Goal: Task Accomplishment & Management: Complete application form

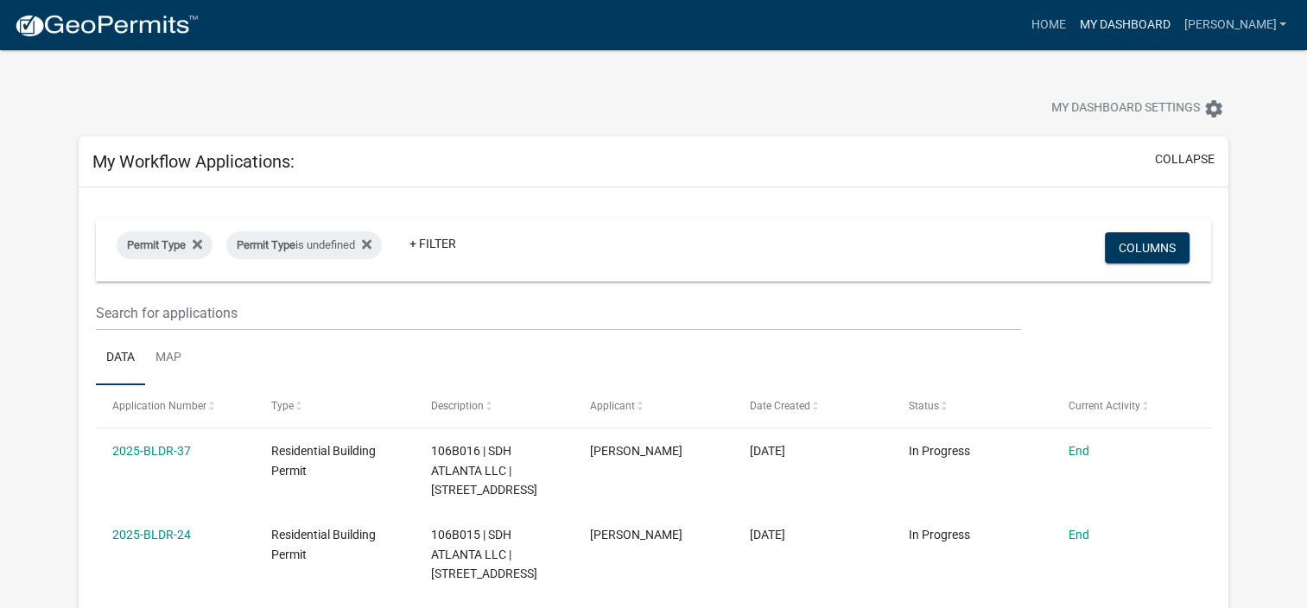
click at [1131, 25] on link "My Dashboard" at bounding box center [1124, 25] width 105 height 33
click at [435, 249] on link "+ Filter" at bounding box center [433, 243] width 74 height 31
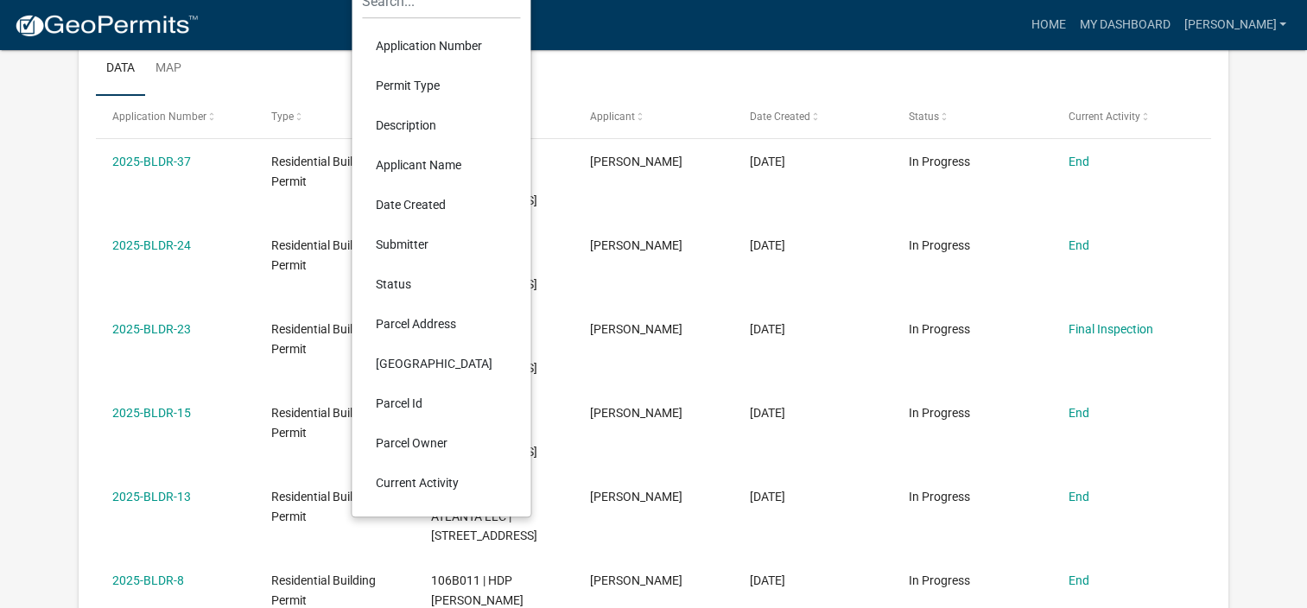
scroll to position [259, 0]
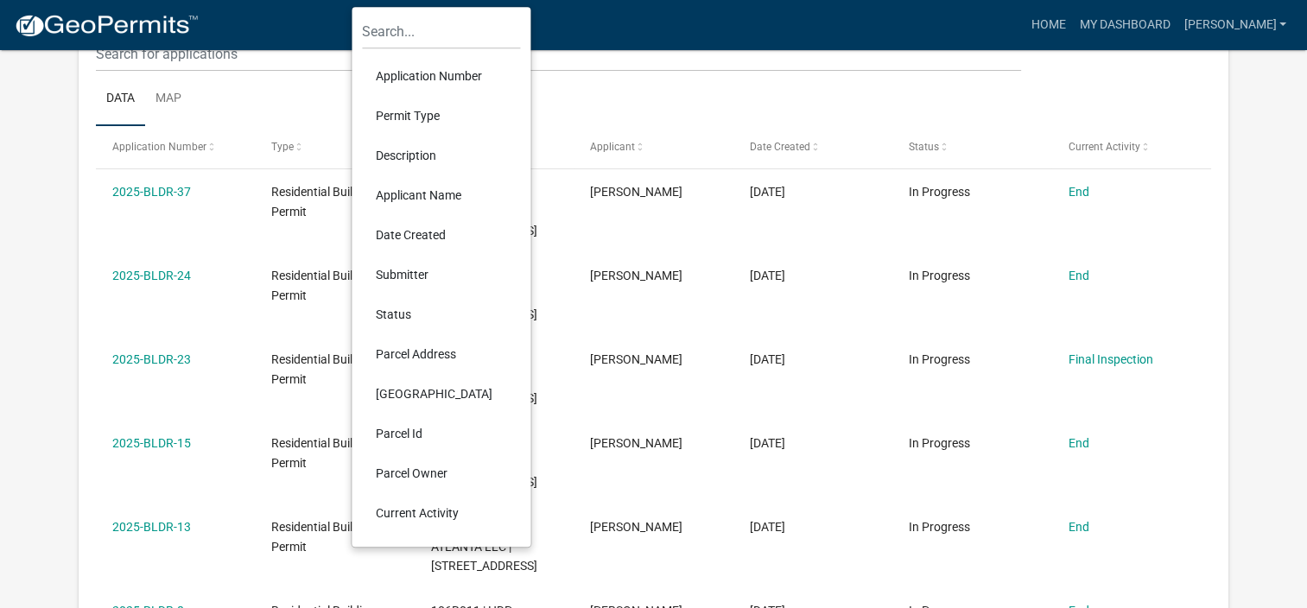
click at [413, 270] on li "Submitter" at bounding box center [441, 275] width 158 height 40
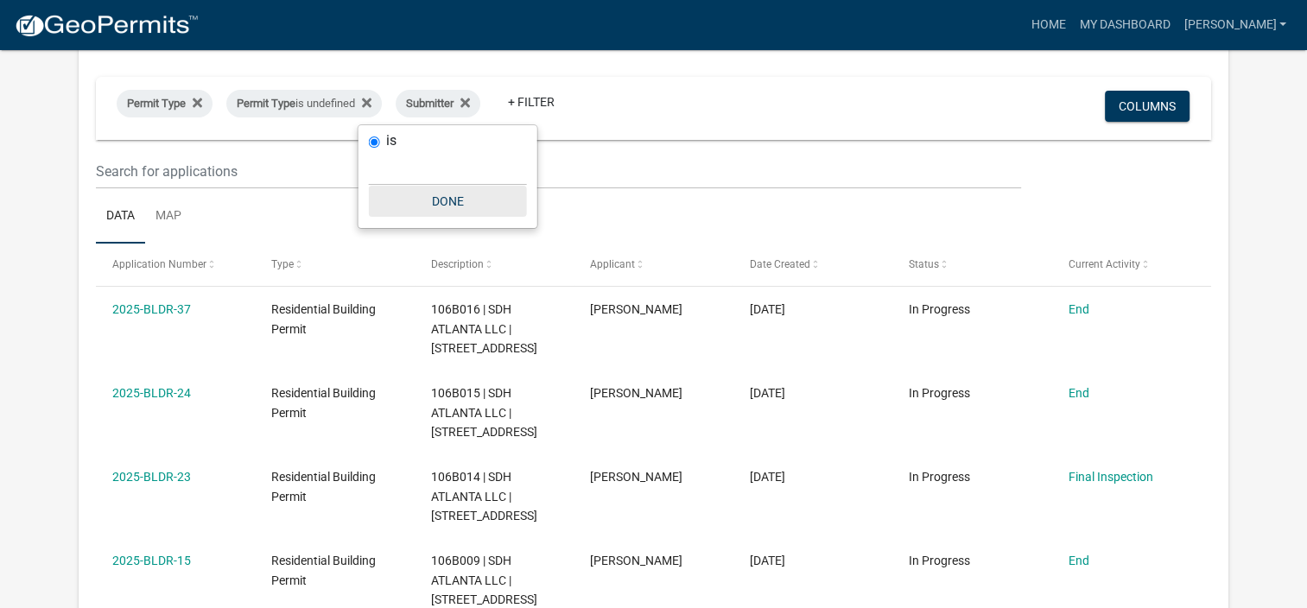
scroll to position [173, 0]
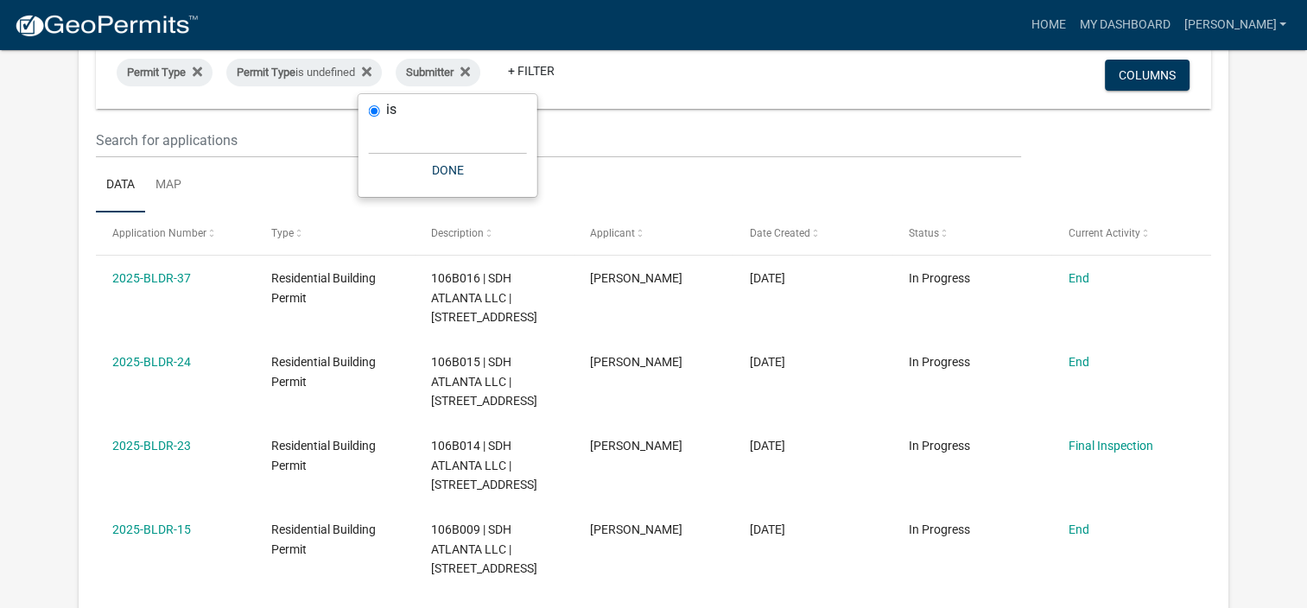
click at [664, 167] on ul "Data Map" at bounding box center [654, 185] width 1116 height 54
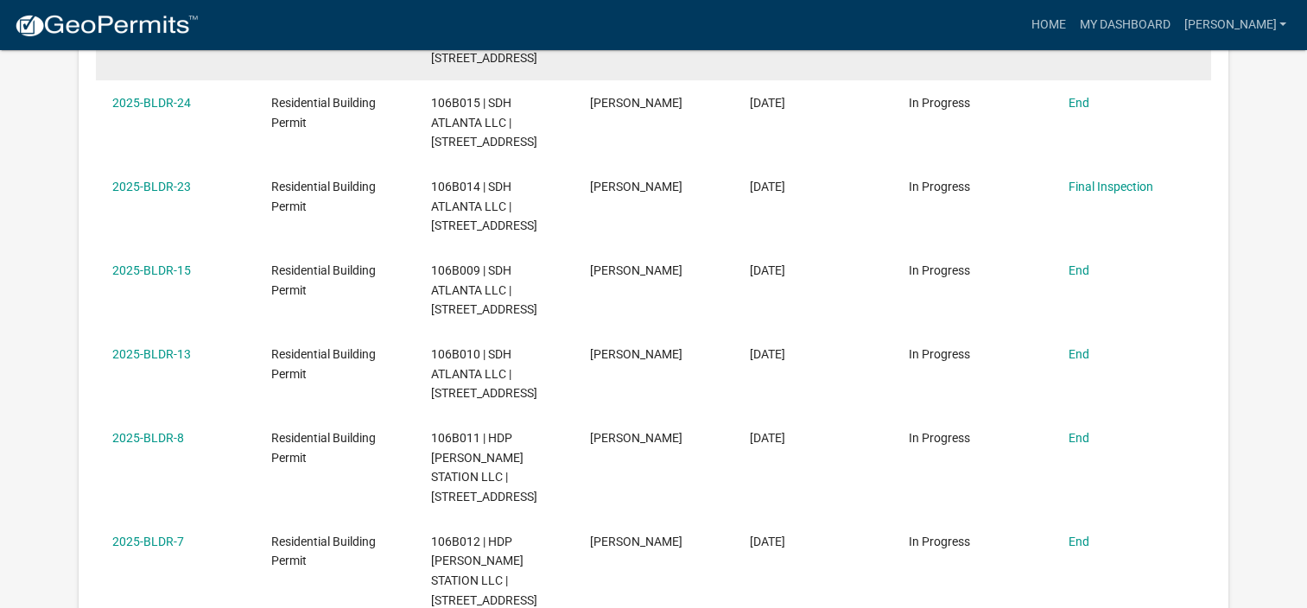
scroll to position [518, 0]
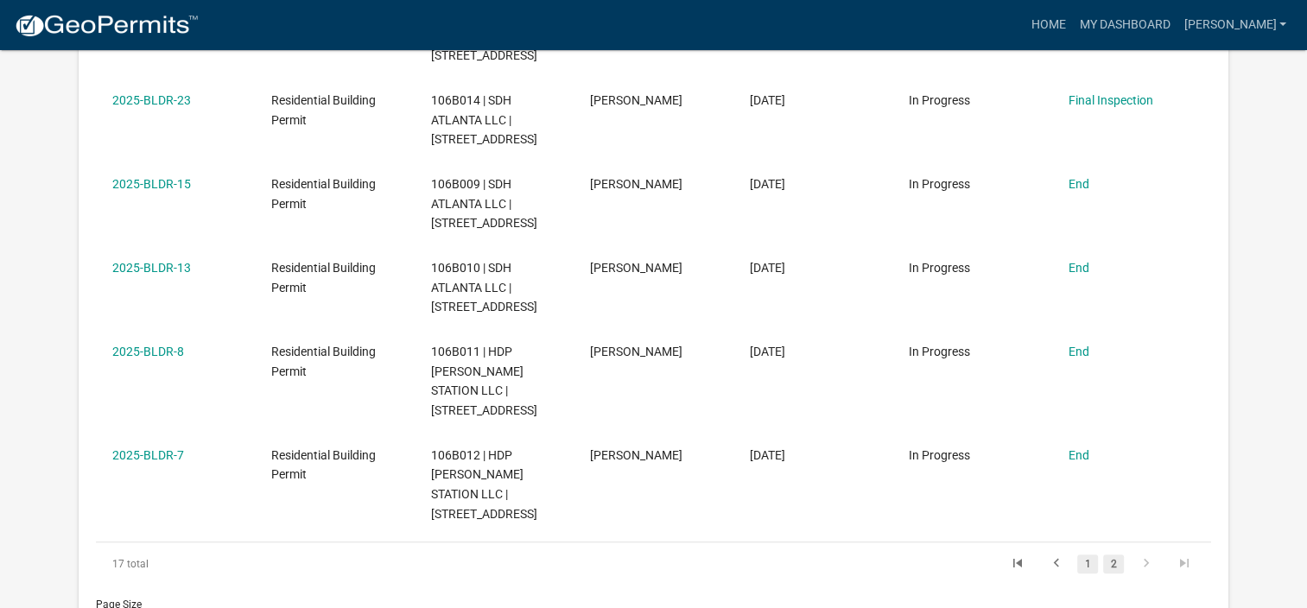
click at [1089, 555] on link "1" at bounding box center [1088, 564] width 21 height 19
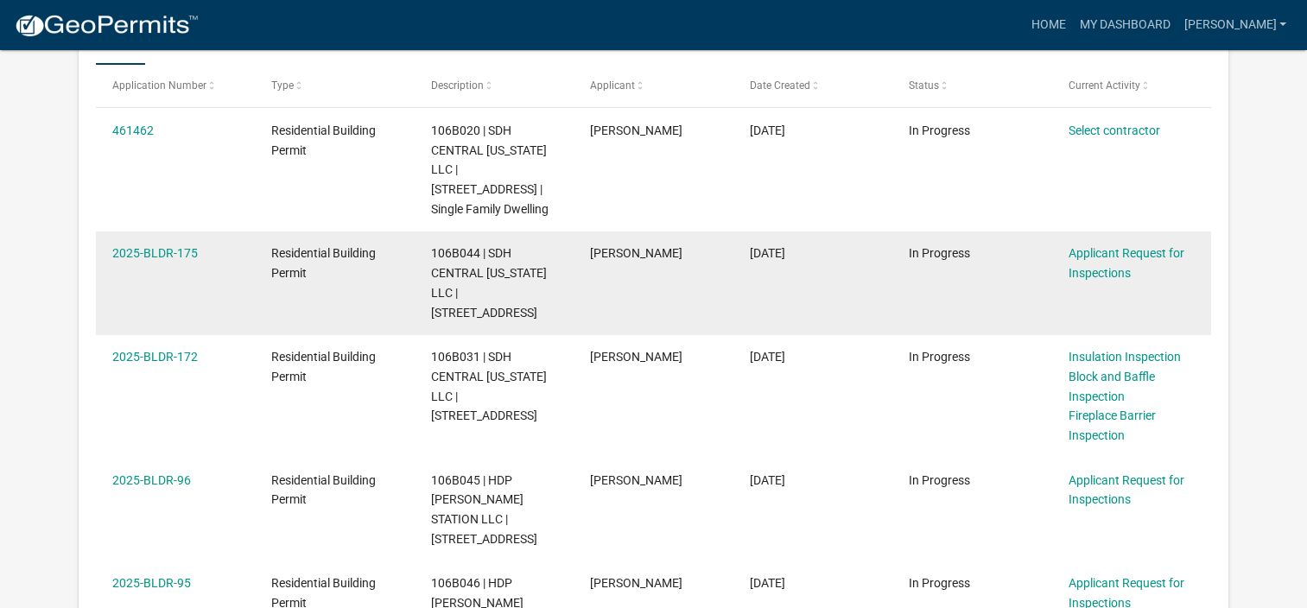
scroll to position [173, 0]
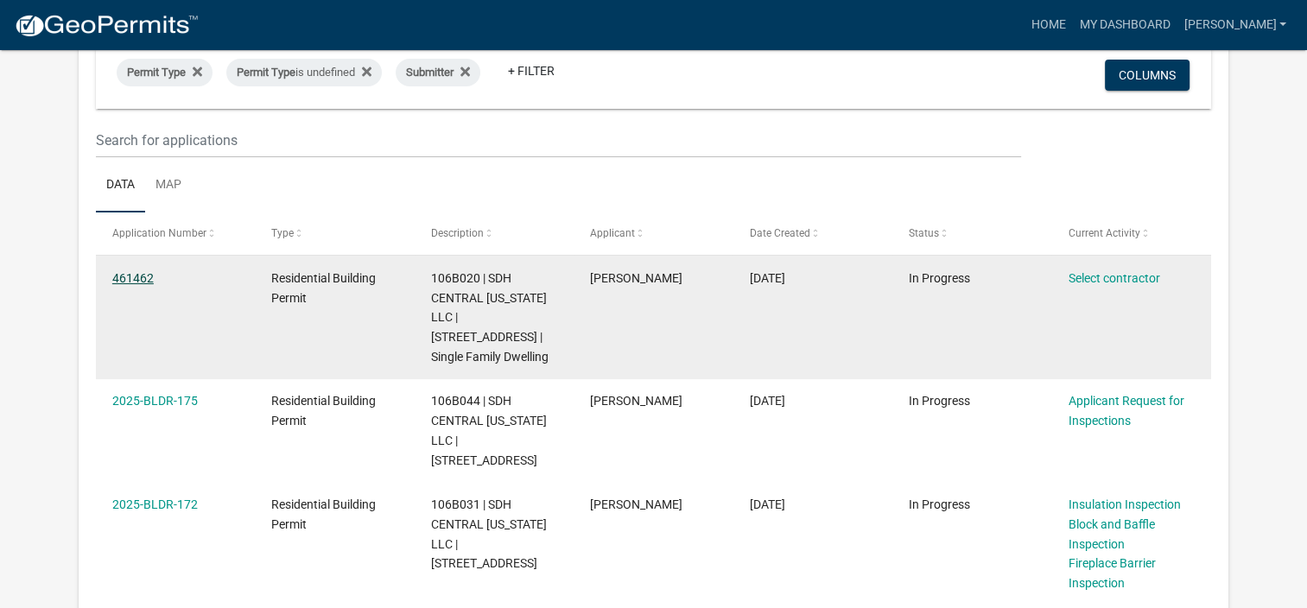
click at [130, 275] on link "461462" at bounding box center [132, 278] width 41 height 14
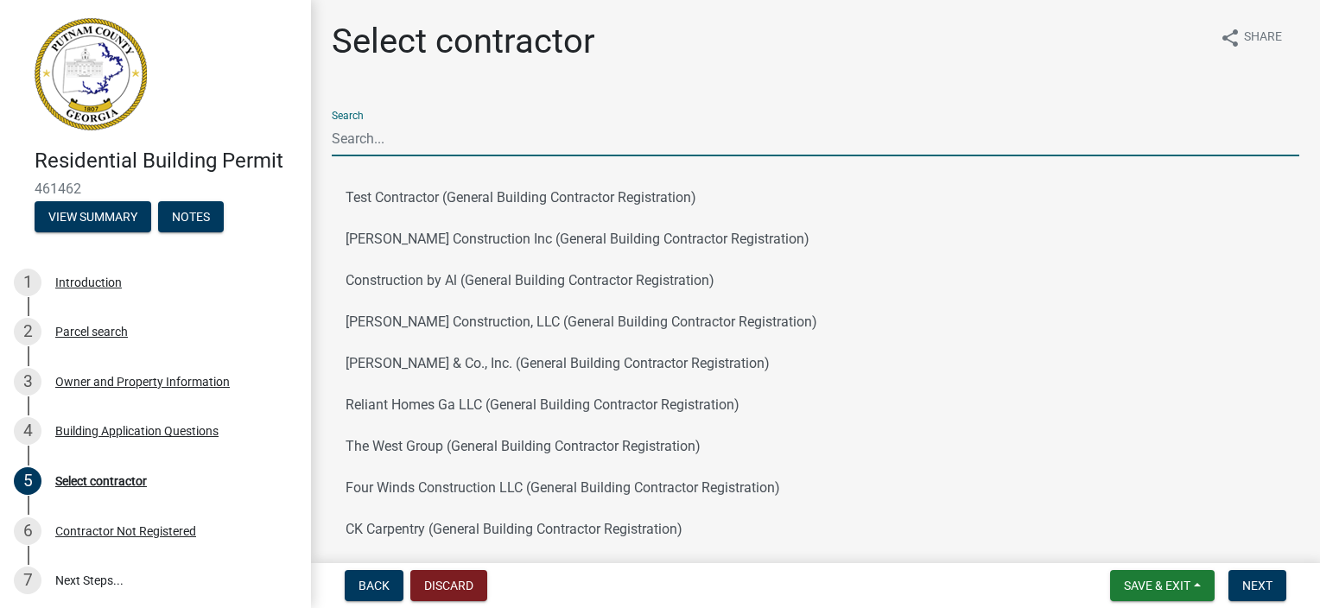
click at [422, 142] on input "Search" at bounding box center [816, 138] width 968 height 35
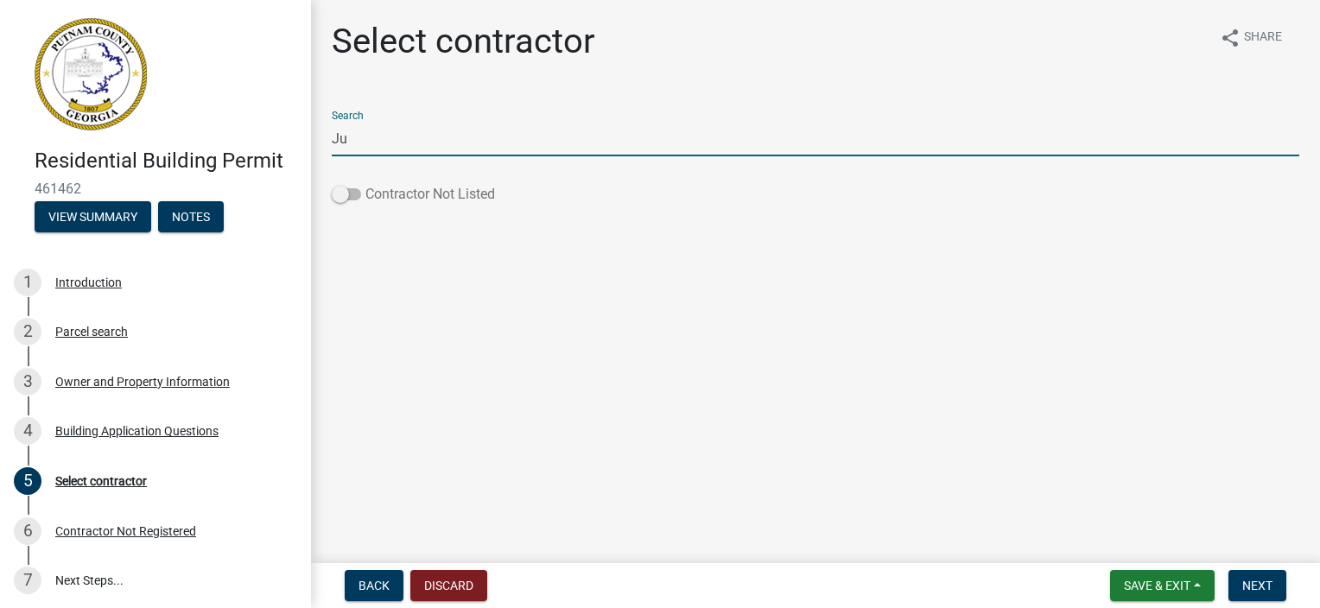
type input "J"
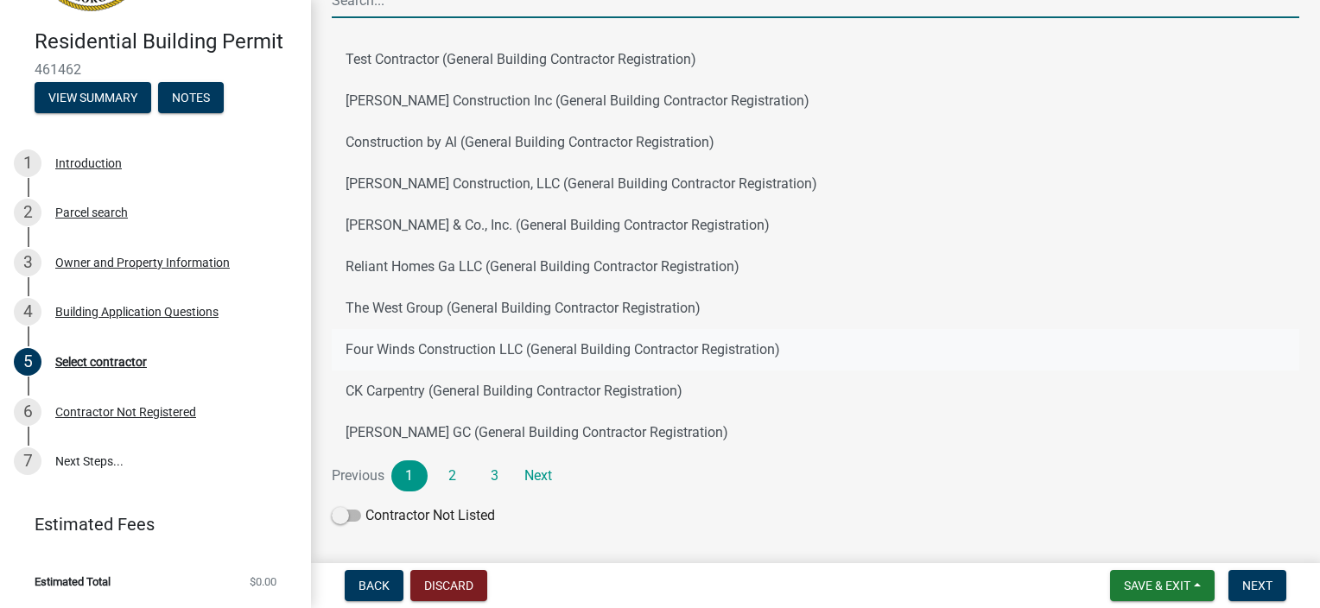
scroll to position [182, 0]
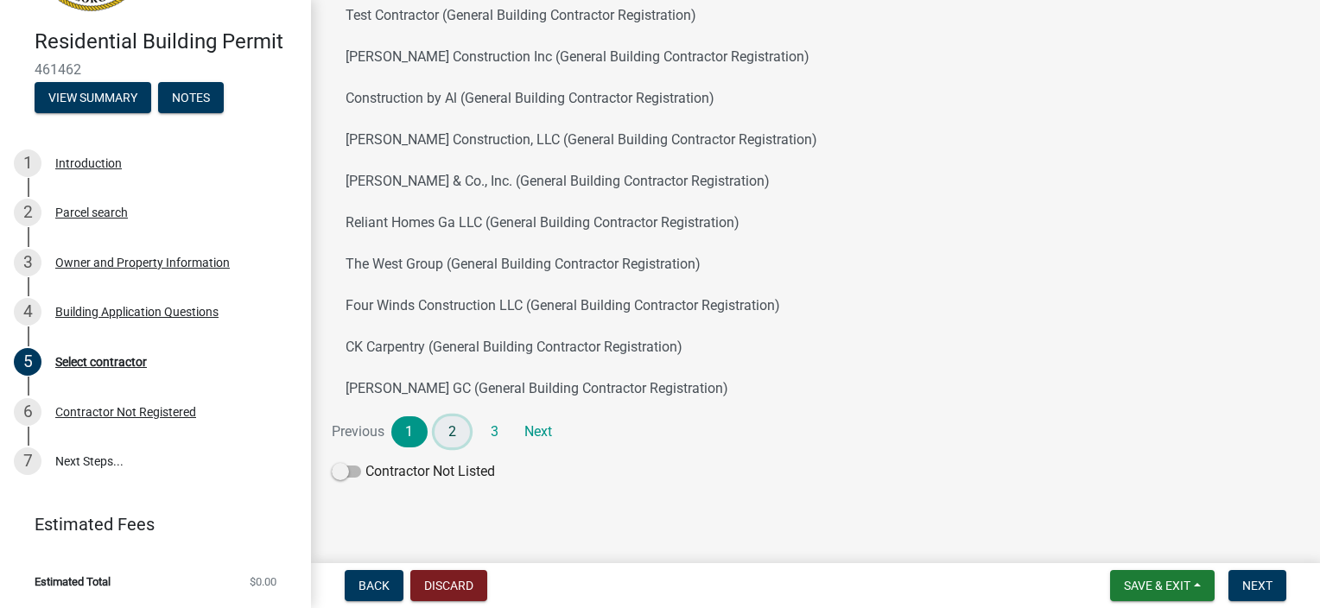
click at [455, 435] on link "2" at bounding box center [453, 431] width 36 height 31
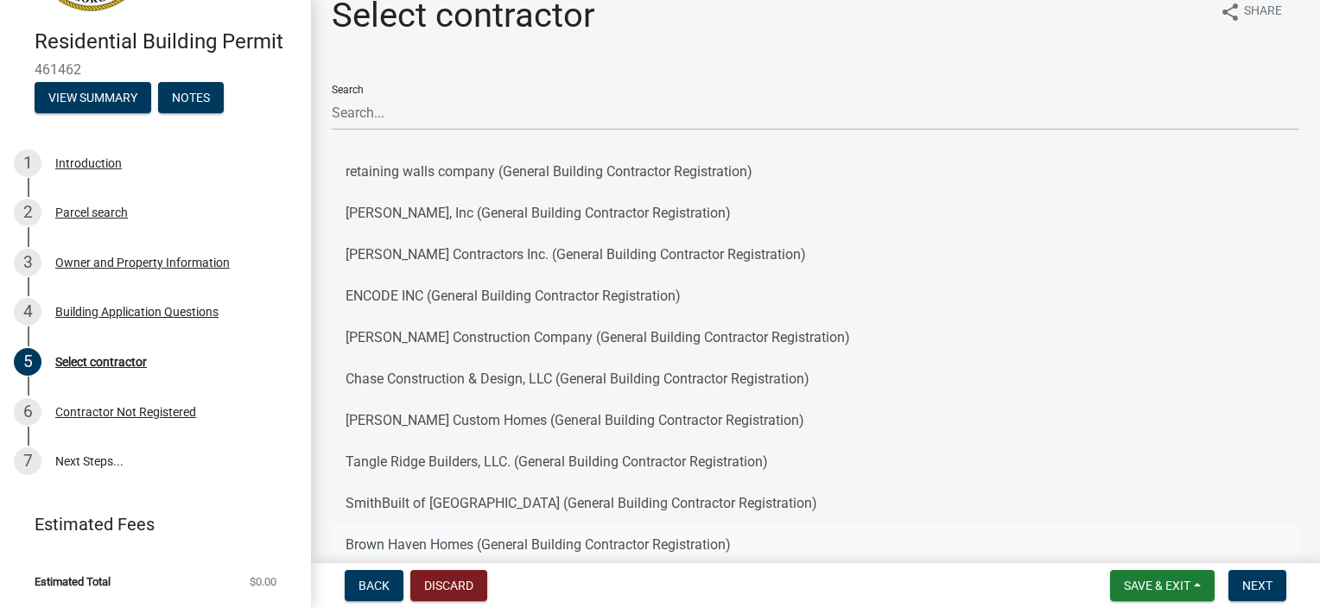
scroll to position [10, 0]
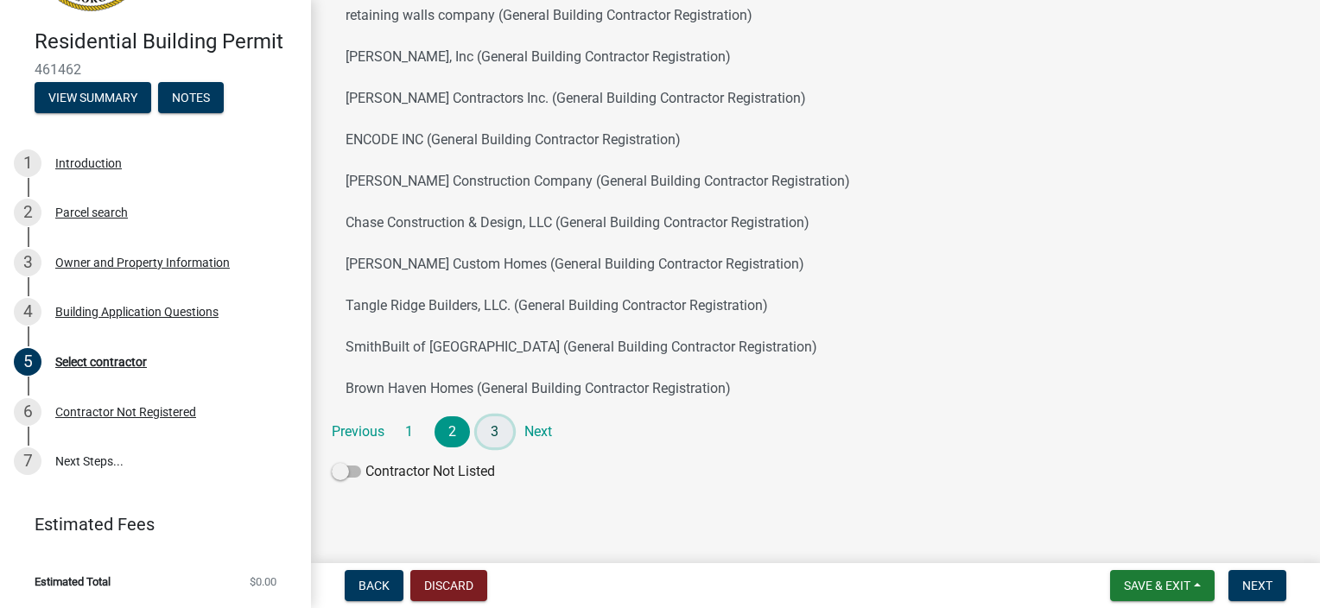
click at [499, 430] on link "3" at bounding box center [495, 431] width 36 height 31
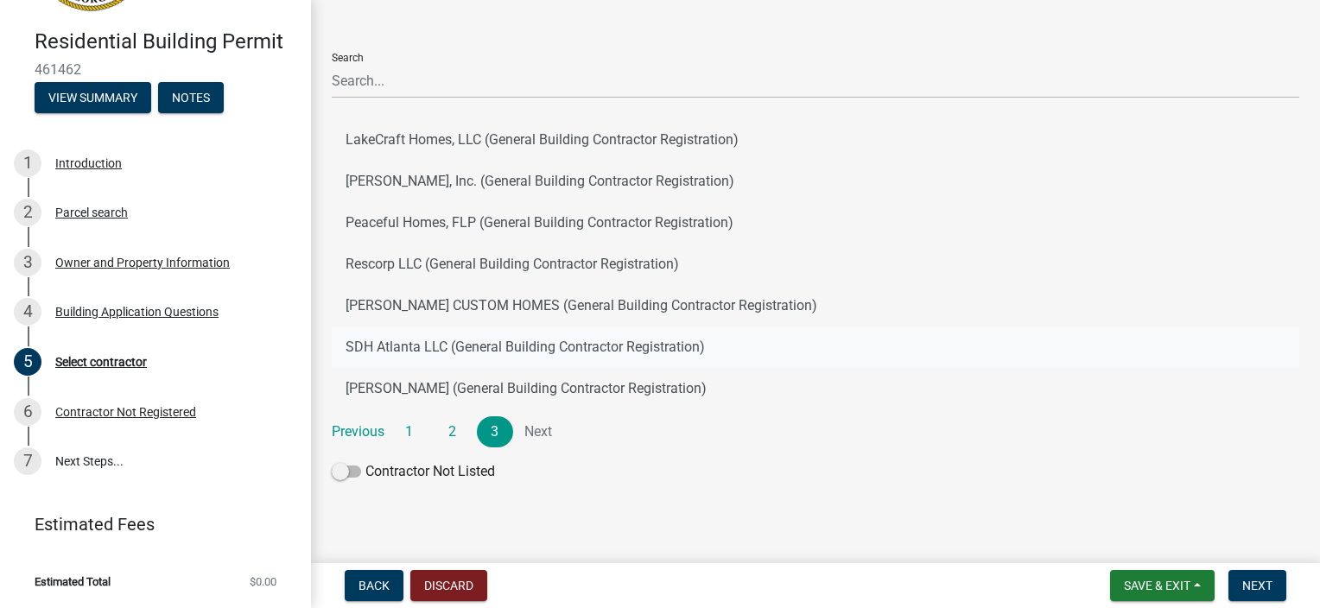
click at [402, 345] on button "SDH Atlanta LLC (General Building Contractor Registration)" at bounding box center [816, 347] width 968 height 41
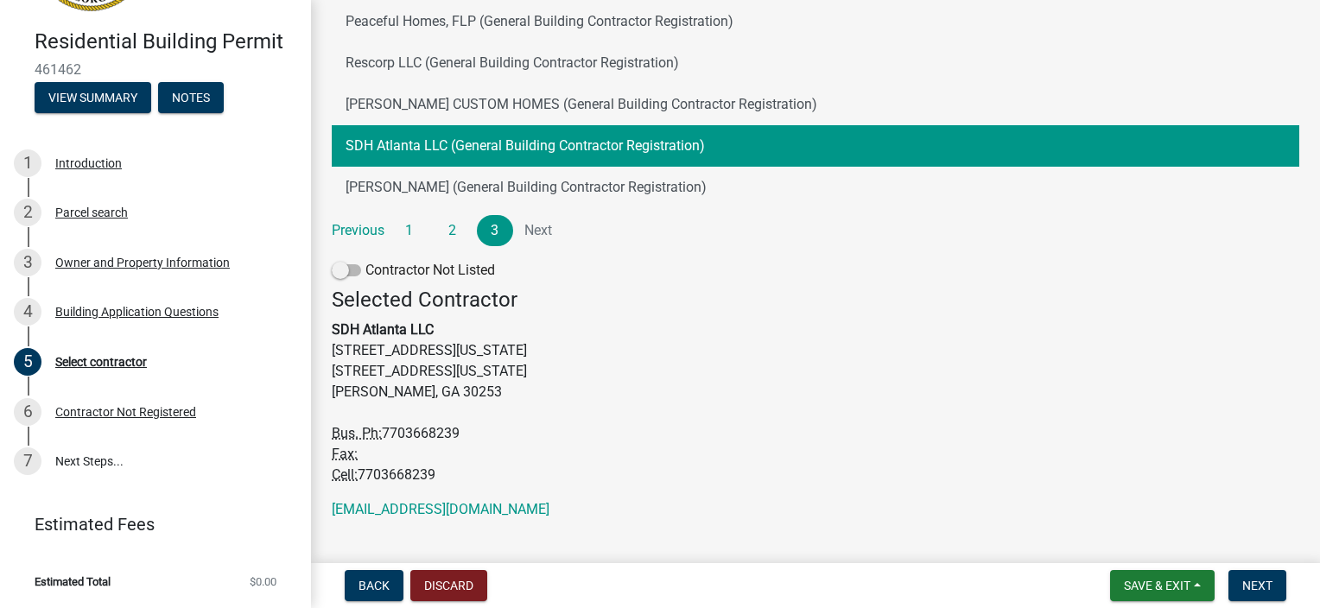
scroll to position [290, 0]
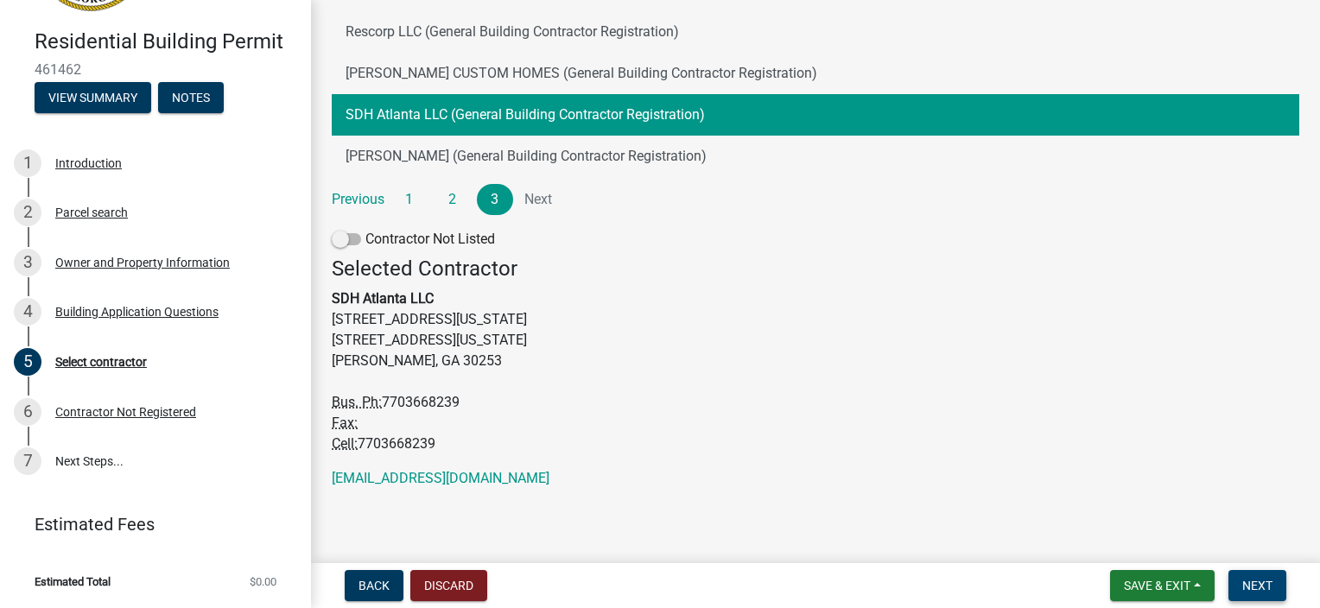
click at [1248, 583] on span "Next" at bounding box center [1258, 586] width 30 height 14
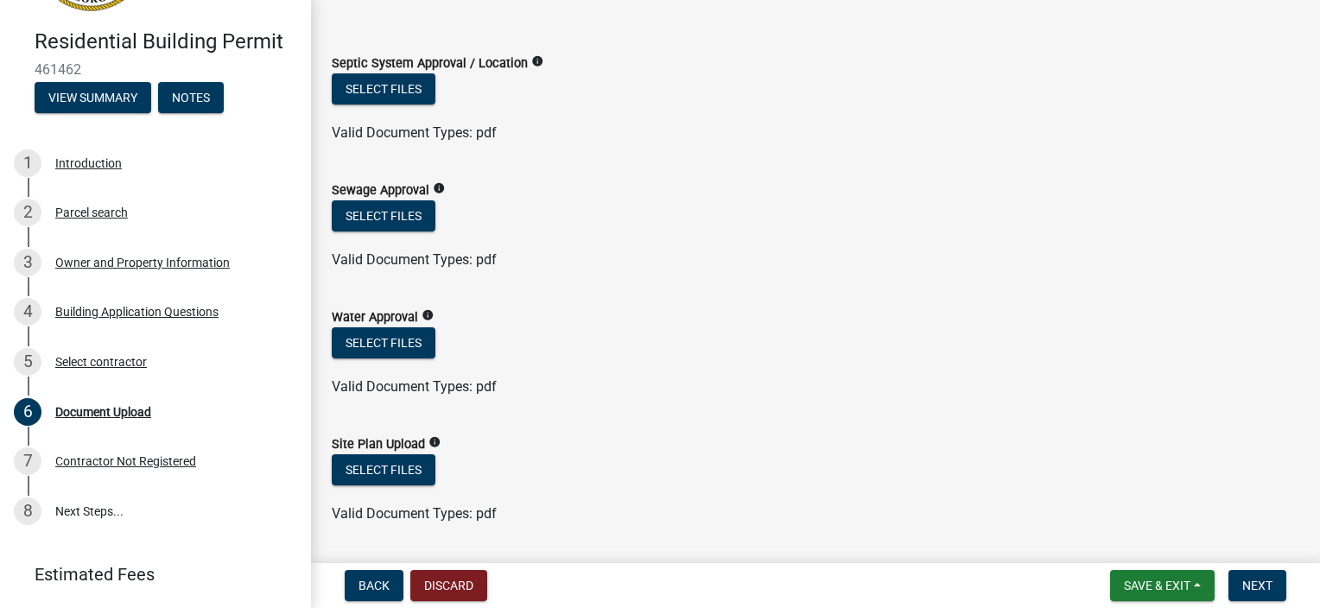
scroll to position [0, 0]
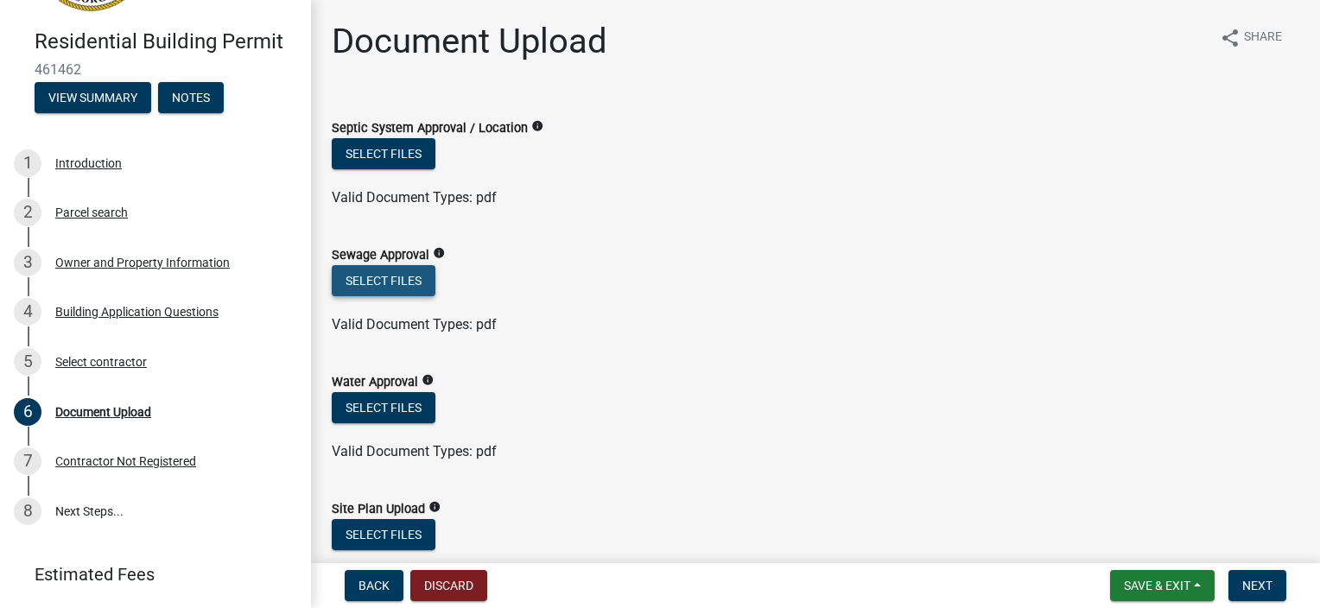
click at [377, 289] on button "Select files" at bounding box center [384, 280] width 104 height 31
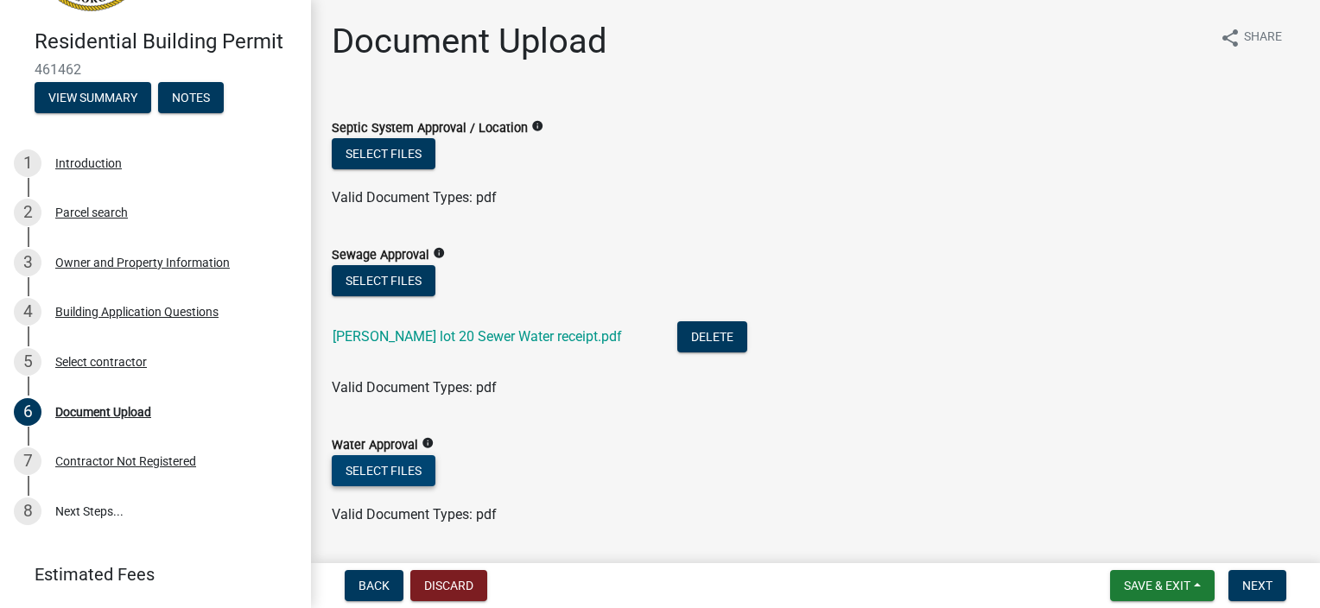
click at [374, 472] on button "Select files" at bounding box center [384, 470] width 104 height 31
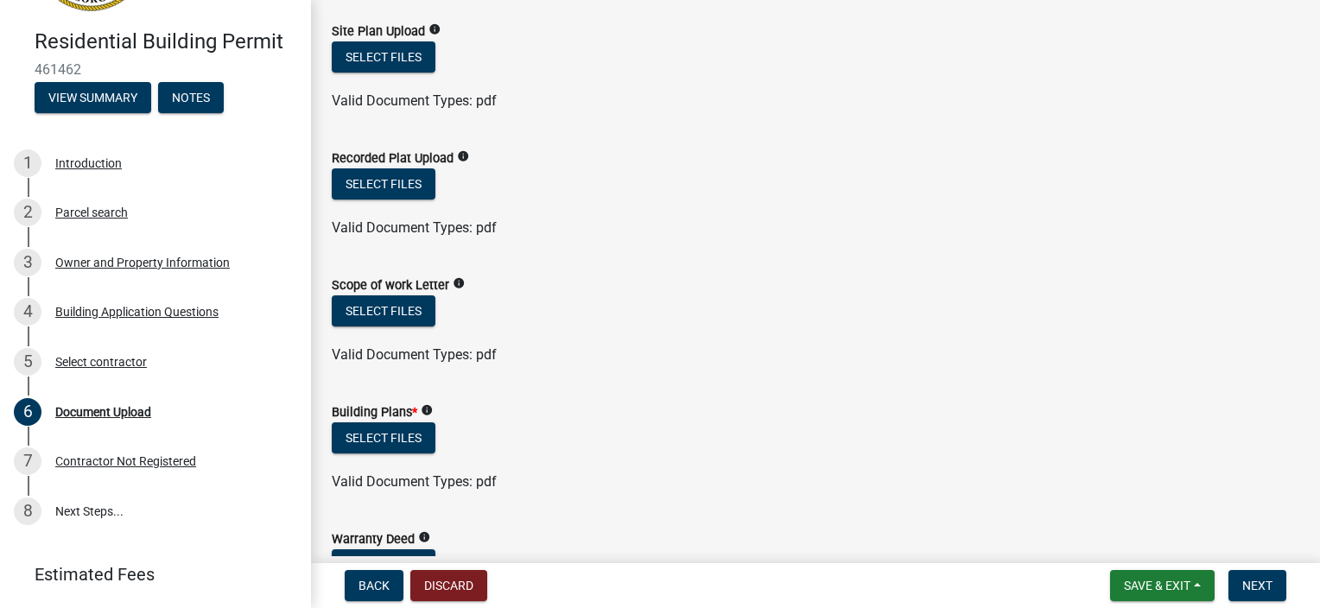
scroll to position [605, 0]
click at [401, 63] on button "Select files" at bounding box center [384, 56] width 104 height 31
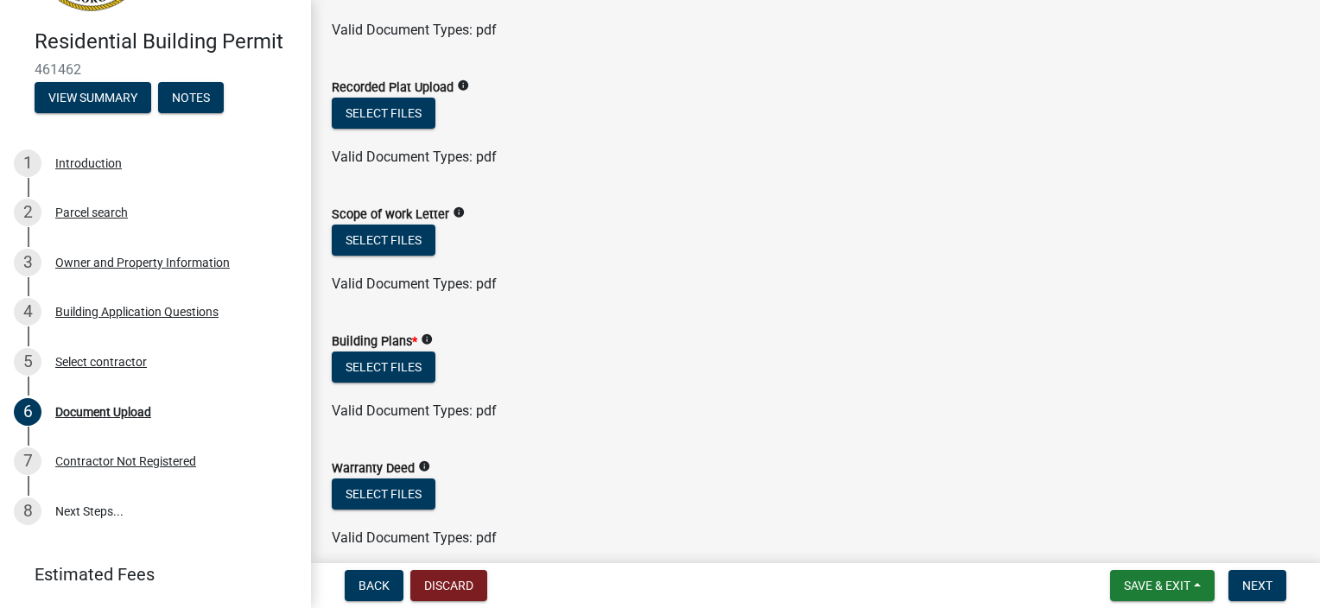
scroll to position [778, 0]
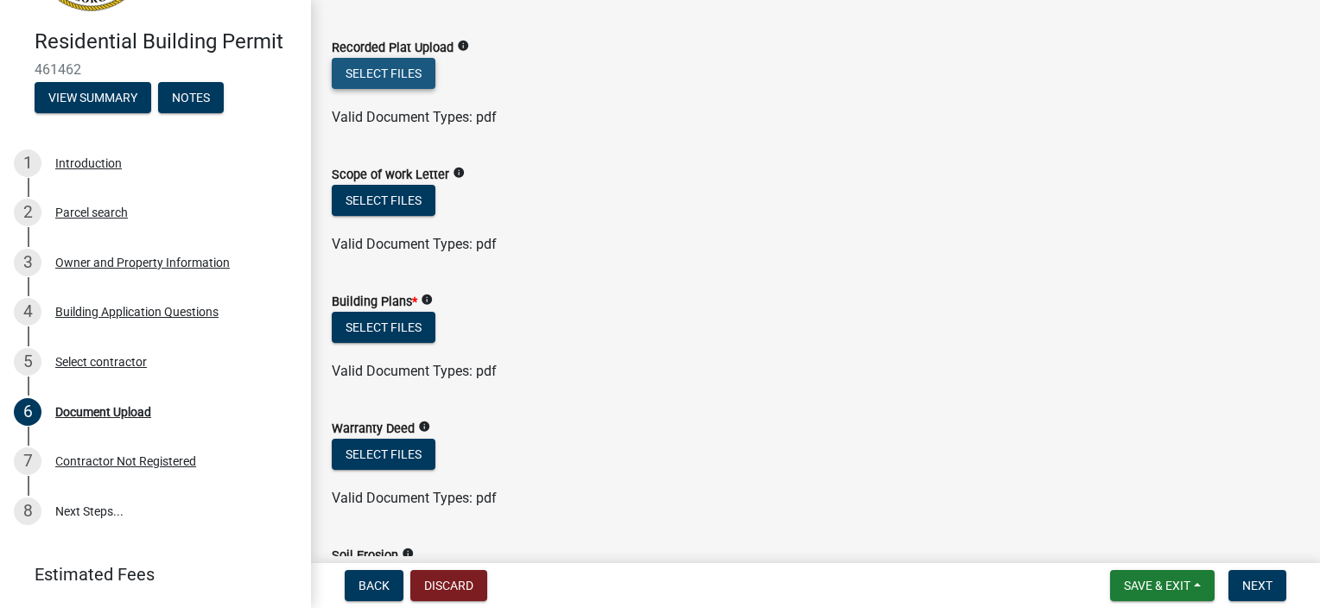
click at [401, 80] on button "Select files" at bounding box center [384, 73] width 104 height 31
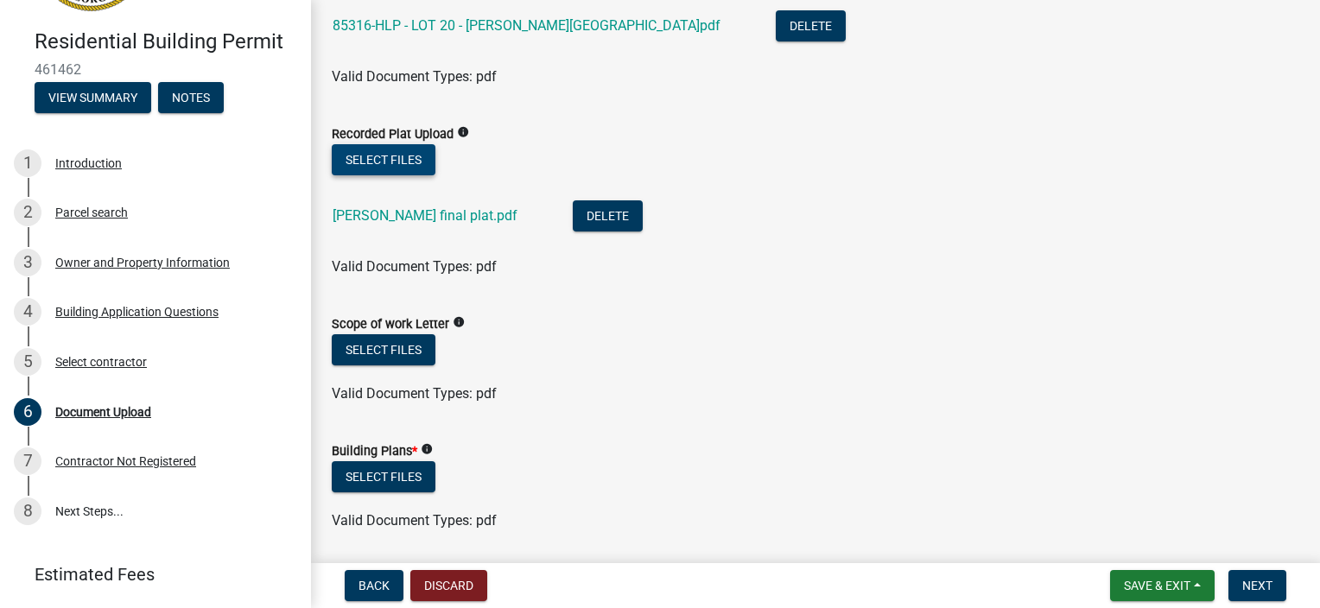
scroll to position [605, 0]
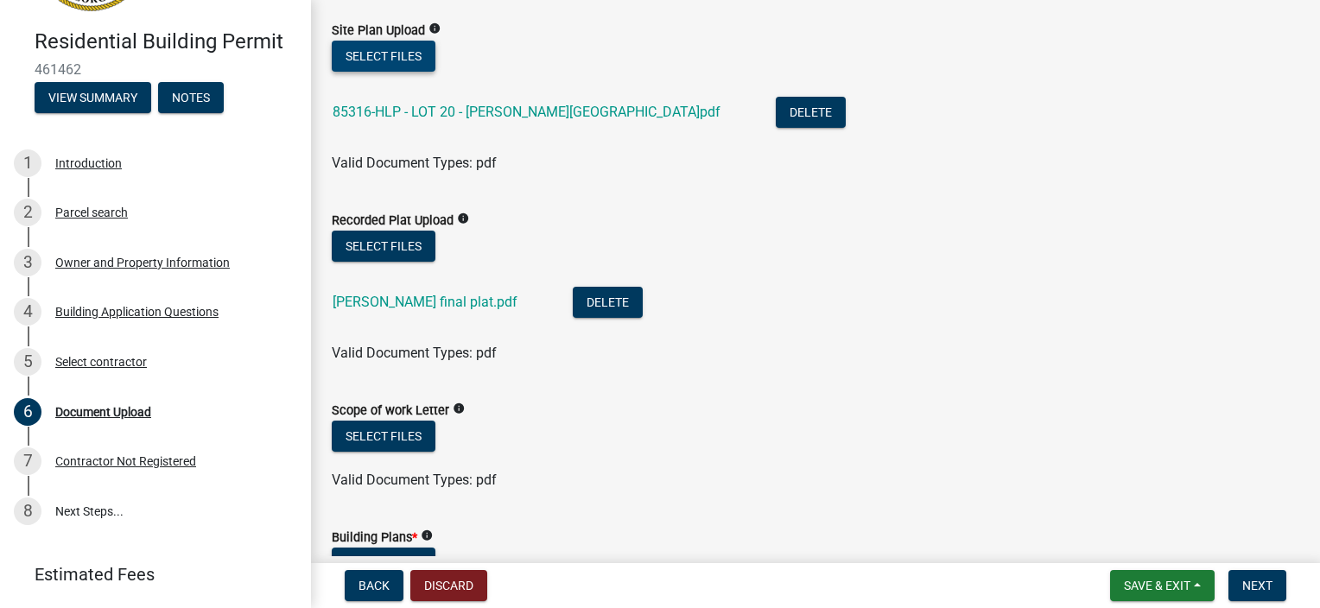
click at [358, 62] on button "Select files" at bounding box center [384, 56] width 104 height 31
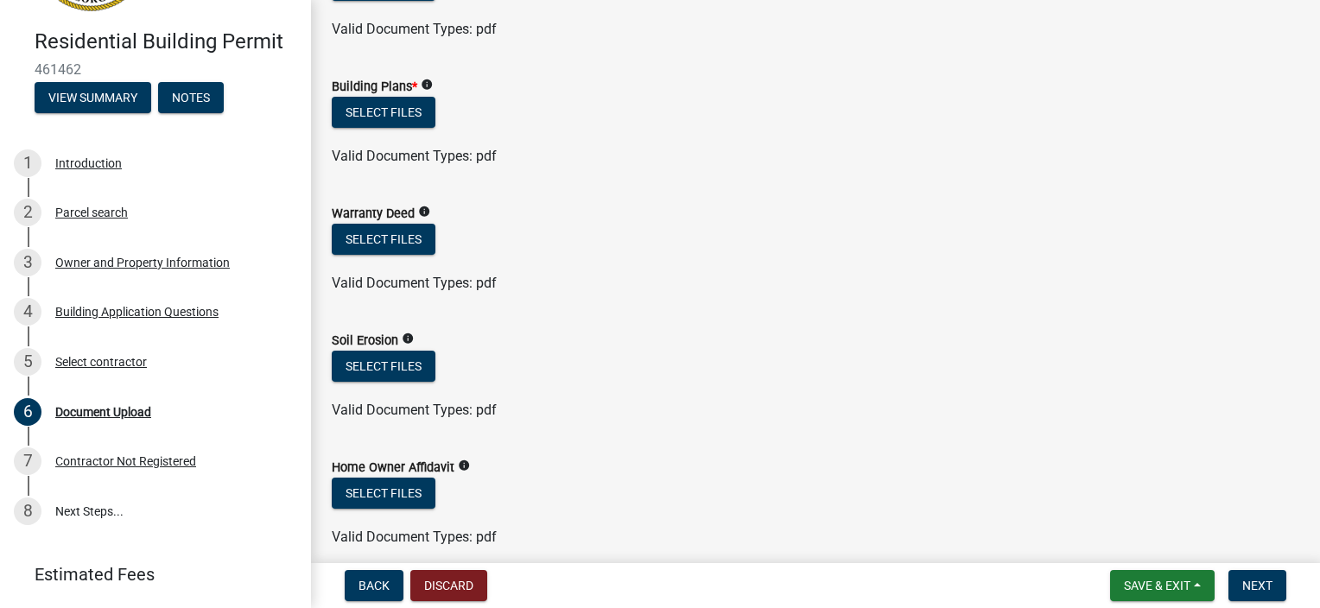
scroll to position [1123, 0]
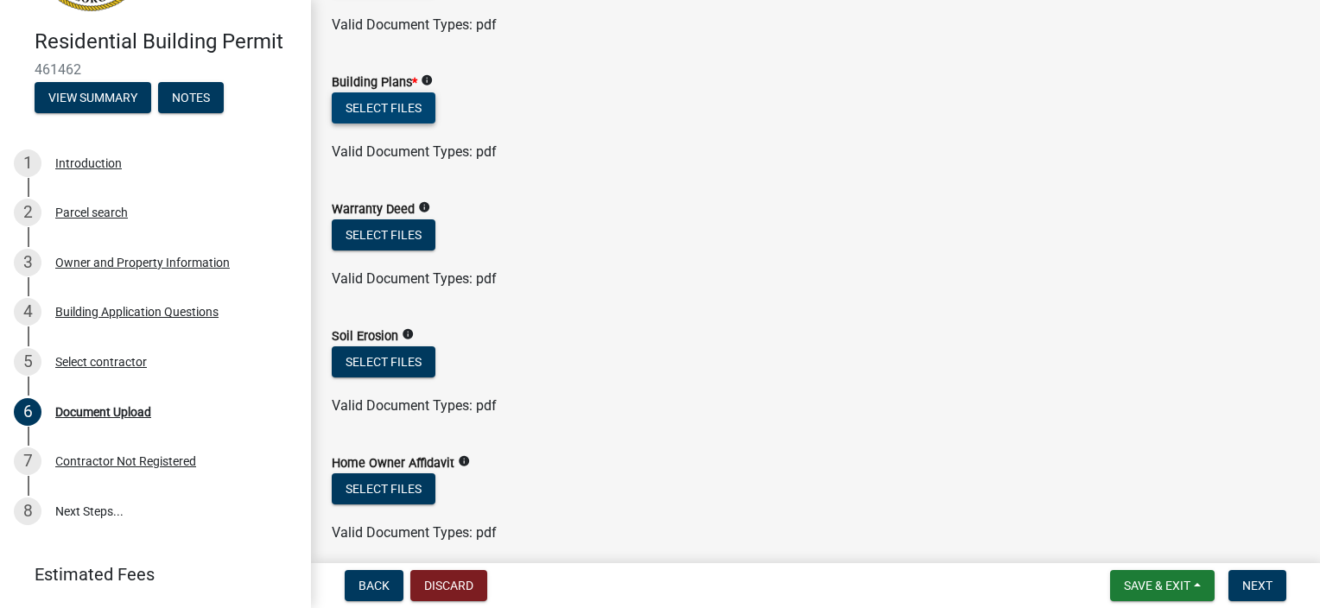
click at [372, 117] on button "Select files" at bounding box center [384, 107] width 104 height 31
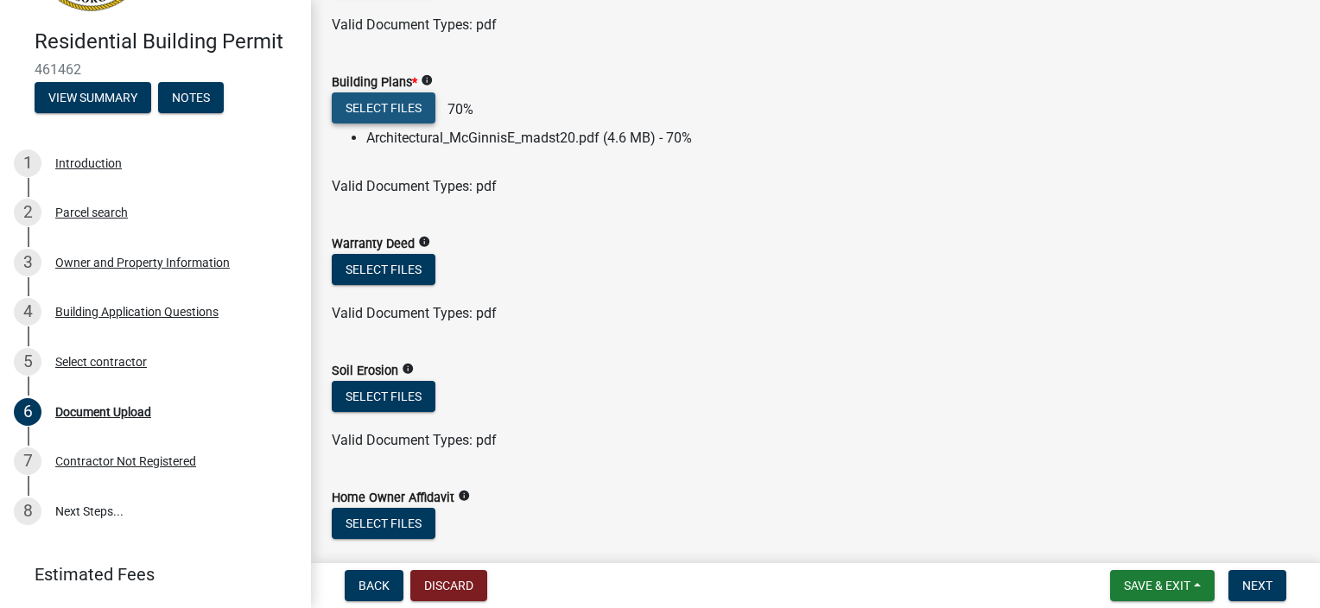
click at [396, 109] on button "Select files" at bounding box center [384, 107] width 104 height 31
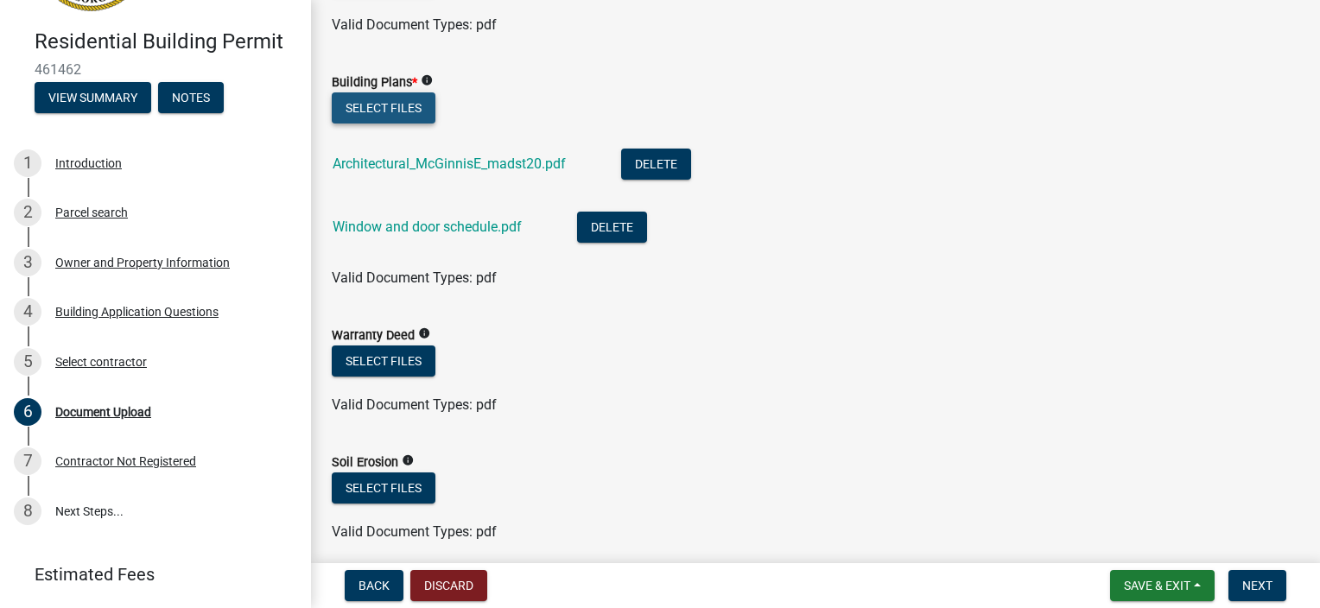
click at [395, 113] on button "Select files" at bounding box center [384, 107] width 104 height 31
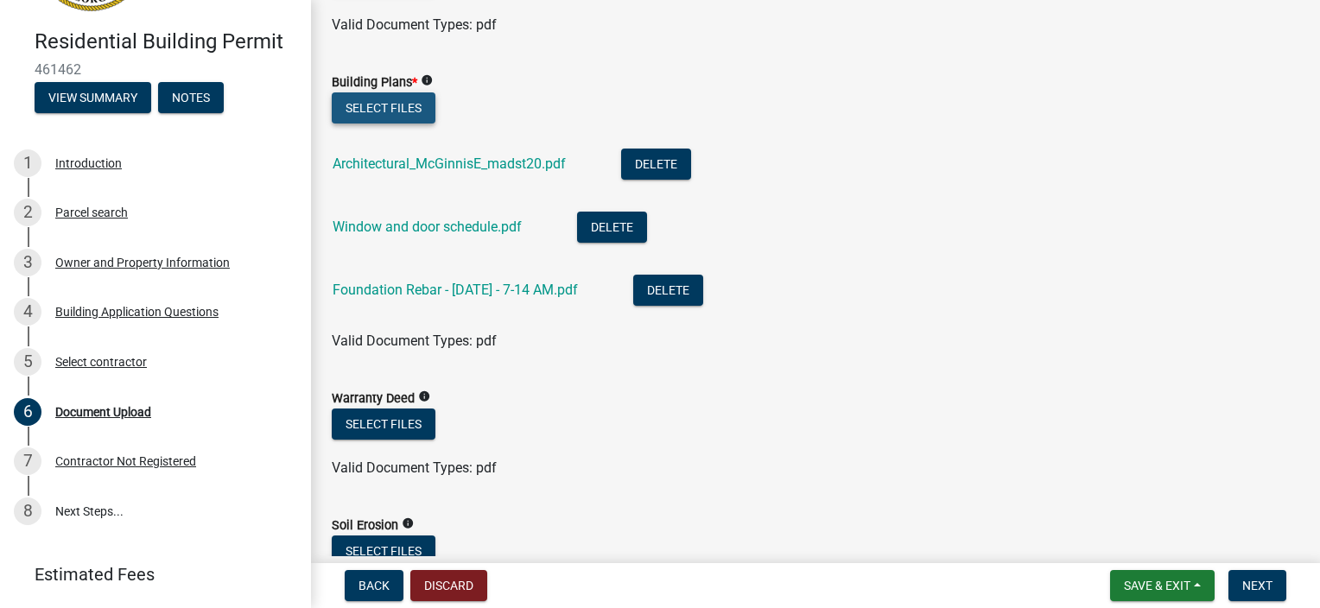
click at [365, 104] on button "Select files" at bounding box center [384, 107] width 104 height 31
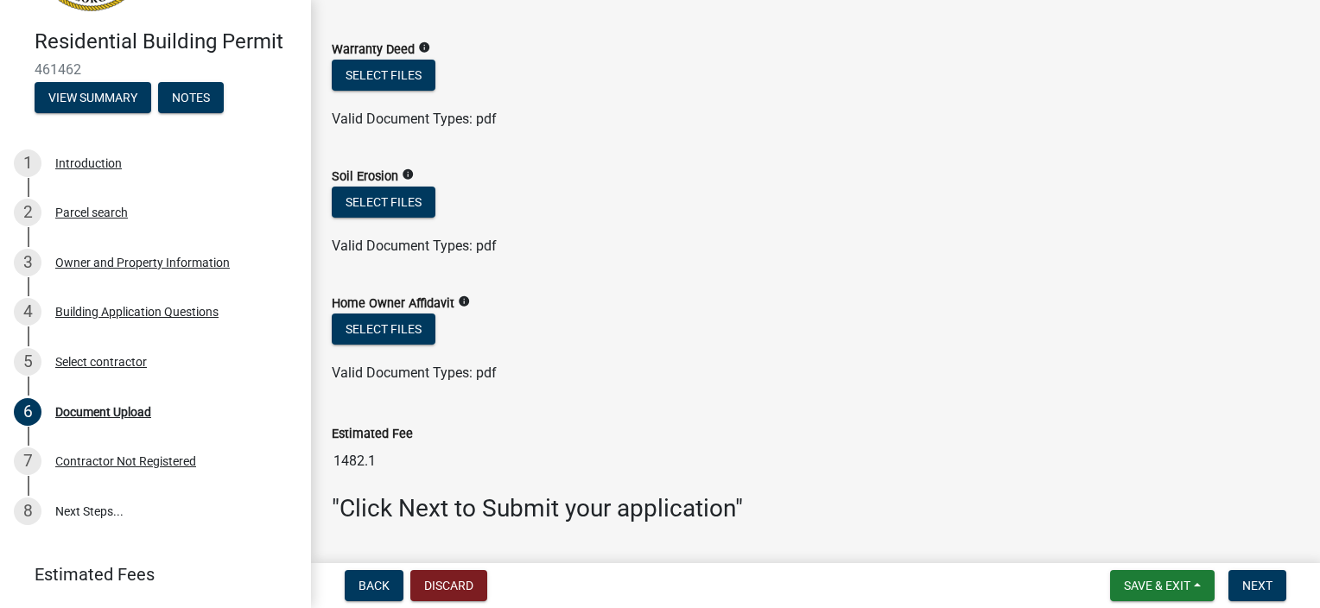
scroll to position [1555, 0]
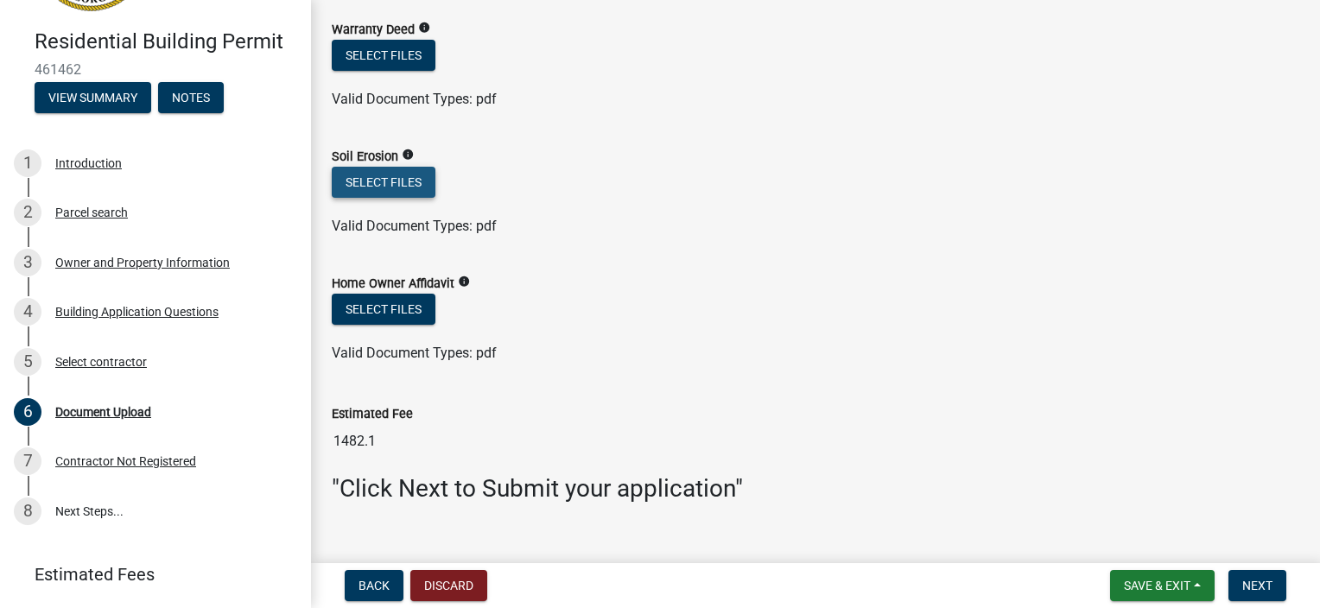
click at [398, 178] on button "Select files" at bounding box center [384, 182] width 104 height 31
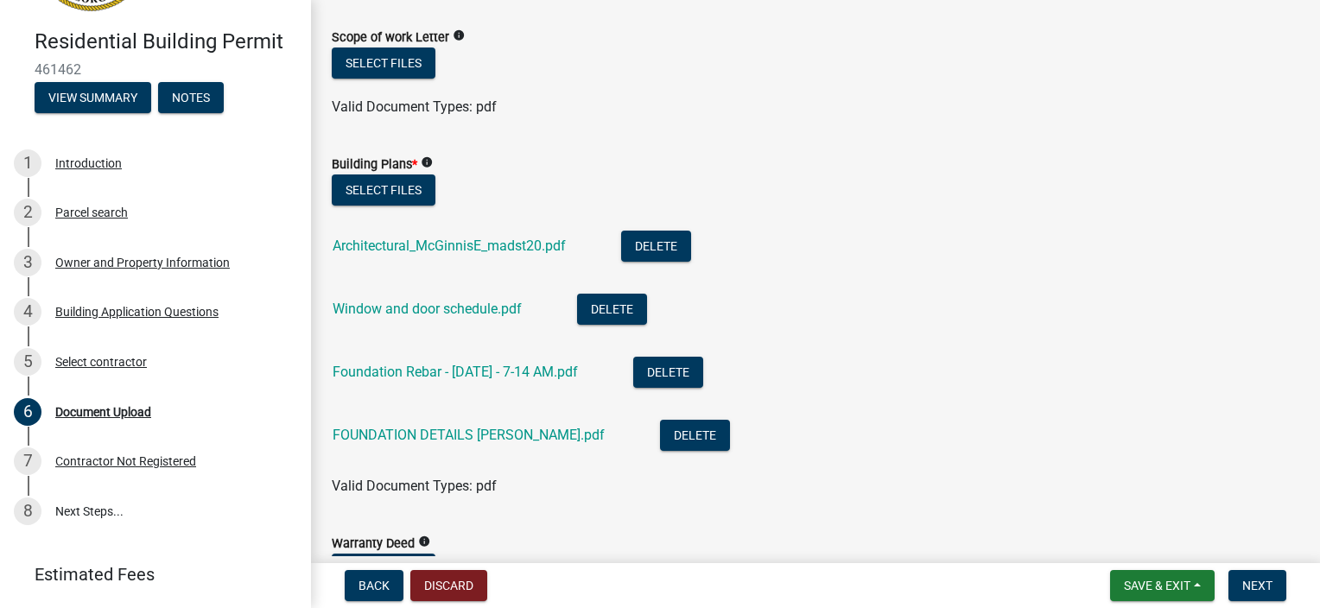
scroll to position [955, 0]
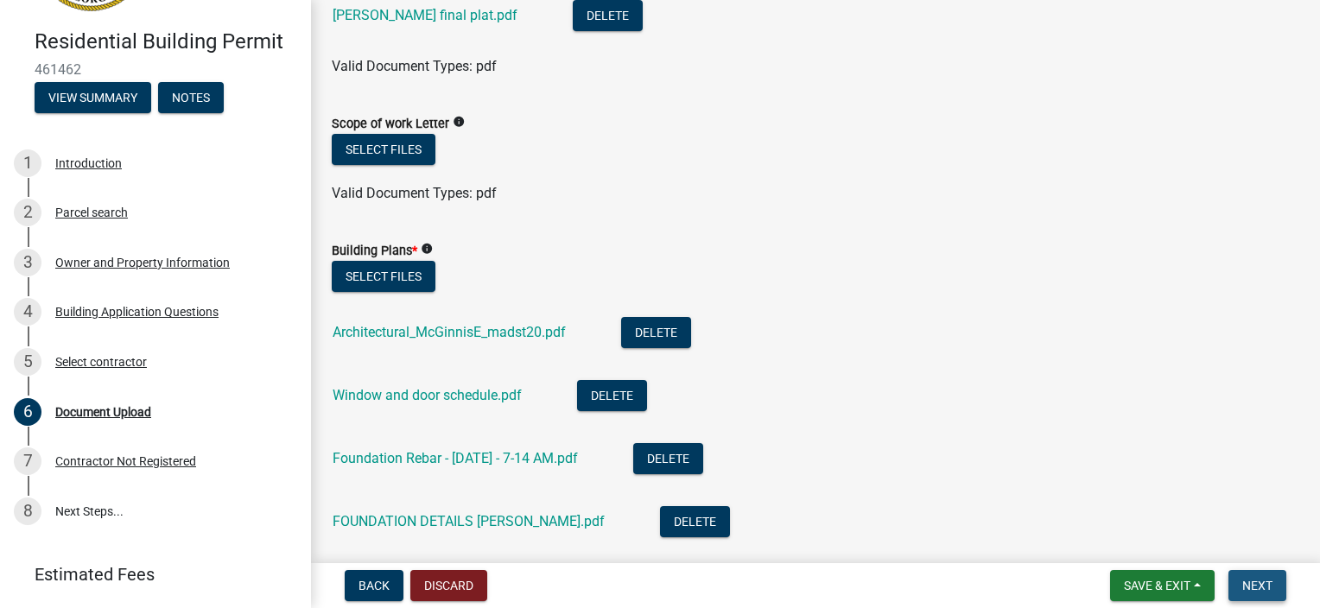
click at [1239, 589] on button "Next" at bounding box center [1258, 585] width 58 height 31
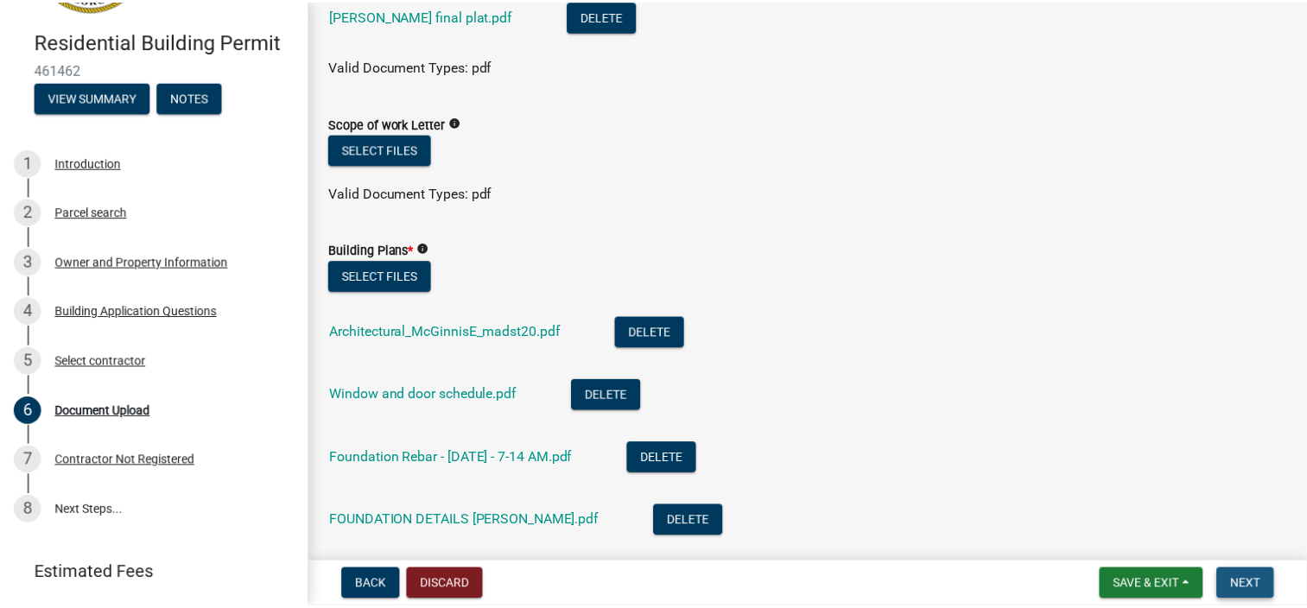
scroll to position [0, 0]
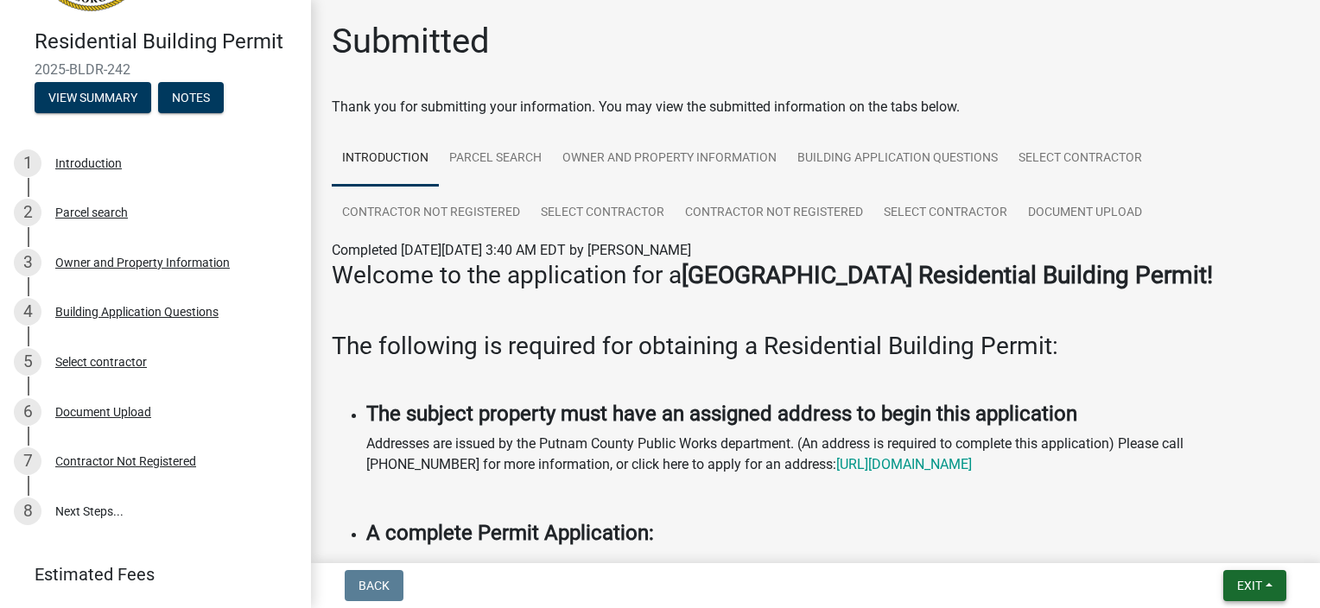
click at [1243, 588] on span "Exit" at bounding box center [1249, 586] width 25 height 14
click at [1241, 543] on button "Save & Exit" at bounding box center [1218, 540] width 138 height 41
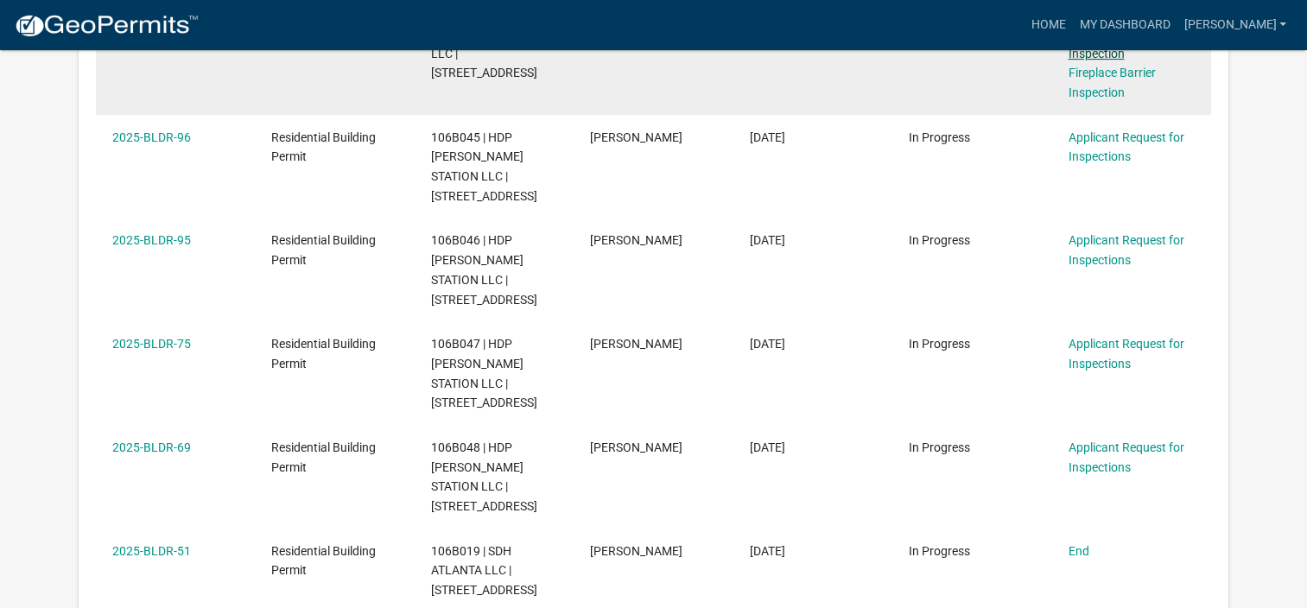
scroll to position [661, 0]
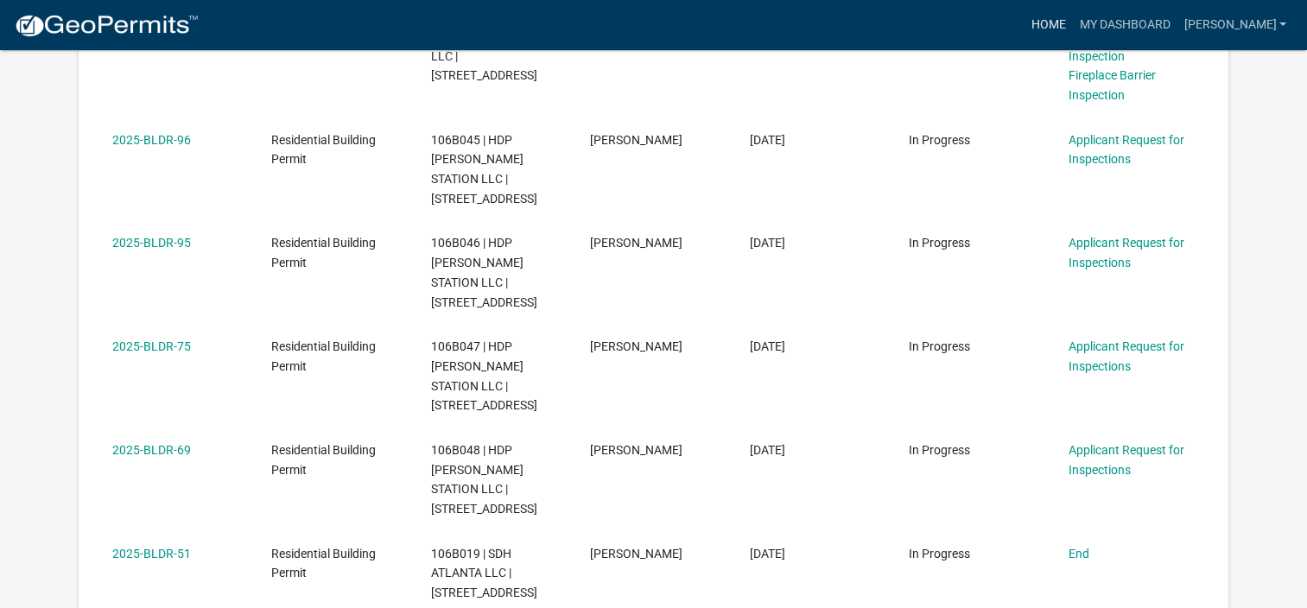
click at [1072, 18] on link "Home" at bounding box center [1048, 25] width 48 height 33
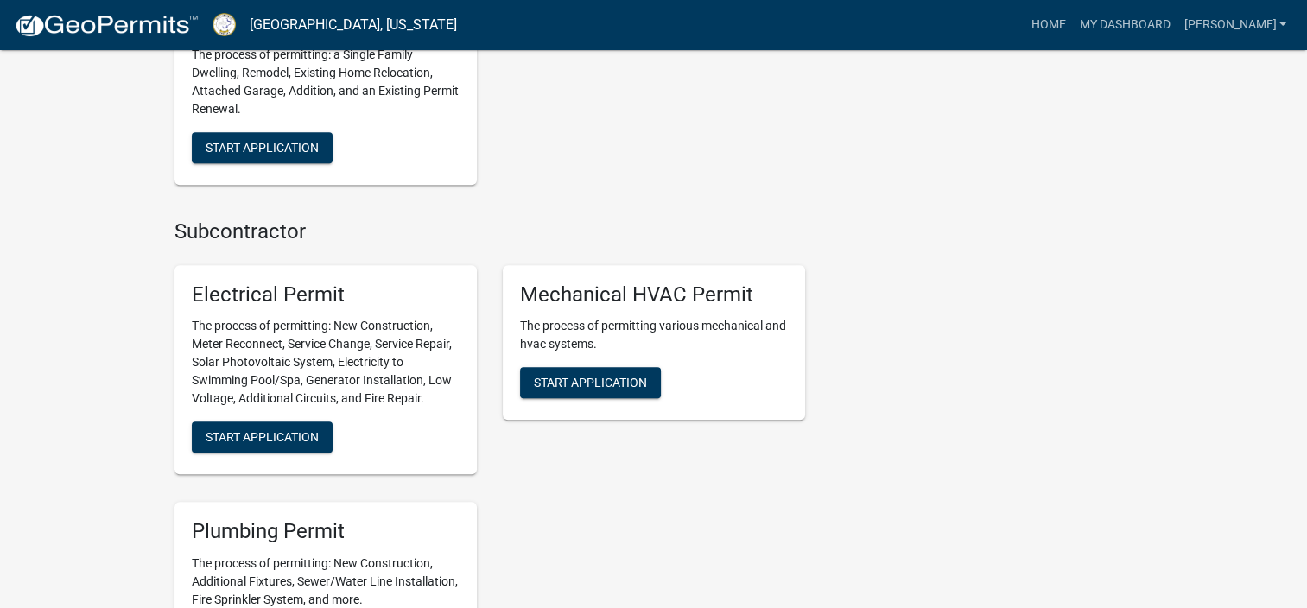
scroll to position [1383, 0]
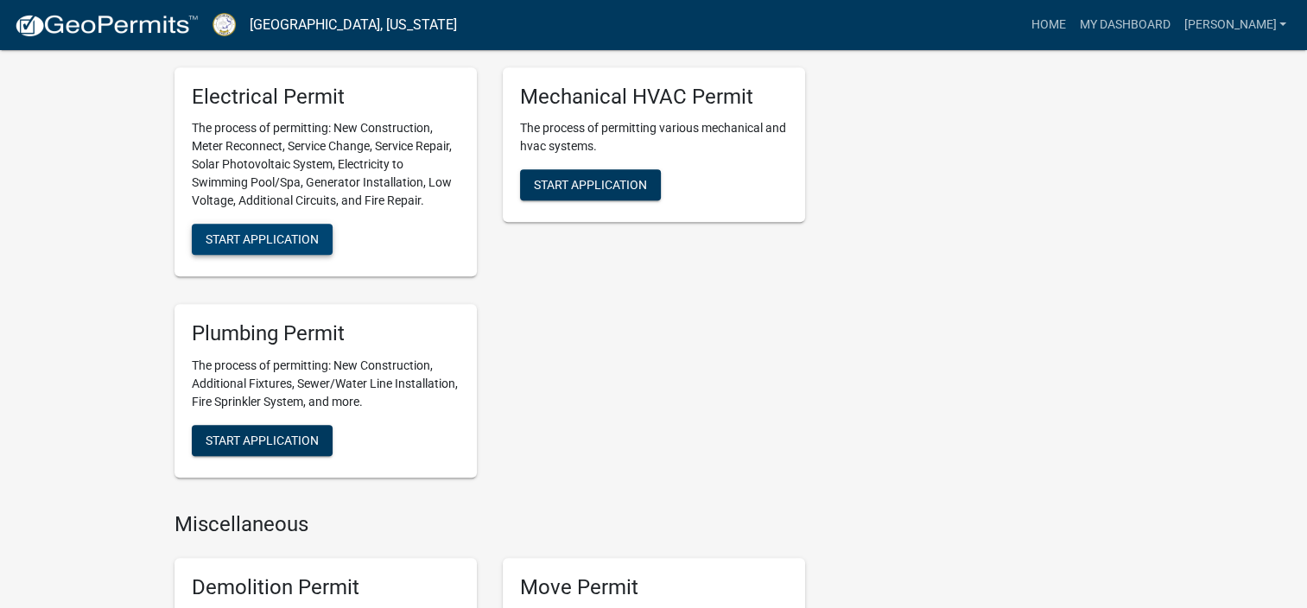
click at [255, 247] on button "Start Application" at bounding box center [262, 239] width 141 height 31
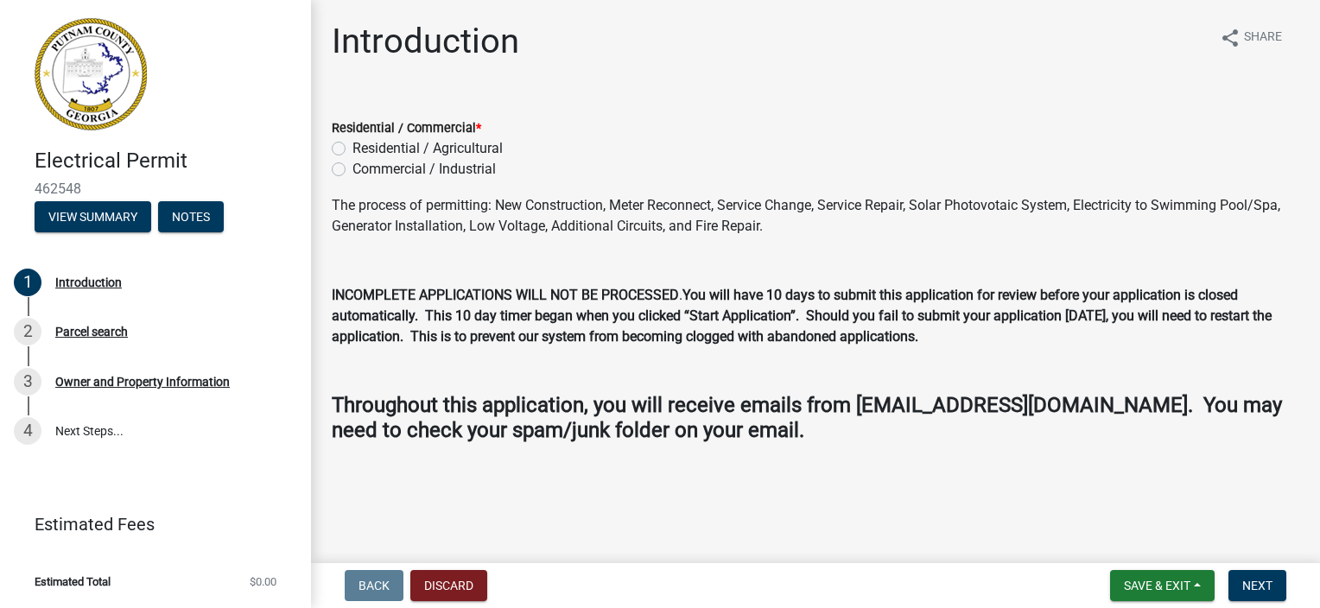
click at [353, 149] on label "Residential / Agricultural" at bounding box center [428, 148] width 150 height 21
click at [353, 149] on input "Residential / Agricultural" at bounding box center [358, 143] width 11 height 11
radio input "true"
click at [1262, 593] on button "Next" at bounding box center [1258, 585] width 58 height 31
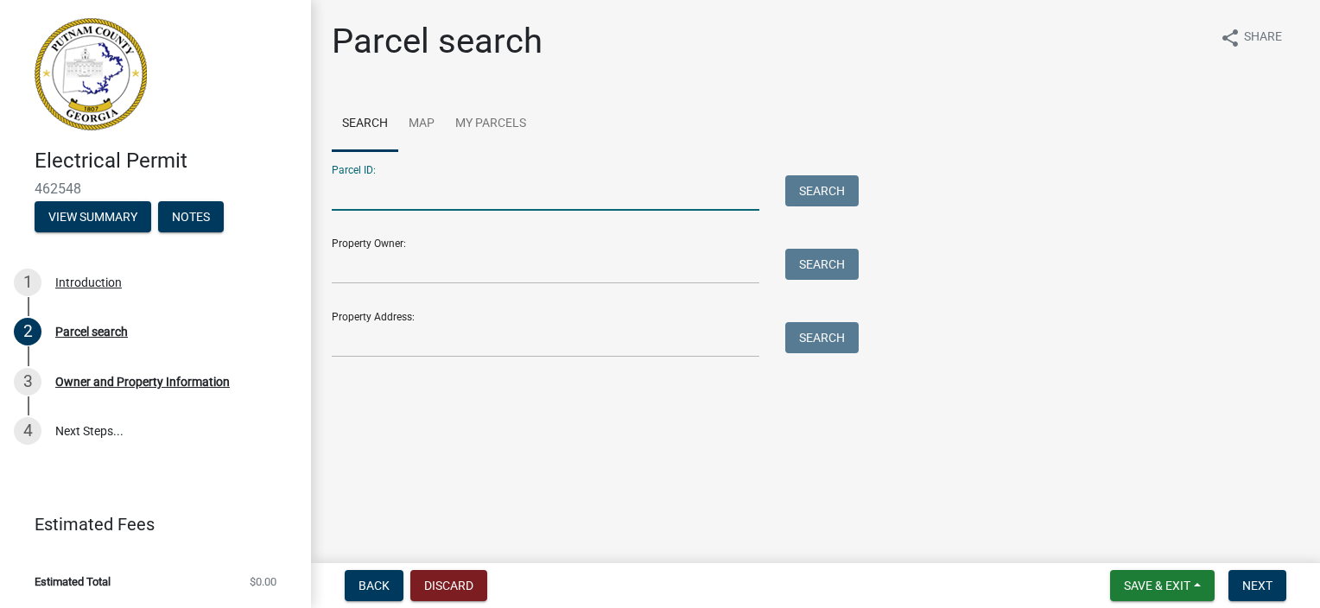
click at [370, 204] on input "Parcel ID:" at bounding box center [546, 192] width 428 height 35
type input "106b020"
type input "sdh"
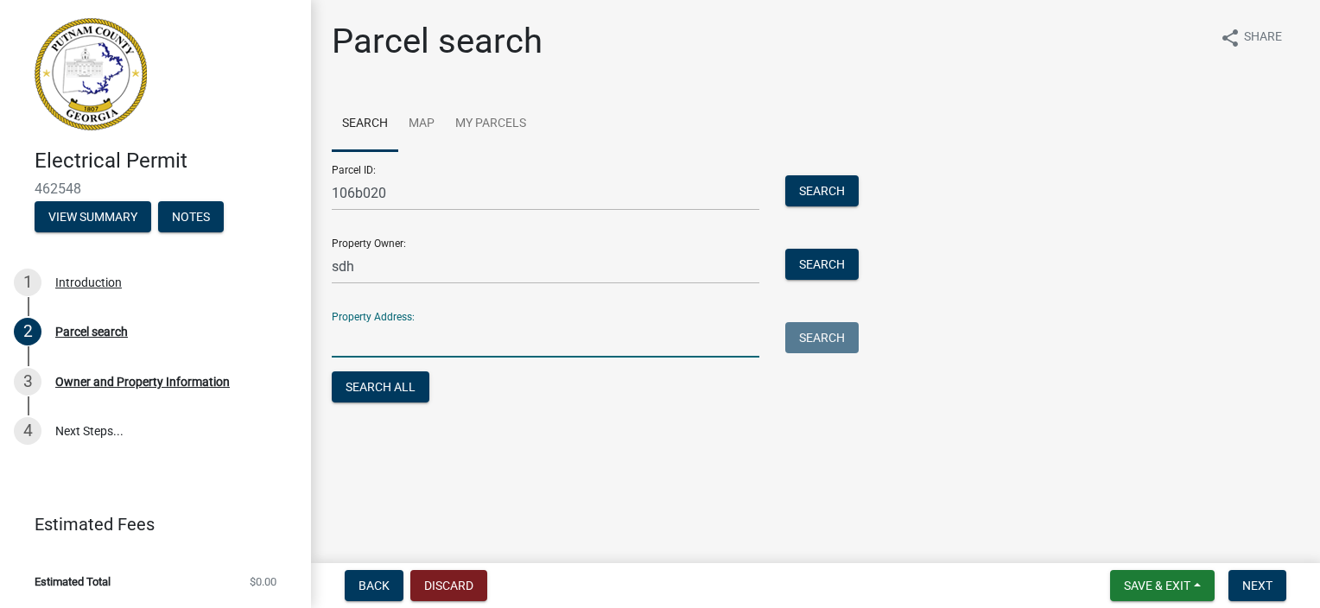
click at [408, 349] on input "Property Address:" at bounding box center [546, 339] width 428 height 35
type input "[STREET_ADDRESS]"
click at [800, 337] on button "Search" at bounding box center [821, 337] width 73 height 31
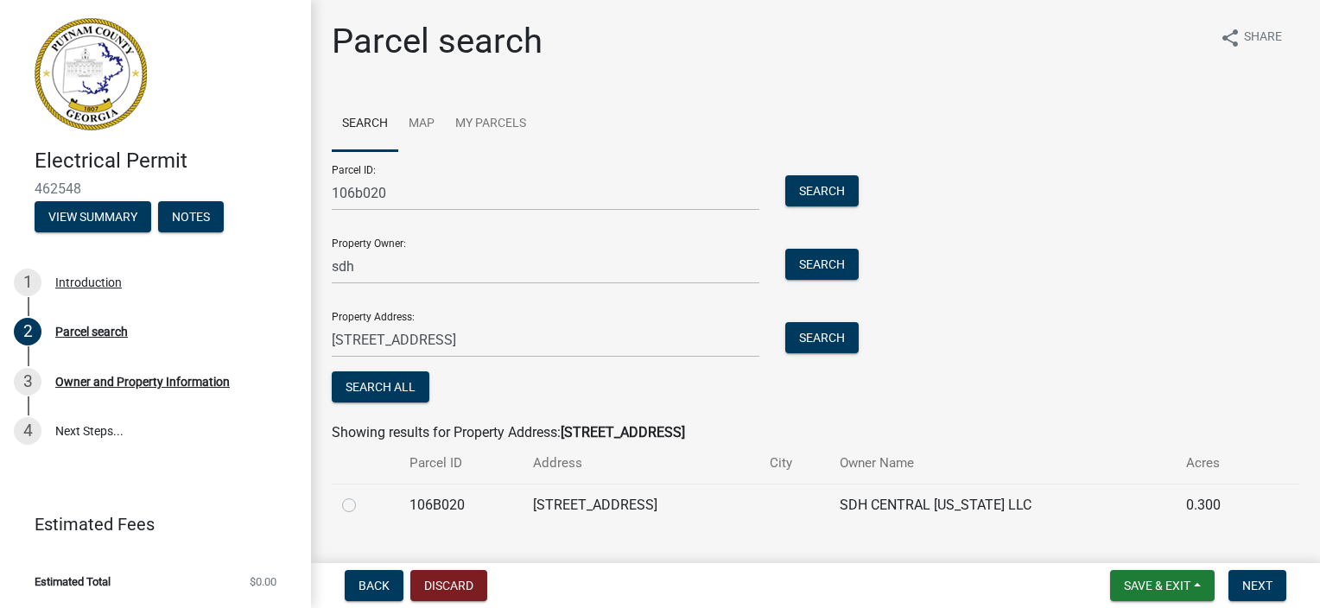
click at [363, 495] on label at bounding box center [363, 495] width 0 height 0
click at [363, 504] on input "radio" at bounding box center [368, 500] width 11 height 11
radio input "true"
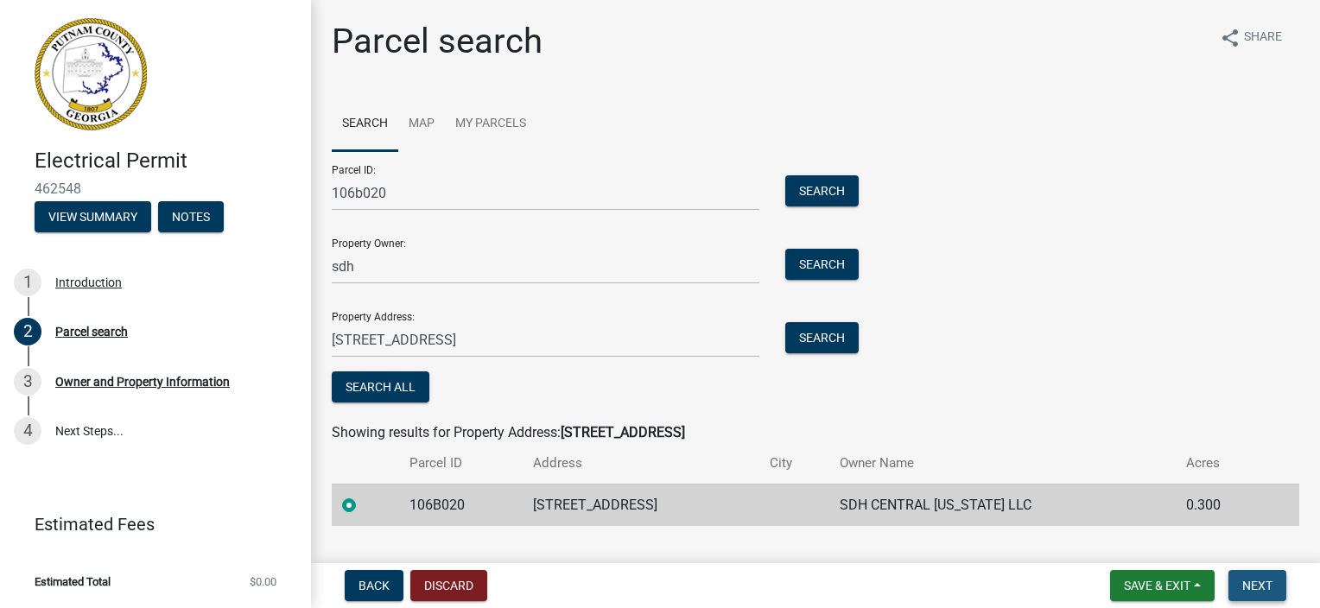
click at [1265, 591] on span "Next" at bounding box center [1258, 586] width 30 height 14
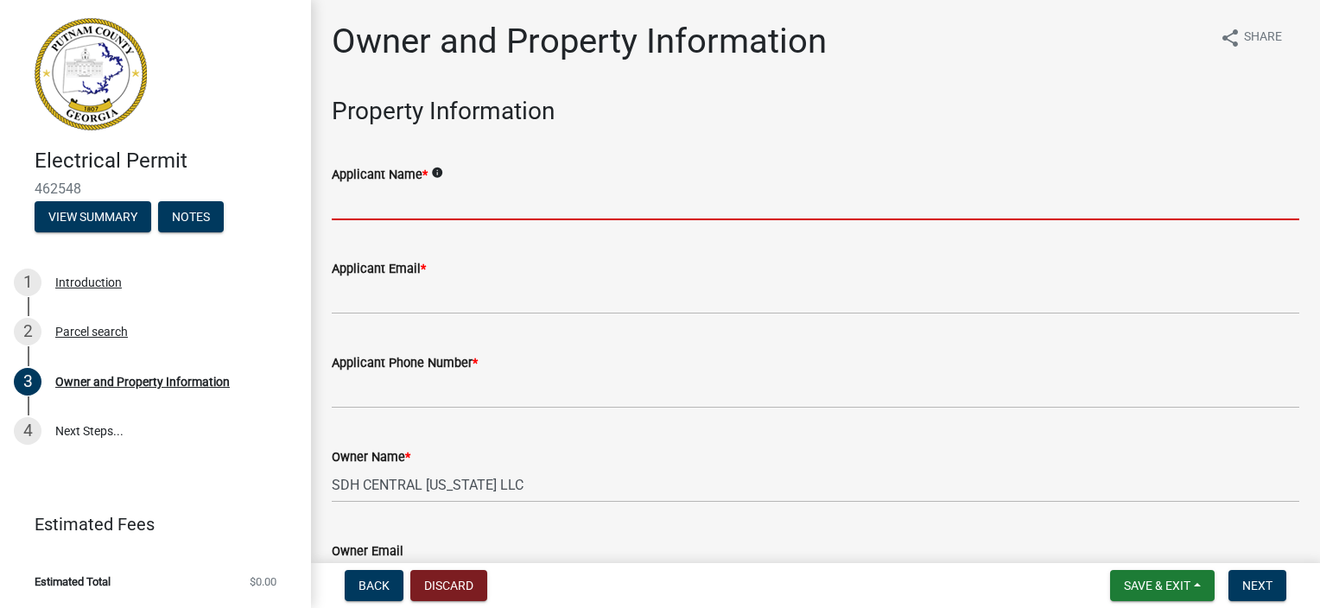
click at [448, 211] on input "Applicant Name *" at bounding box center [816, 202] width 968 height 35
type input "[PERSON_NAME]"
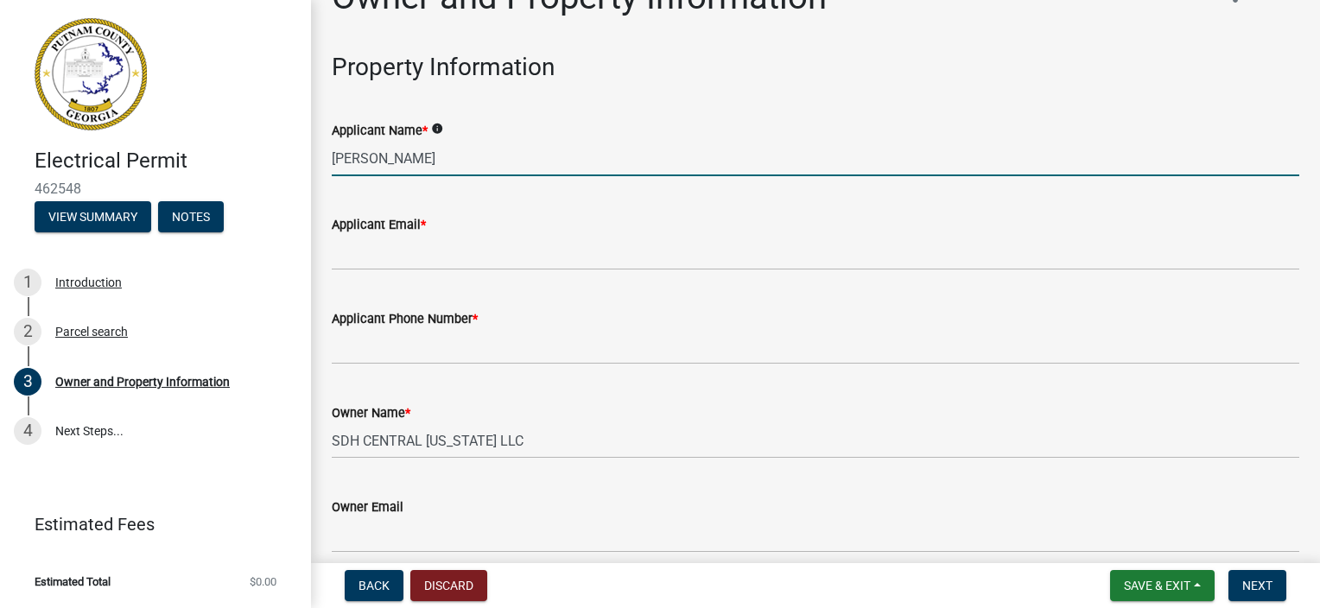
scroll to position [86, 0]
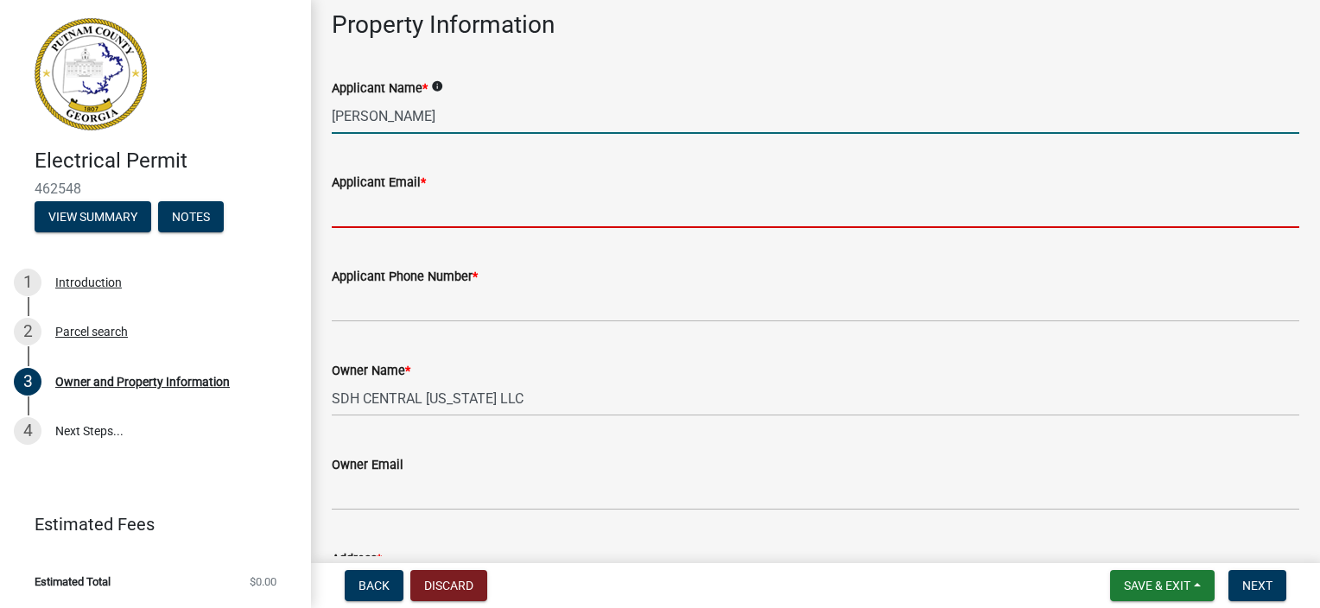
click at [415, 213] on input "Applicant Email *" at bounding box center [816, 210] width 968 height 35
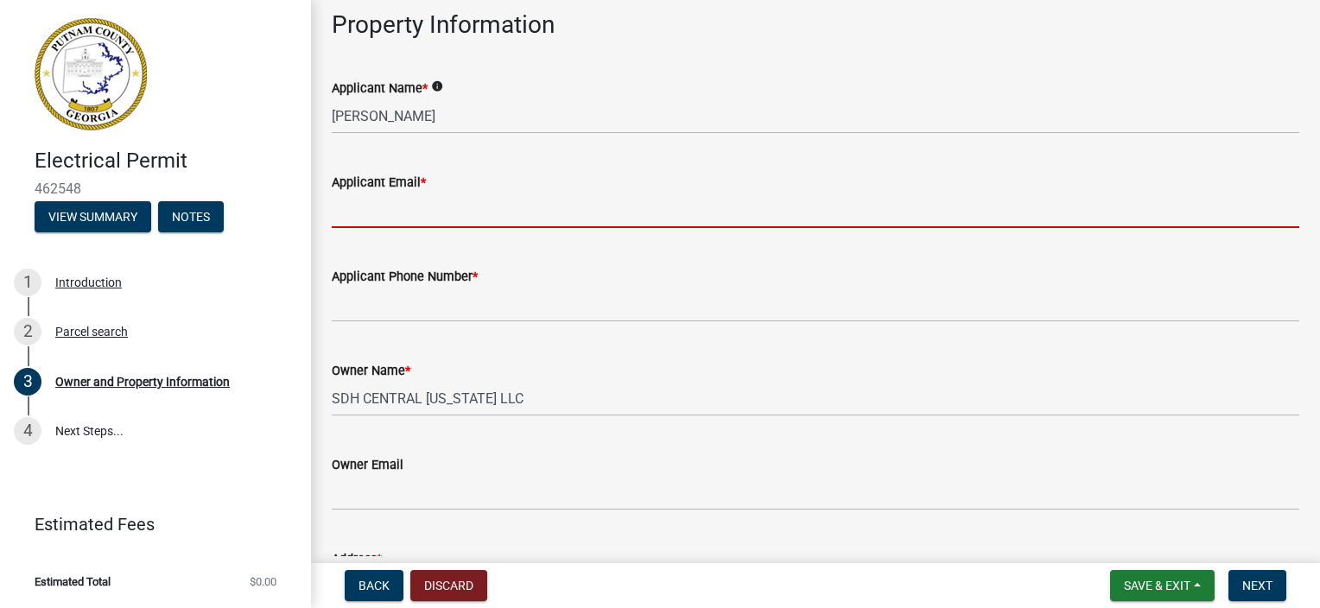
type input "[PERSON_NAME][EMAIL_ADDRESS][DOMAIN_NAME]"
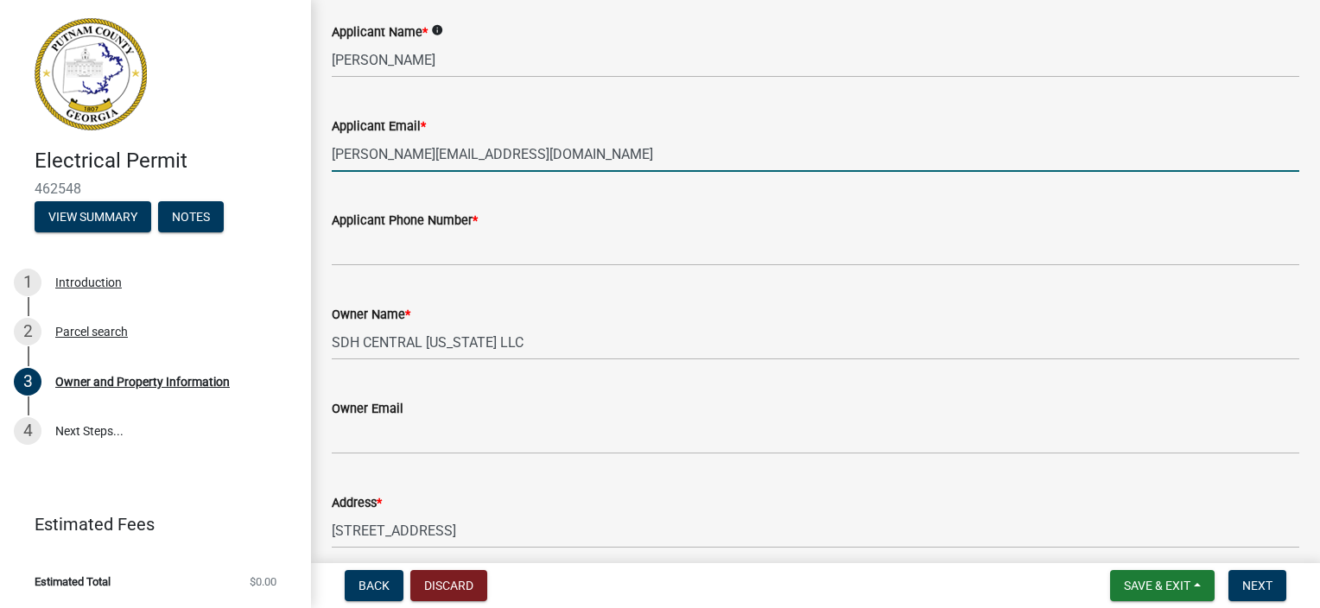
scroll to position [173, 0]
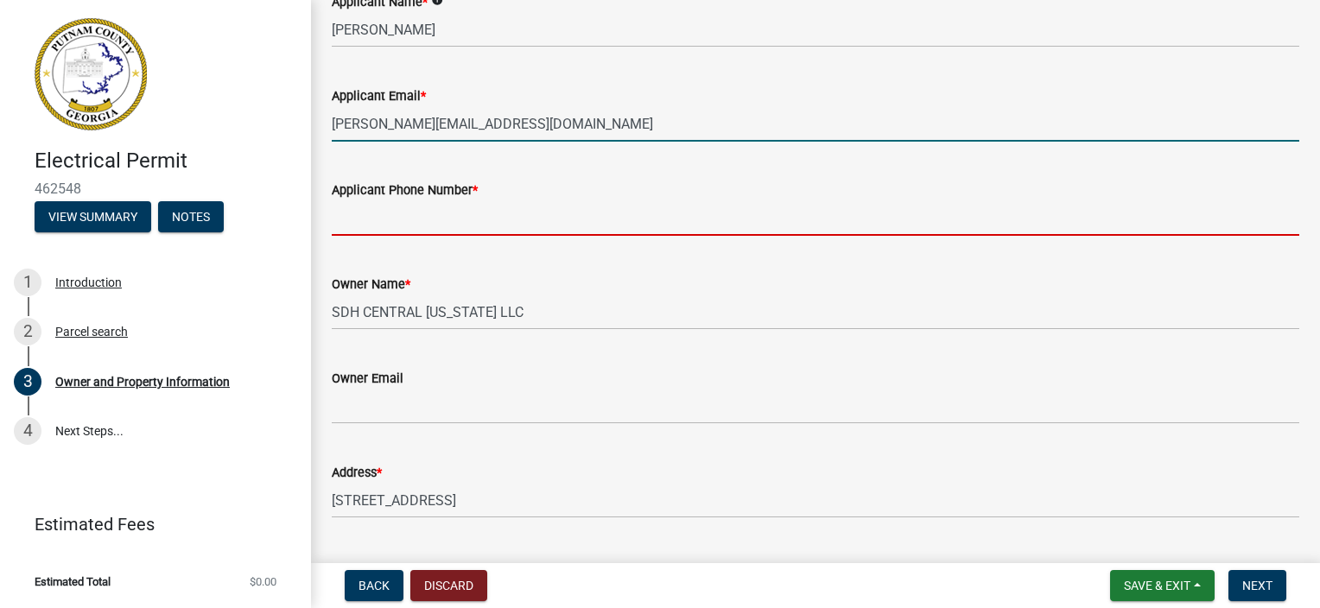
click at [414, 216] on input "Applicant Phone Number *" at bounding box center [816, 217] width 968 height 35
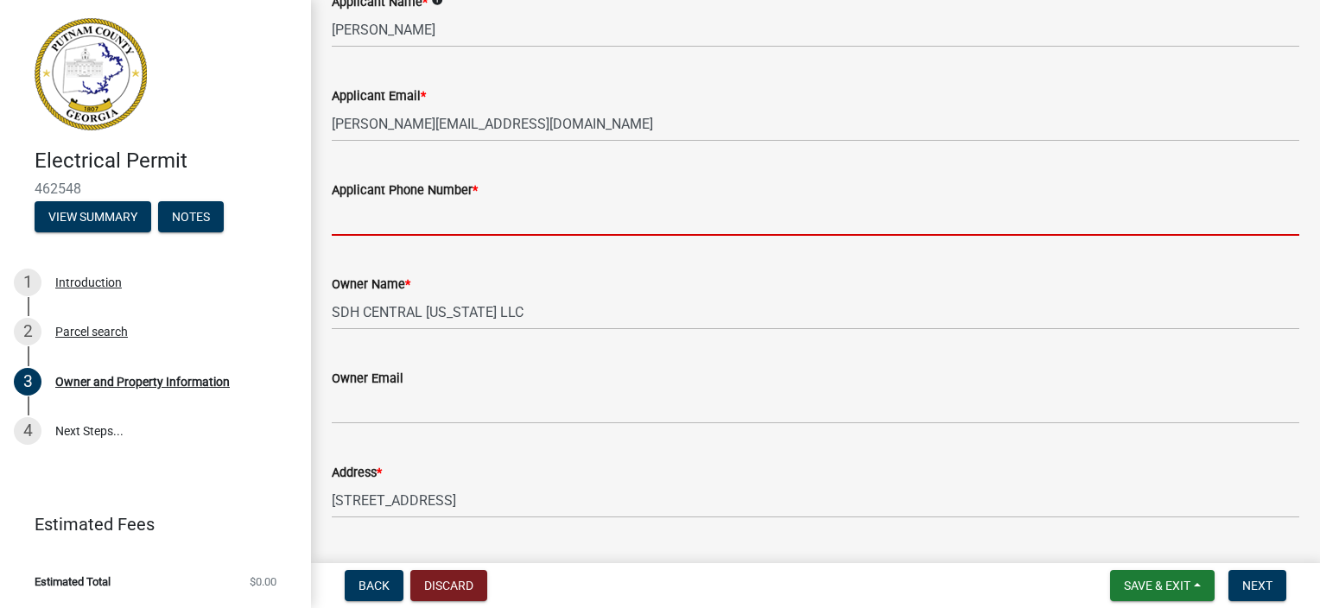
type input "7706706718"
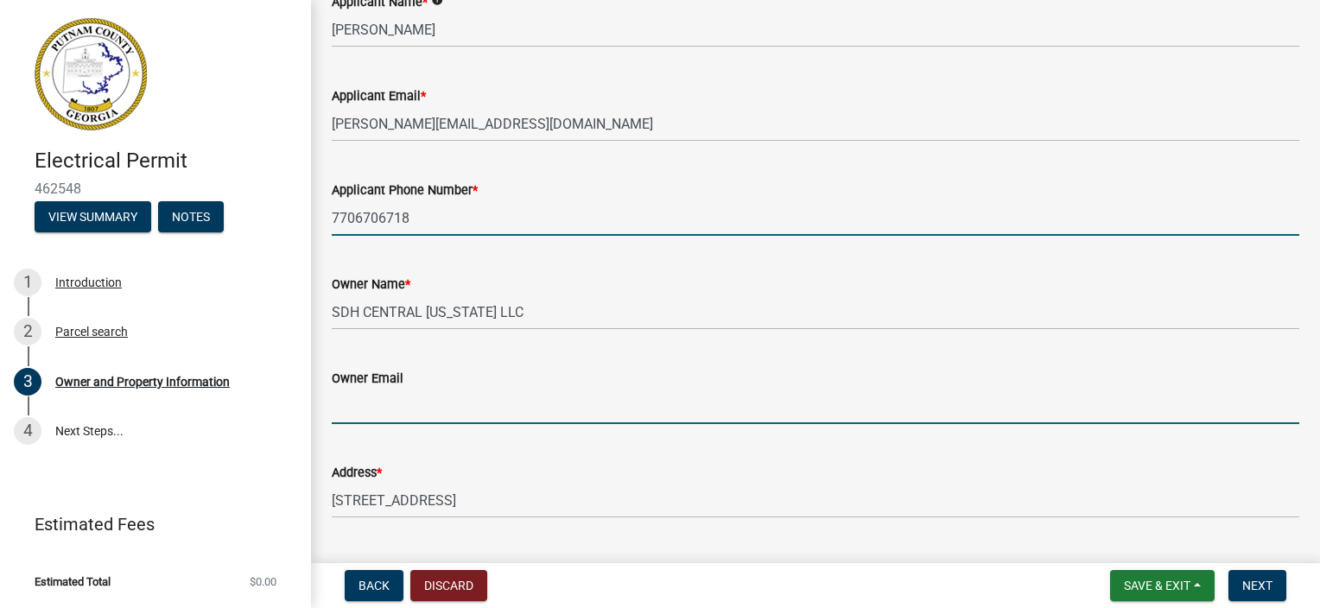
type input "[PERSON_NAME][EMAIL_ADDRESS][DOMAIN_NAME]"
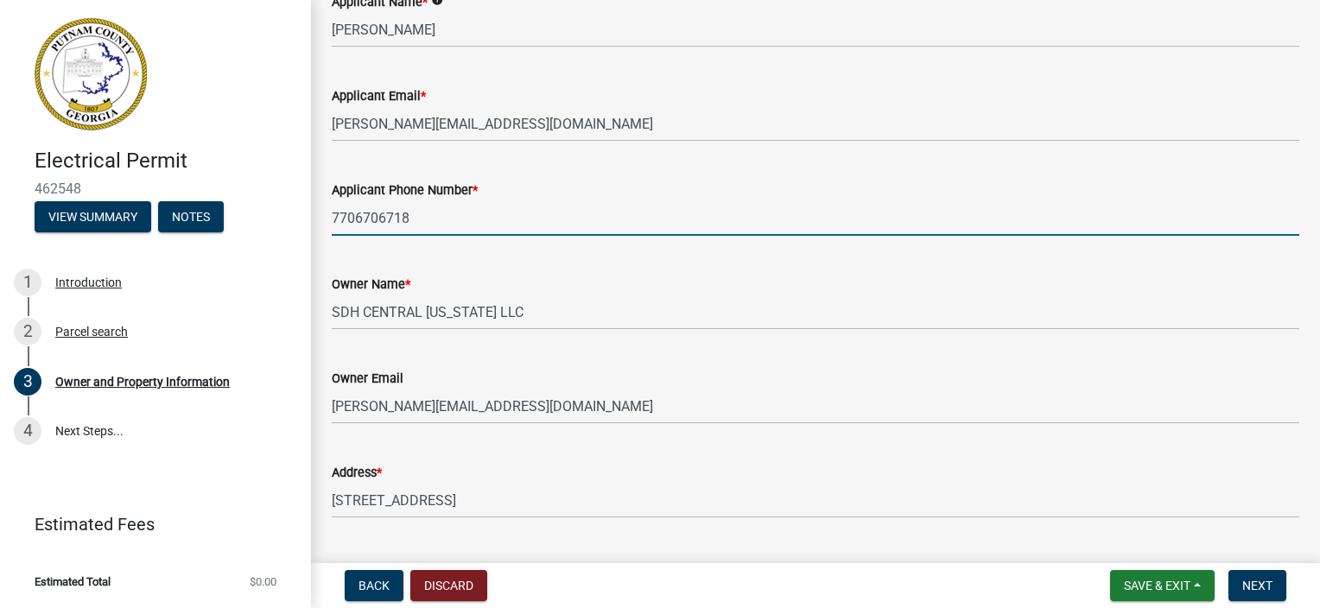
type input "7703668239"
drag, startPoint x: 400, startPoint y: 211, endPoint x: 251, endPoint y: 219, distance: 148.8
click at [251, 219] on div "Electrical Permit 462548 View Summary Notes 1 Introduction 2 Parcel search 3 Ow…" at bounding box center [660, 304] width 1320 height 608
drag, startPoint x: 413, startPoint y: 218, endPoint x: 290, endPoint y: 218, distance: 122.7
click at [290, 218] on div "Electrical Permit 462548 View Summary Notes 1 Introduction 2 Parcel search 3 Ow…" at bounding box center [660, 304] width 1320 height 608
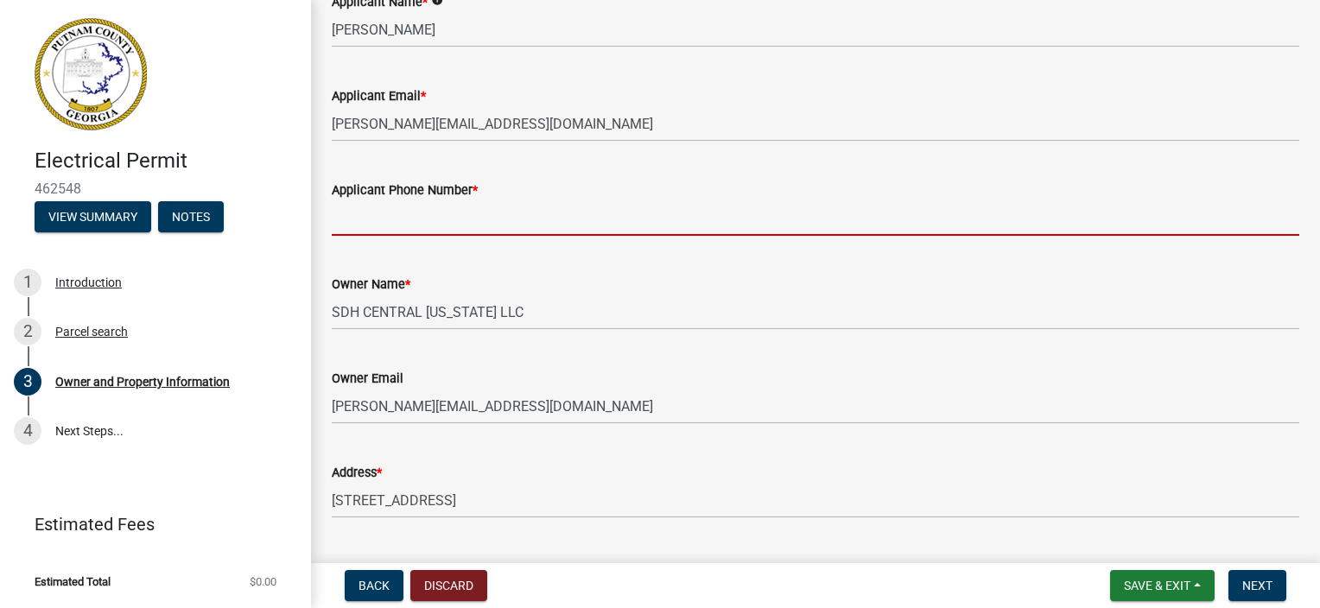
click at [385, 226] on input "Applicant Phone Number *" at bounding box center [816, 217] width 968 height 35
type input "7706706718"
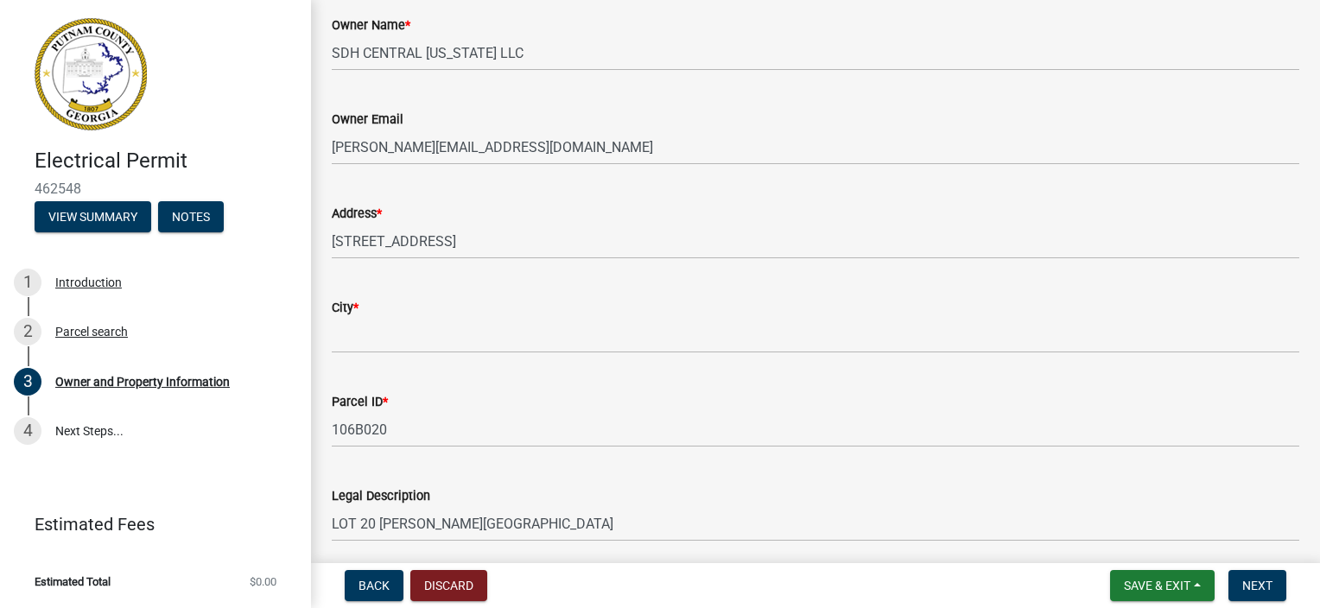
scroll to position [518, 0]
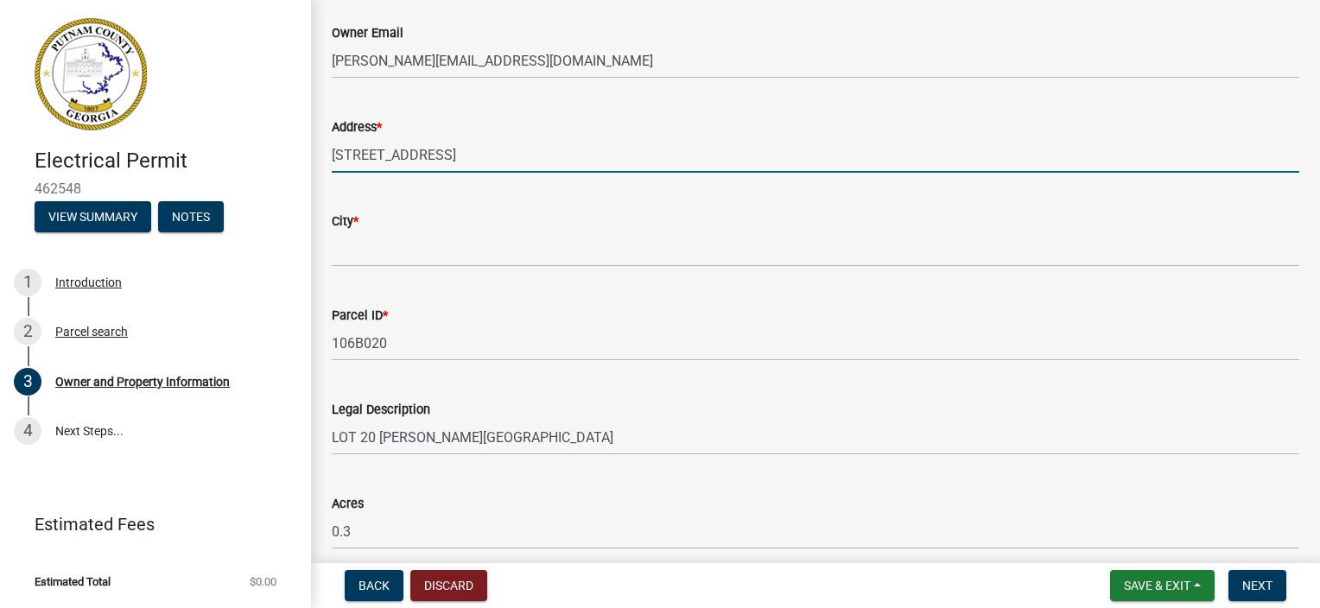
drag, startPoint x: 467, startPoint y: 153, endPoint x: 84, endPoint y: 154, distance: 382.8
click at [82, 150] on div "Electrical Permit 462548 View Summary Notes 1 Introduction 2 Parcel search 3 Ow…" at bounding box center [660, 304] width 1320 height 608
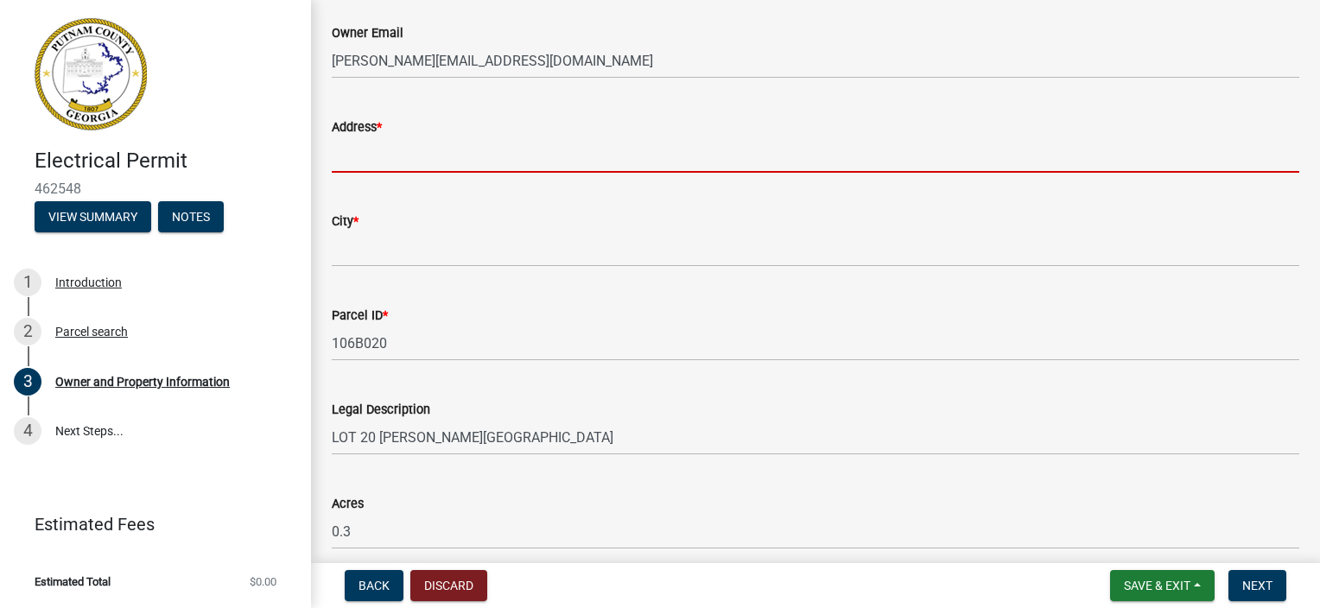
type input "h"
click at [347, 152] on input "Address *" at bounding box center [816, 154] width 968 height 35
type input "[STREET_ADDRESS][PERSON_NAME]"
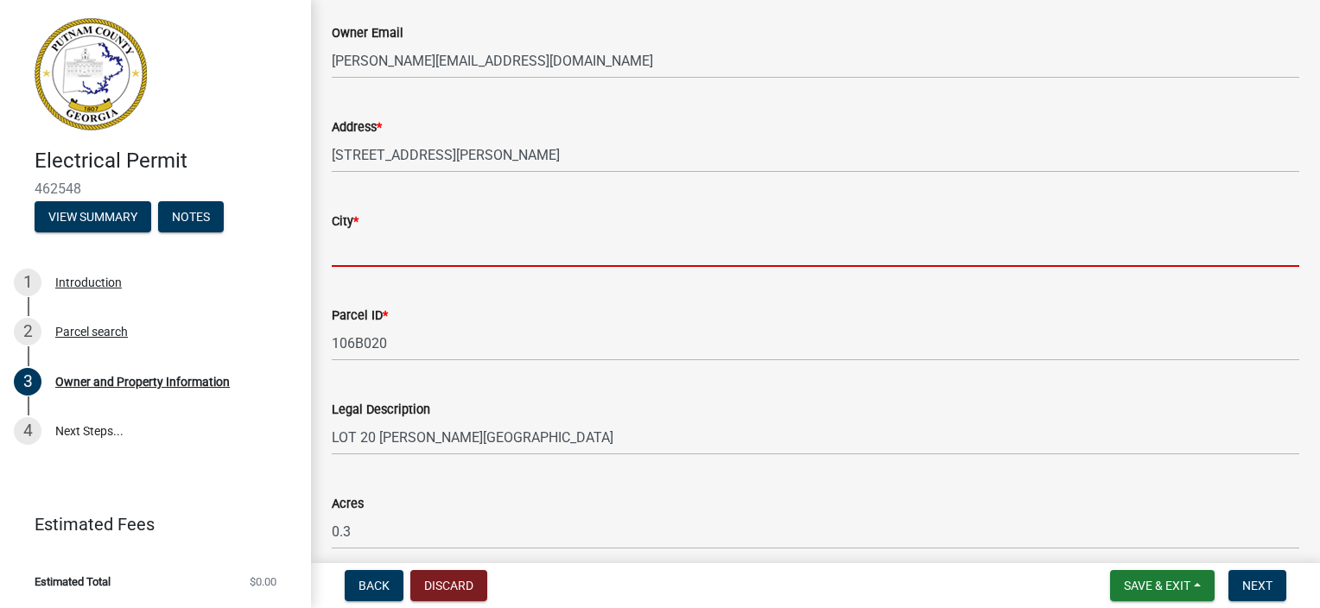
click at [401, 262] on input "City *" at bounding box center [816, 249] width 968 height 35
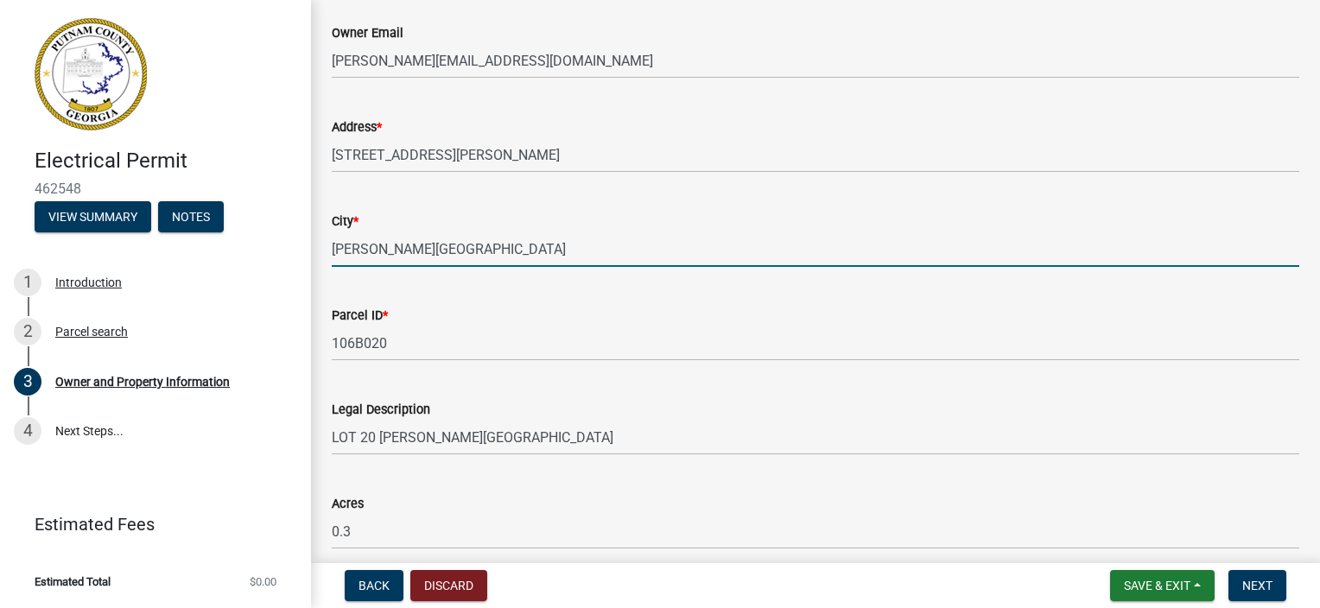
type input "[PERSON_NAME][GEOGRAPHIC_DATA]"
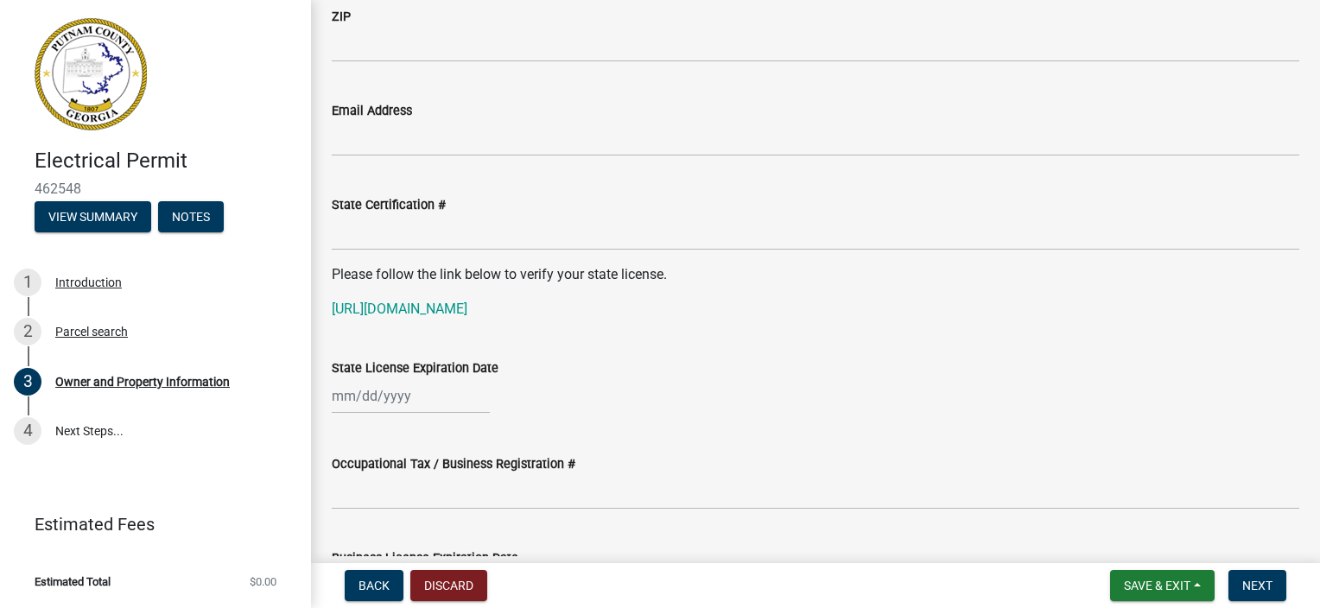
scroll to position [2160, 0]
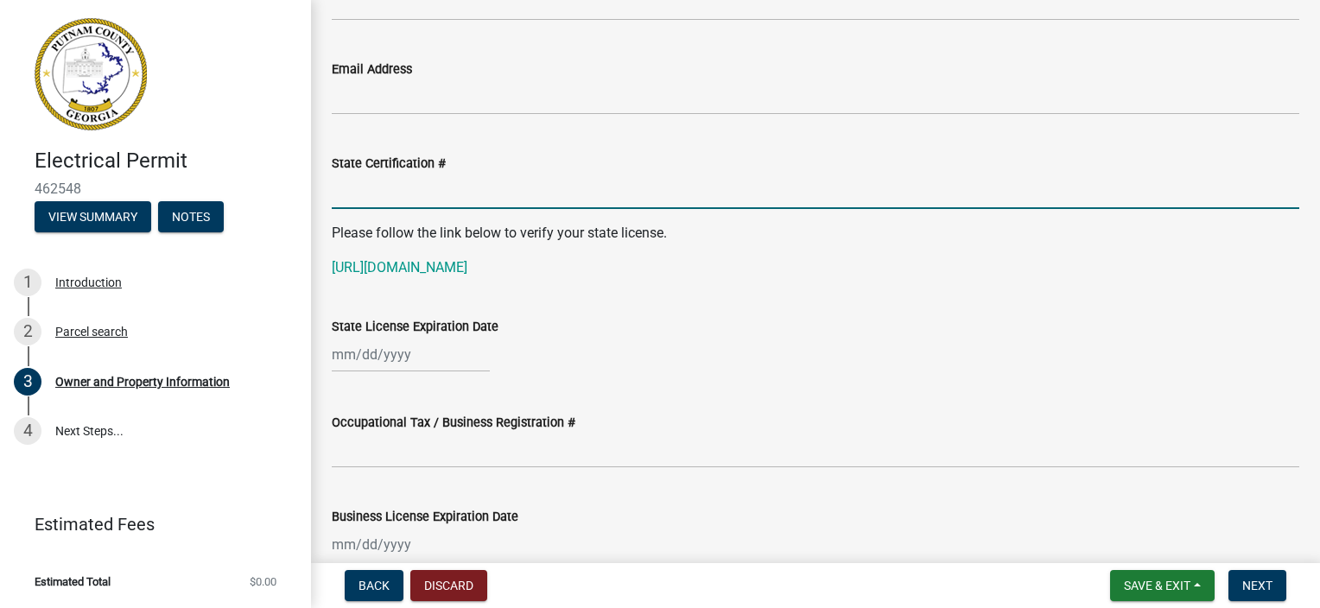
click at [467, 193] on input "State Certification #" at bounding box center [816, 191] width 968 height 35
click at [357, 196] on input "State Certification #" at bounding box center [816, 191] width 968 height 35
type input "EN216393"
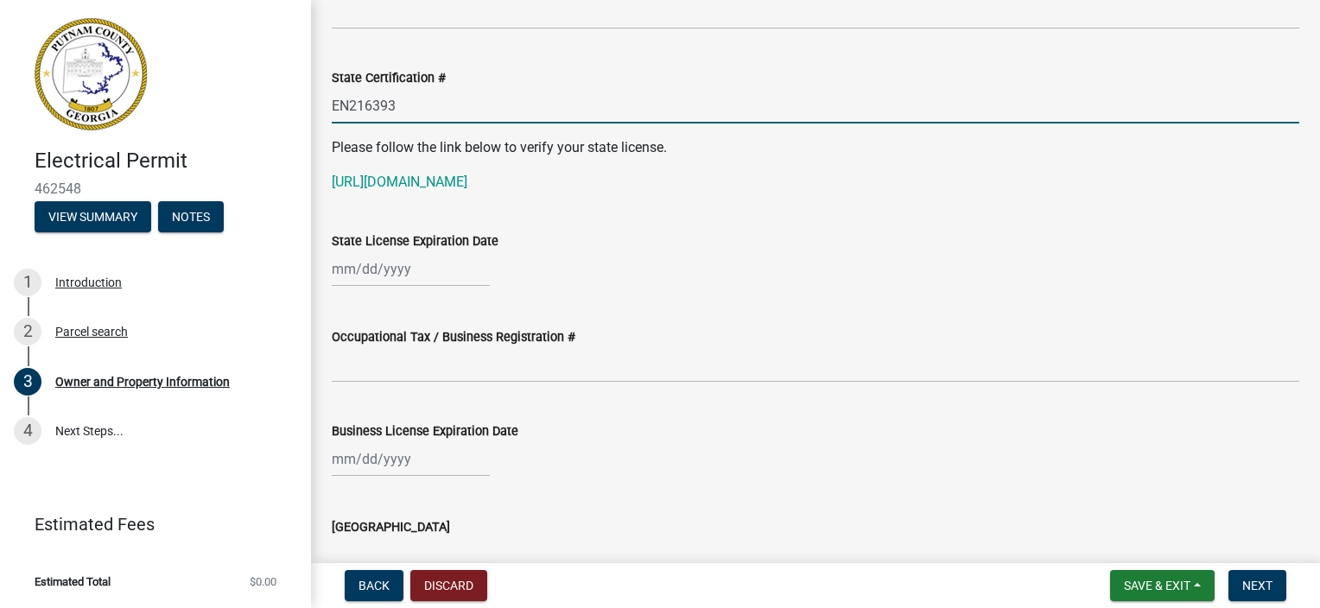
scroll to position [2247, 0]
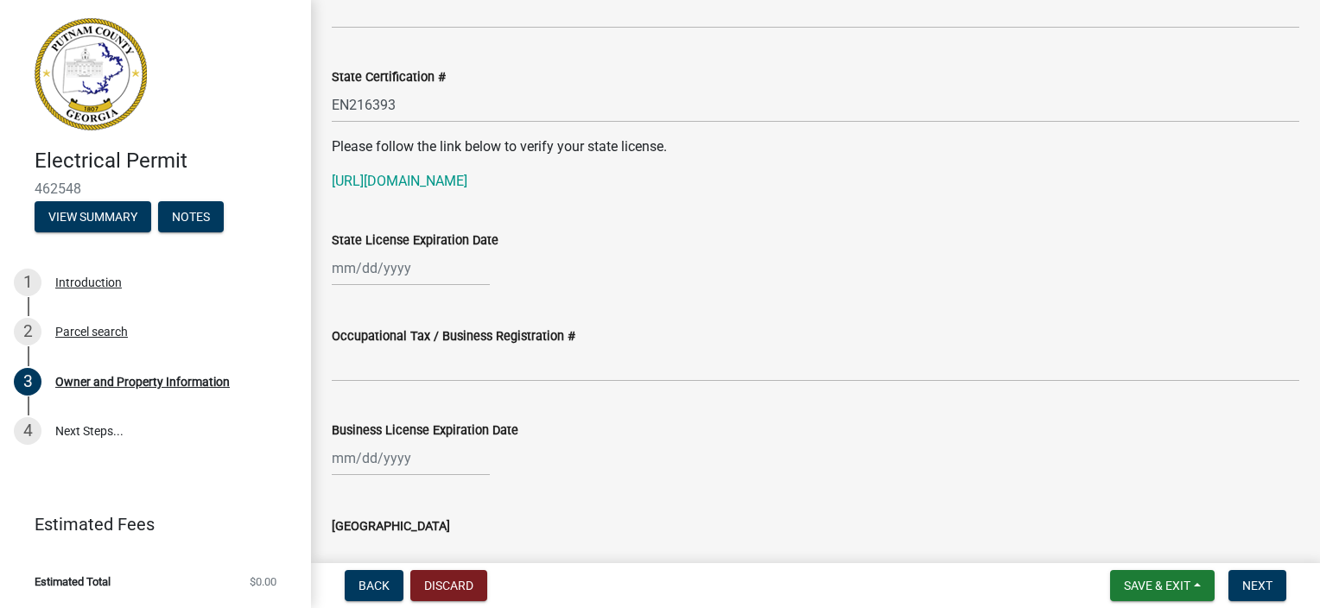
click at [384, 273] on div at bounding box center [411, 268] width 158 height 35
select select "8"
select select "2025"
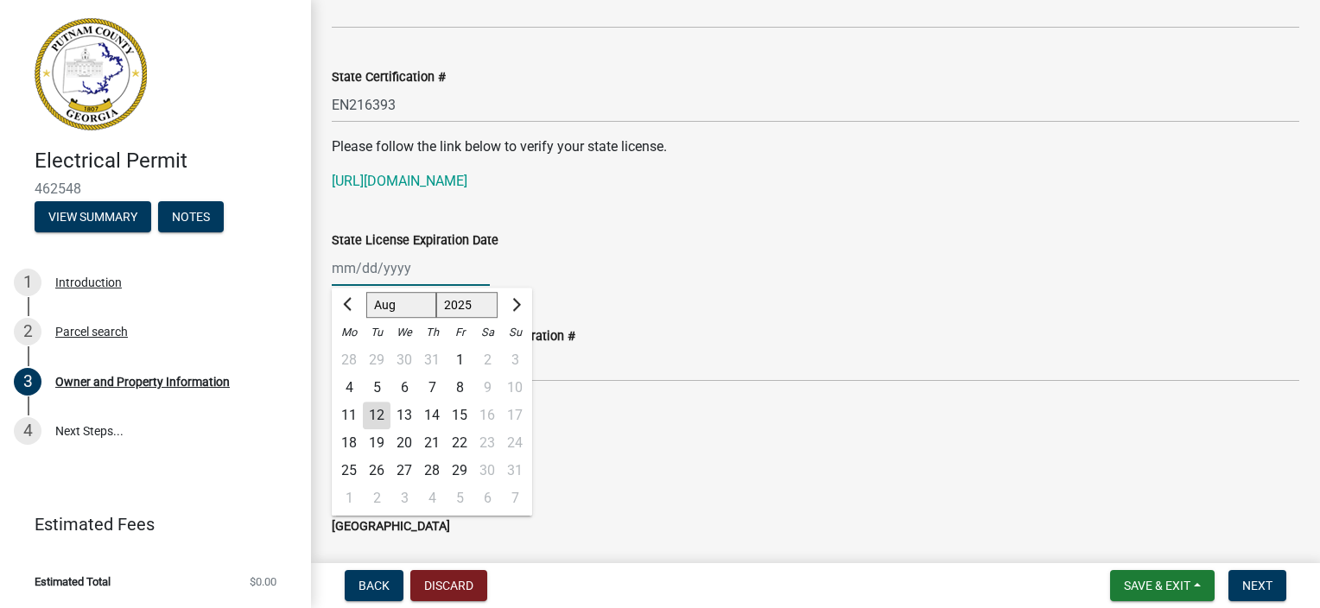
type input "[DATE]"
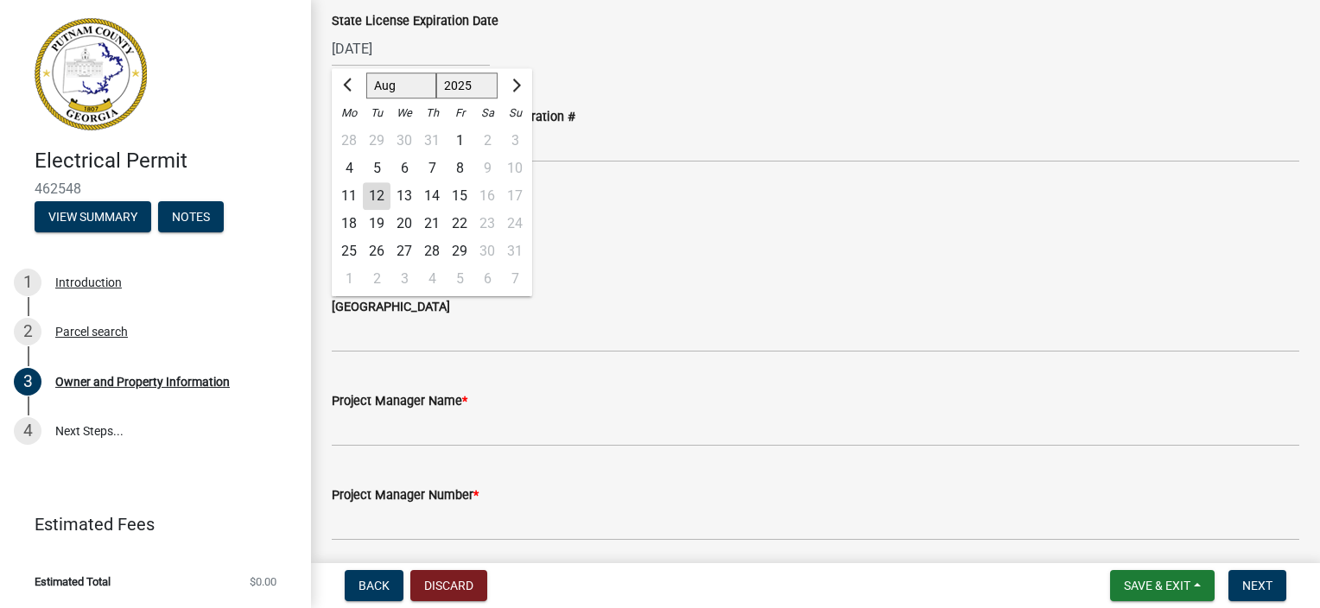
scroll to position [2506, 0]
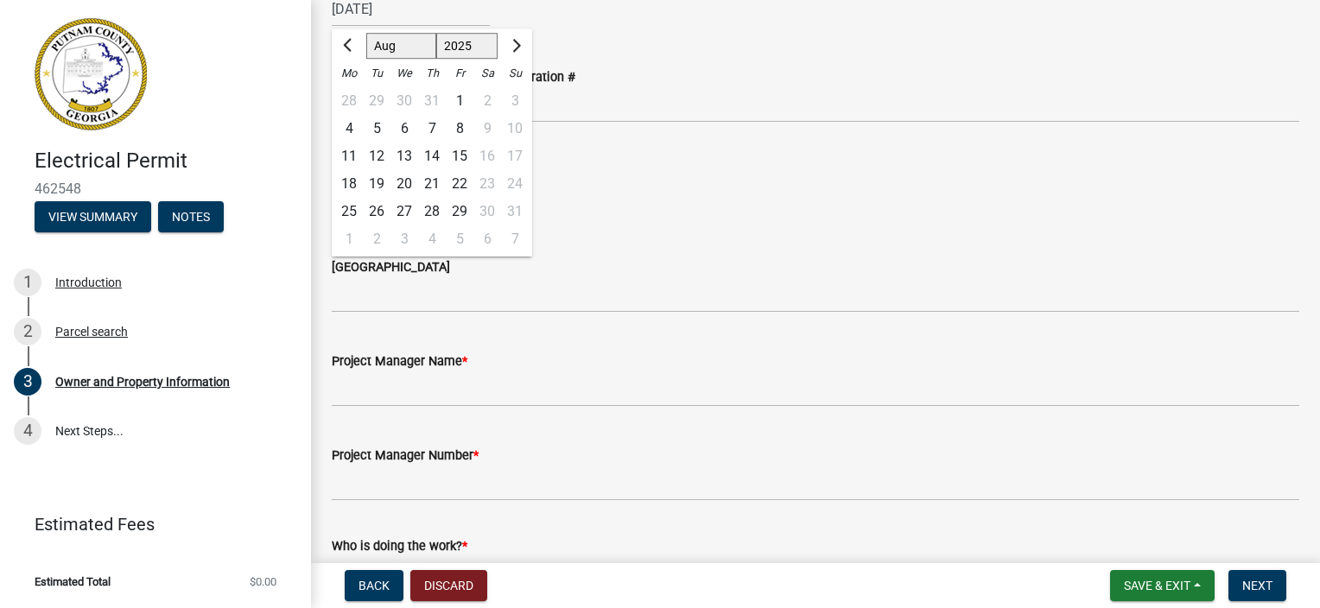
click at [619, 211] on div at bounding box center [816, 198] width 968 height 35
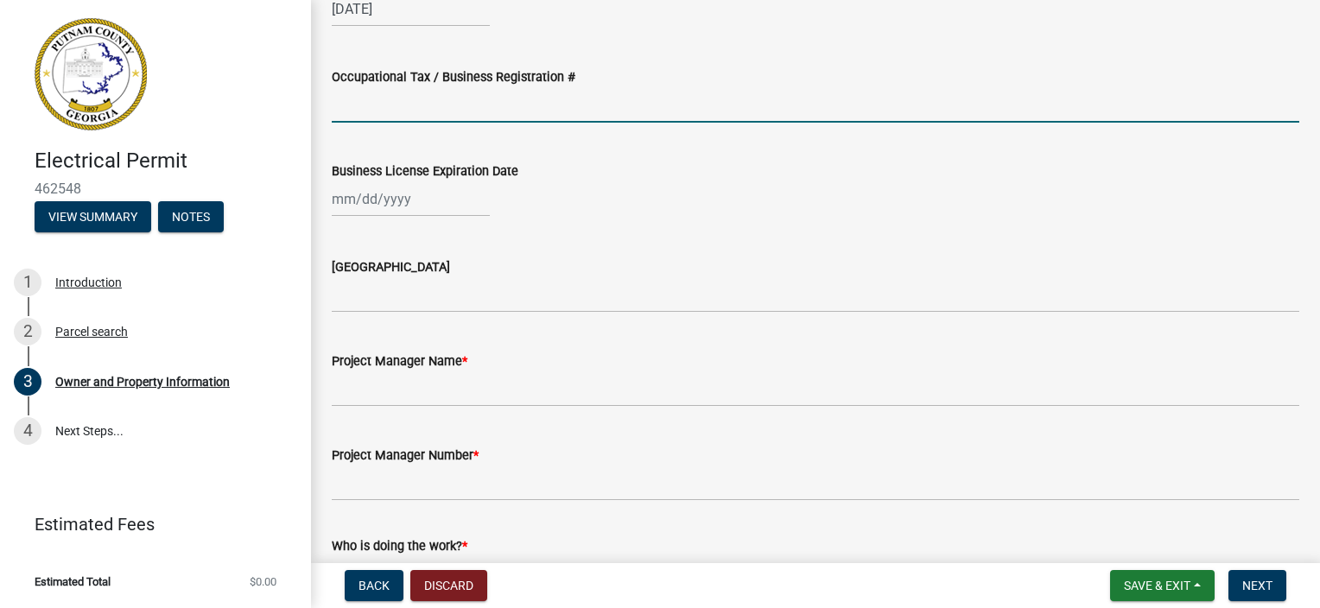
click at [448, 115] on input "Occupational Tax / Business Registration #" at bounding box center [816, 104] width 968 height 35
type input "25-00094"
click at [404, 199] on div at bounding box center [411, 198] width 158 height 35
select select "8"
select select "2025"
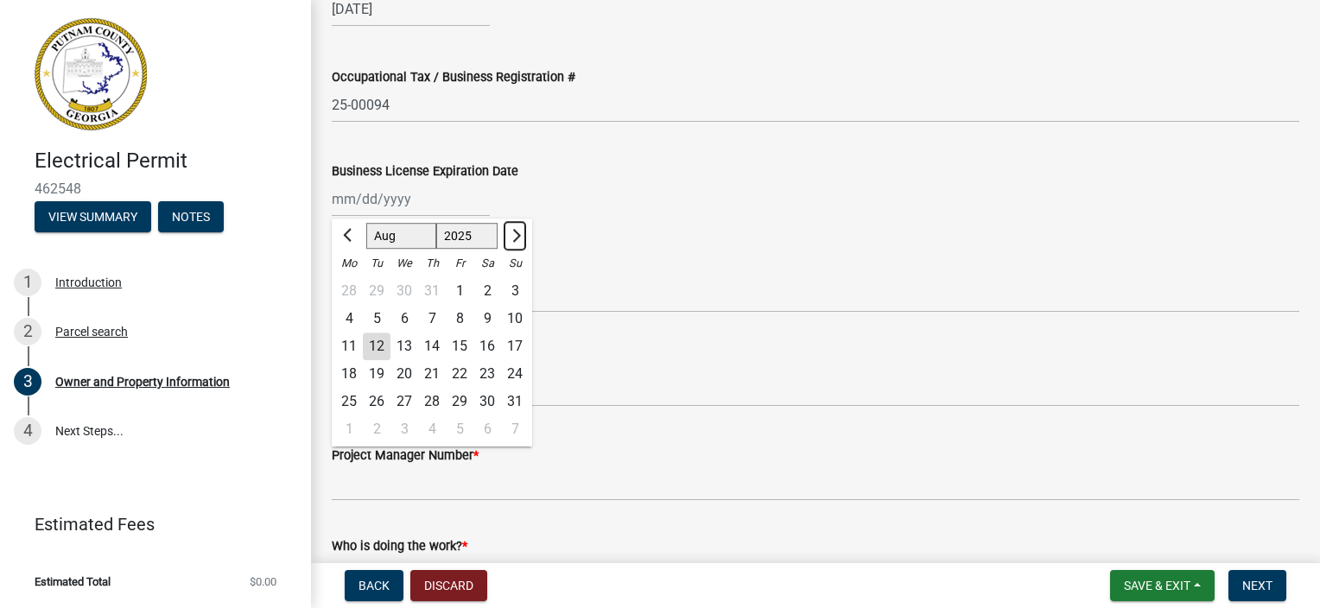
click at [515, 233] on span "Next month" at bounding box center [514, 235] width 13 height 13
click at [513, 231] on span "Next month" at bounding box center [514, 235] width 13 height 13
click at [512, 230] on span "Next month" at bounding box center [514, 235] width 13 height 13
click at [512, 230] on button "Next month" at bounding box center [515, 236] width 21 height 28
select select "12"
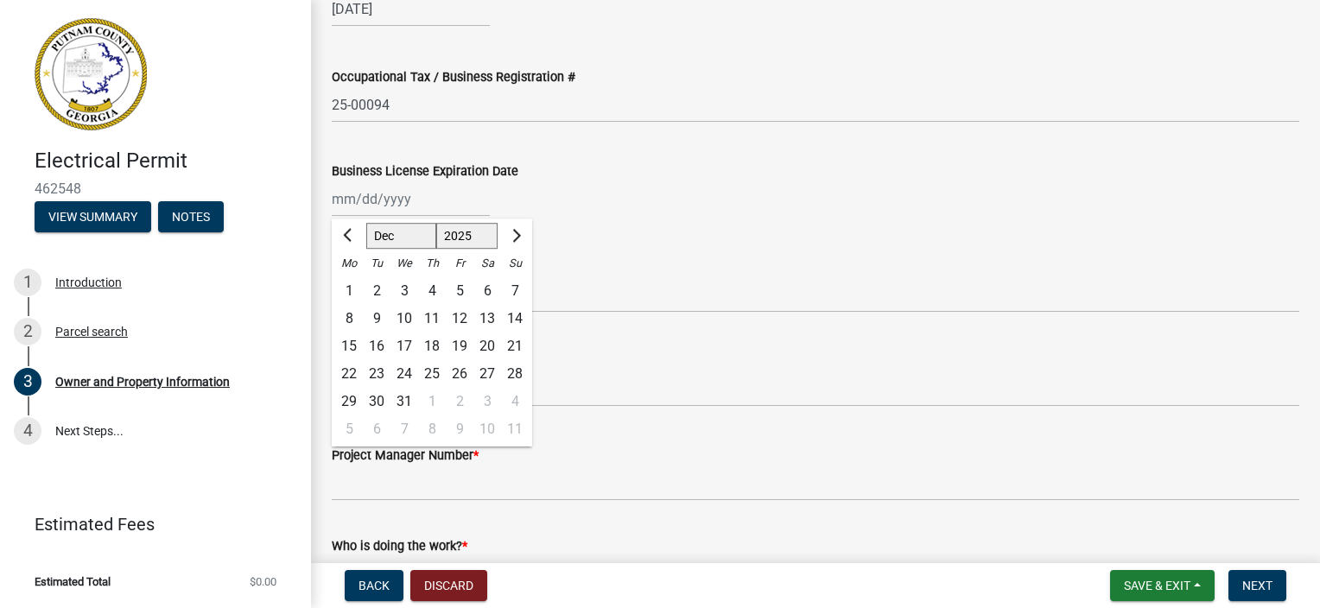
click at [405, 407] on div "31" at bounding box center [405, 402] width 28 height 28
type input "[DATE]"
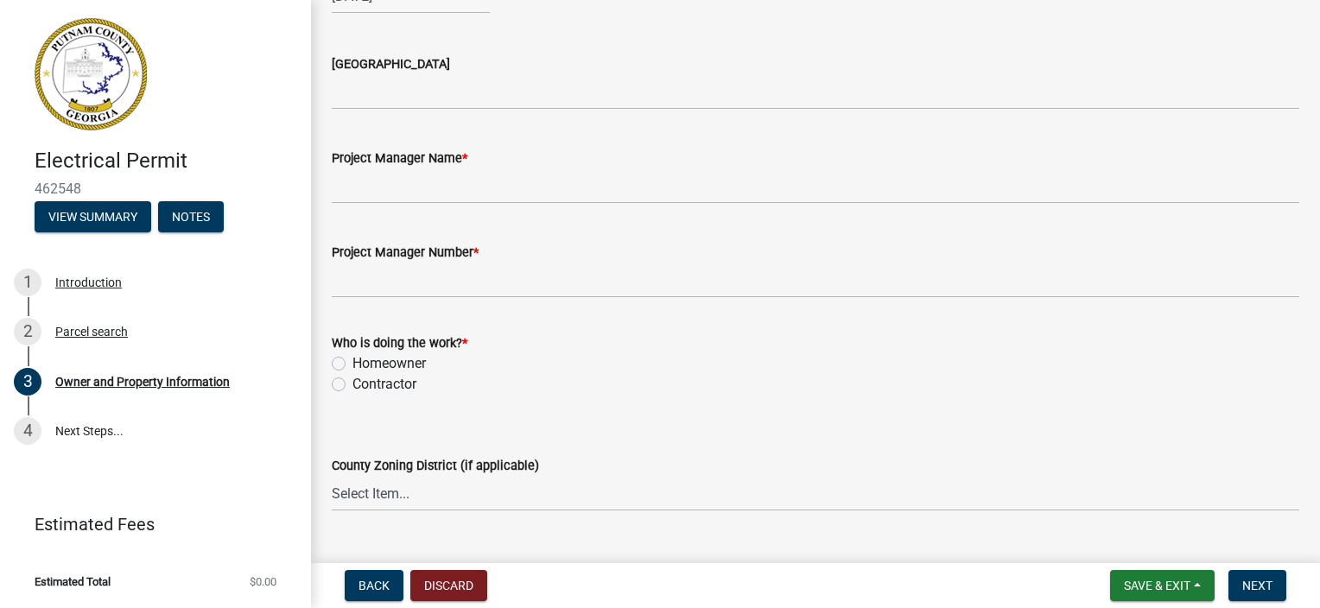
scroll to position [2679, 0]
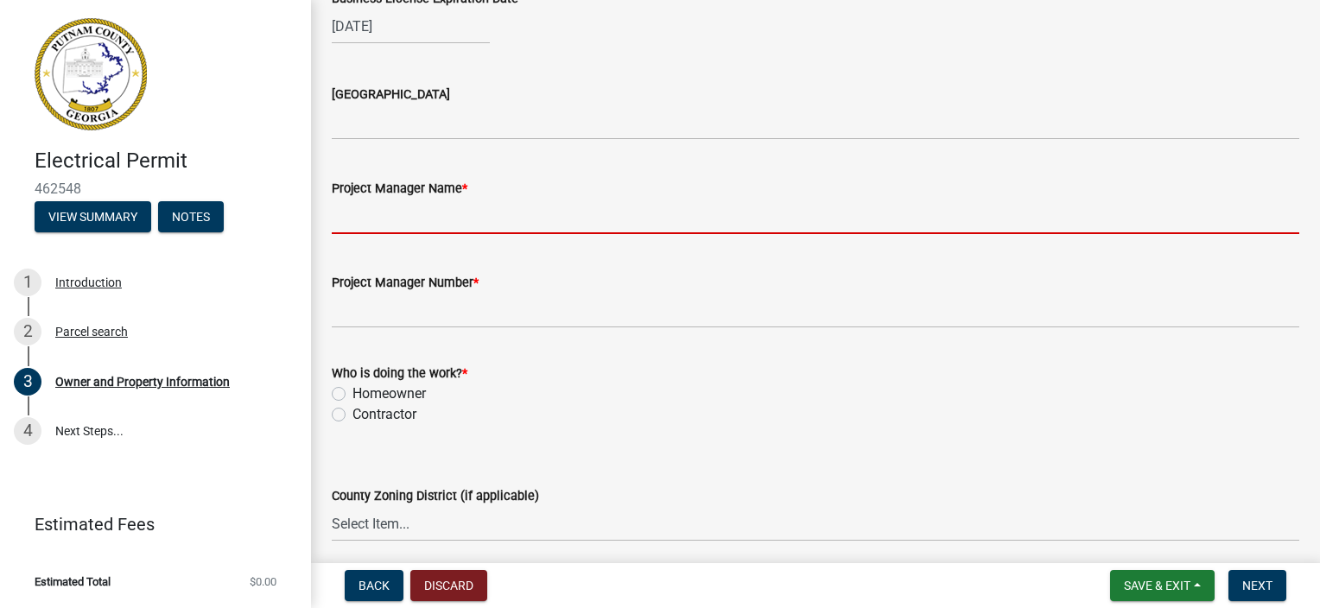
click at [395, 228] on input "Project Manager Name *" at bounding box center [816, 216] width 968 height 35
type input "[PERSON_NAME]"
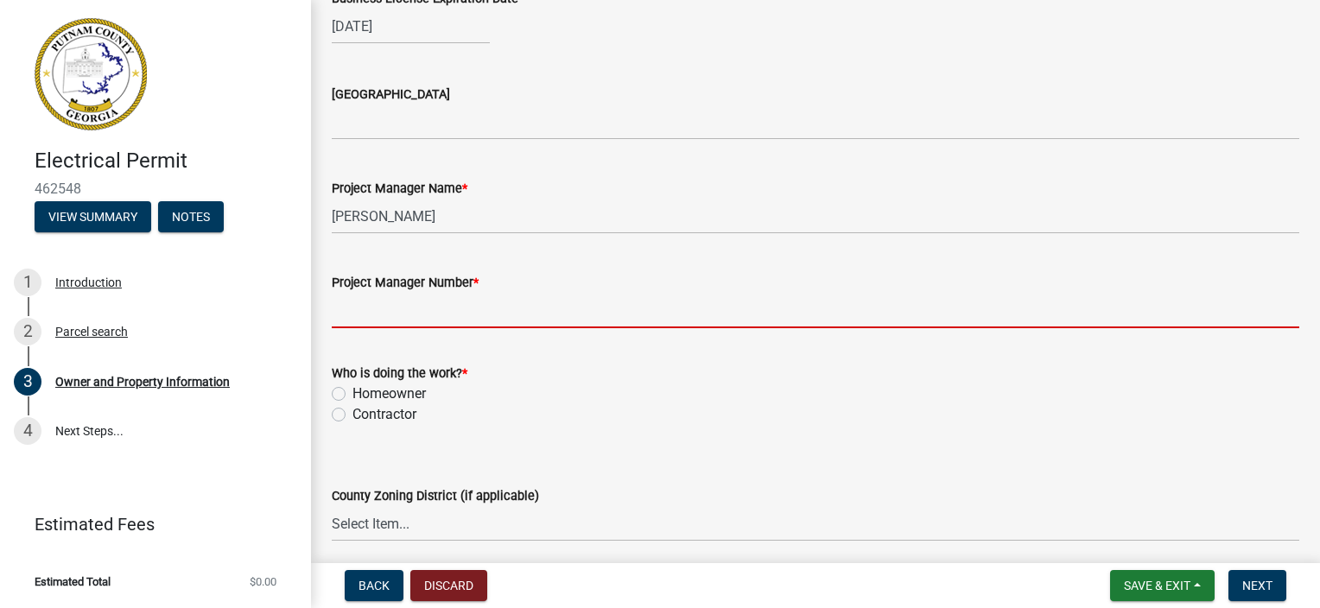
click at [406, 315] on input "Project Manager Number *" at bounding box center [816, 310] width 968 height 35
type input "[PHONE_NUMBER]"
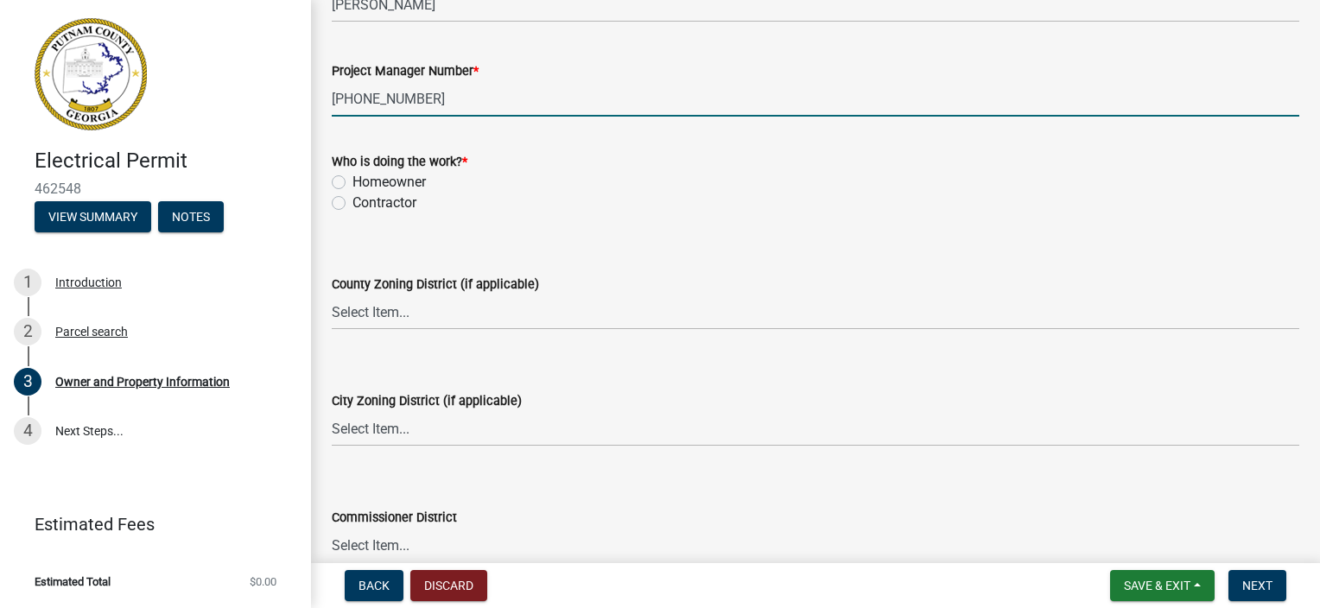
scroll to position [2938, 0]
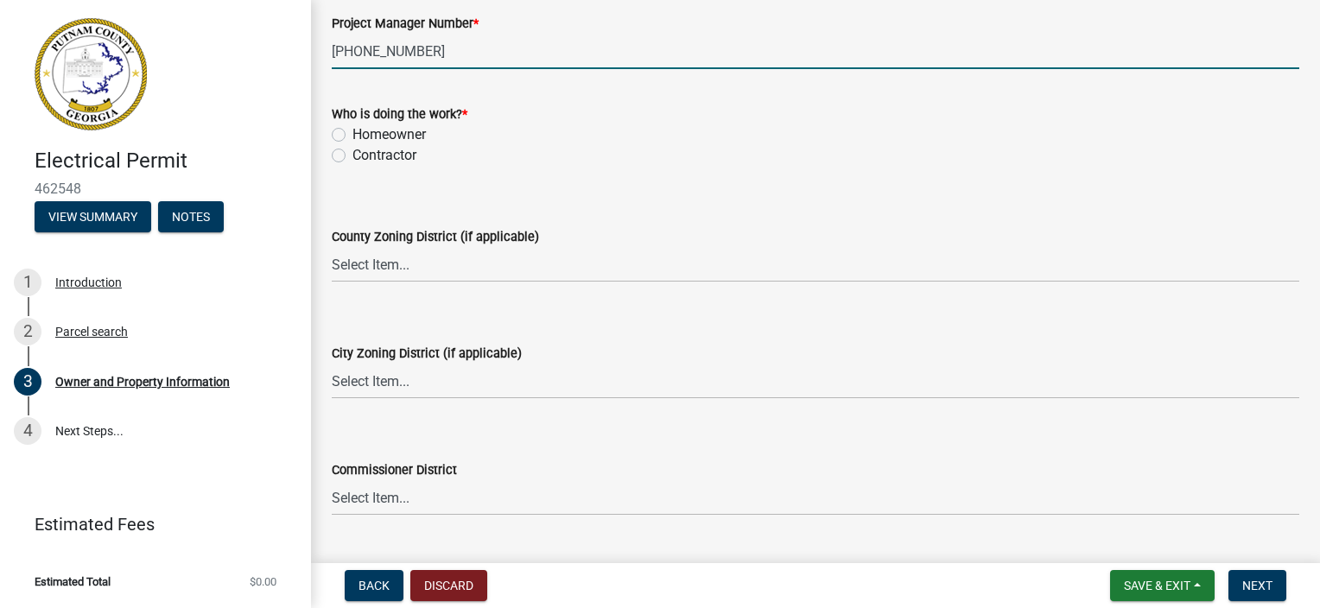
click at [353, 157] on label "Contractor" at bounding box center [385, 155] width 64 height 21
click at [353, 156] on input "Contractor" at bounding box center [358, 150] width 11 height 11
radio input "true"
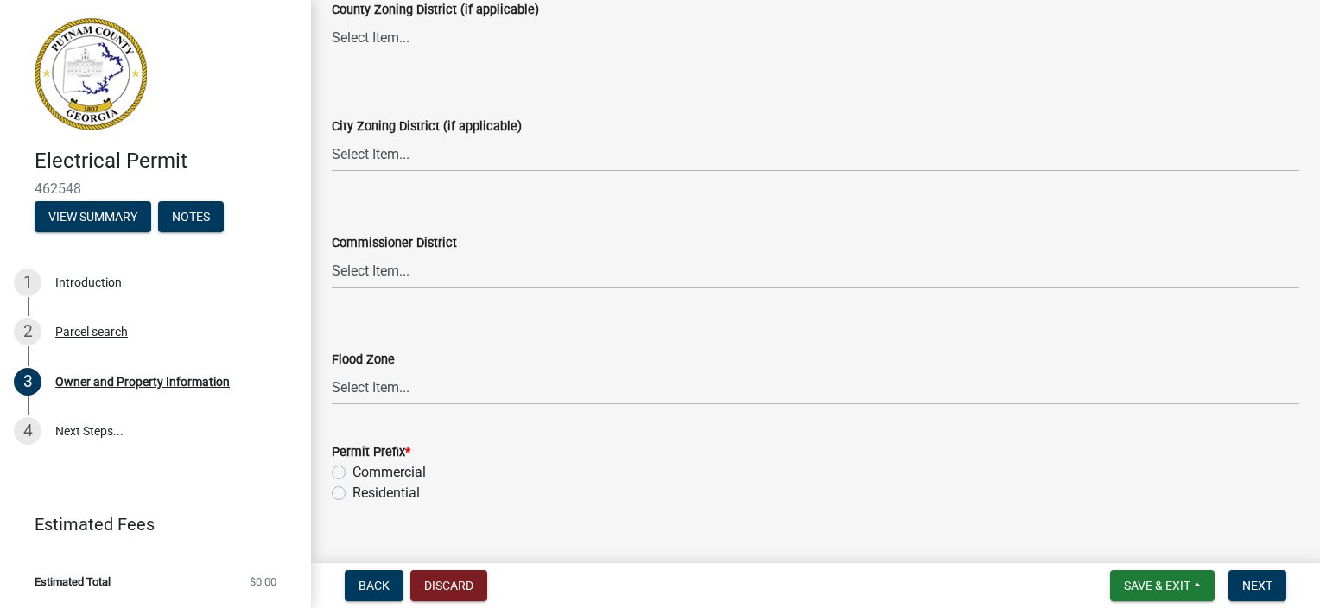
scroll to position [3195, 0]
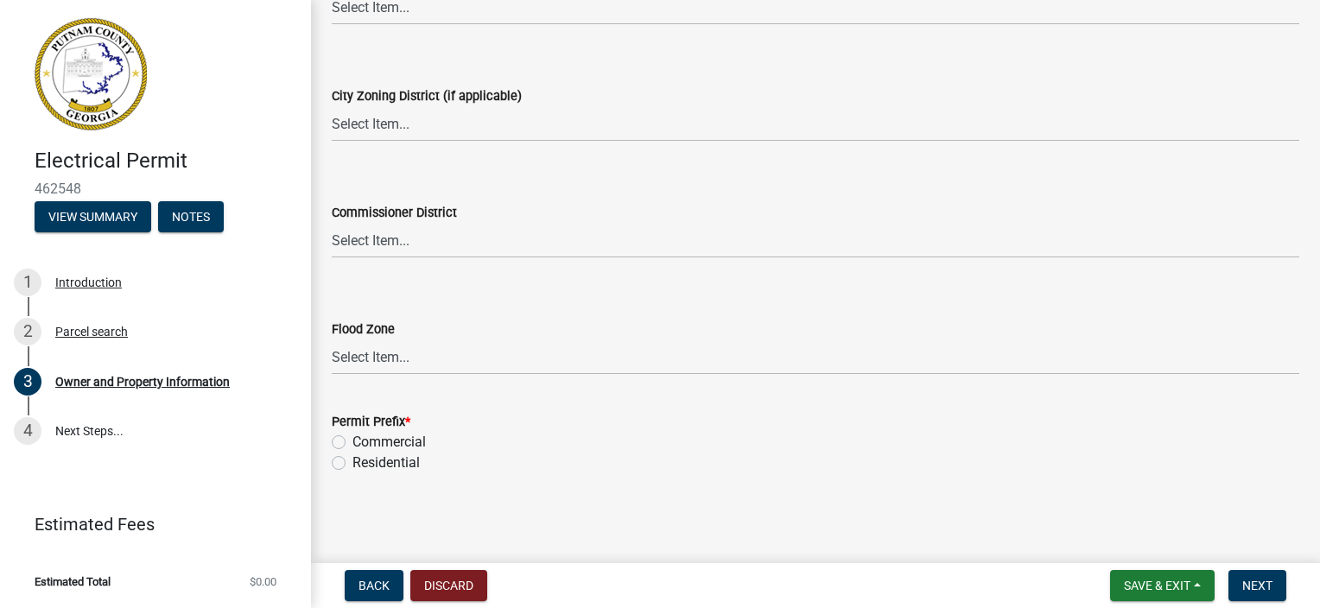
click at [353, 467] on label "Residential" at bounding box center [386, 463] width 67 height 21
click at [353, 464] on input "Residential" at bounding box center [358, 458] width 11 height 11
radio input "true"
click at [1265, 595] on button "Next" at bounding box center [1258, 585] width 58 height 31
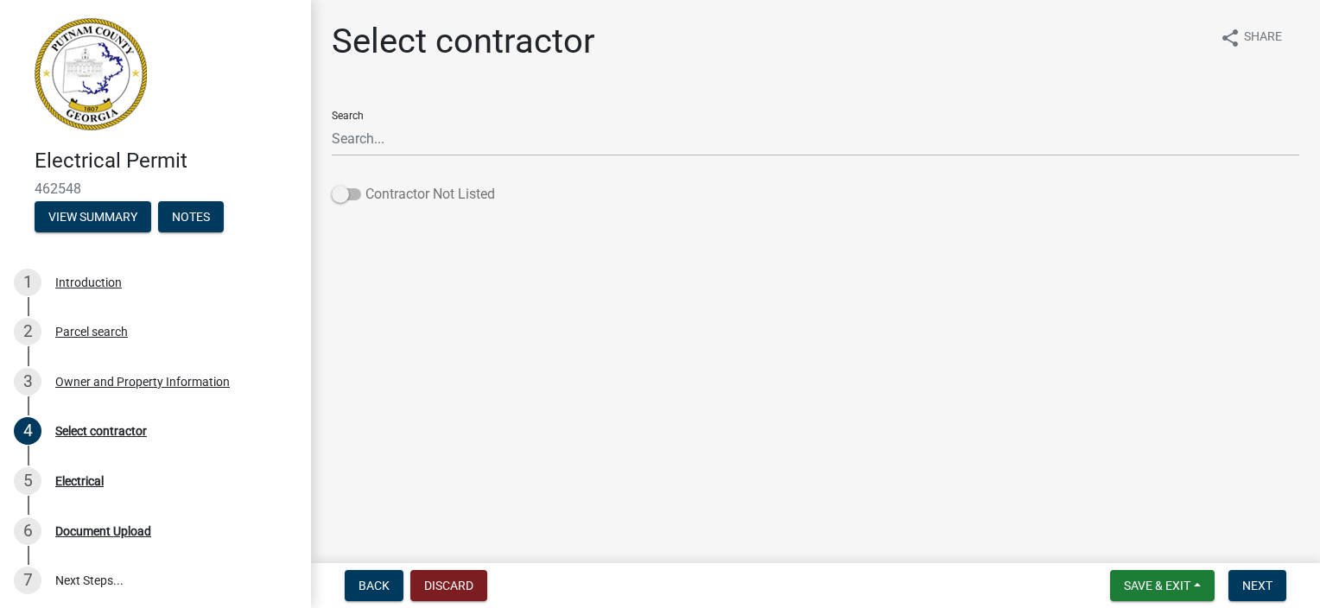
click at [345, 197] on span at bounding box center [346, 194] width 29 height 12
click at [366, 184] on input "Contractor Not Listed" at bounding box center [366, 184] width 0 height 0
click at [1269, 592] on span "Next" at bounding box center [1258, 586] width 30 height 14
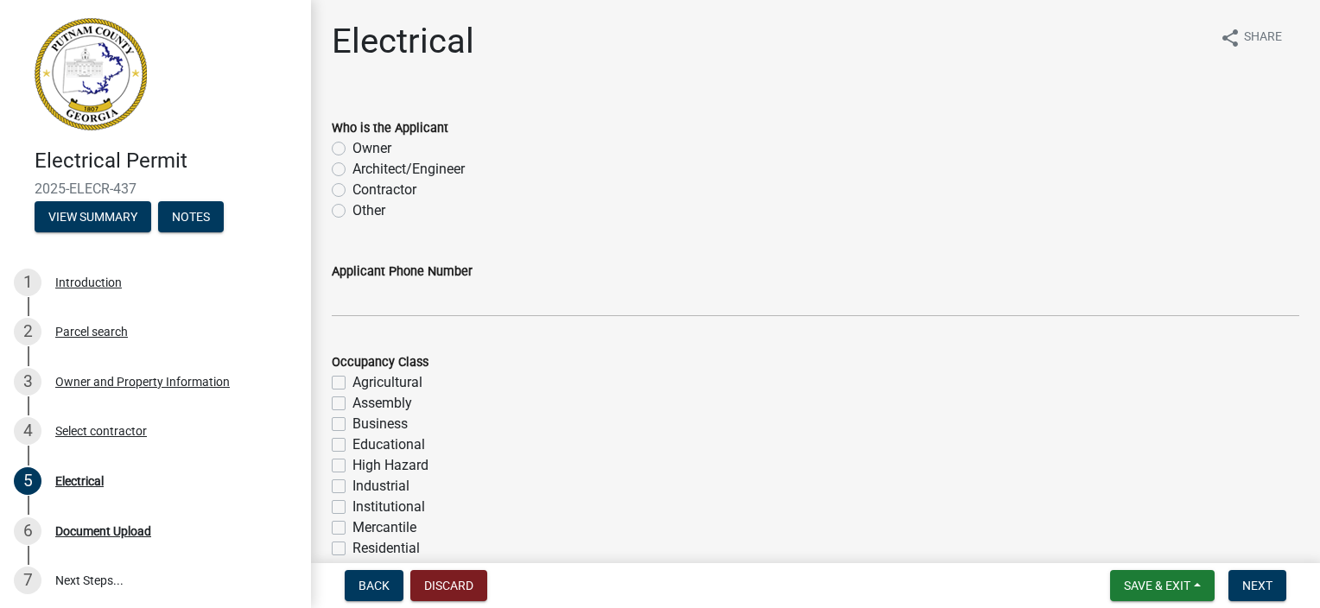
click at [353, 188] on label "Contractor" at bounding box center [385, 190] width 64 height 21
click at [353, 188] on input "Contractor" at bounding box center [358, 185] width 11 height 11
radio input "true"
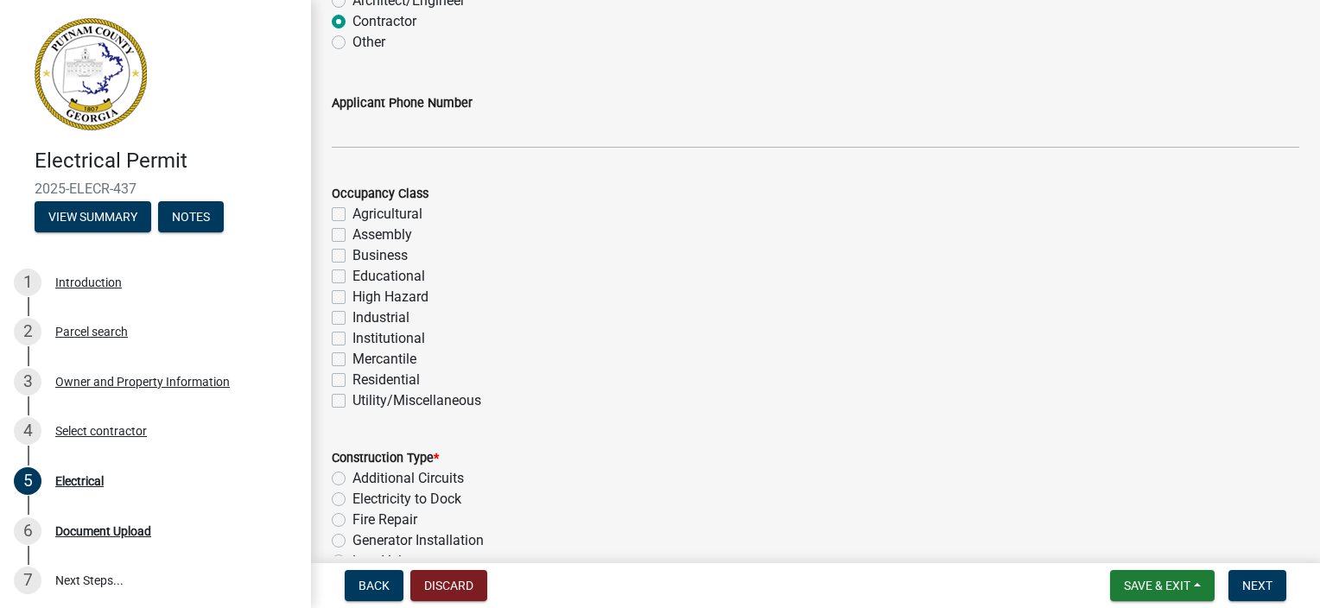
scroll to position [173, 0]
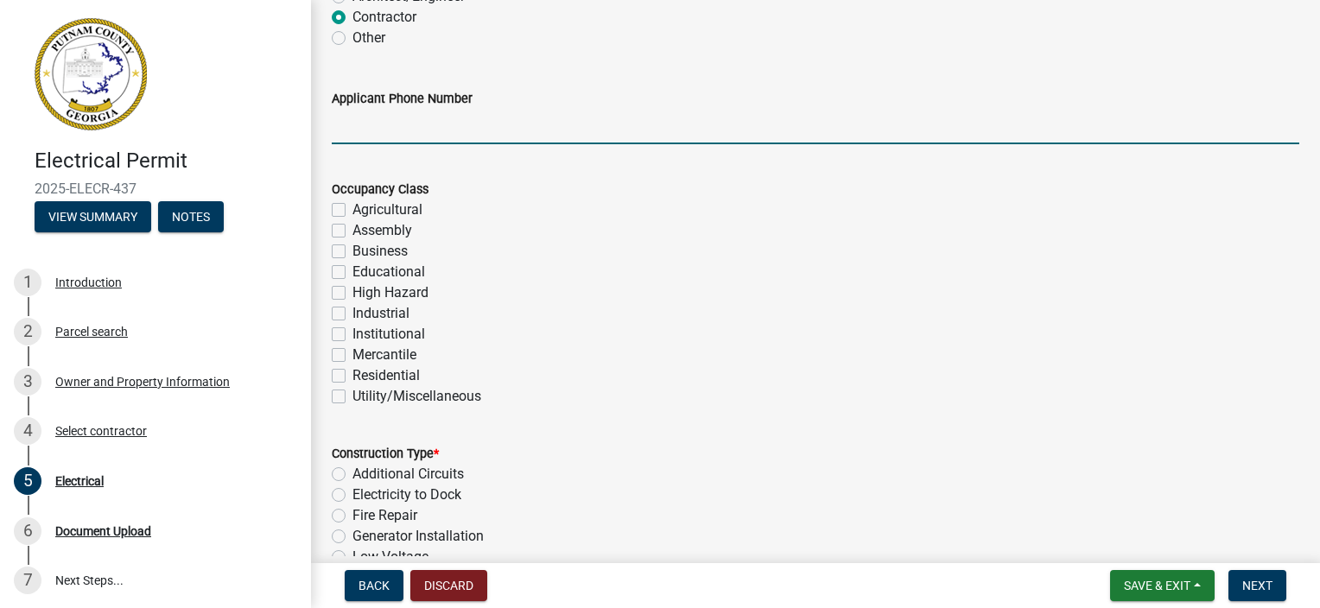
click at [358, 130] on input "Applicant Phone Number" at bounding box center [816, 126] width 968 height 35
type input "7706706718"
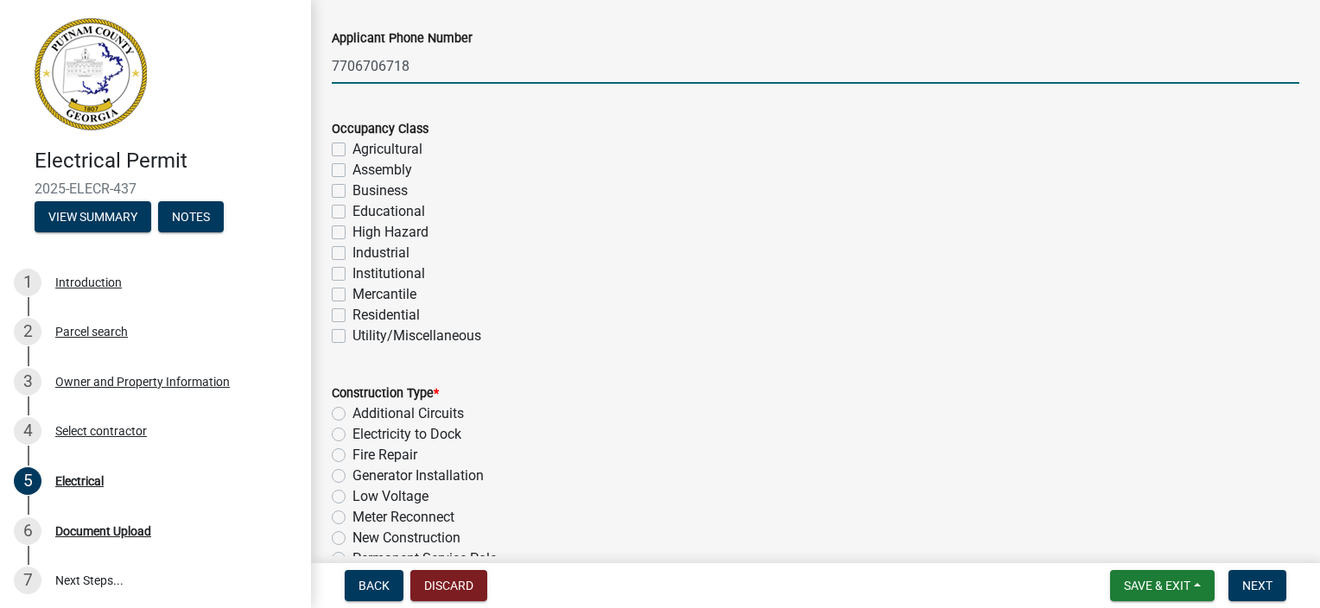
scroll to position [346, 0]
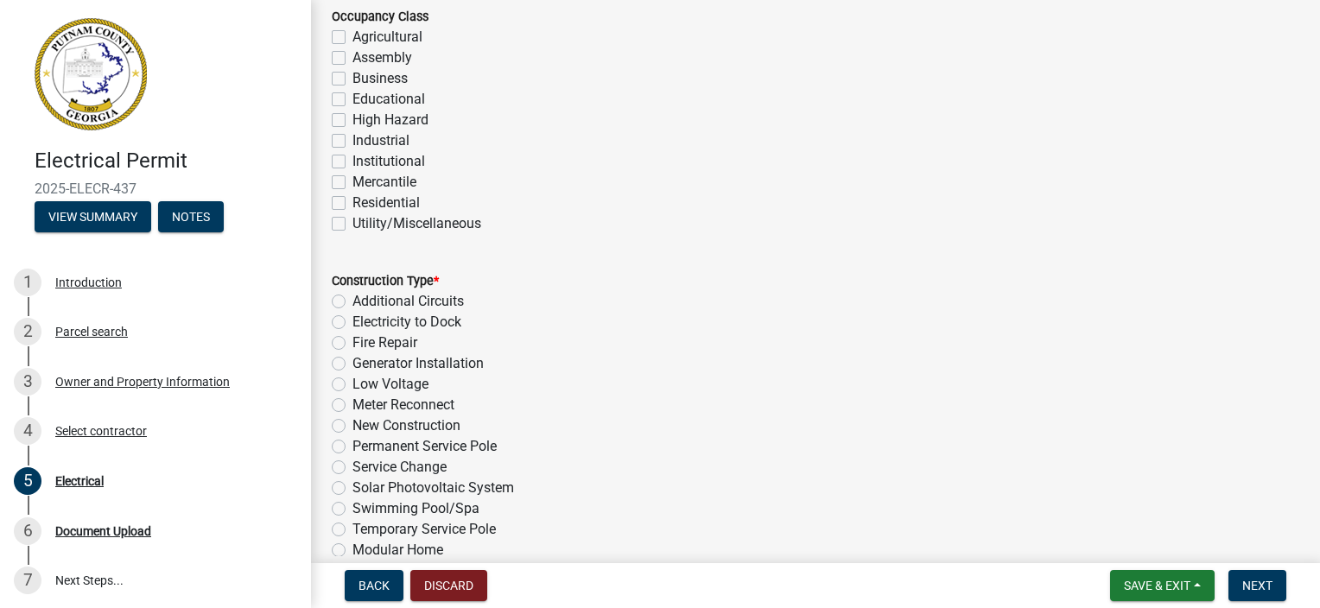
click at [353, 200] on label "Residential" at bounding box center [386, 203] width 67 height 21
click at [353, 200] on input "Residential" at bounding box center [358, 198] width 11 height 11
checkbox input "true"
checkbox input "false"
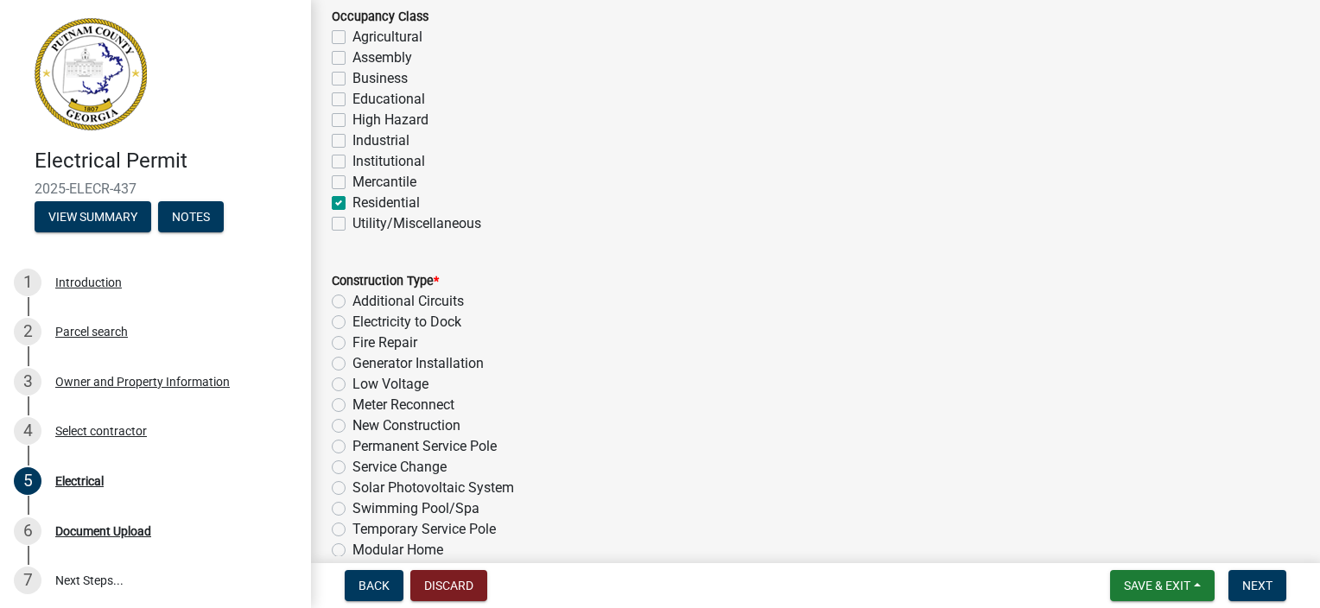
checkbox input "false"
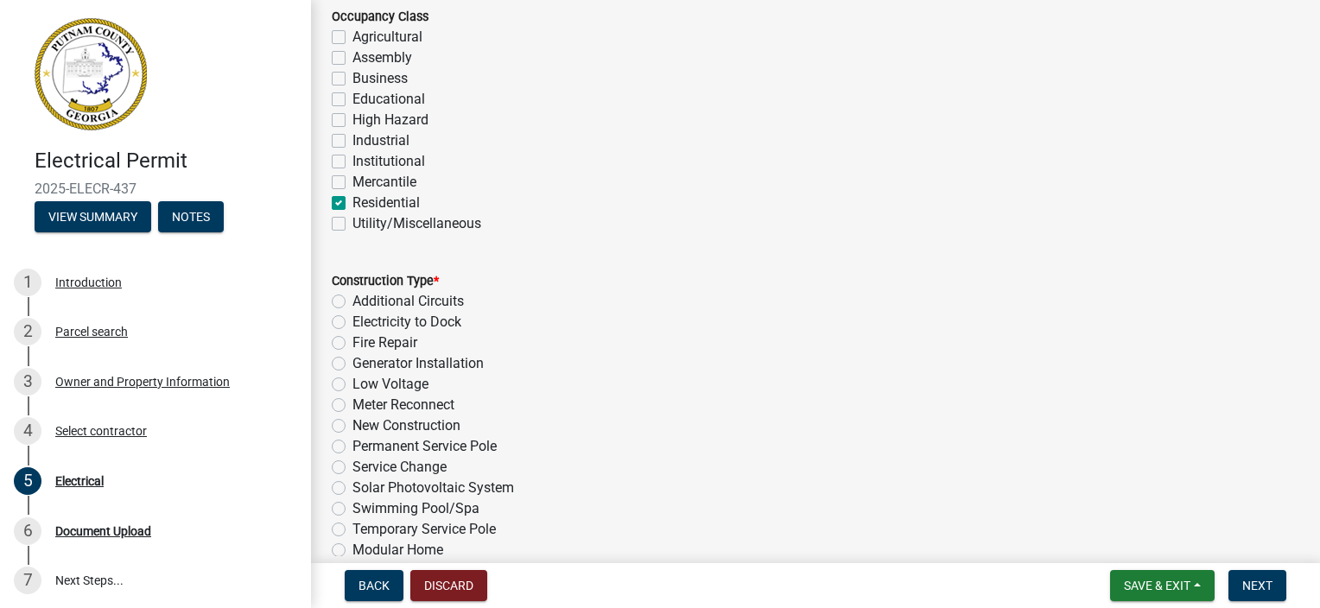
checkbox input "false"
checkbox input "true"
checkbox input "false"
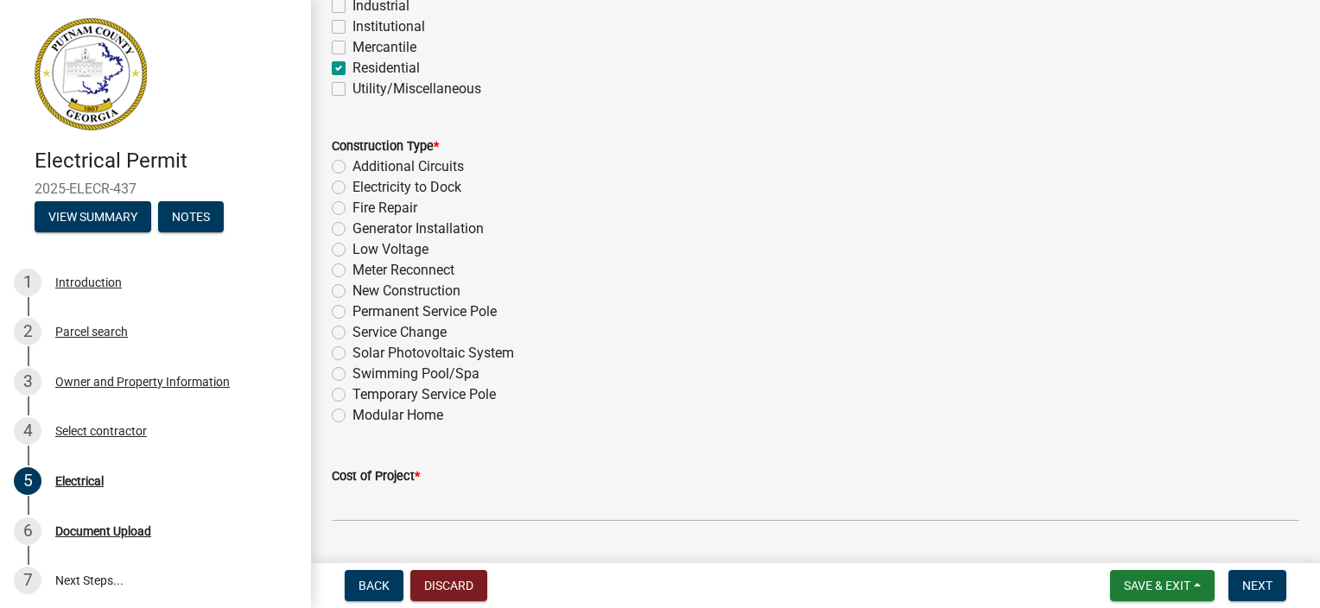
scroll to position [518, 0]
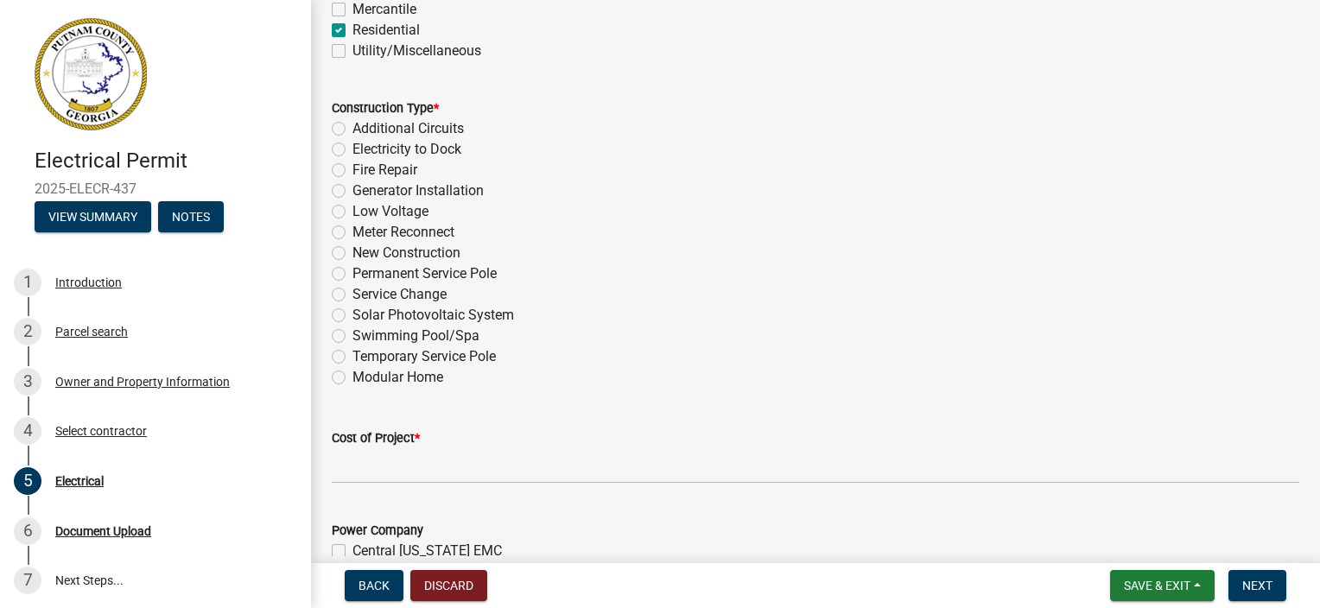
click at [353, 353] on label "Temporary Service Pole" at bounding box center [424, 356] width 143 height 21
click at [353, 353] on input "Temporary Service Pole" at bounding box center [358, 351] width 11 height 11
radio input "true"
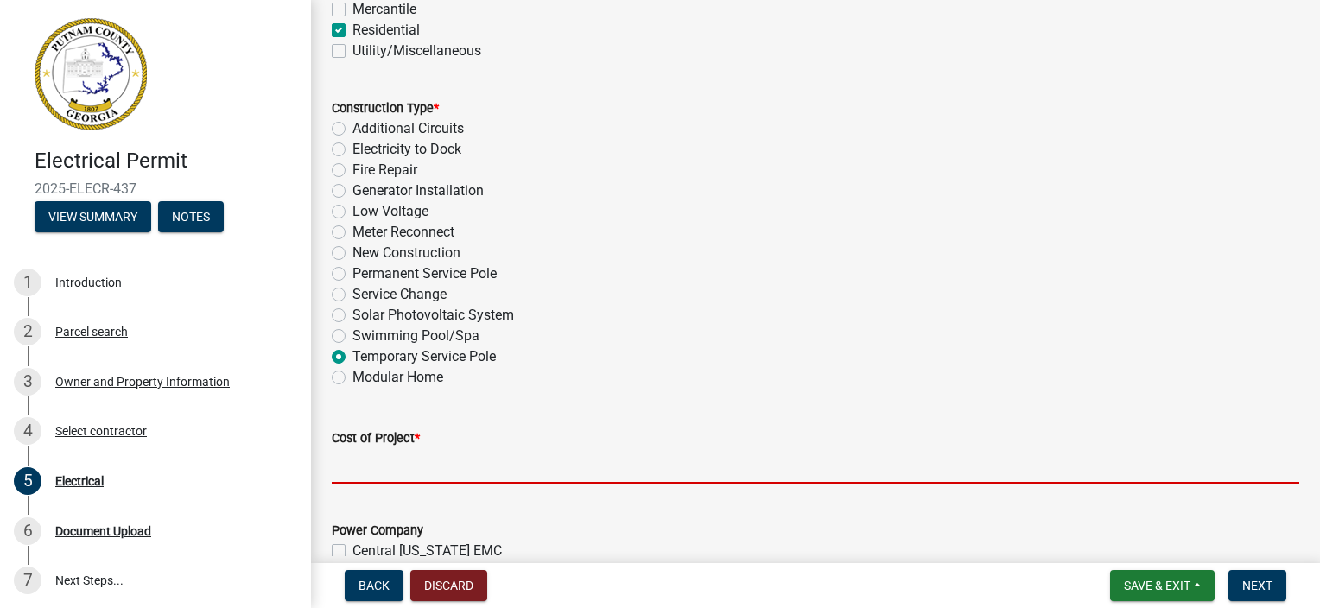
click at [369, 470] on input "text" at bounding box center [816, 465] width 968 height 35
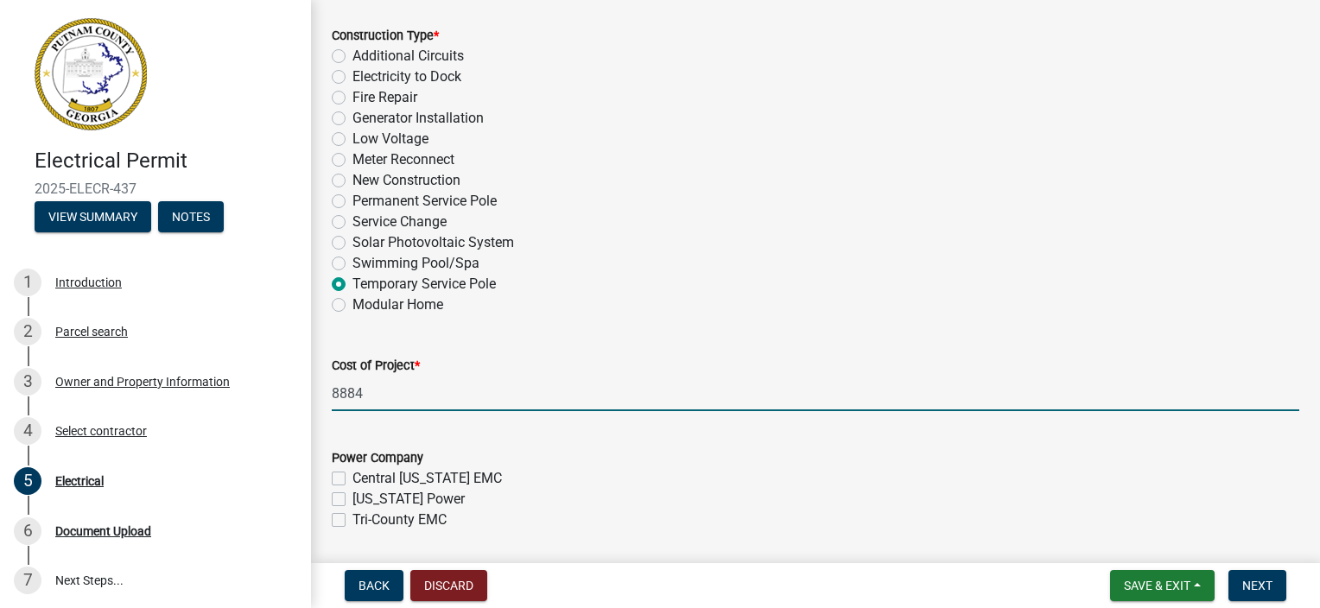
scroll to position [691, 0]
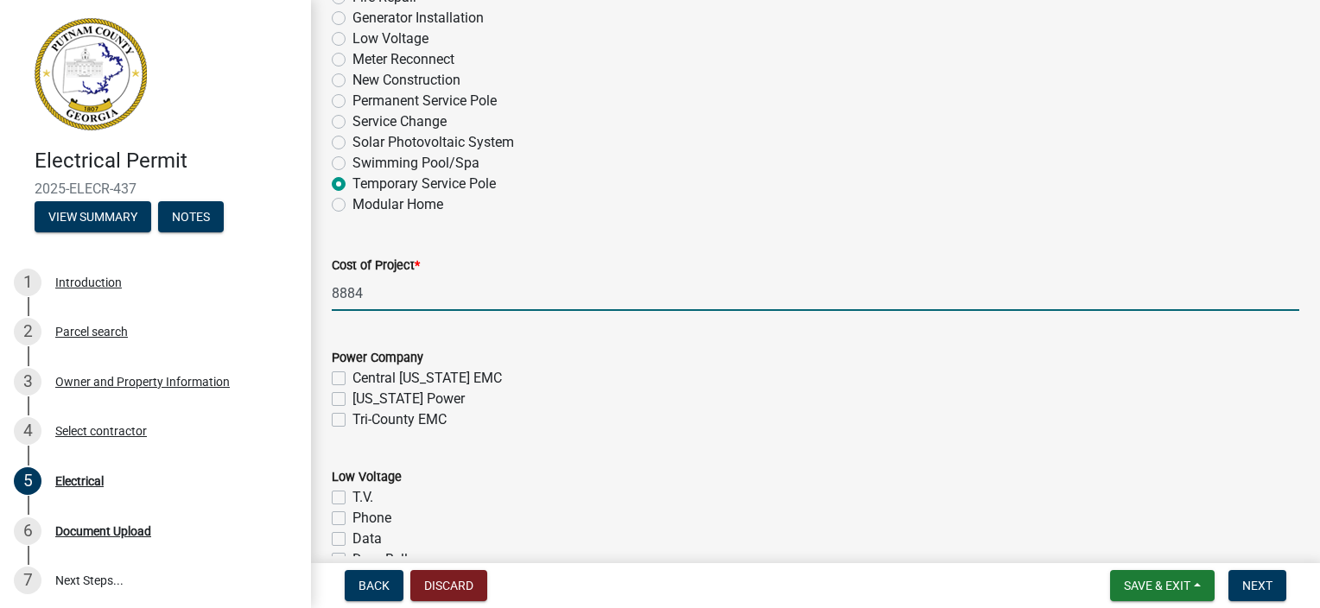
type input "8884"
click at [353, 418] on label "Tri-County EMC" at bounding box center [400, 420] width 94 height 21
click at [353, 418] on input "Tri-County EMC" at bounding box center [358, 415] width 11 height 11
checkbox input "true"
checkbox input "false"
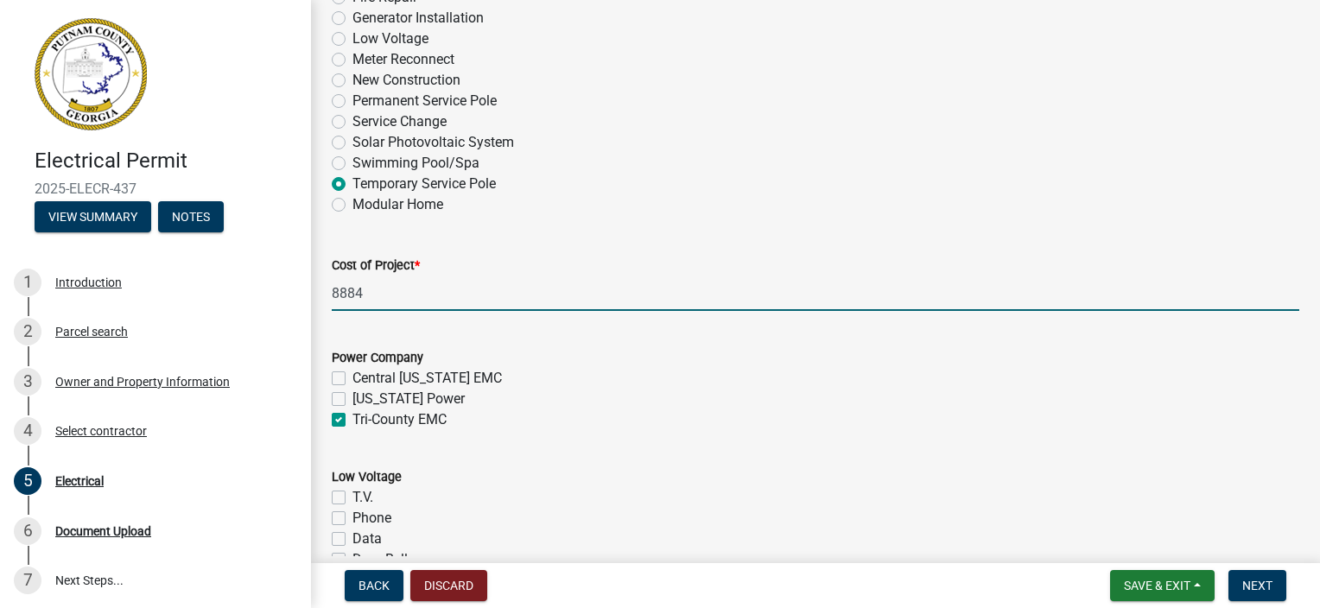
checkbox input "false"
checkbox input "true"
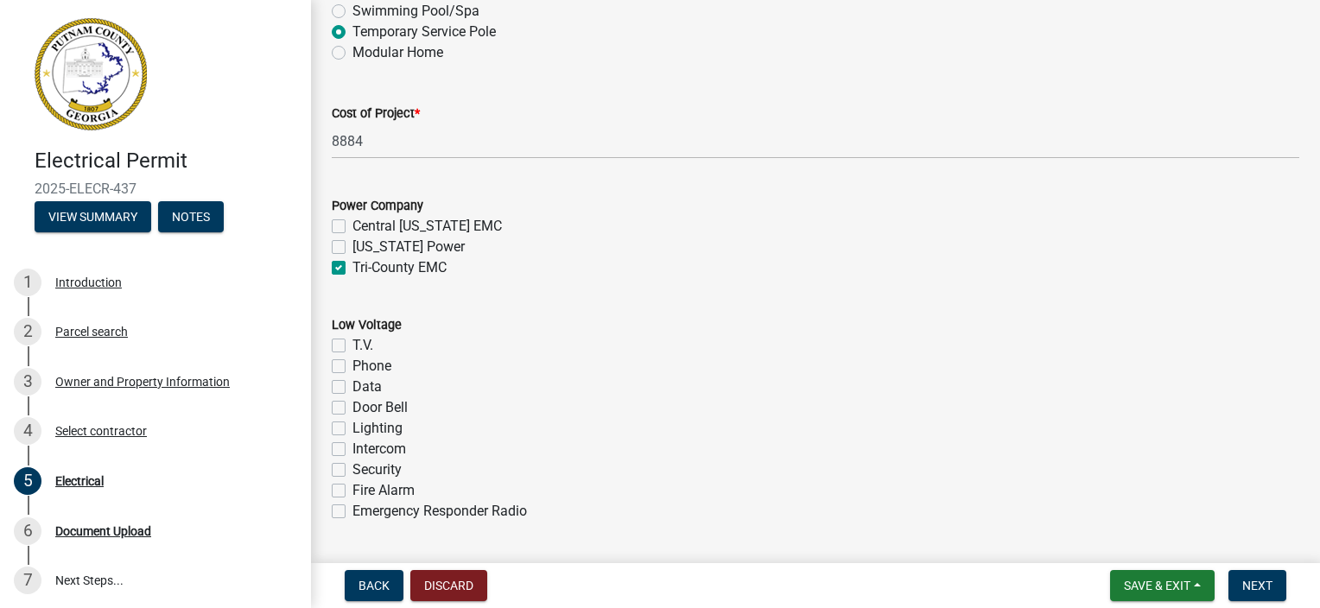
scroll to position [864, 0]
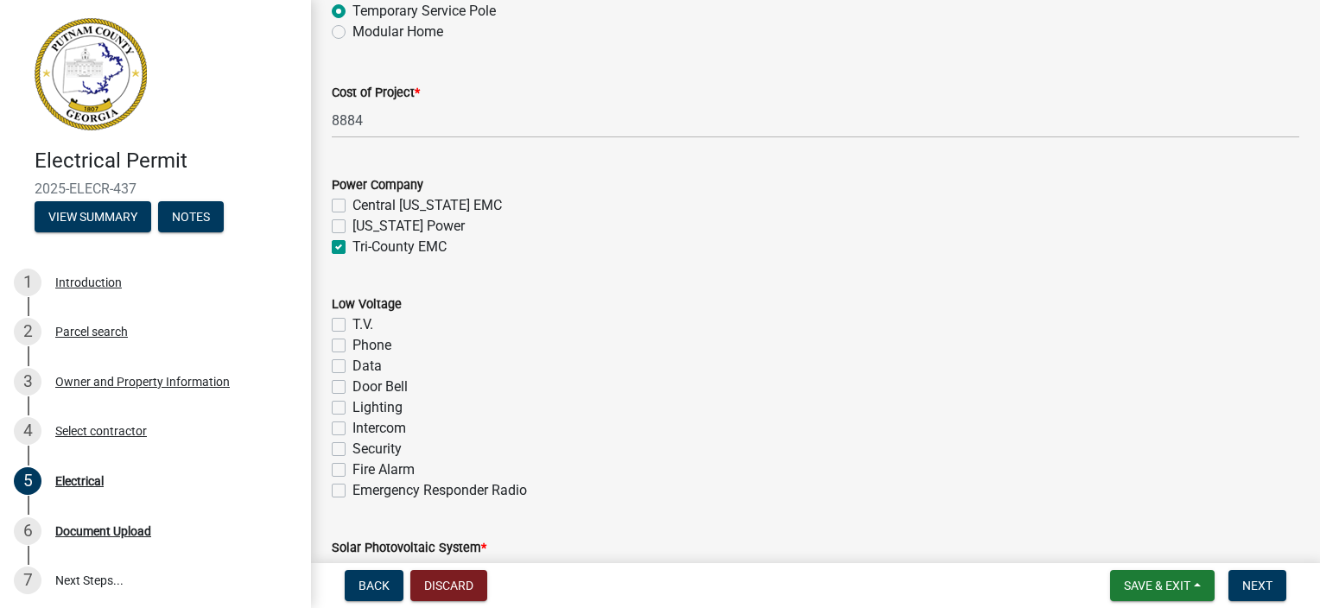
click at [353, 321] on label "T.V." at bounding box center [363, 325] width 21 height 21
click at [353, 321] on input "T.V." at bounding box center [358, 320] width 11 height 11
checkbox input "true"
checkbox input "false"
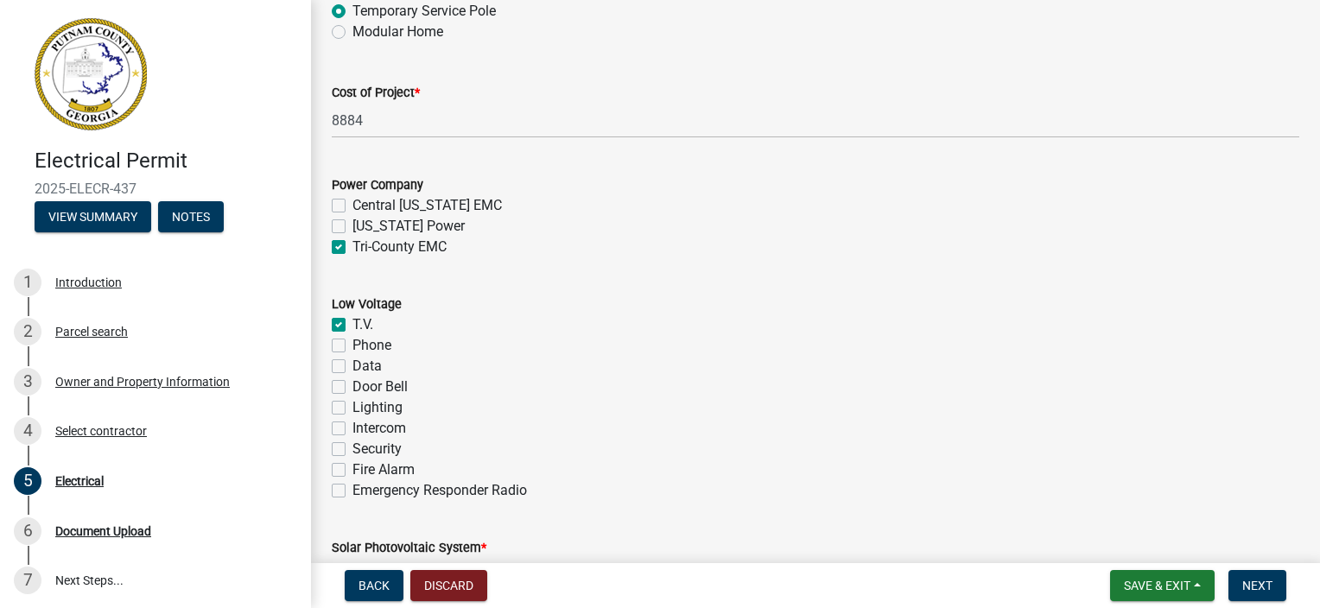
checkbox input "false"
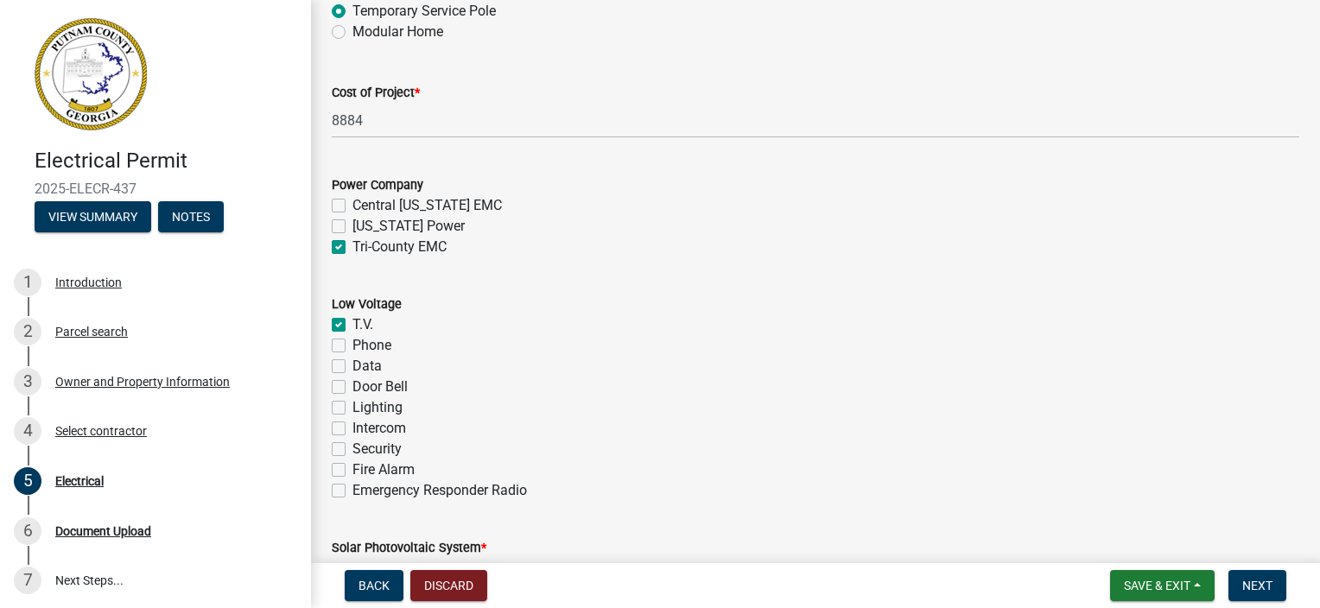
checkbox input "false"
click at [353, 340] on label "Phone" at bounding box center [372, 345] width 39 height 21
click at [353, 340] on input "Phone" at bounding box center [358, 340] width 11 height 11
checkbox input "true"
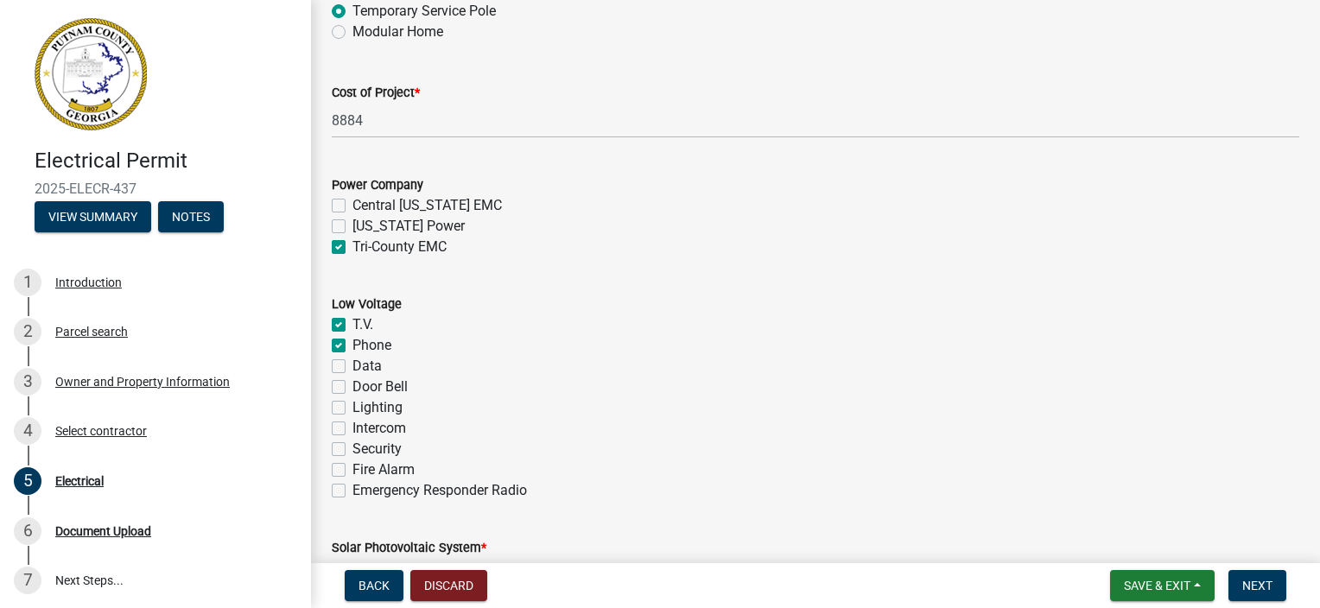
checkbox input "true"
checkbox input "false"
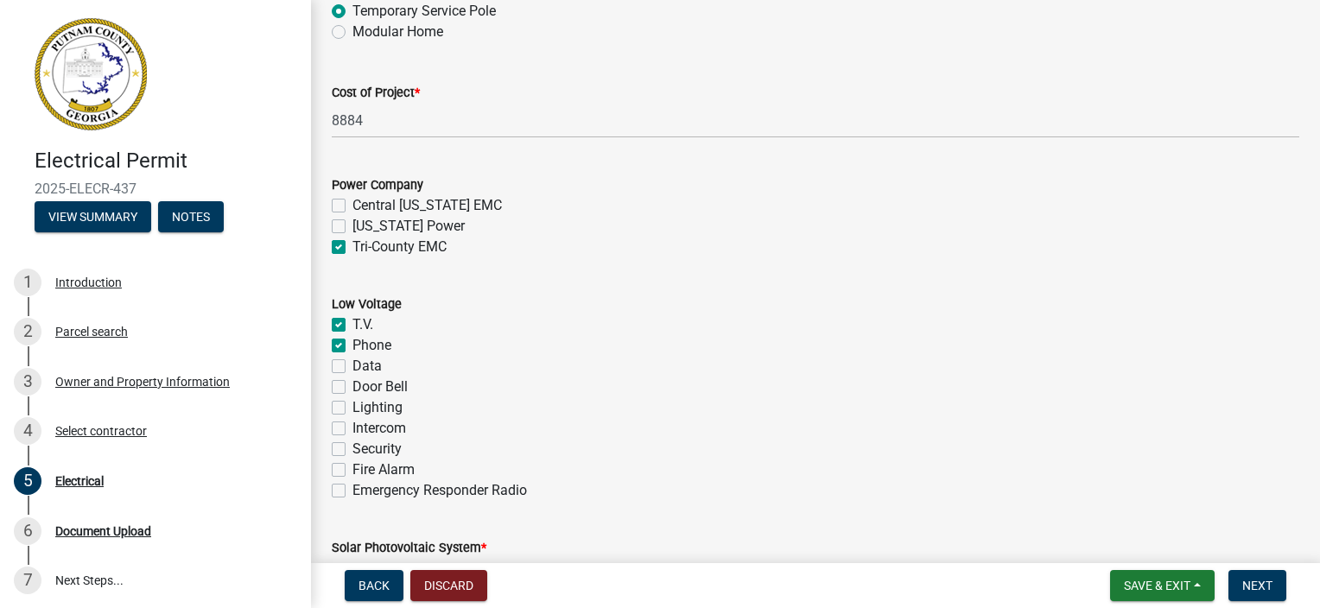
checkbox input "false"
click at [353, 366] on label "Data" at bounding box center [367, 366] width 29 height 21
click at [353, 366] on input "Data" at bounding box center [358, 361] width 11 height 11
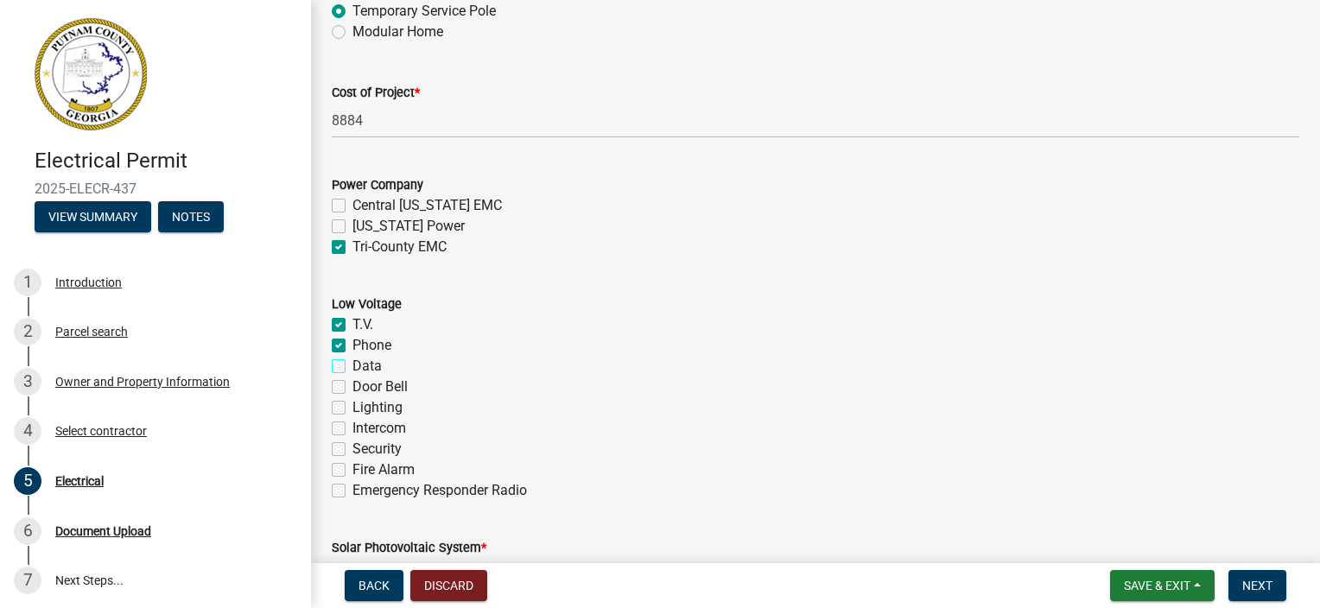
checkbox input "true"
checkbox input "false"
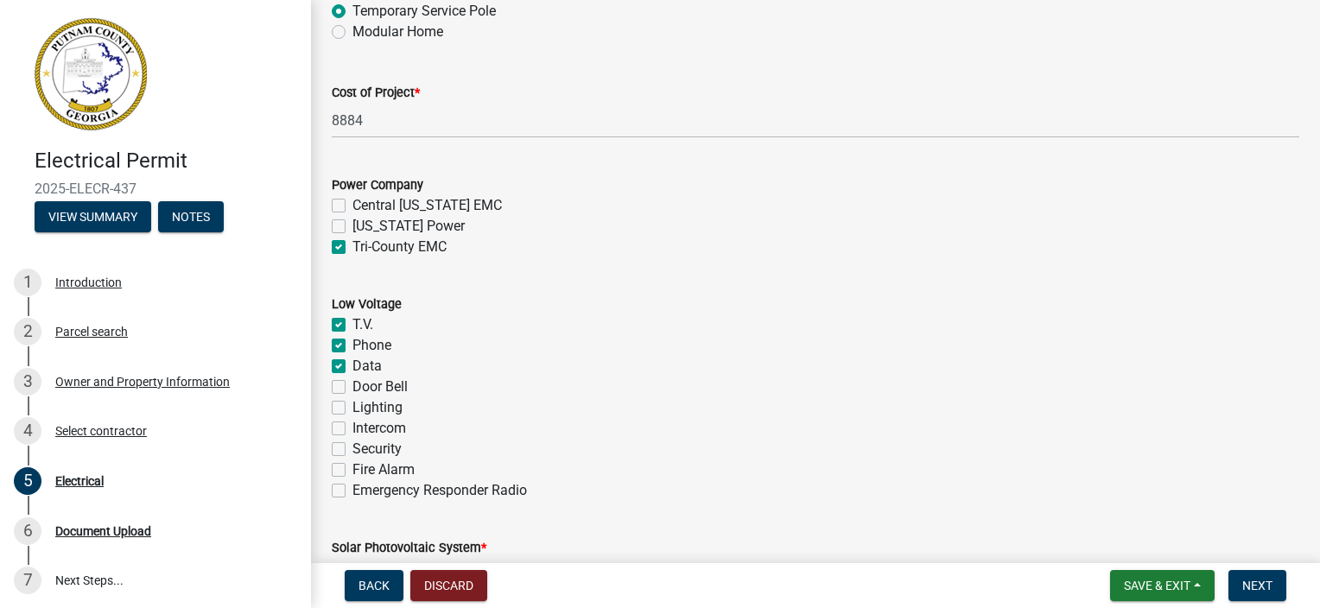
checkbox input "false"
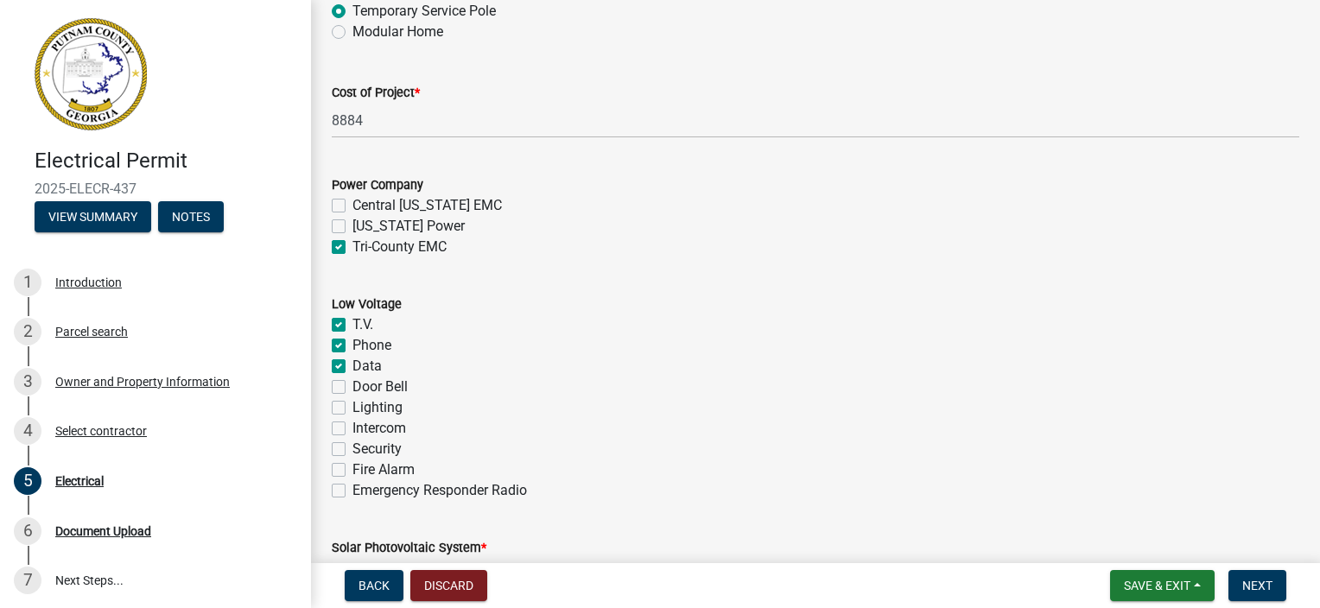
click at [353, 384] on label "Door Bell" at bounding box center [380, 387] width 55 height 21
click at [353, 384] on input "Door Bell" at bounding box center [358, 382] width 11 height 11
checkbox input "true"
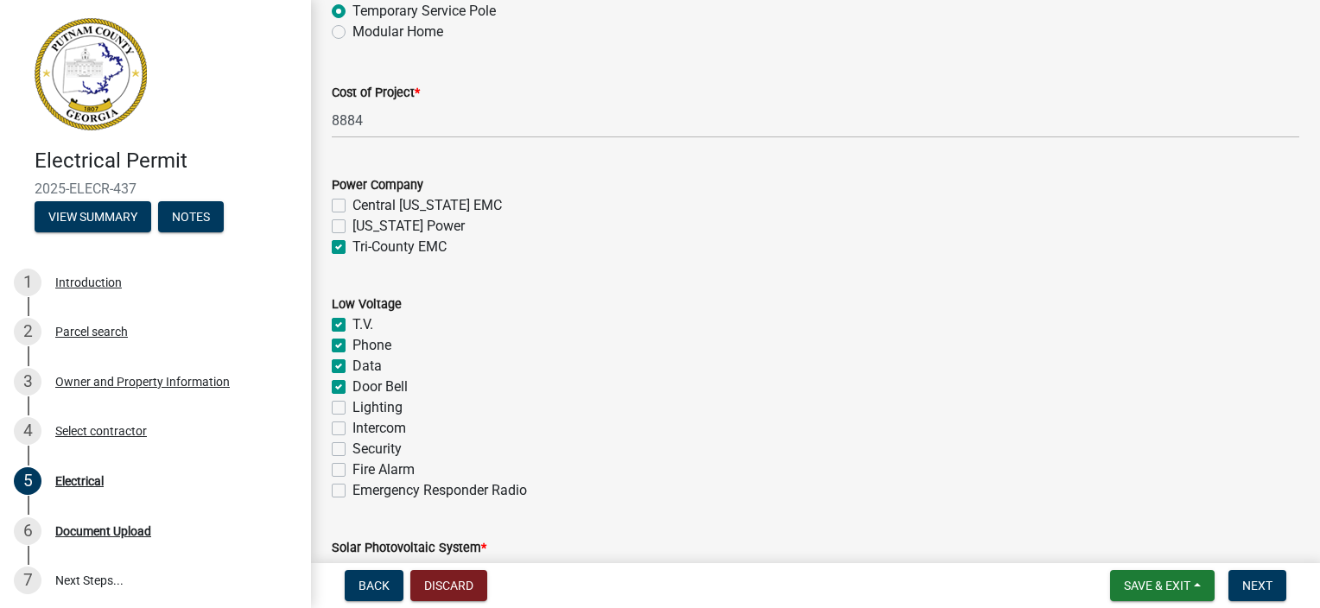
checkbox input "true"
checkbox input "false"
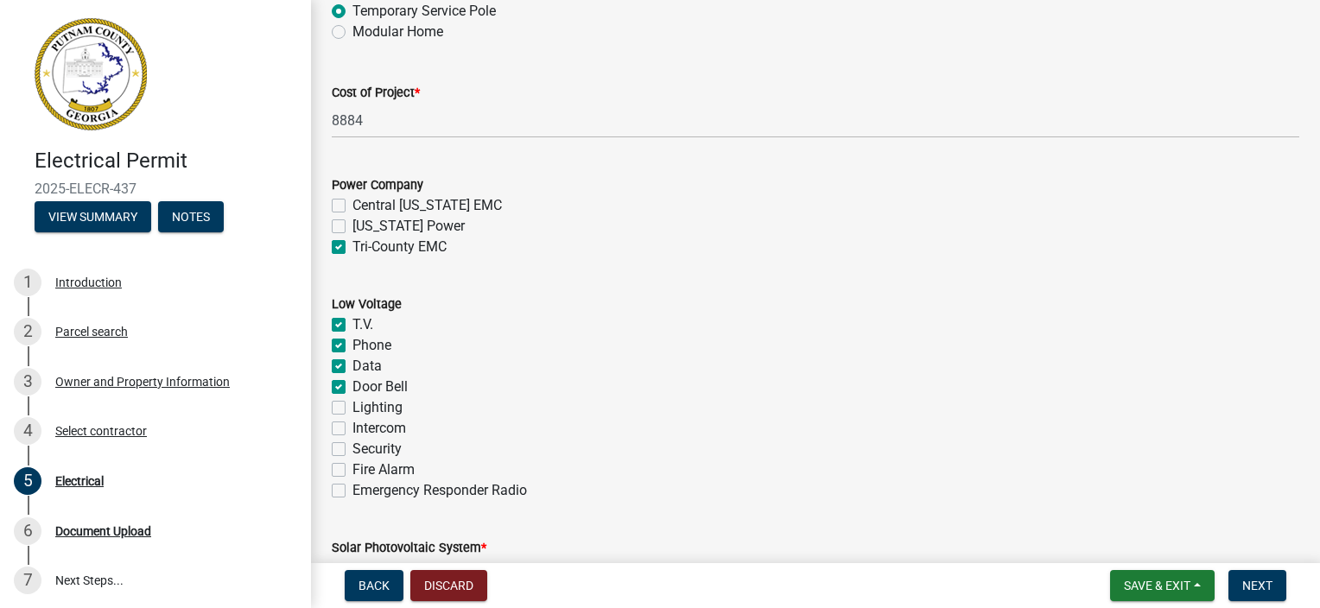
checkbox input "false"
click at [353, 410] on label "Lighting" at bounding box center [378, 407] width 50 height 21
click at [353, 409] on input "Lighting" at bounding box center [358, 402] width 11 height 11
checkbox input "true"
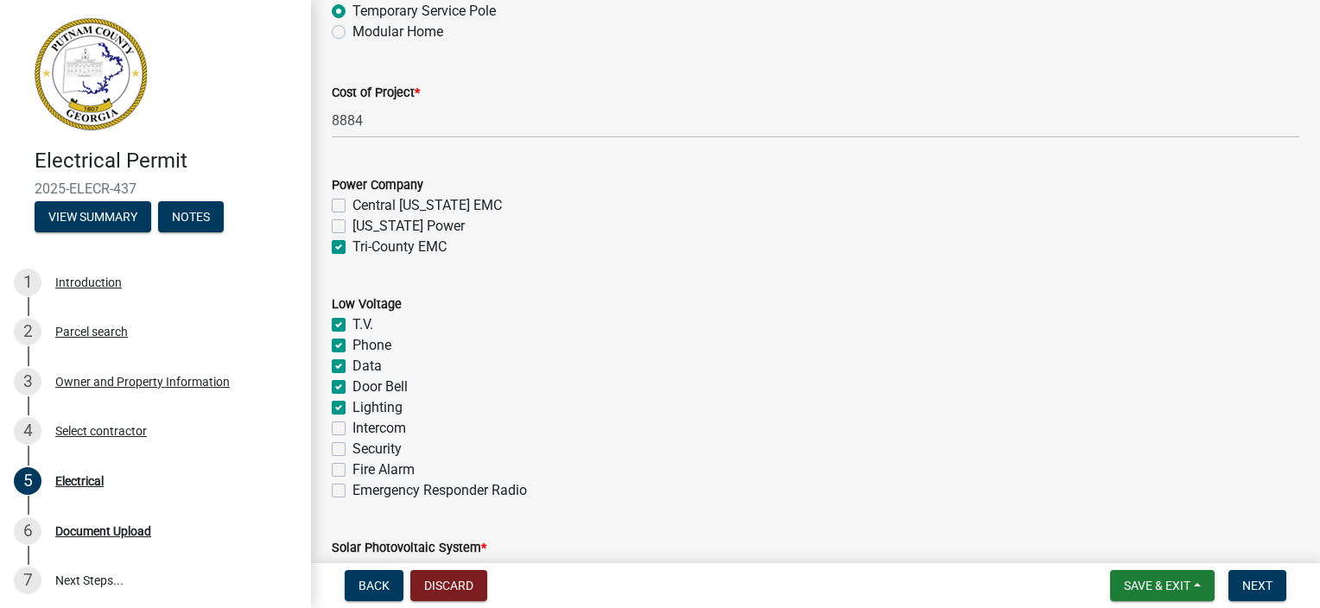
checkbox input "true"
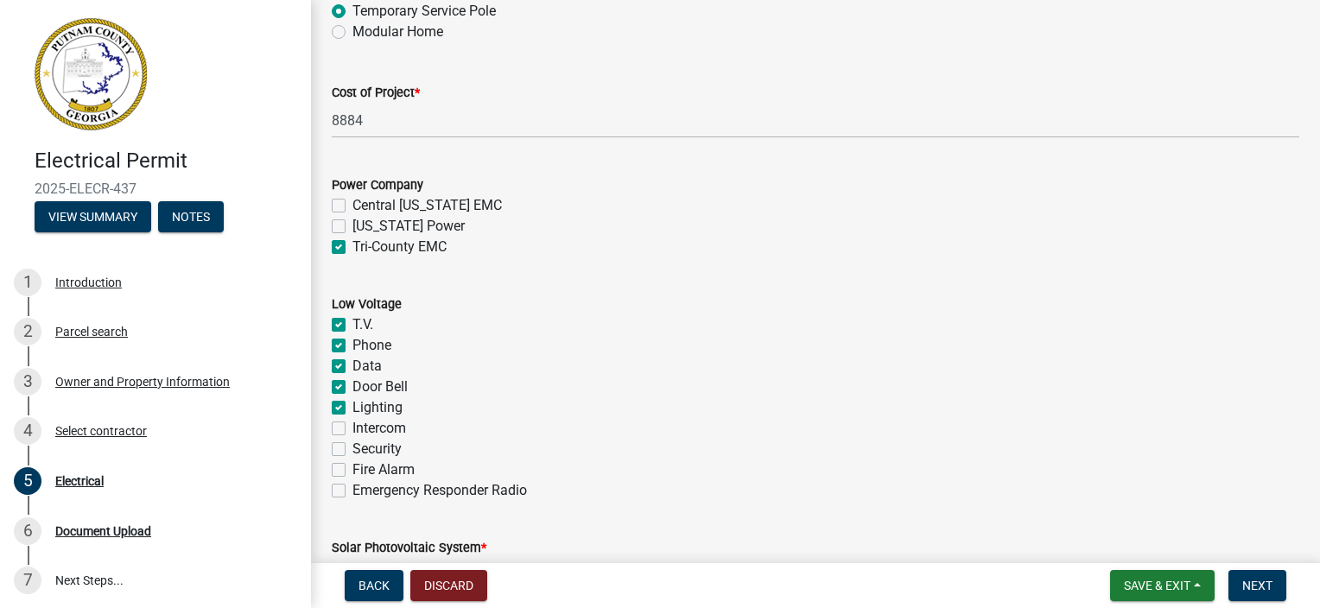
checkbox input "false"
click at [353, 467] on label "Fire Alarm" at bounding box center [384, 470] width 62 height 21
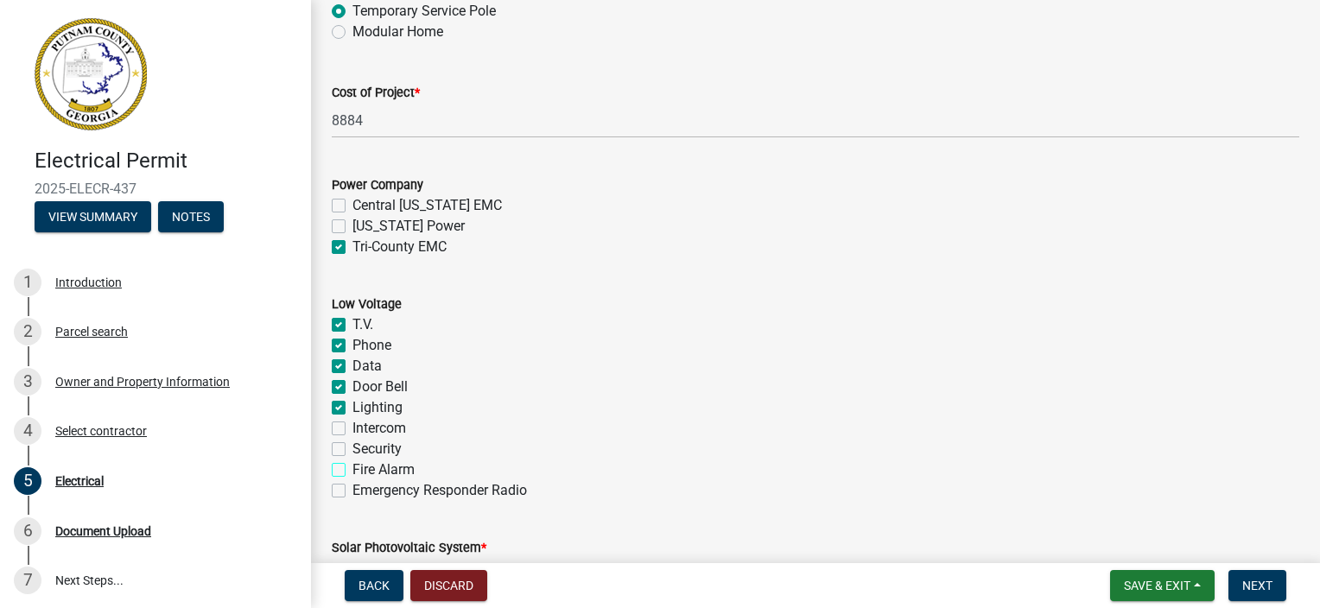
click at [353, 467] on input "Fire Alarm" at bounding box center [358, 465] width 11 height 11
checkbox input "true"
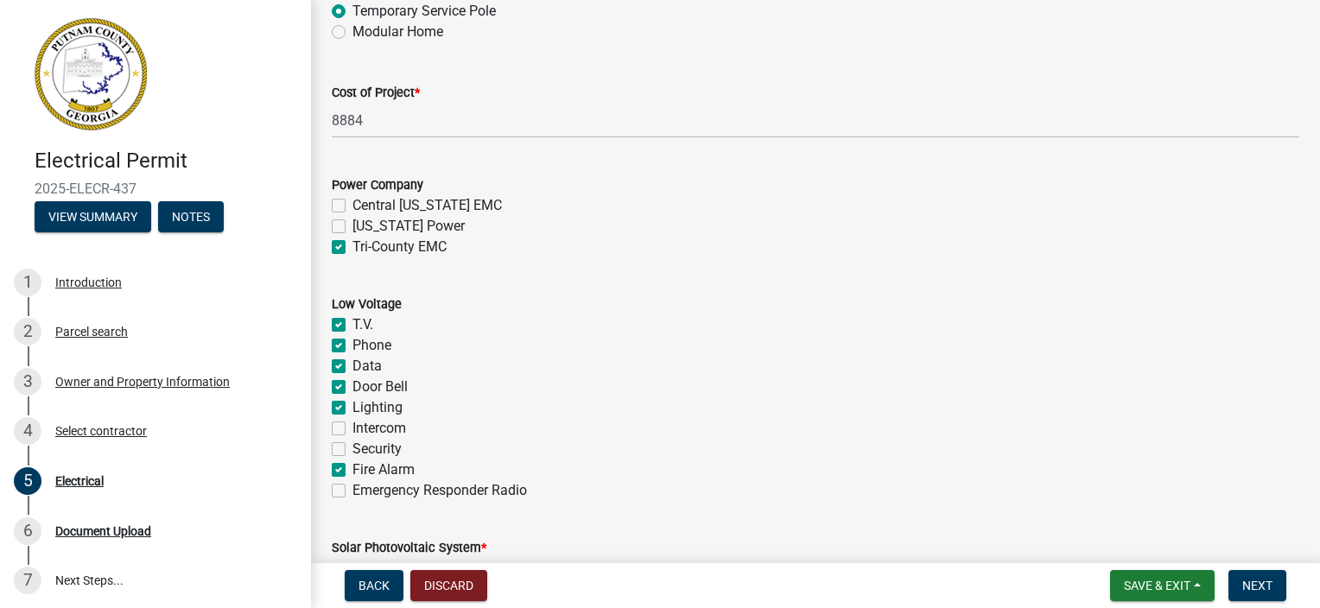
checkbox input "true"
checkbox input "false"
checkbox input "true"
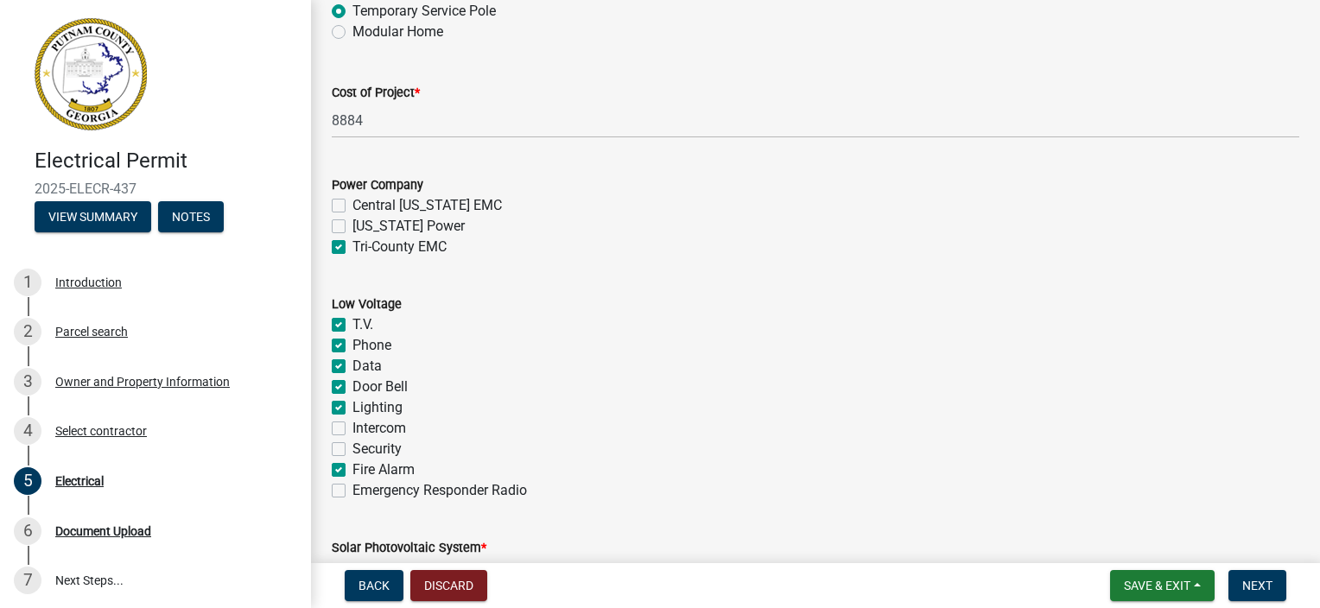
checkbox input "false"
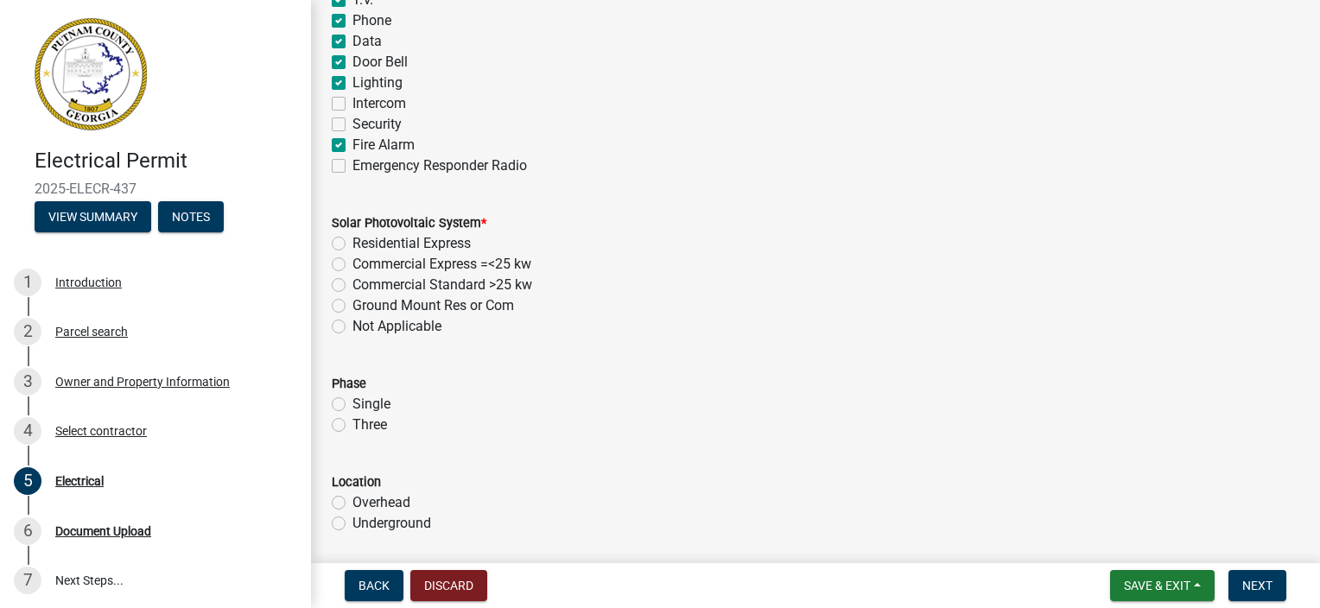
scroll to position [1210, 0]
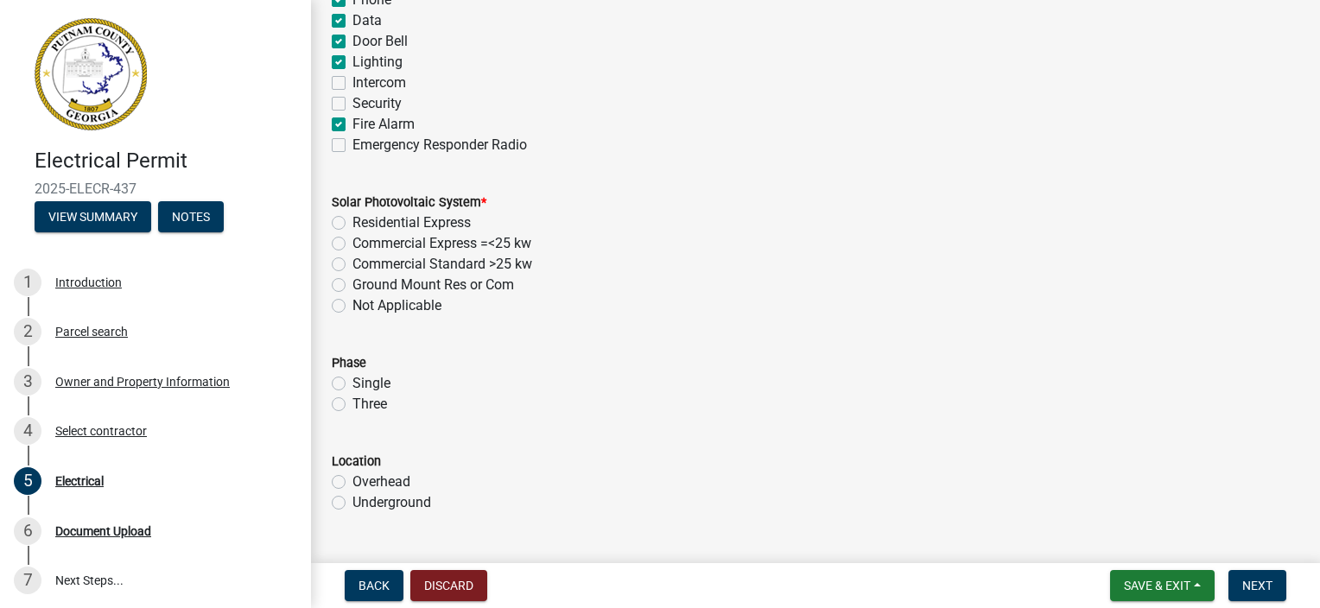
click at [353, 304] on label "Not Applicable" at bounding box center [397, 306] width 89 height 21
click at [353, 304] on input "Not Applicable" at bounding box center [358, 301] width 11 height 11
radio input "true"
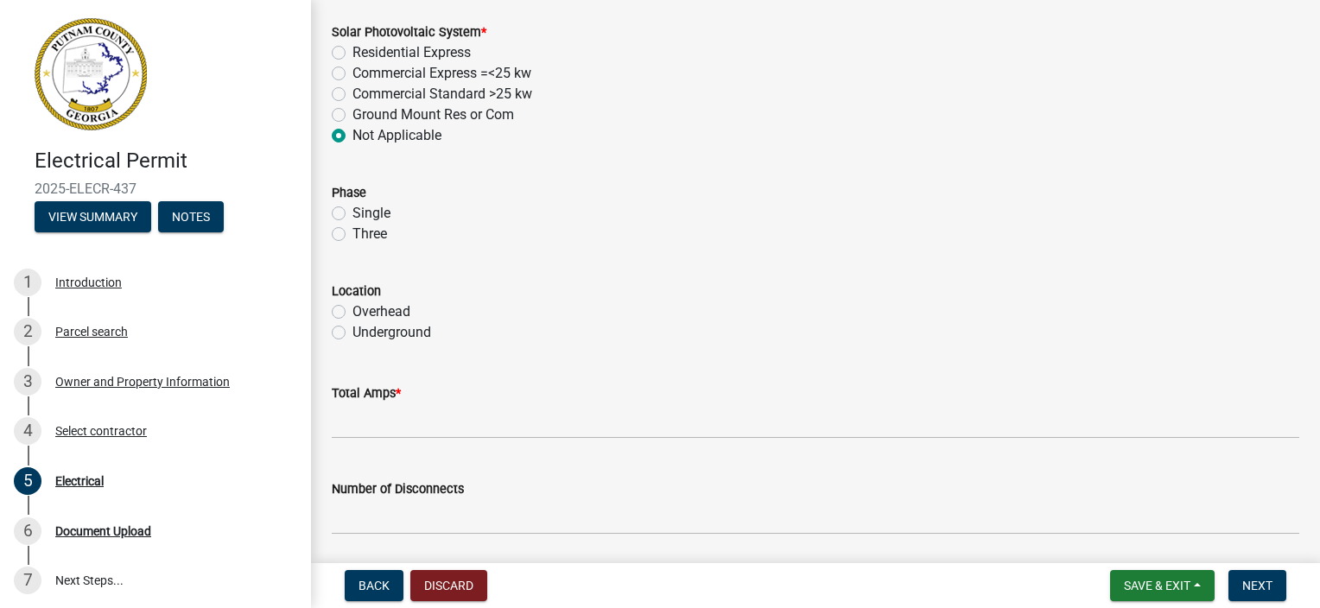
scroll to position [1383, 0]
click at [353, 326] on label "Underground" at bounding box center [392, 330] width 79 height 21
click at [353, 326] on input "Underground" at bounding box center [358, 325] width 11 height 11
radio input "true"
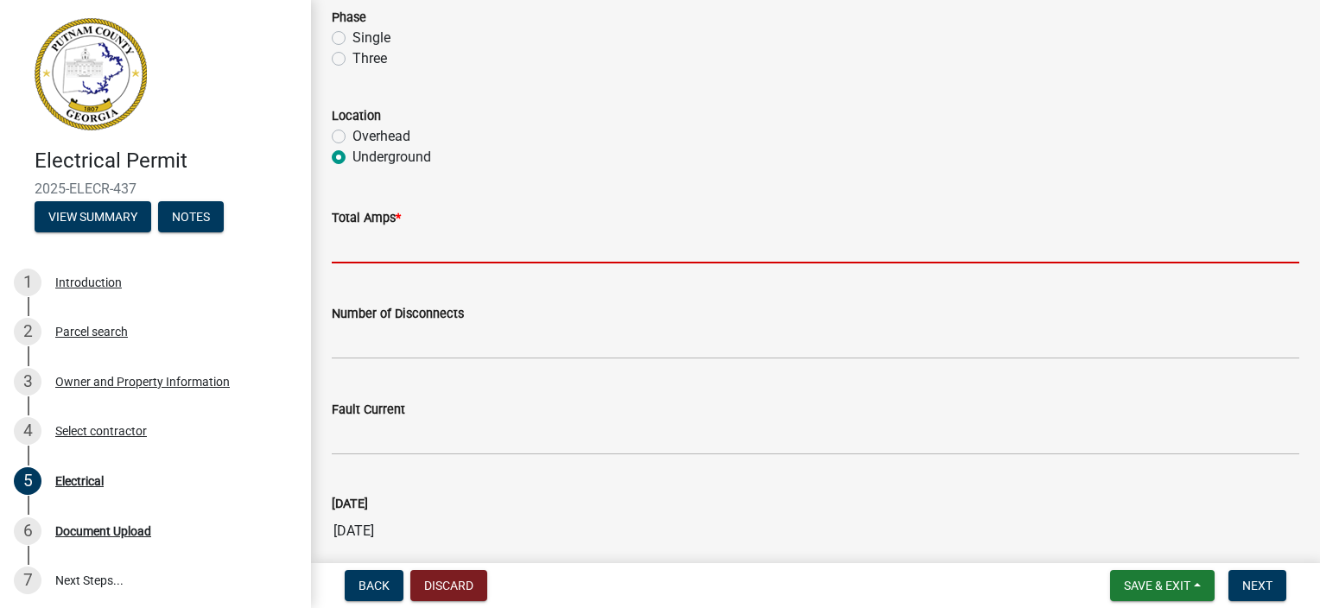
click at [402, 256] on input "text" at bounding box center [816, 245] width 968 height 35
type input "200"
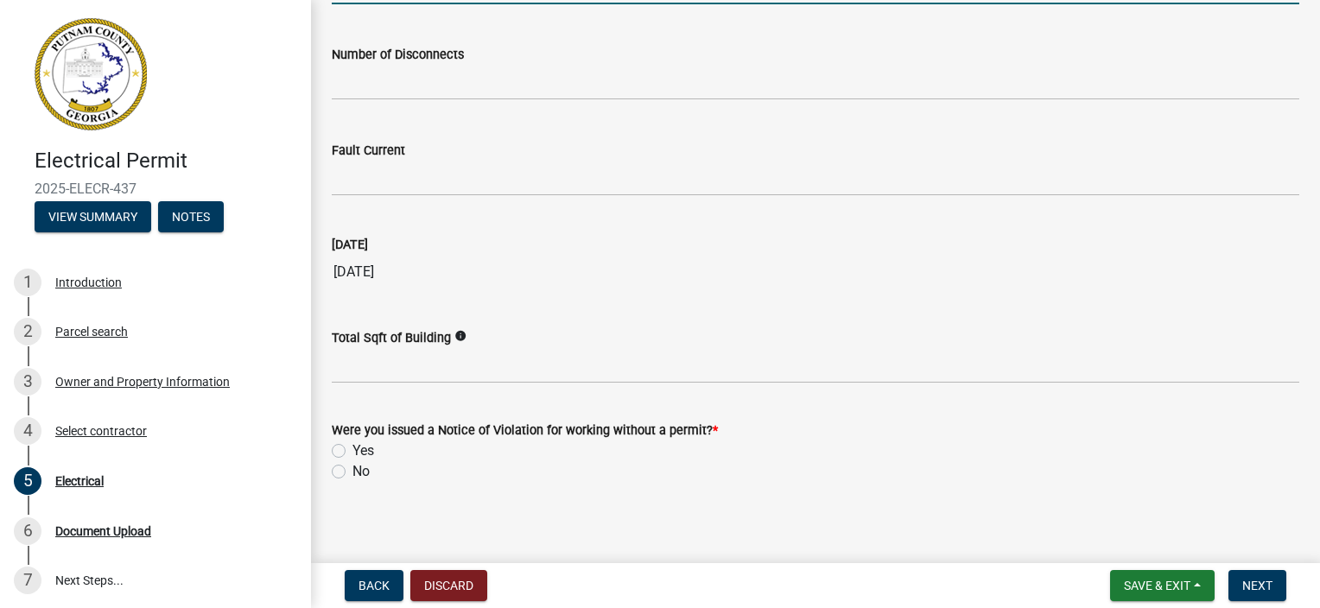
scroll to position [1822, 0]
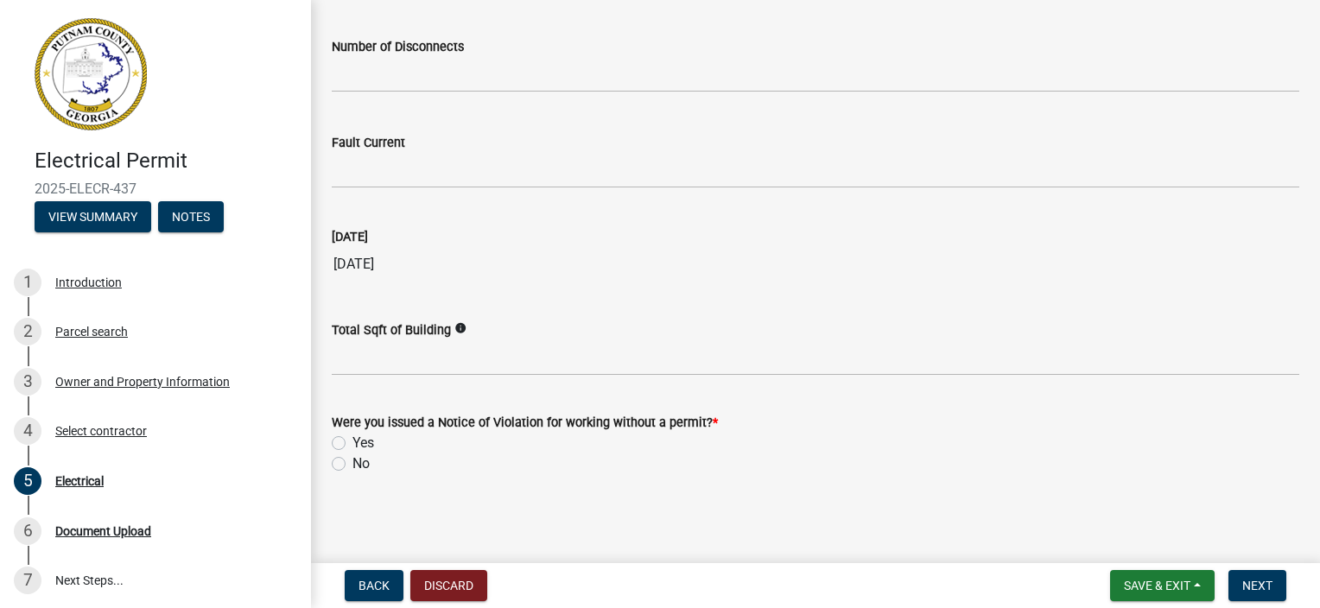
drag, startPoint x: 336, startPoint y: 458, endPoint x: 407, endPoint y: 453, distance: 71.0
click at [353, 459] on label "No" at bounding box center [361, 464] width 17 height 21
click at [353, 459] on input "No" at bounding box center [358, 459] width 11 height 11
radio input "true"
click at [1258, 579] on span "Next" at bounding box center [1258, 586] width 30 height 14
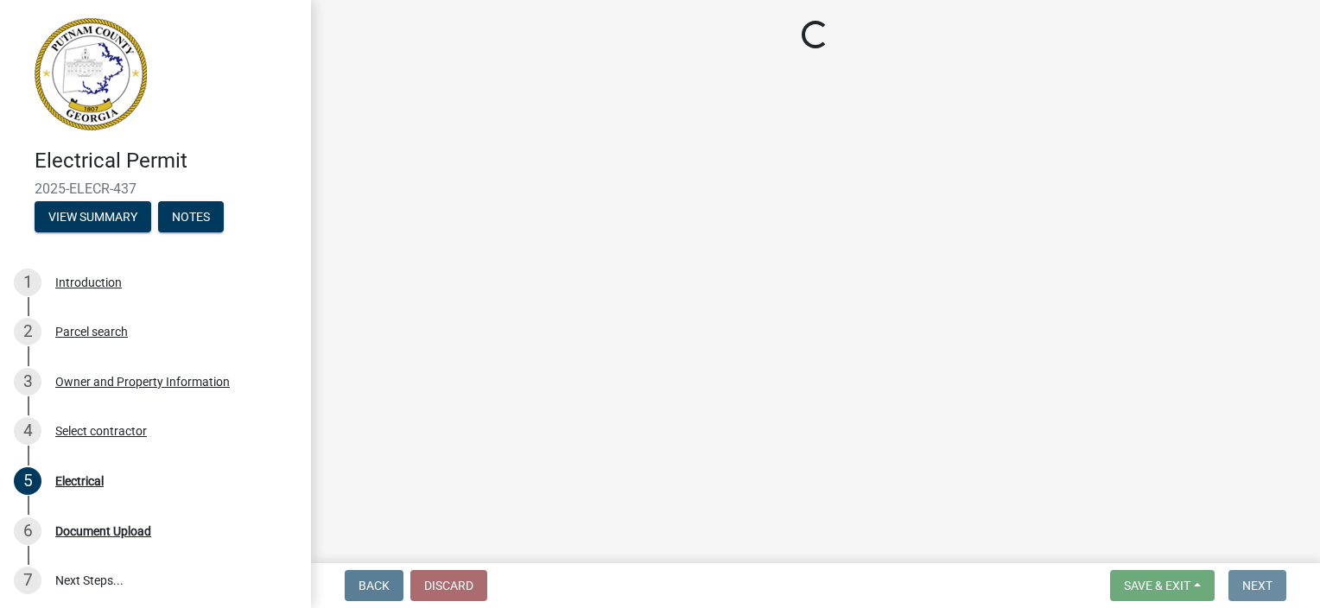
scroll to position [0, 0]
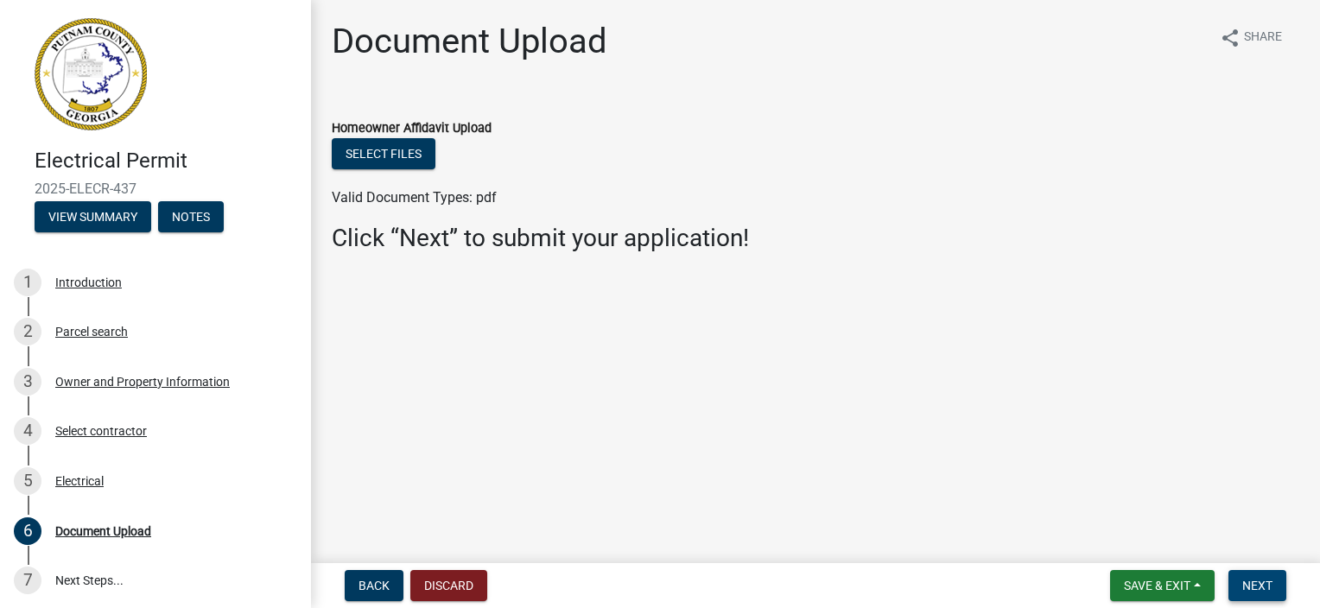
click at [1255, 580] on span "Next" at bounding box center [1258, 586] width 30 height 14
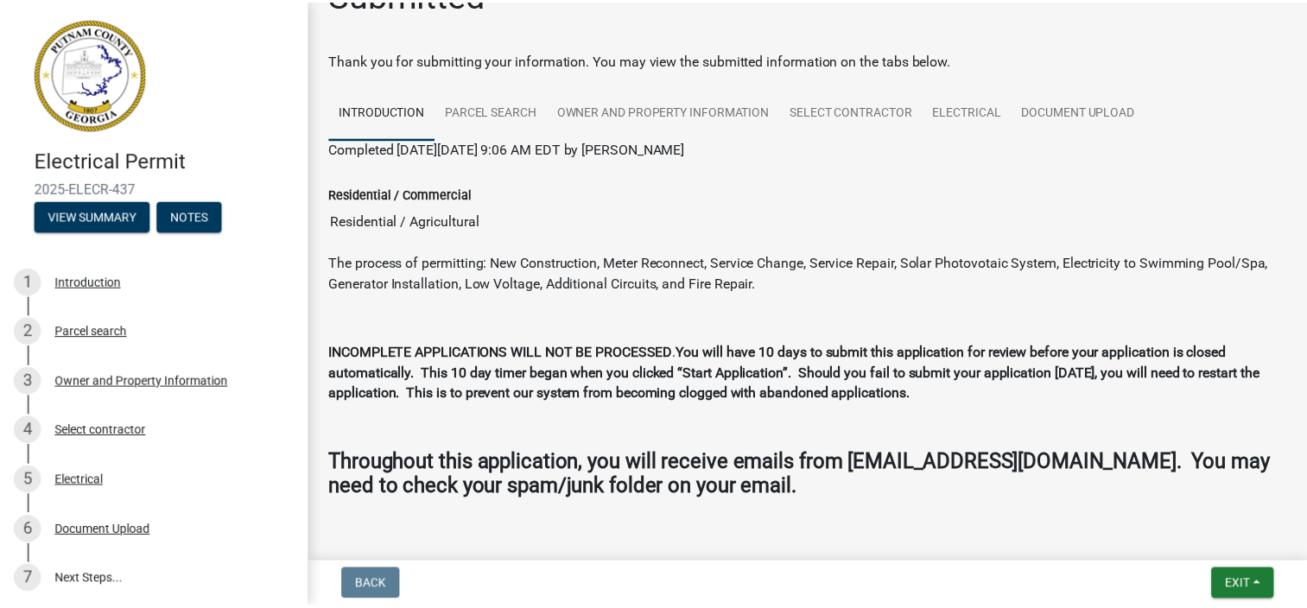
scroll to position [92, 0]
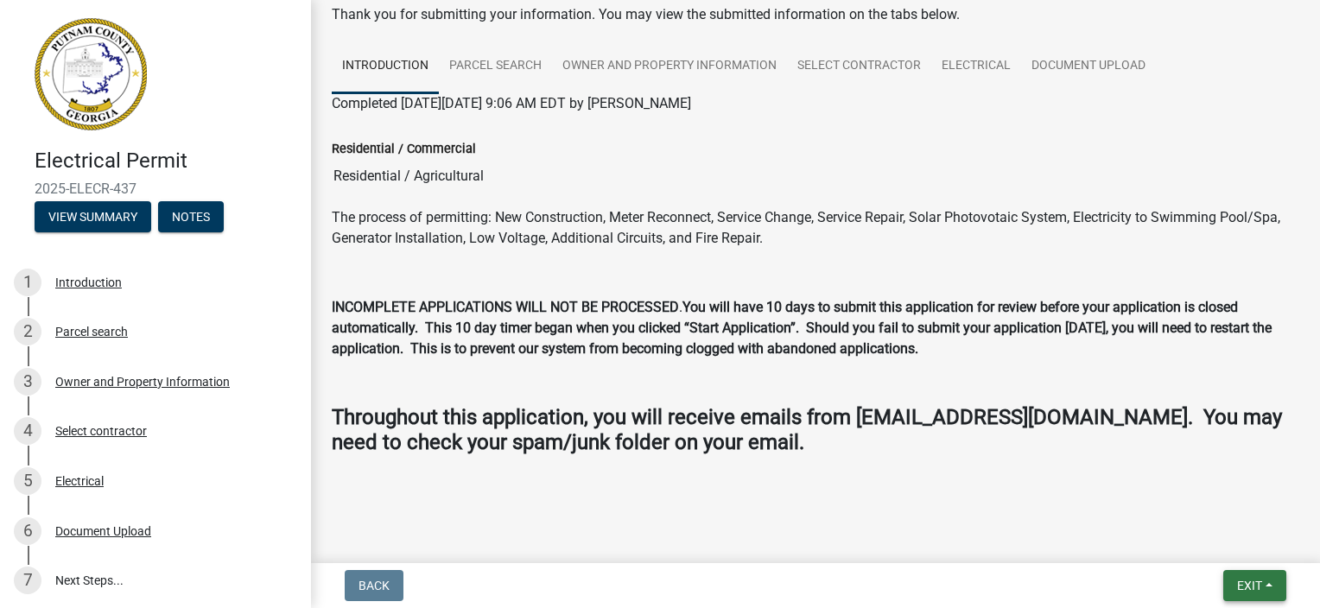
click at [1277, 594] on button "Exit" at bounding box center [1255, 585] width 63 height 31
click at [1238, 556] on button "Save & Exit" at bounding box center [1218, 540] width 138 height 41
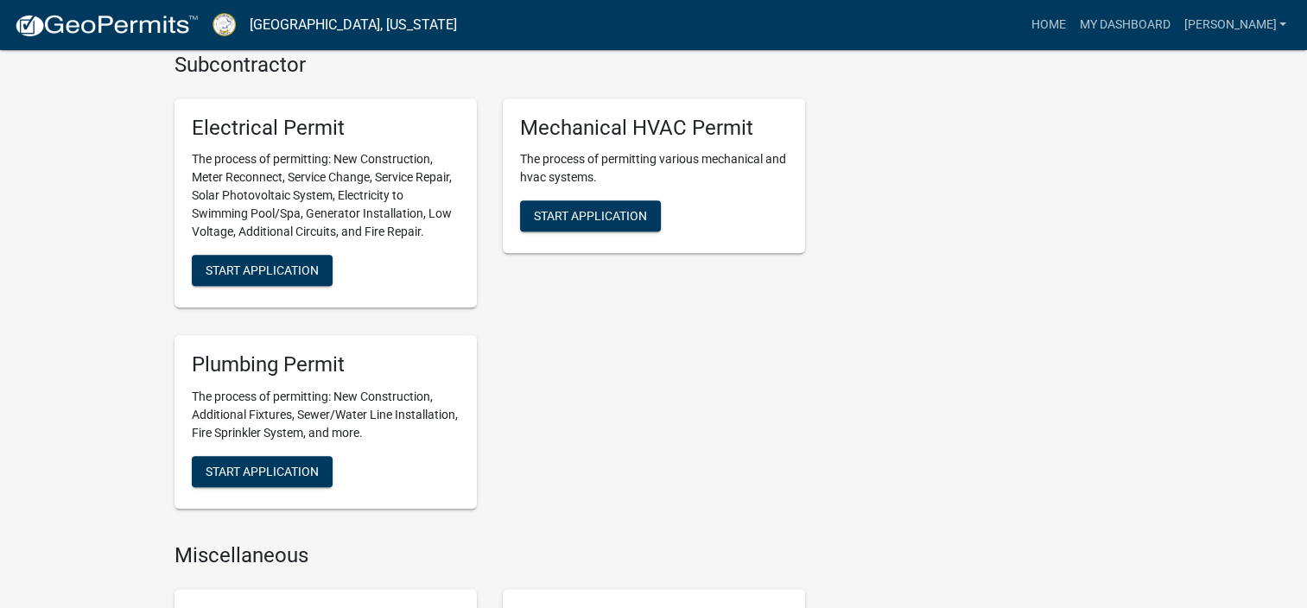
scroll to position [1383, 0]
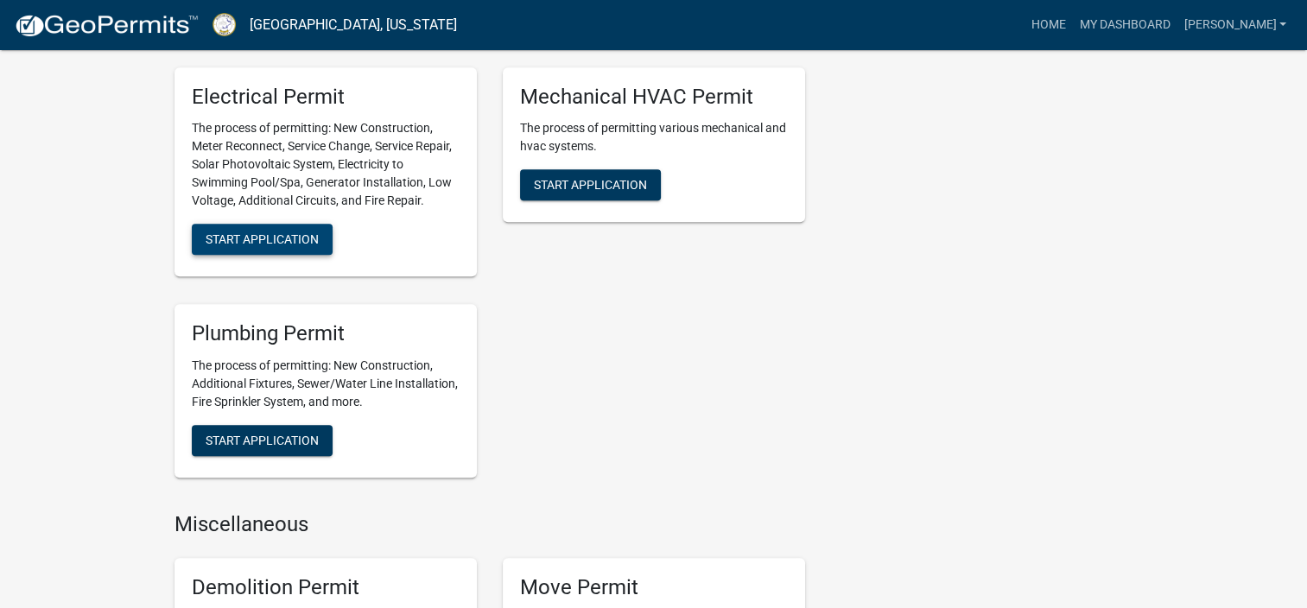
click at [275, 242] on span "Start Application" at bounding box center [262, 239] width 113 height 14
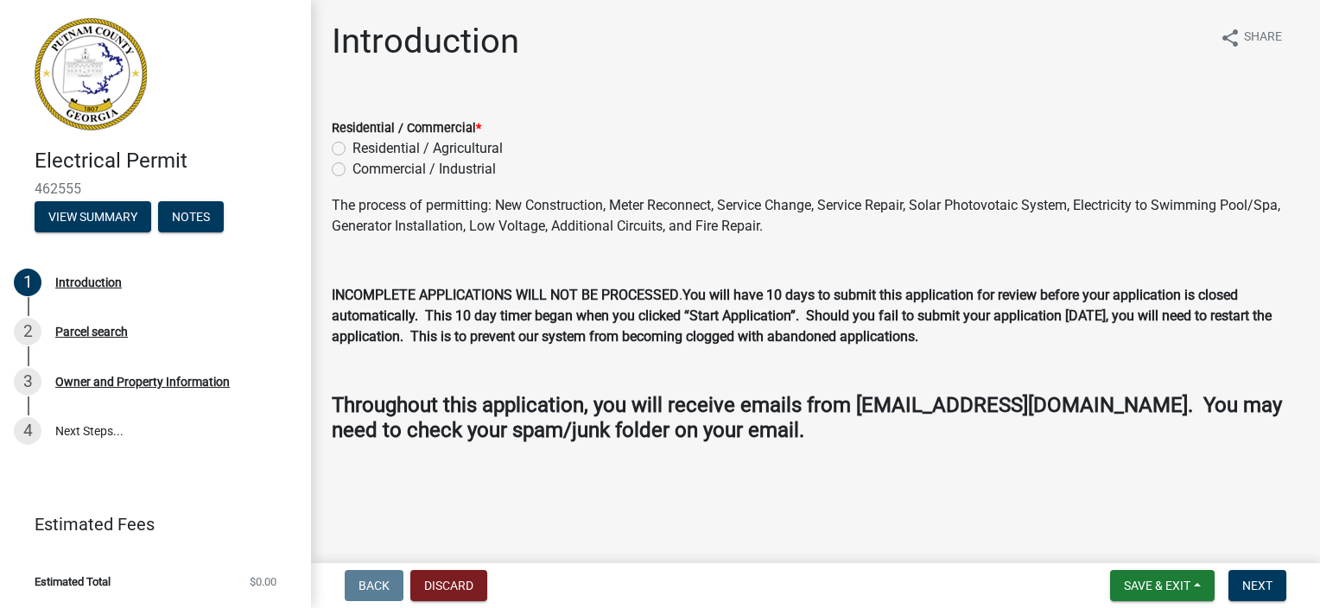
click at [353, 146] on label "Residential / Agricultural" at bounding box center [428, 148] width 150 height 21
click at [353, 146] on input "Residential / Agricultural" at bounding box center [358, 143] width 11 height 11
radio input "true"
click at [1254, 584] on span "Next" at bounding box center [1258, 586] width 30 height 14
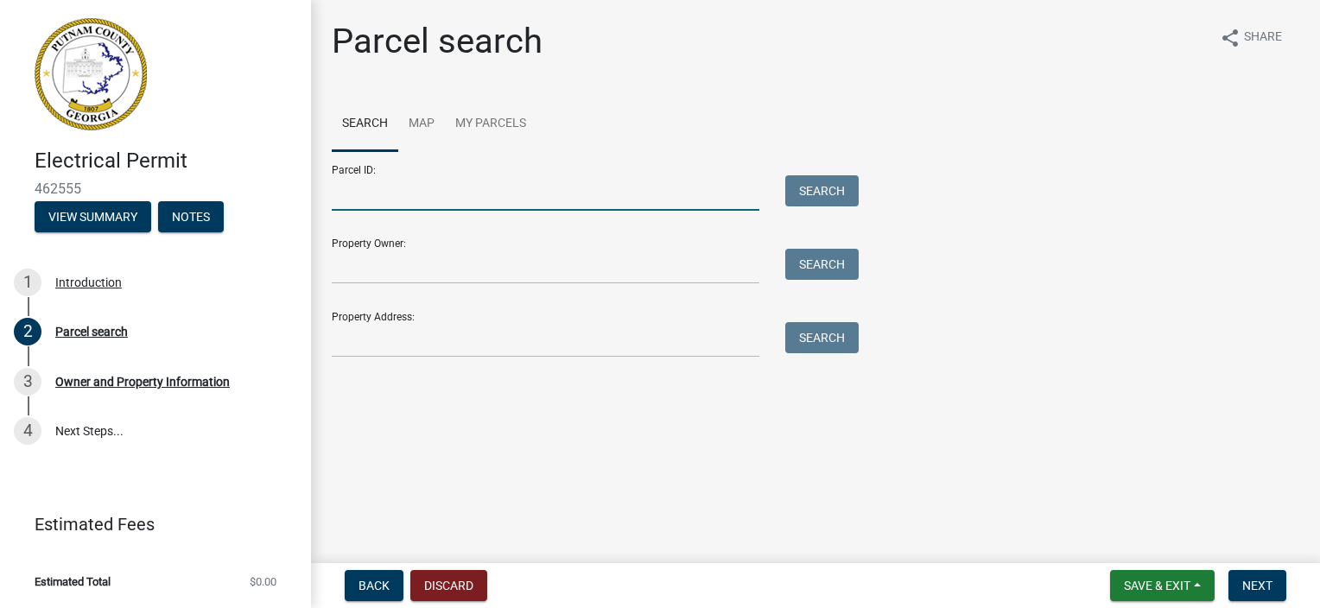
click at [417, 200] on input "Parcel ID:" at bounding box center [546, 192] width 428 height 35
type input "106b020"
type input "sdh"
type input "[STREET_ADDRESS]"
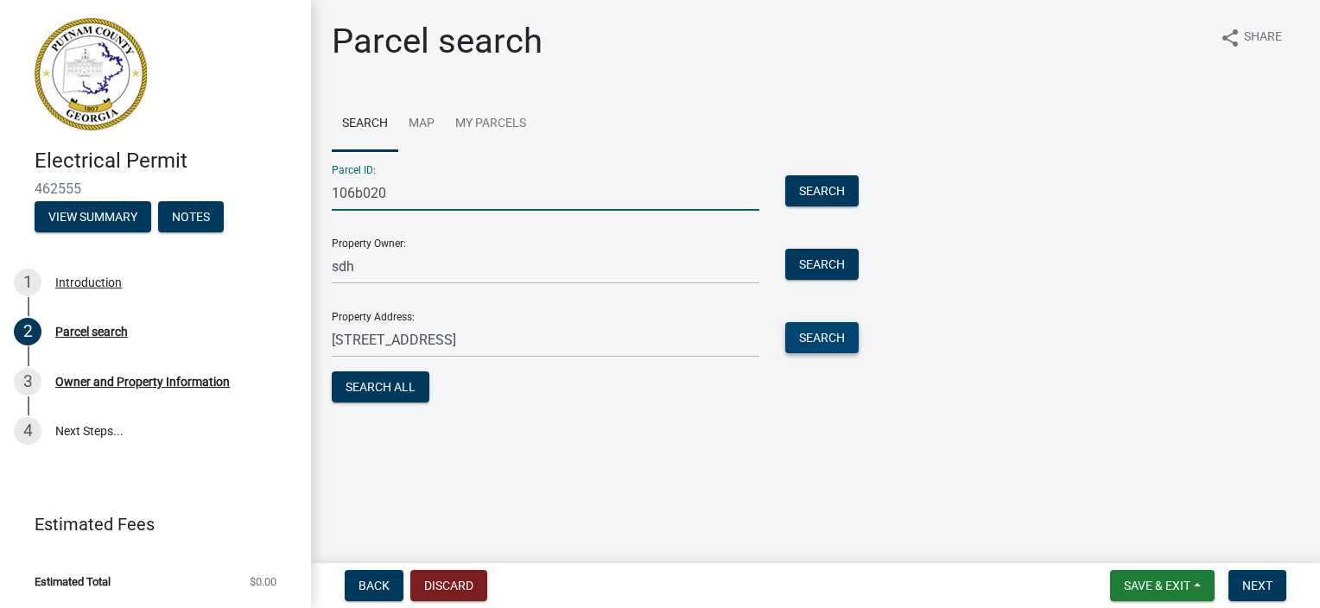
click at [820, 340] on button "Search" at bounding box center [821, 337] width 73 height 31
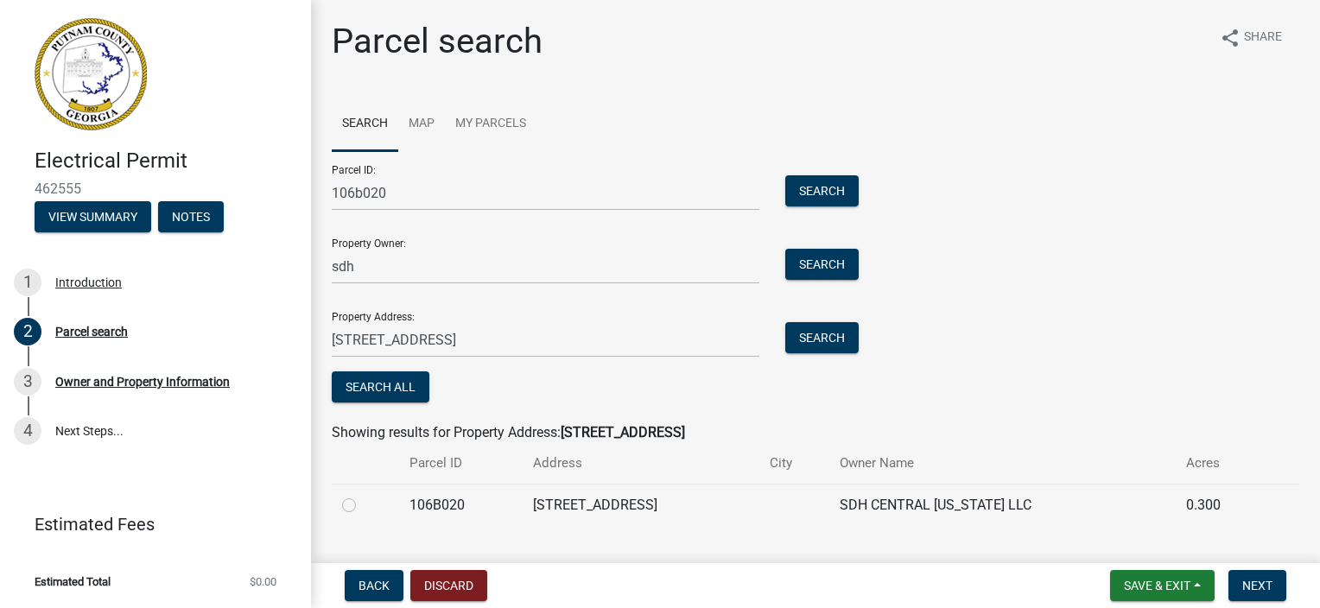
click at [363, 495] on label at bounding box center [363, 495] width 0 height 0
click at [363, 501] on input "radio" at bounding box center [368, 500] width 11 height 11
radio input "true"
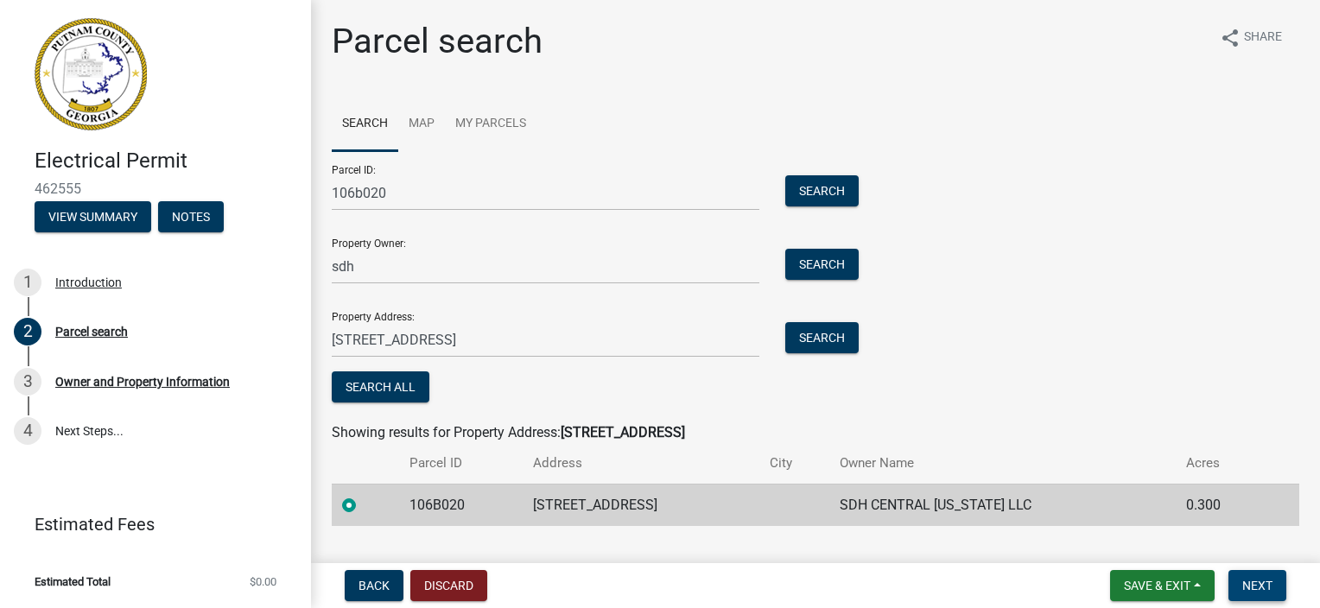
click at [1275, 582] on button "Next" at bounding box center [1258, 585] width 58 height 31
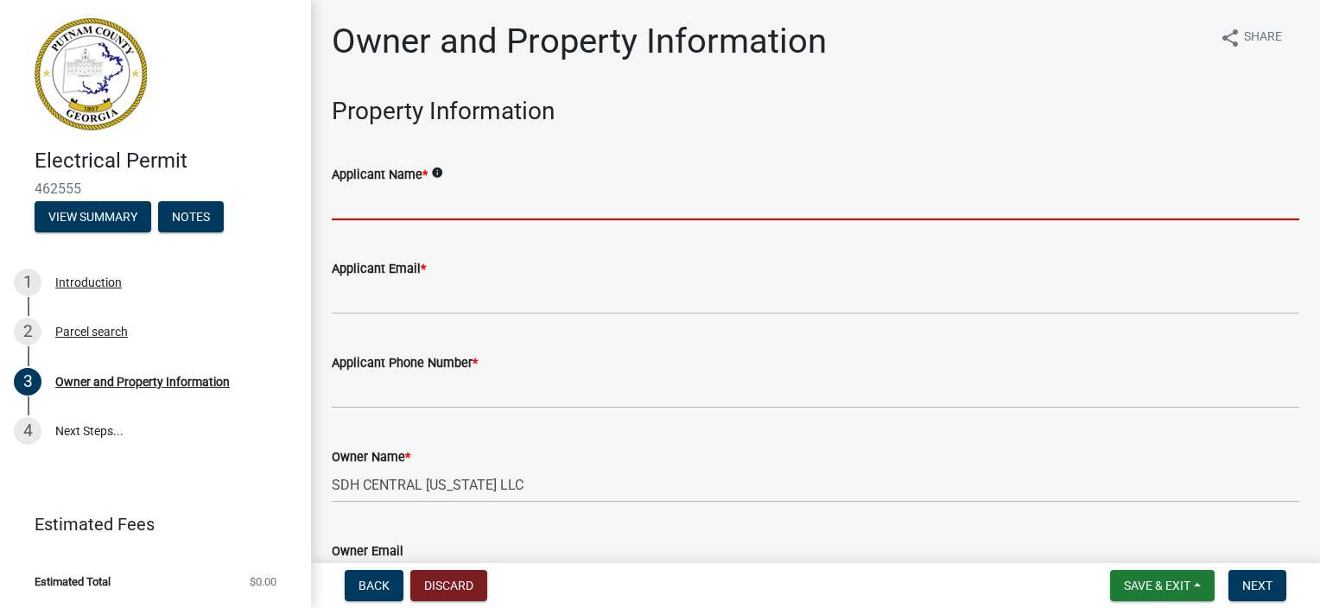
click at [418, 218] on input "Applicant Name *" at bounding box center [816, 202] width 968 height 35
type input "[PERSON_NAME]"
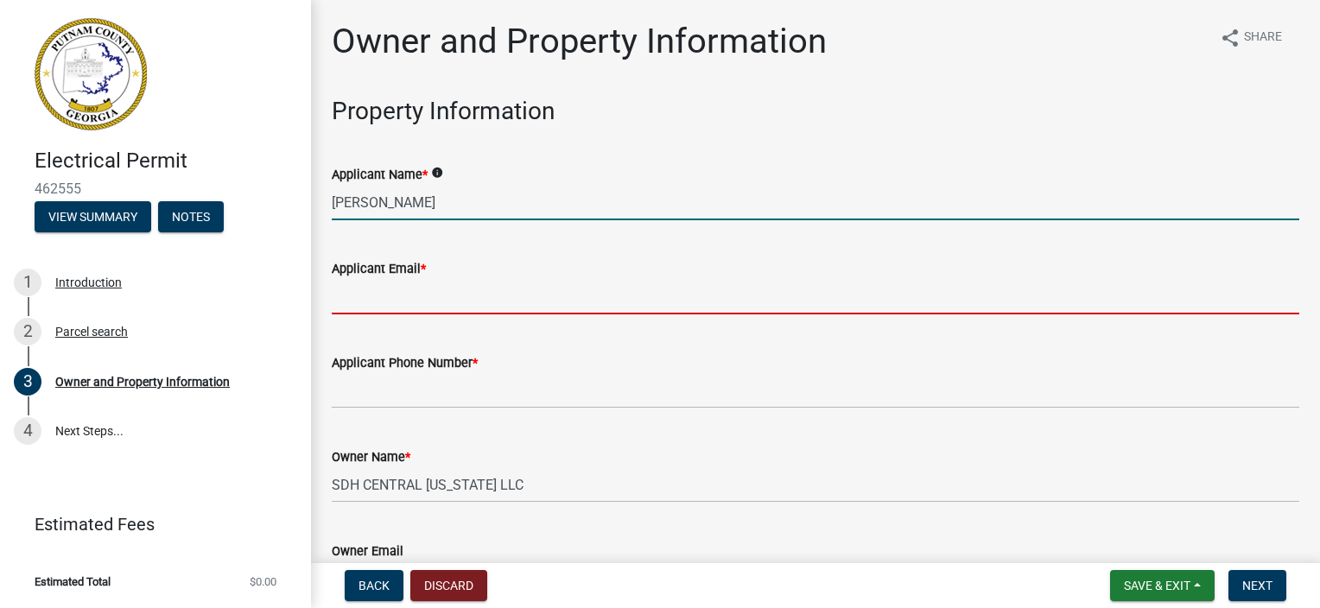
type input "[PERSON_NAME][EMAIL_ADDRESS][DOMAIN_NAME]"
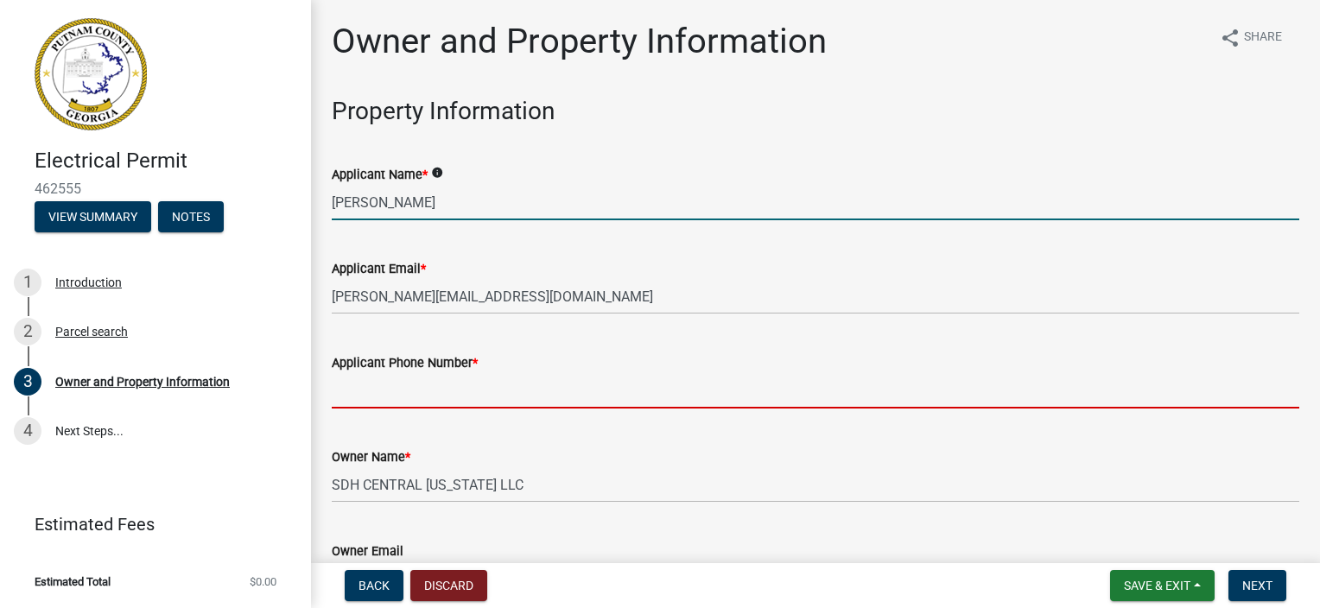
type input "7706706718"
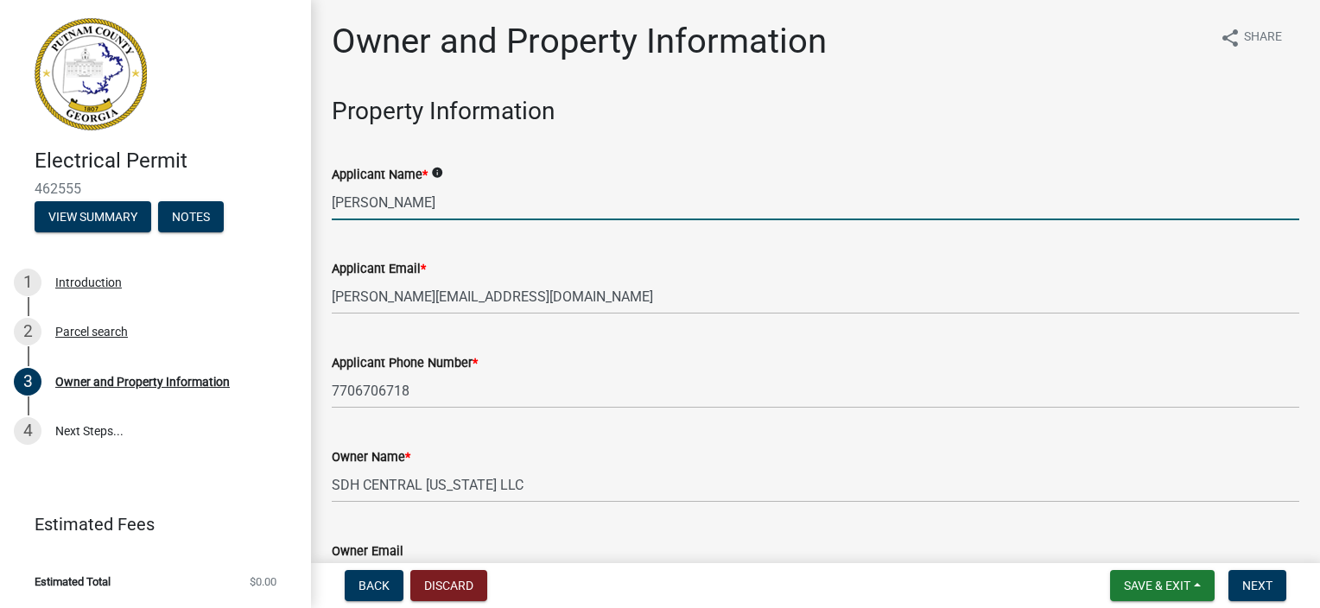
type input "[PERSON_NAME][EMAIL_ADDRESS][DOMAIN_NAME]"
type input "[PERSON_NAME][GEOGRAPHIC_DATA]"
type input "EN216393"
type input "[DATE]"
type input "25-00094"
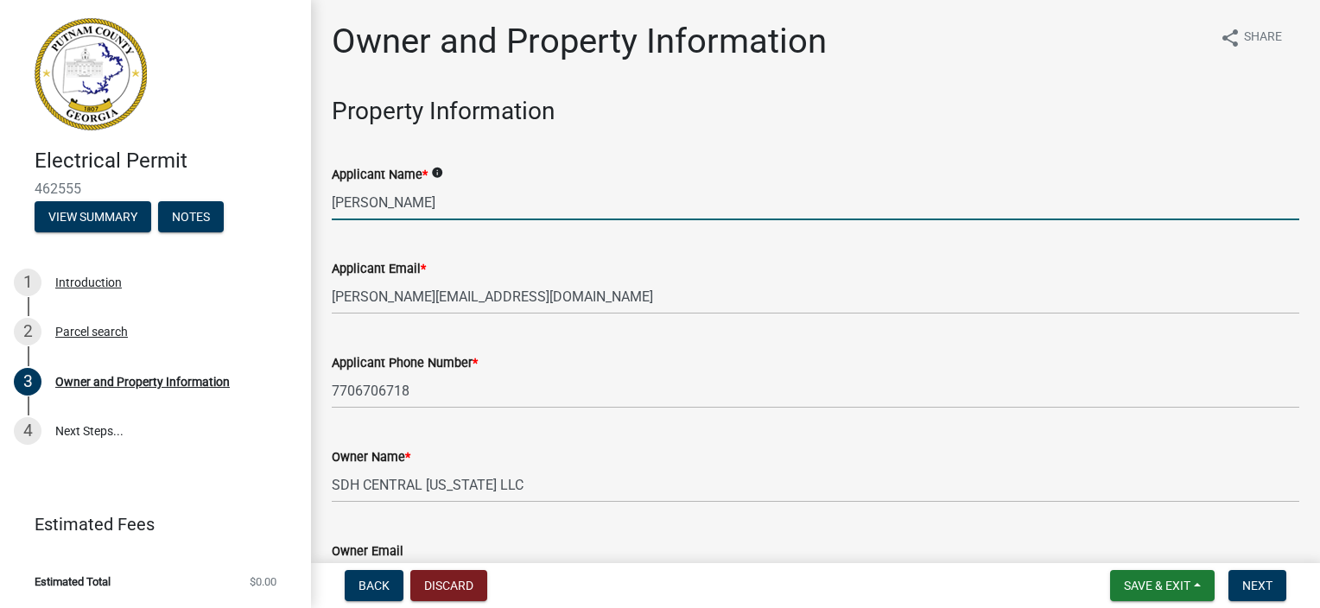
type input "[DATE]"
type input "[PERSON_NAME]"
type input "[PHONE_NUMBER]"
select select "8"
select select "2025"
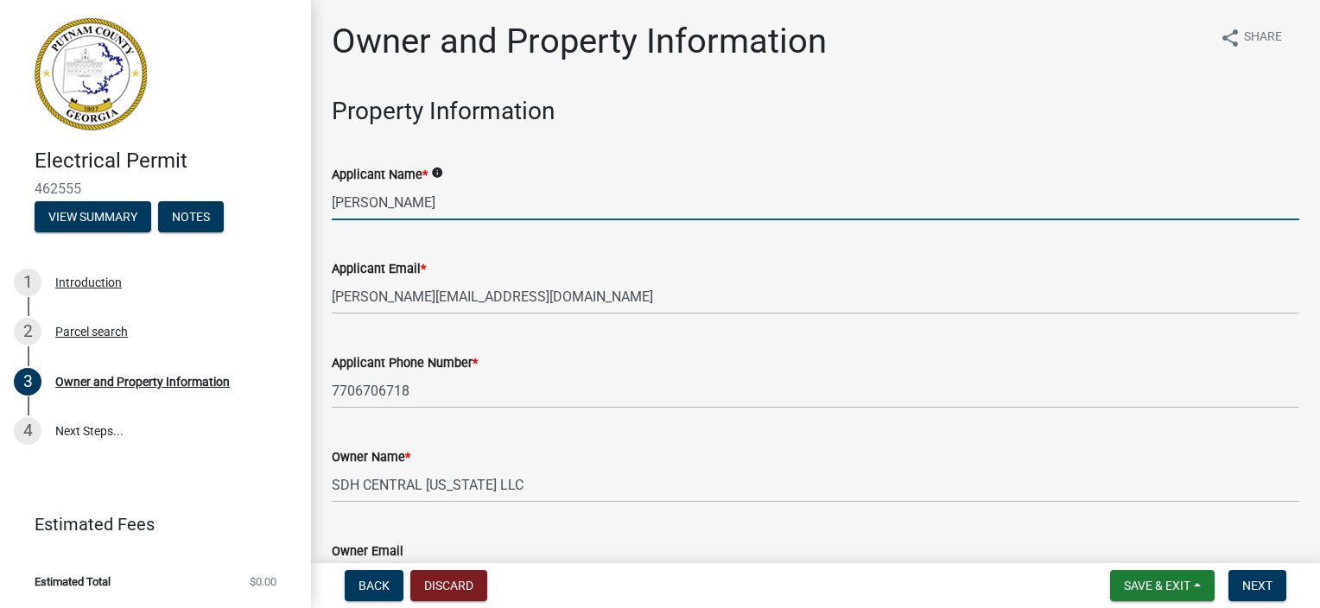
select select "8"
select select "2025"
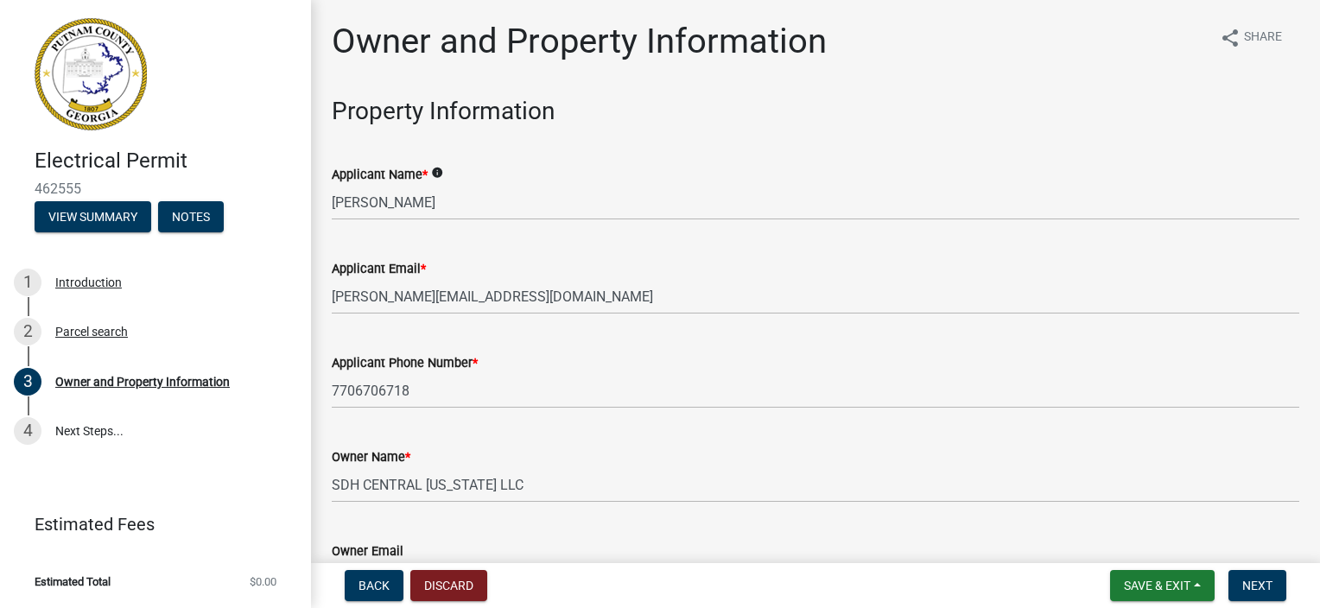
scroll to position [2154, 0]
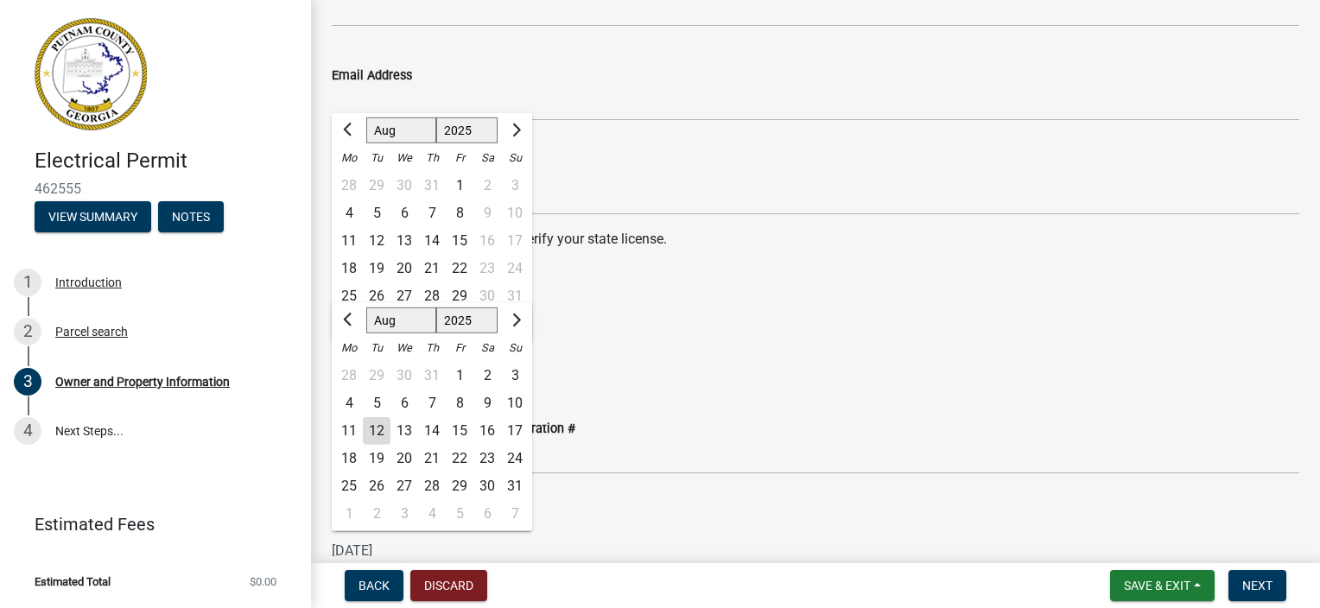
click at [773, 322] on div "State License Expiration Date" at bounding box center [816, 332] width 968 height 21
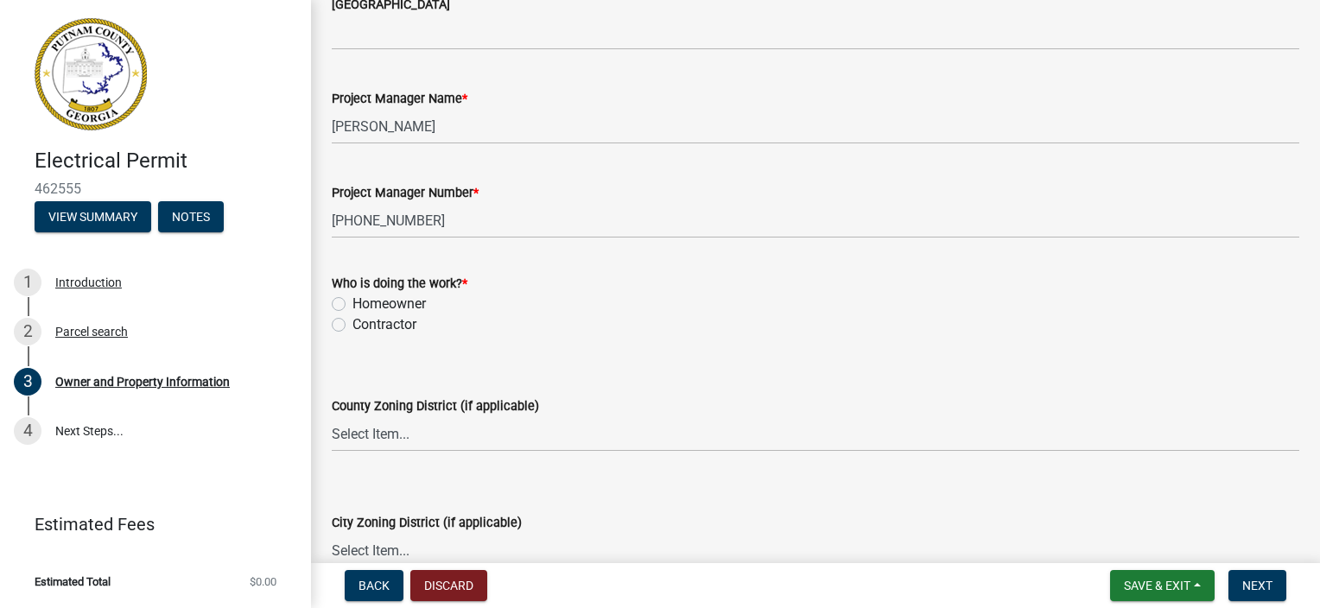
scroll to position [2845, 0]
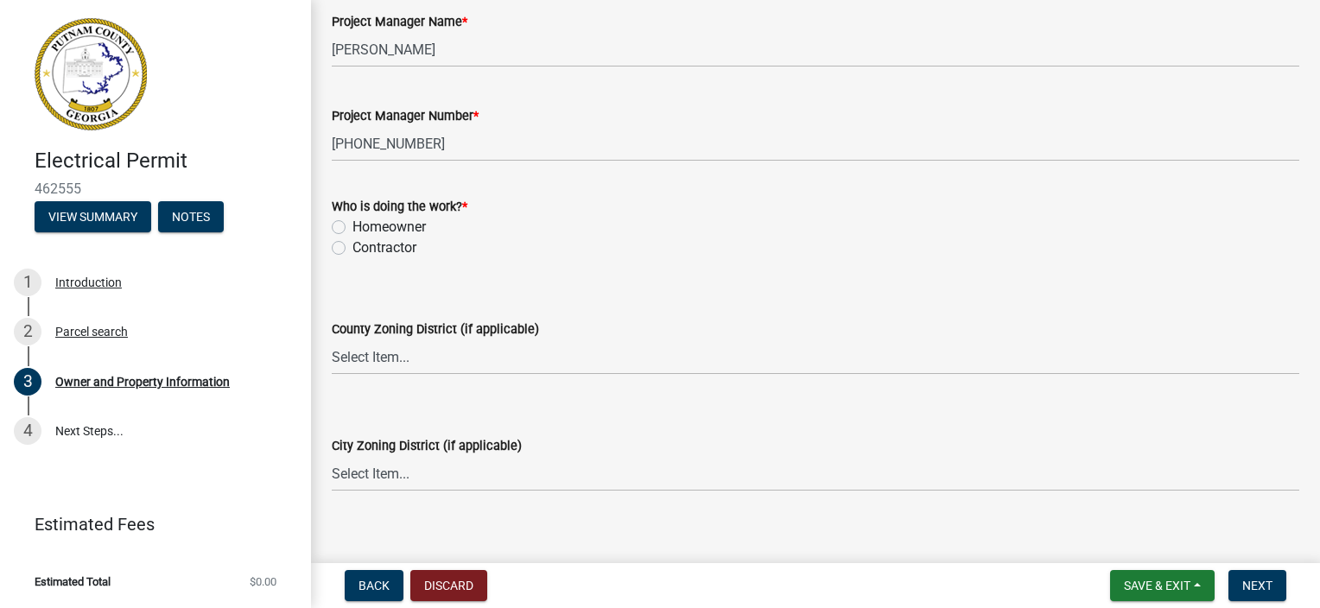
drag, startPoint x: 340, startPoint y: 248, endPoint x: 377, endPoint y: 248, distance: 36.3
click at [353, 248] on label "Contractor" at bounding box center [385, 248] width 64 height 21
click at [353, 248] on input "Contractor" at bounding box center [358, 243] width 11 height 11
radio input "true"
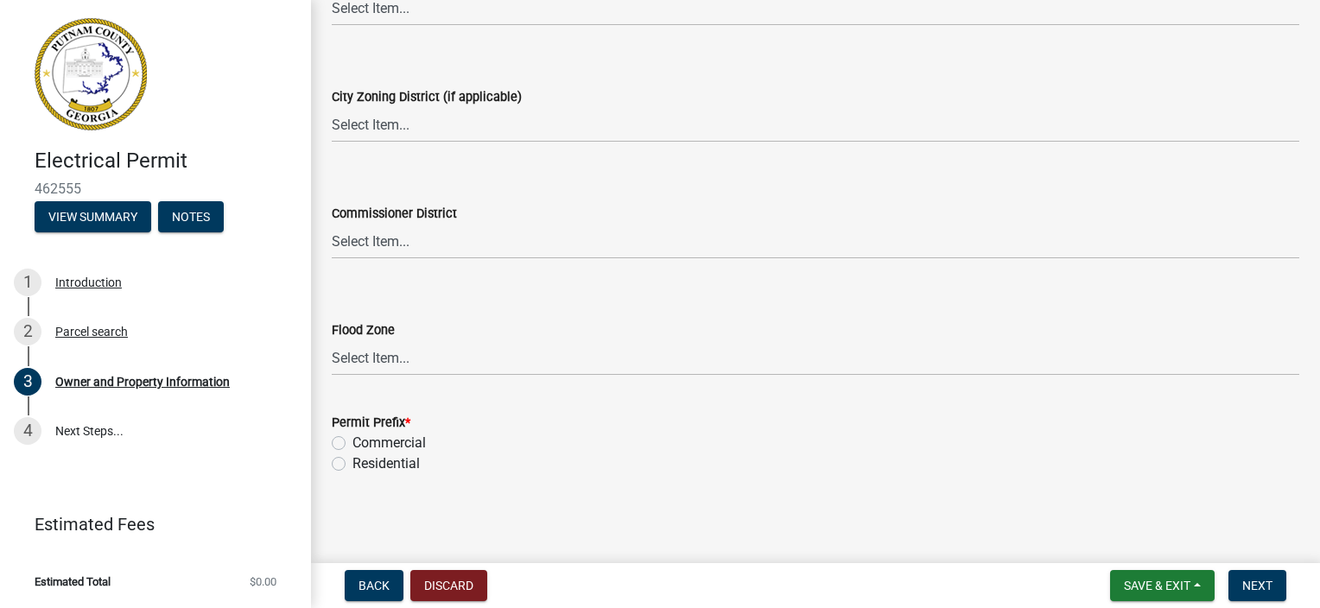
scroll to position [3195, 0]
drag, startPoint x: 338, startPoint y: 463, endPoint x: 353, endPoint y: 467, distance: 15.1
click at [353, 463] on label "Residential" at bounding box center [386, 463] width 67 height 21
click at [353, 463] on input "Residential" at bounding box center [358, 458] width 11 height 11
radio input "true"
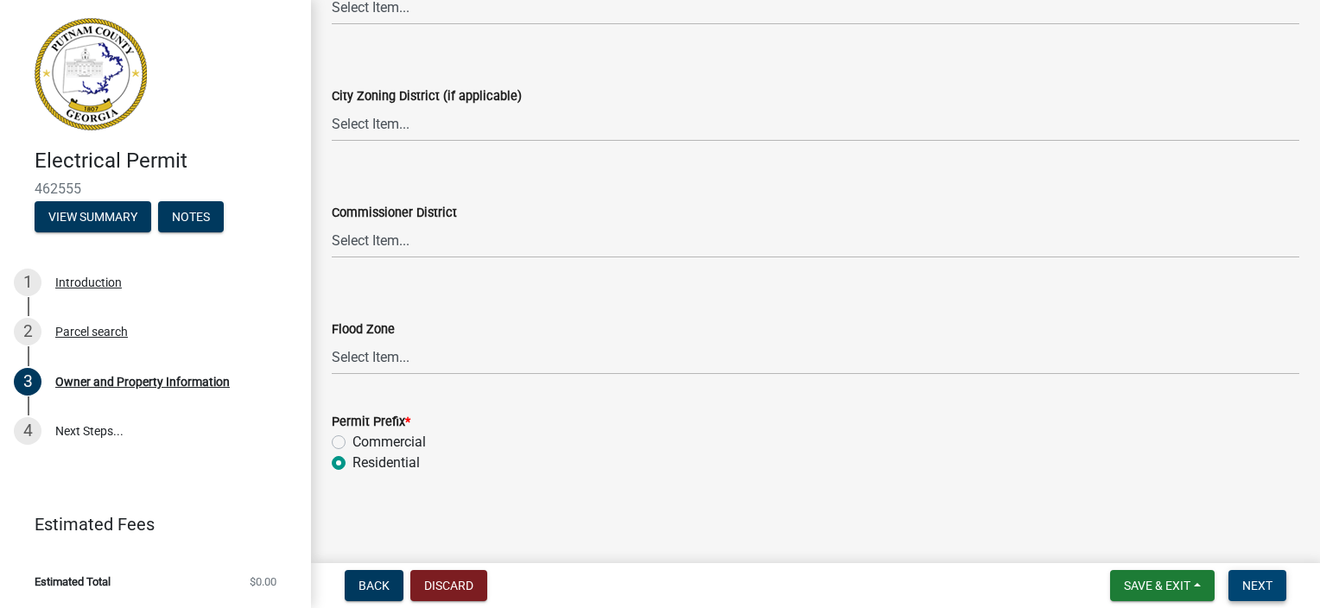
click at [1264, 599] on button "Next" at bounding box center [1258, 585] width 58 height 31
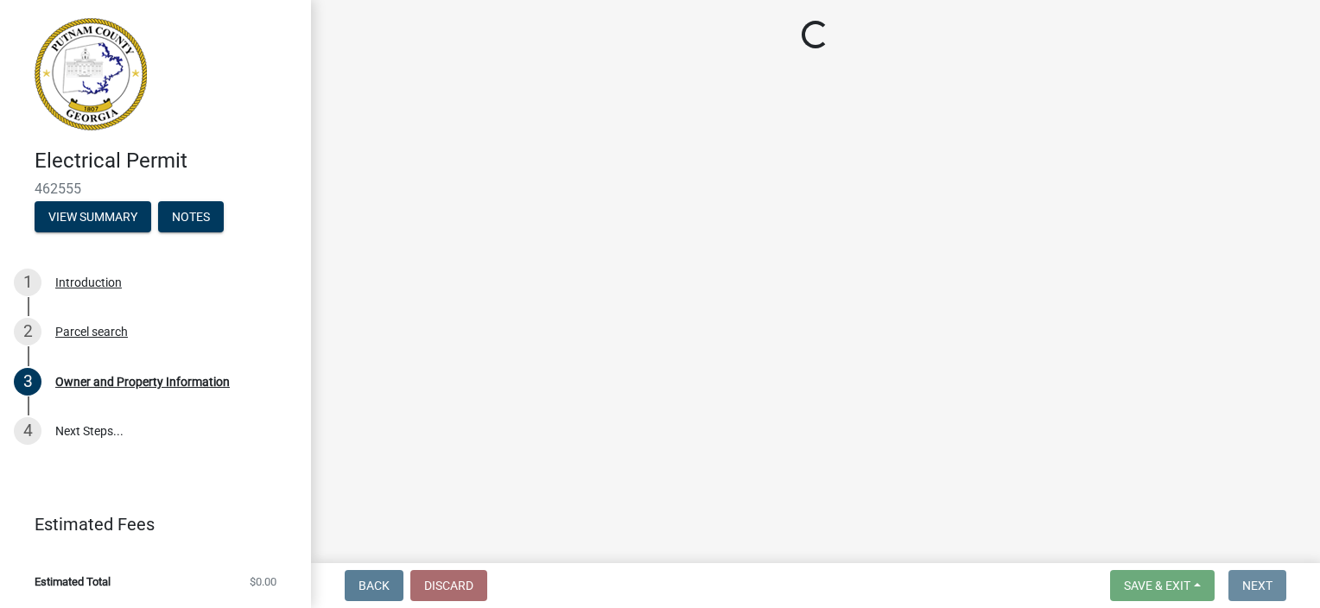
scroll to position [0, 0]
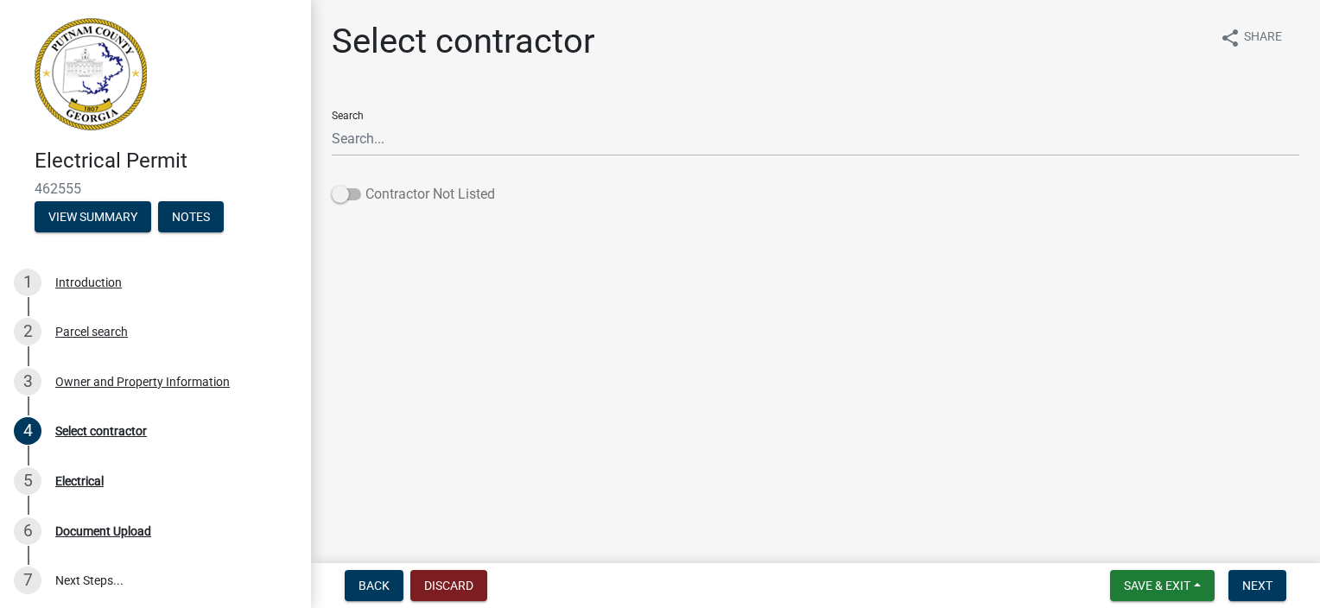
click at [344, 190] on span at bounding box center [346, 194] width 29 height 12
click at [366, 184] on input "Contractor Not Listed" at bounding box center [366, 184] width 0 height 0
click at [1252, 584] on span "Next" at bounding box center [1258, 586] width 30 height 14
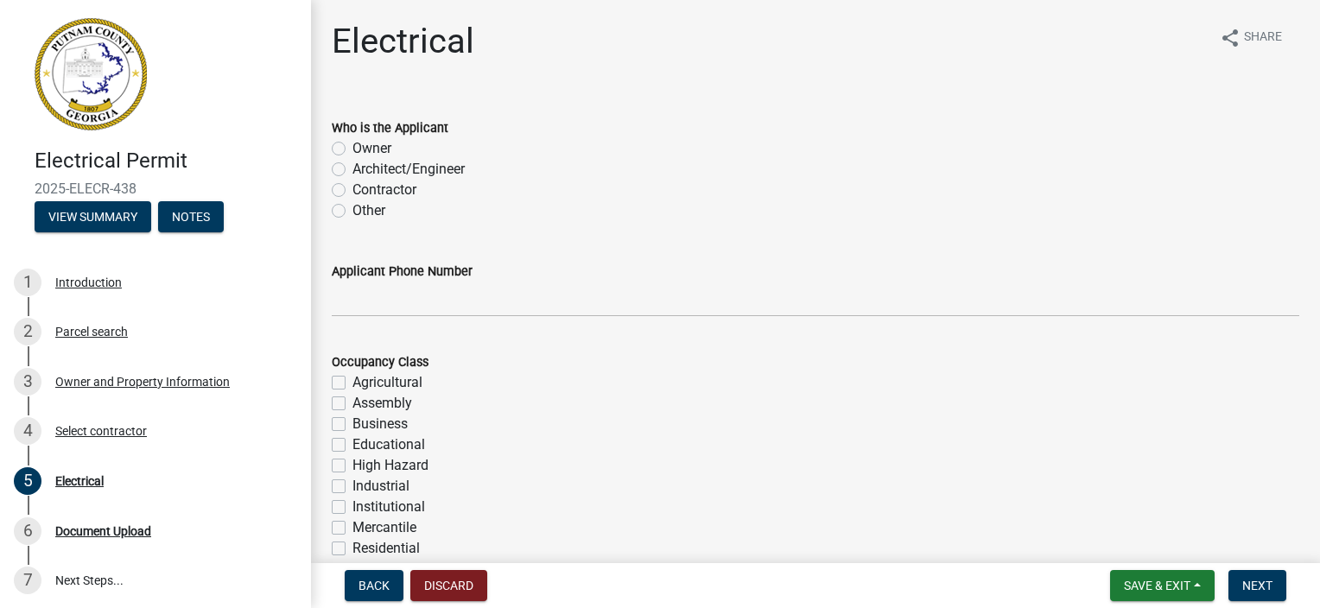
click at [353, 194] on label "Contractor" at bounding box center [385, 190] width 64 height 21
click at [353, 191] on input "Contractor" at bounding box center [358, 185] width 11 height 11
radio input "true"
click at [353, 190] on label "Contractor" at bounding box center [385, 190] width 64 height 21
click at [353, 190] on input "Contractor" at bounding box center [358, 185] width 11 height 11
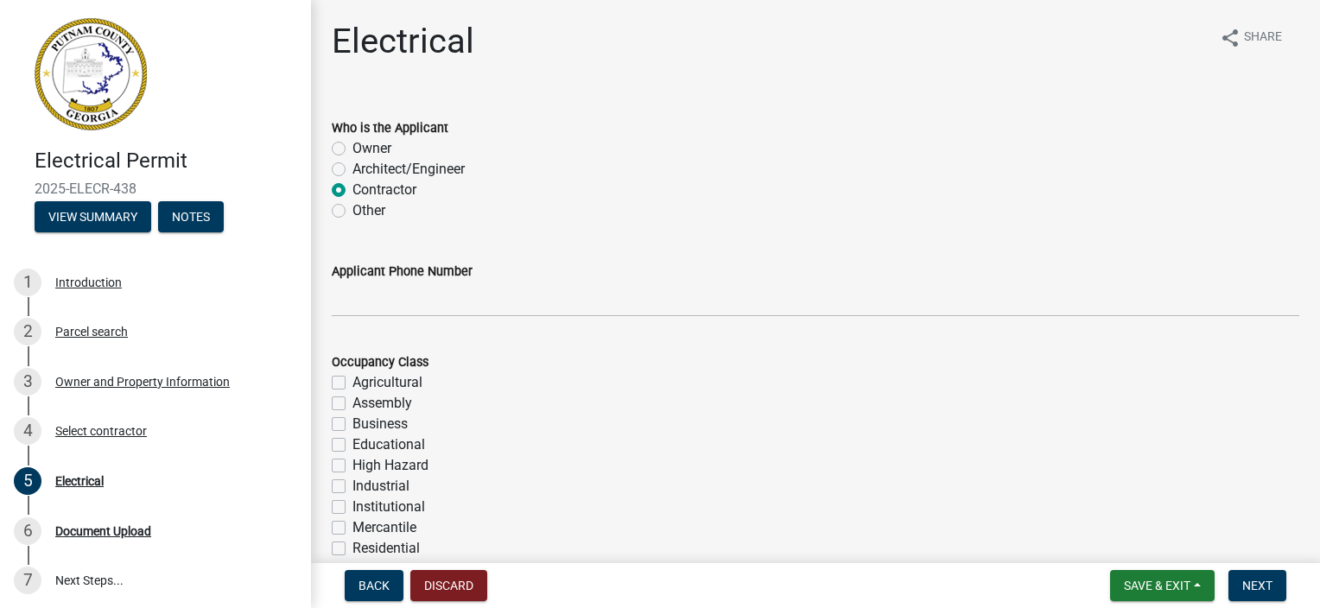
scroll to position [86, 0]
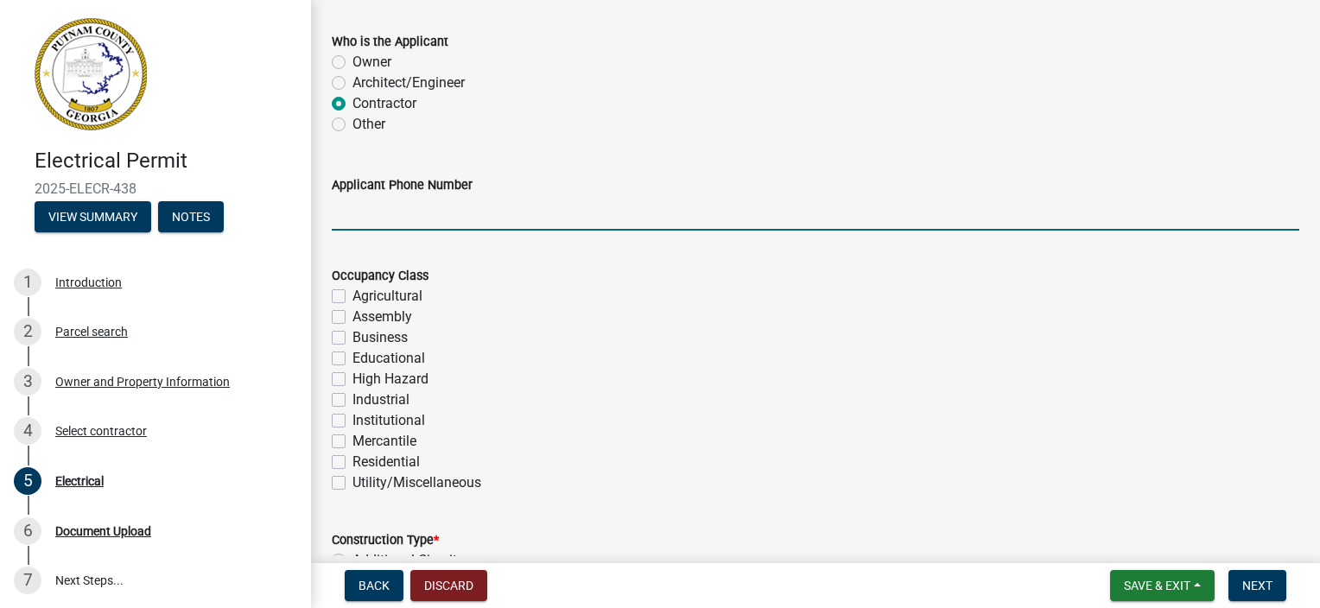
click at [404, 213] on input "Applicant Phone Number" at bounding box center [816, 212] width 968 height 35
type input "7706706718"
type input "8884"
type input "200"
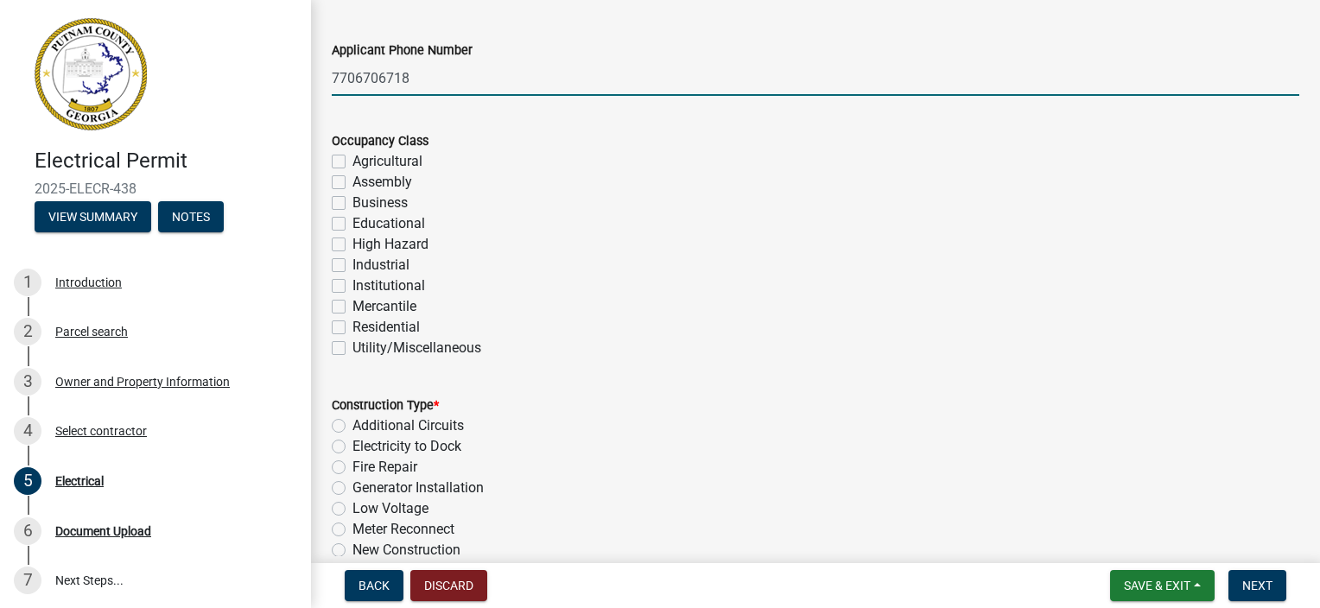
scroll to position [259, 0]
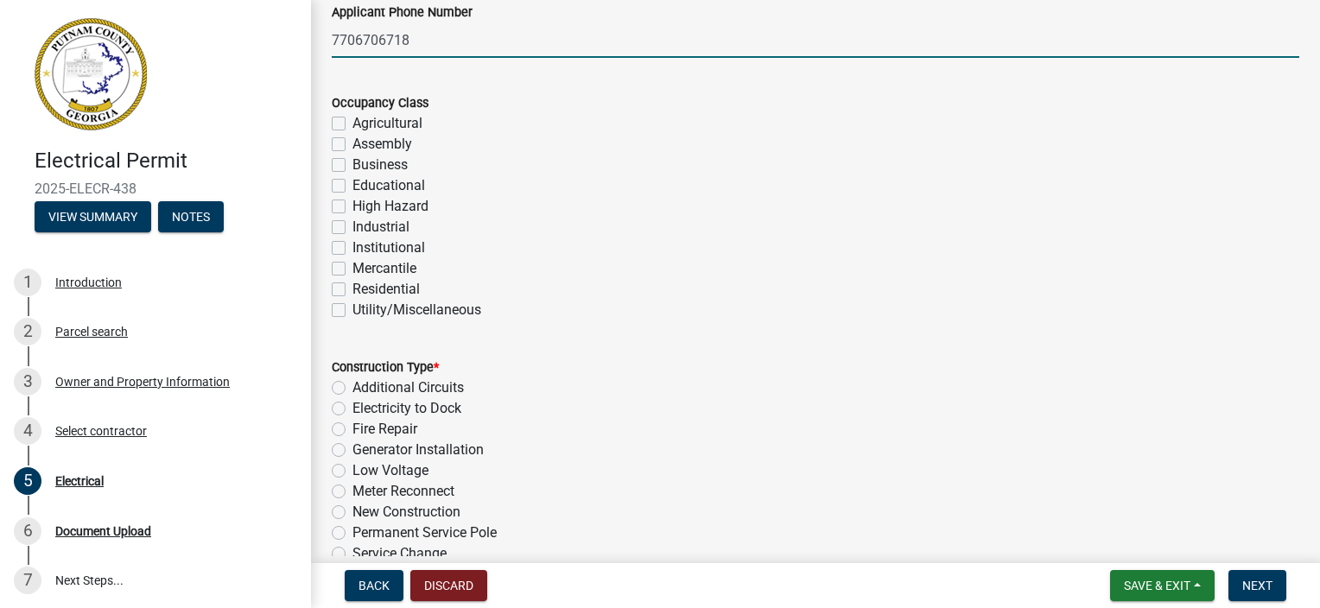
click at [353, 289] on label "Residential" at bounding box center [386, 289] width 67 height 21
click at [353, 289] on input "Residential" at bounding box center [358, 284] width 11 height 11
checkbox input "true"
checkbox input "false"
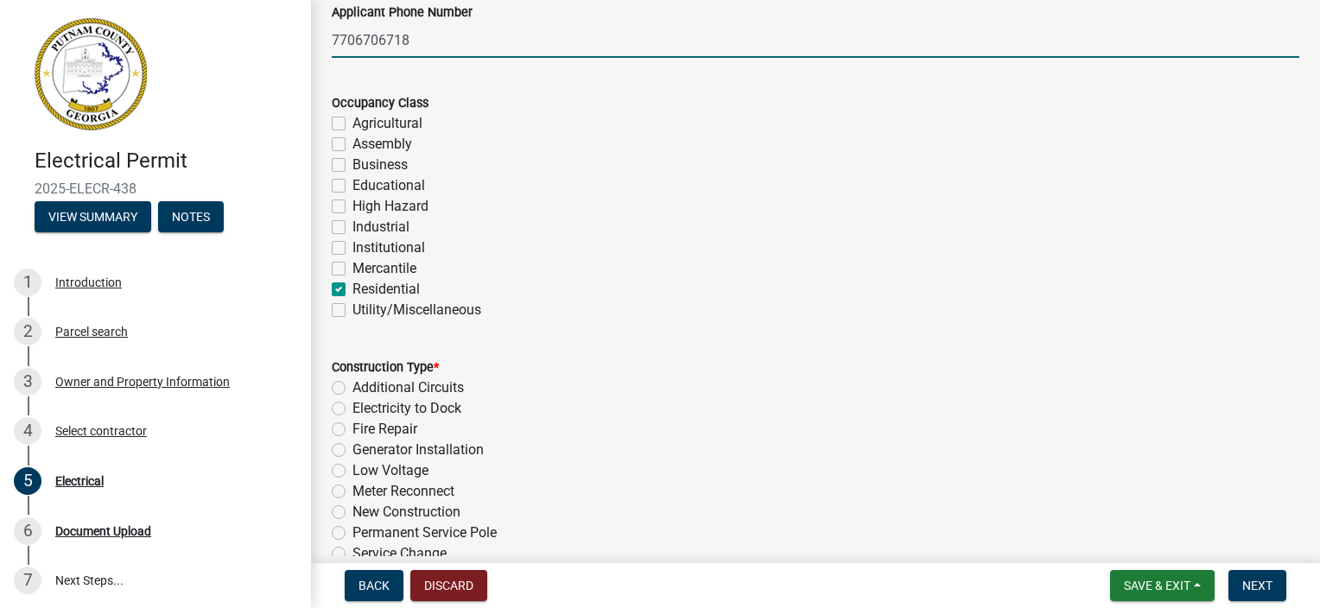
checkbox input "false"
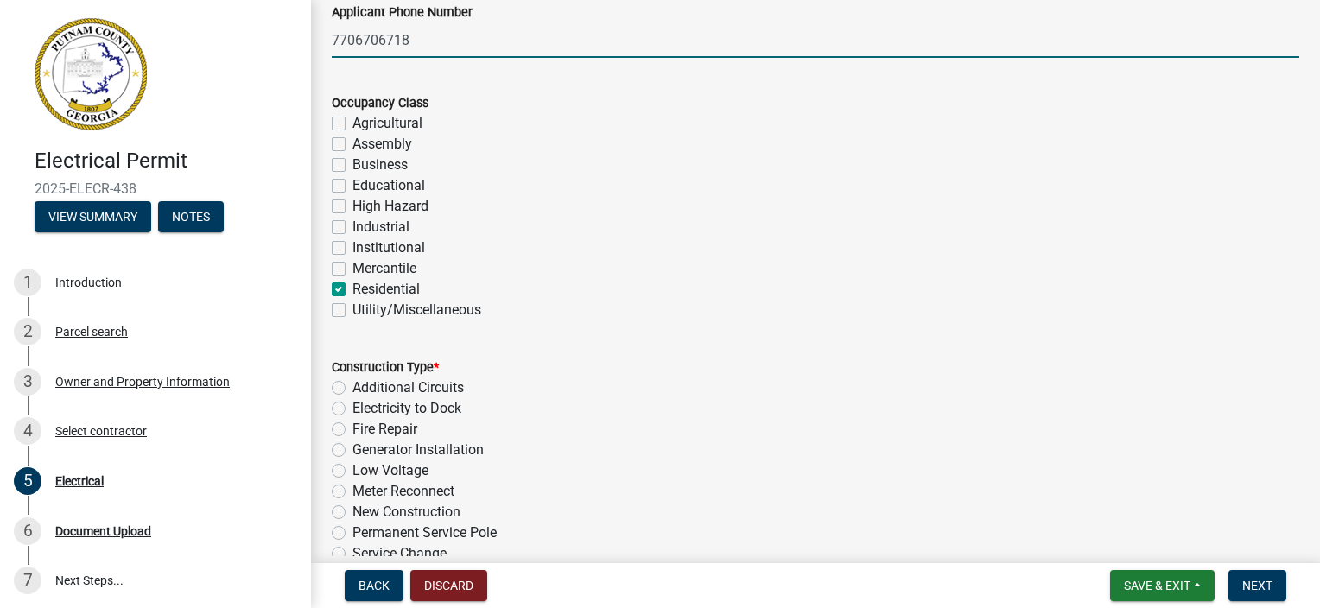
checkbox input "false"
checkbox input "true"
checkbox input "false"
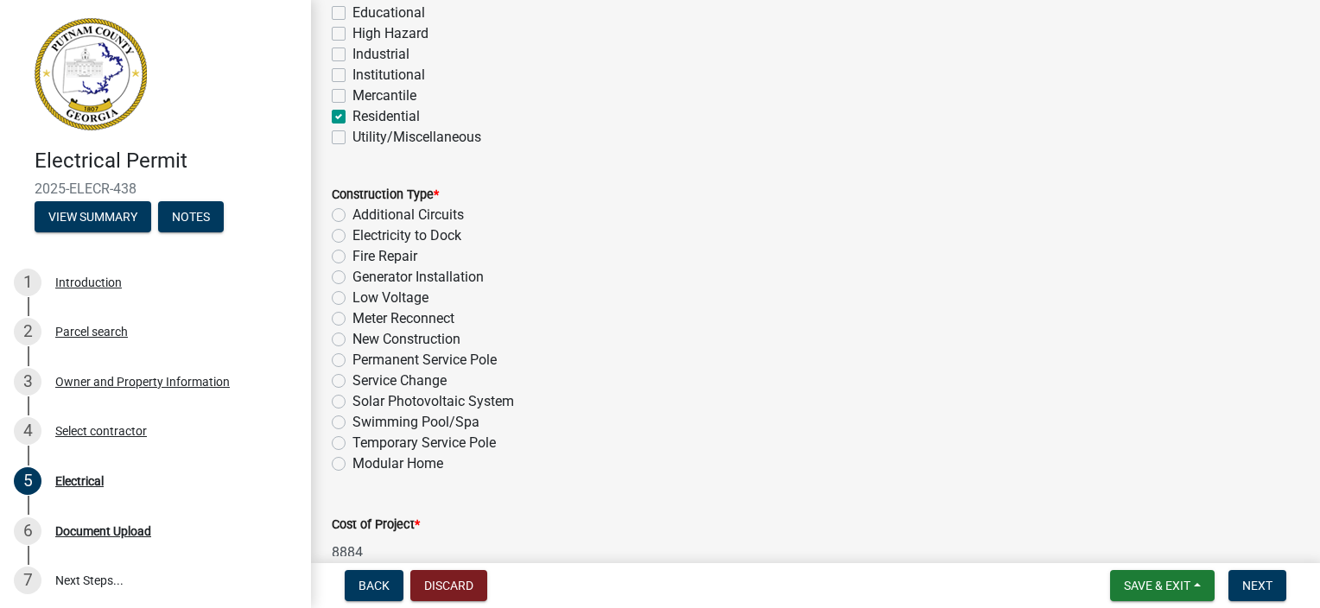
scroll to position [518, 0]
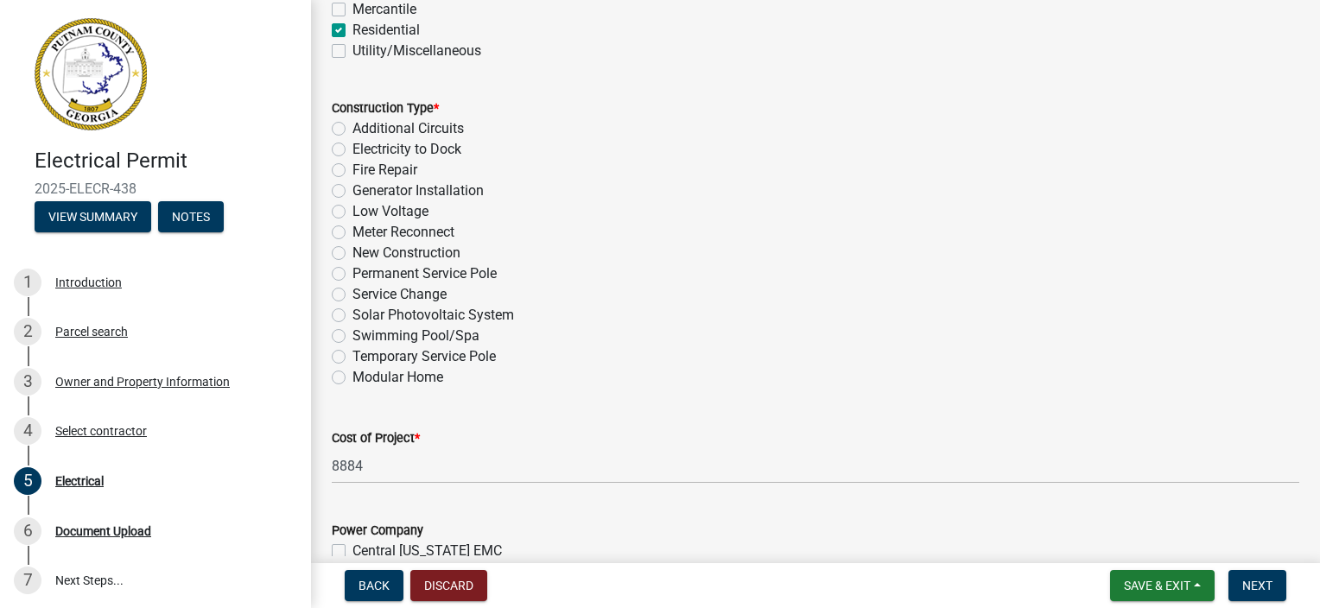
click at [353, 256] on label "New Construction" at bounding box center [407, 253] width 108 height 21
click at [353, 254] on input "New Construction" at bounding box center [358, 248] width 11 height 11
radio input "true"
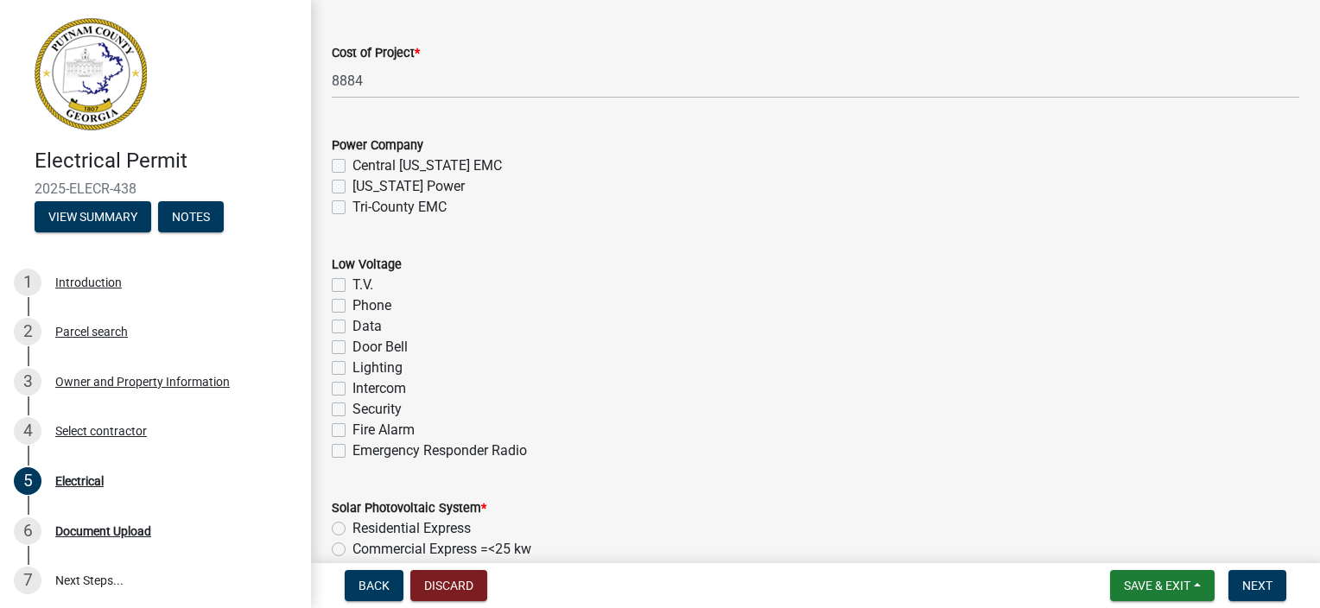
scroll to position [950, 0]
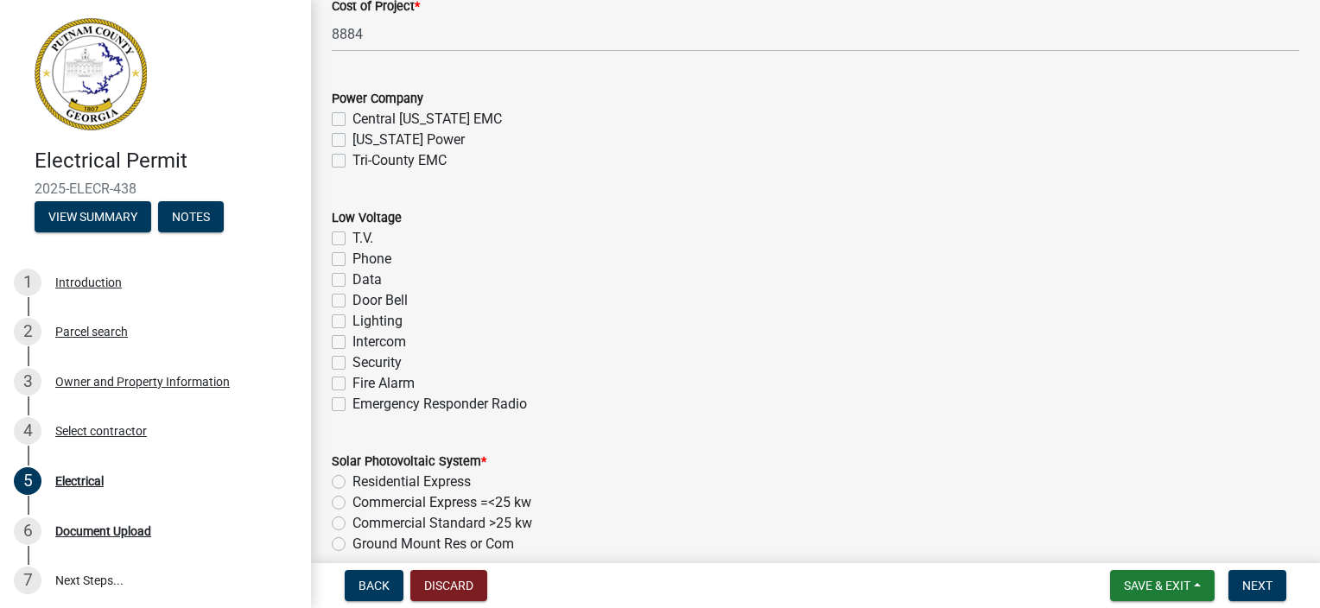
click at [353, 159] on label "Tri-County EMC" at bounding box center [400, 160] width 94 height 21
click at [353, 159] on input "Tri-County EMC" at bounding box center [358, 155] width 11 height 11
checkbox input "true"
checkbox input "false"
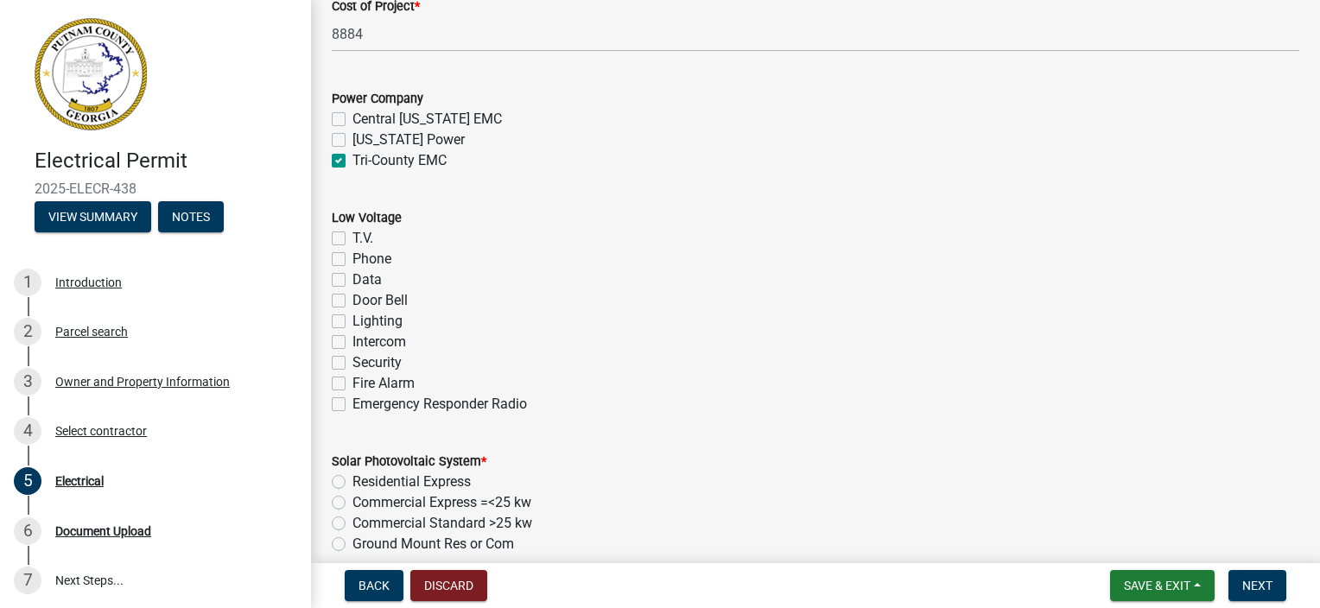
checkbox input "true"
click at [353, 241] on label "T.V." at bounding box center [363, 238] width 21 height 21
click at [353, 239] on input "T.V." at bounding box center [358, 233] width 11 height 11
checkbox input "true"
checkbox input "false"
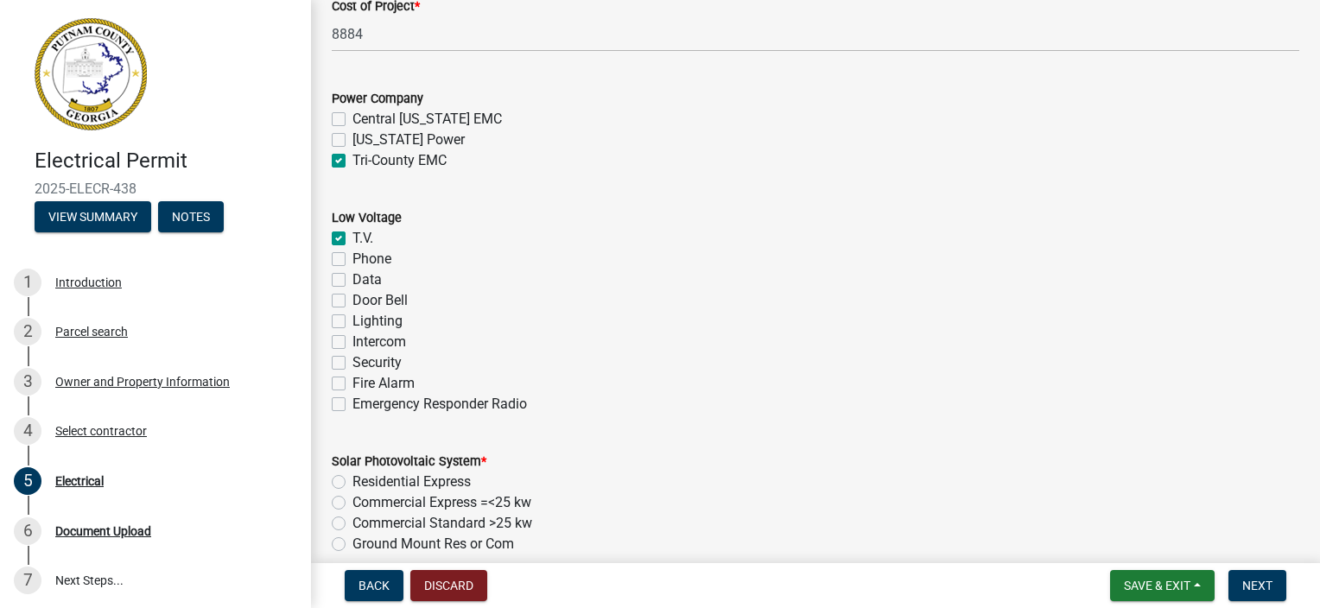
checkbox input "false"
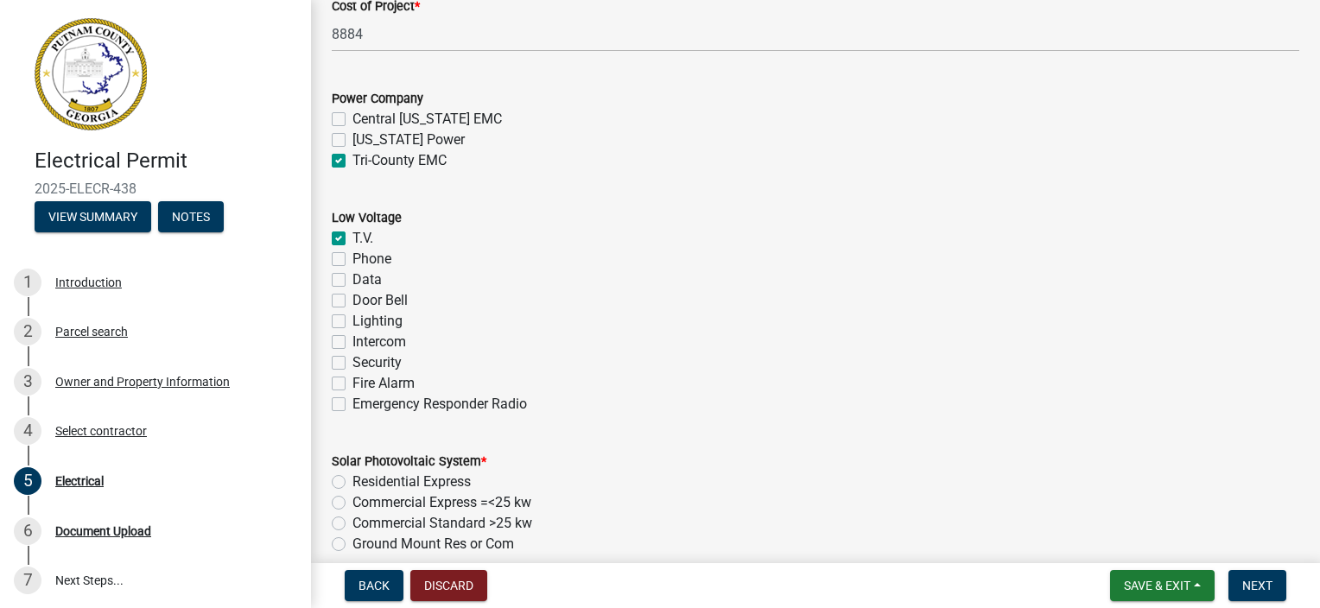
checkbox input "false"
click at [353, 256] on label "Phone" at bounding box center [372, 259] width 39 height 21
click at [353, 256] on input "Phone" at bounding box center [358, 254] width 11 height 11
checkbox input "true"
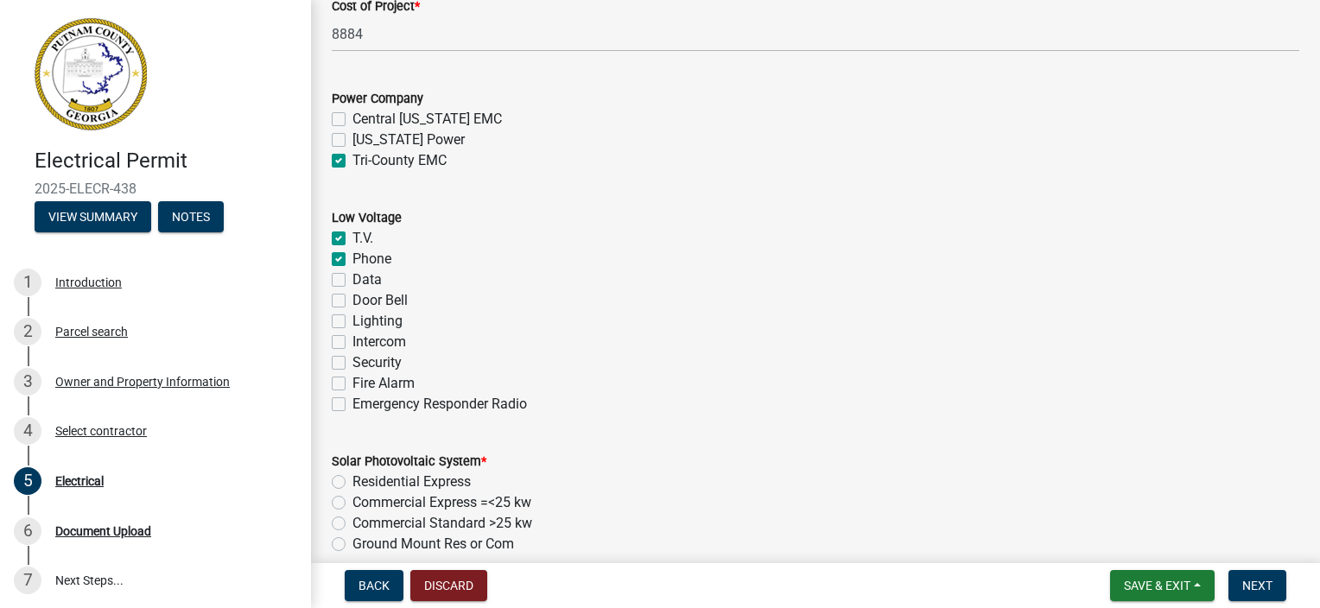
checkbox input "true"
checkbox input "false"
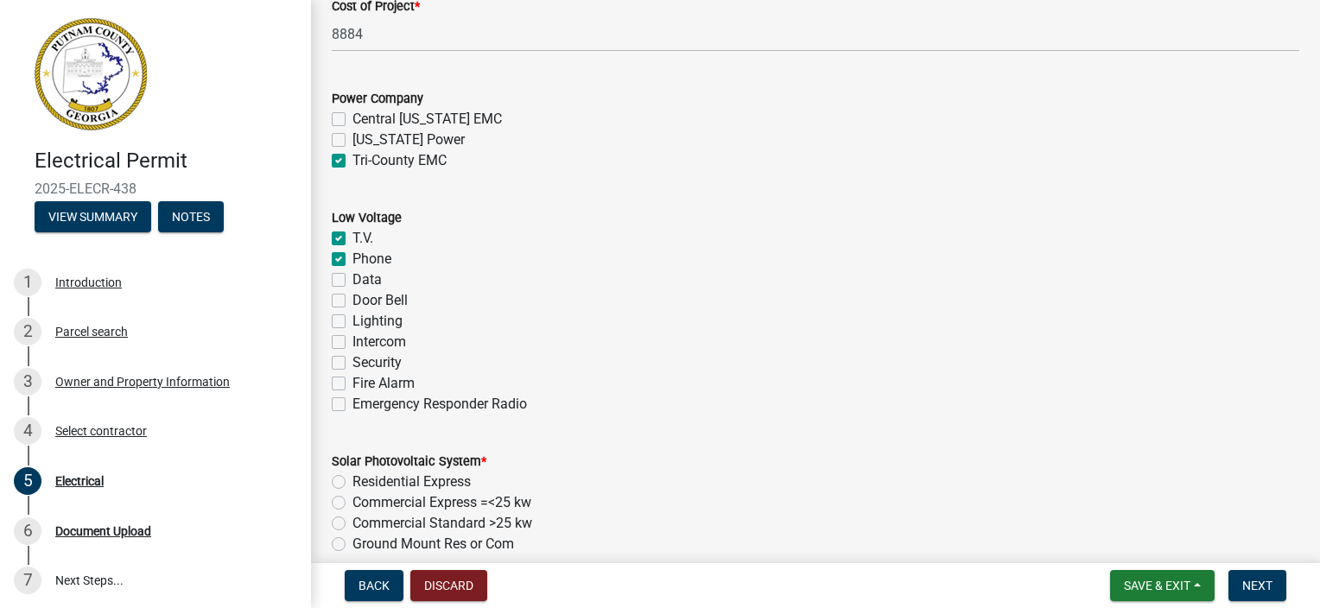
checkbox input "false"
click at [332, 289] on div "Data" at bounding box center [816, 280] width 968 height 21
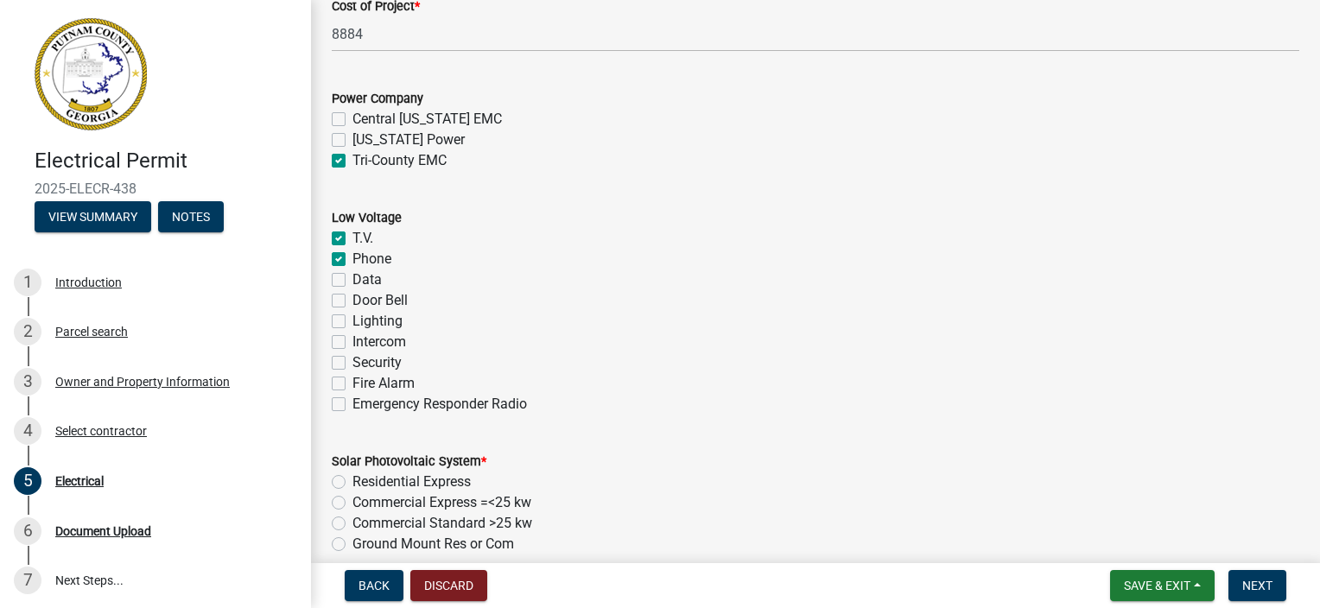
click at [353, 279] on label "Data" at bounding box center [367, 280] width 29 height 21
click at [353, 279] on input "Data" at bounding box center [358, 275] width 11 height 11
checkbox input "true"
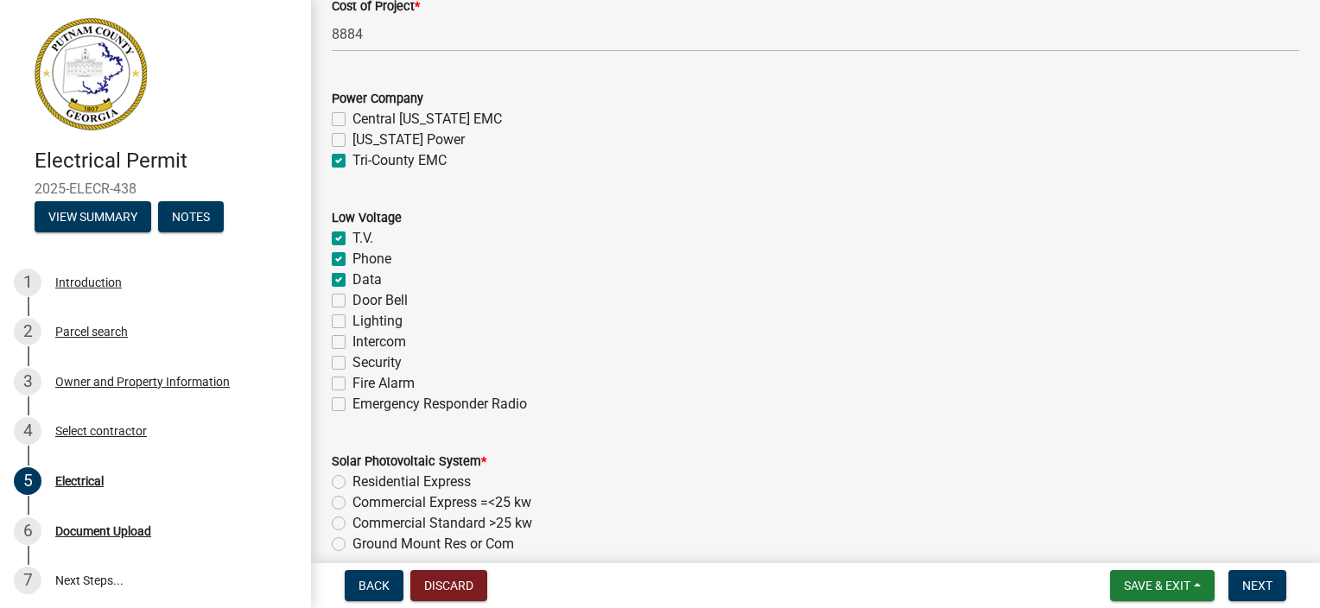
checkbox input "true"
checkbox input "false"
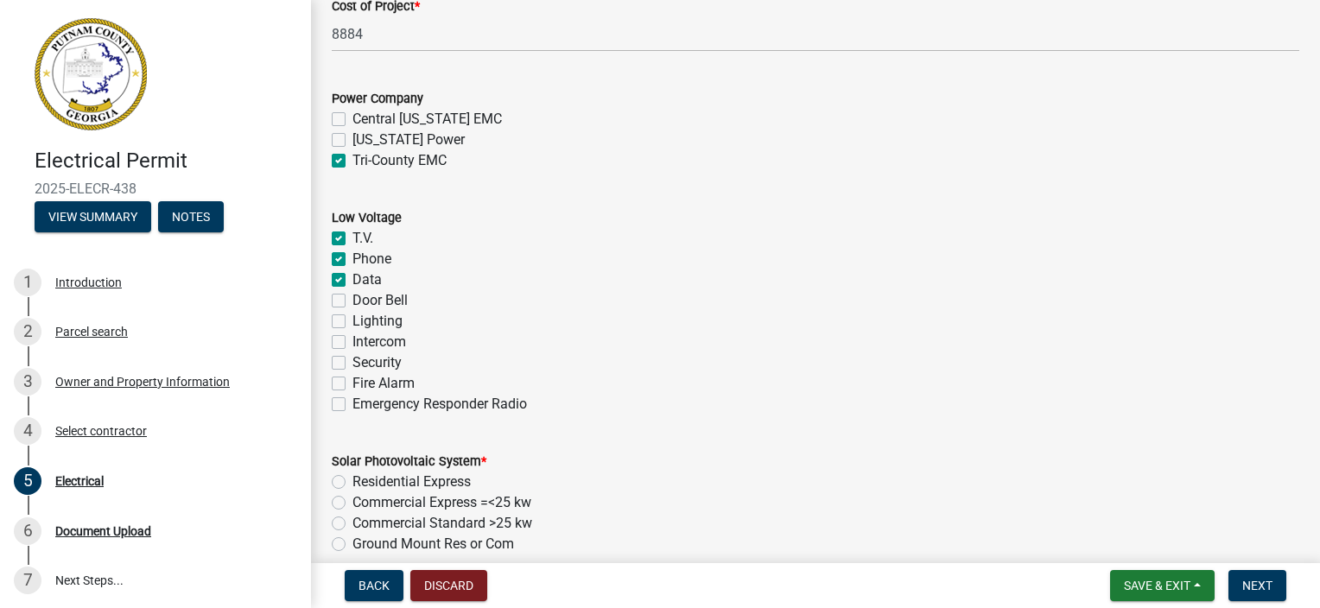
checkbox input "false"
click at [353, 301] on label "Door Bell" at bounding box center [380, 300] width 55 height 21
click at [353, 301] on input "Door Bell" at bounding box center [358, 295] width 11 height 11
checkbox input "true"
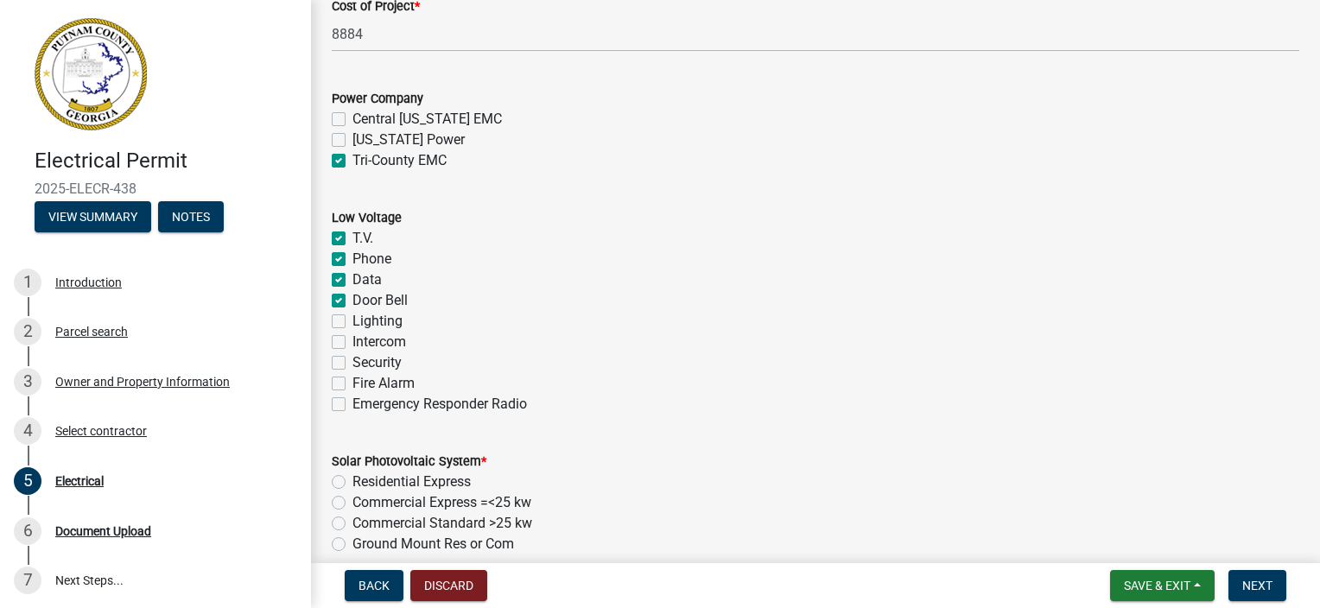
checkbox input "true"
checkbox input "false"
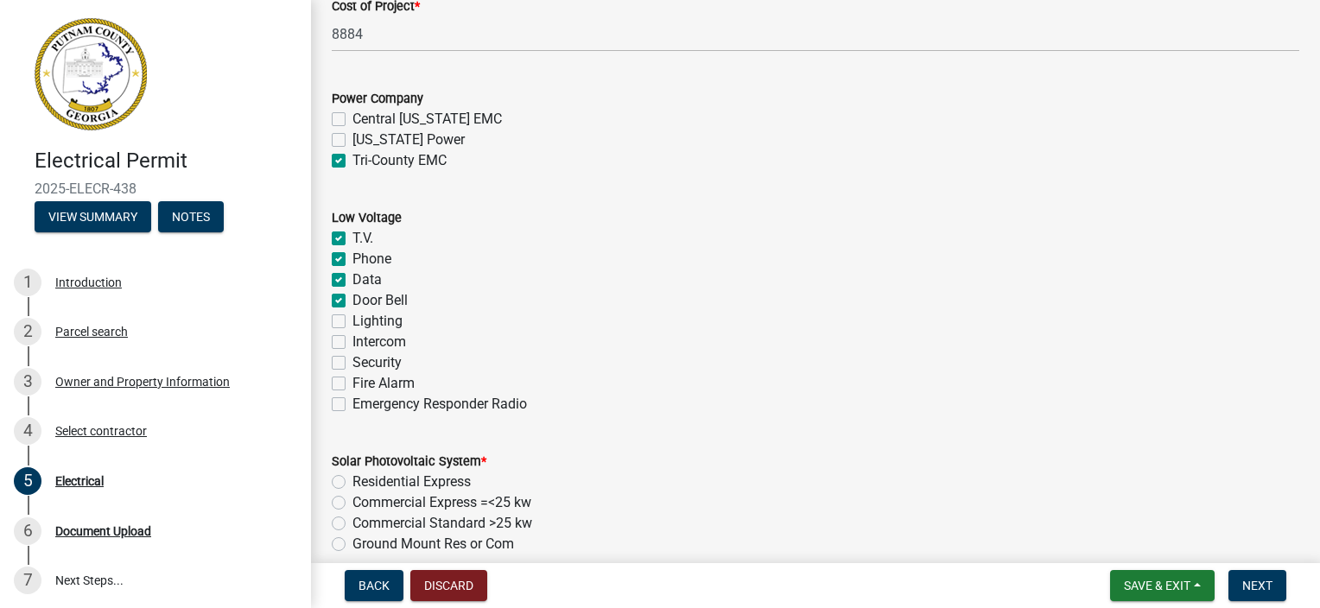
checkbox input "false"
click at [353, 316] on label "Lighting" at bounding box center [378, 321] width 50 height 21
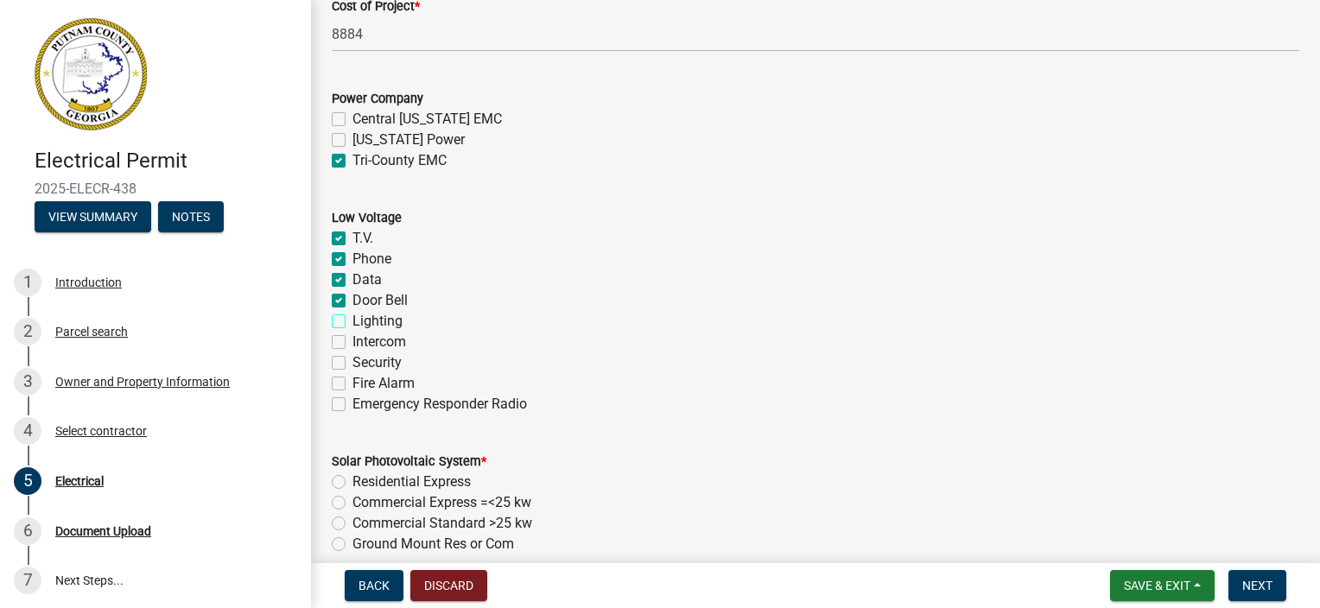
click at [353, 316] on input "Lighting" at bounding box center [358, 316] width 11 height 11
checkbox input "true"
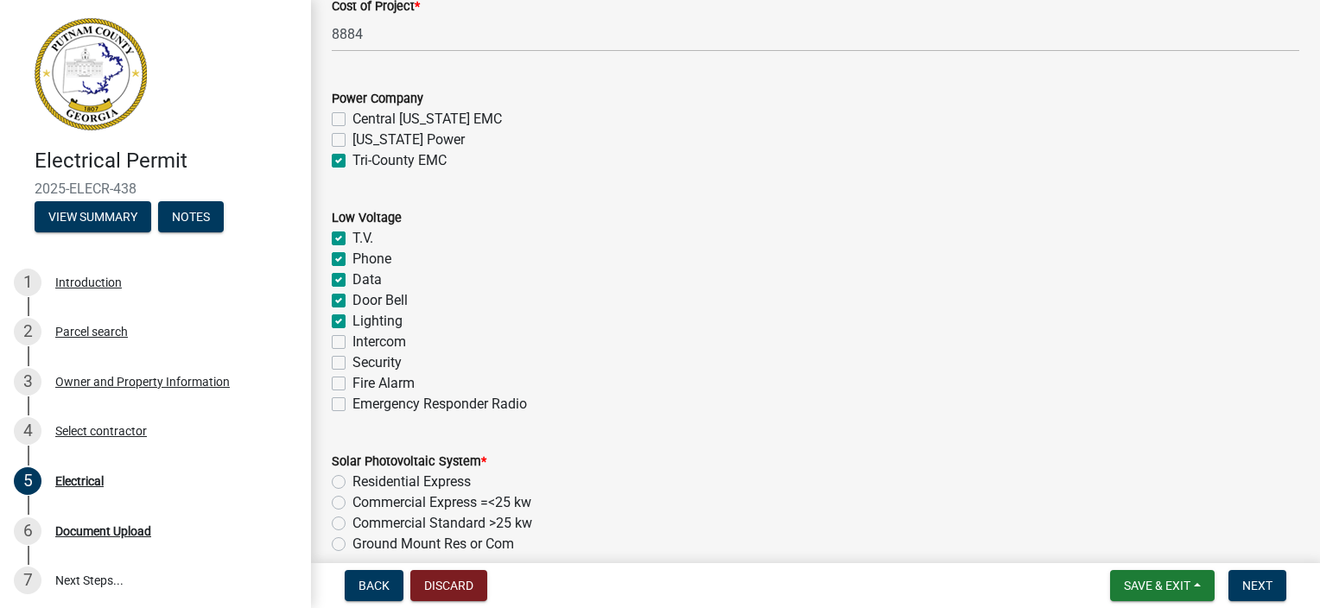
checkbox input "true"
checkbox input "false"
drag, startPoint x: 339, startPoint y: 380, endPoint x: 366, endPoint y: 352, distance: 39.7
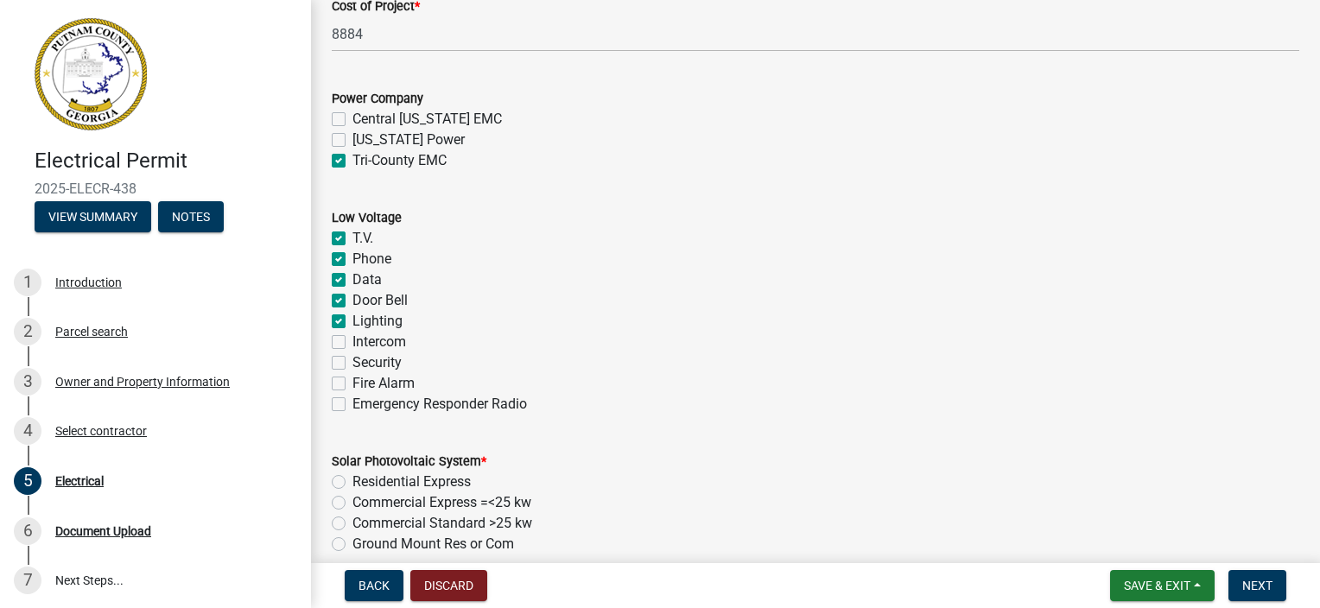
click at [353, 378] on label "Fire Alarm" at bounding box center [384, 383] width 62 height 21
click at [353, 378] on input "Fire Alarm" at bounding box center [358, 378] width 11 height 11
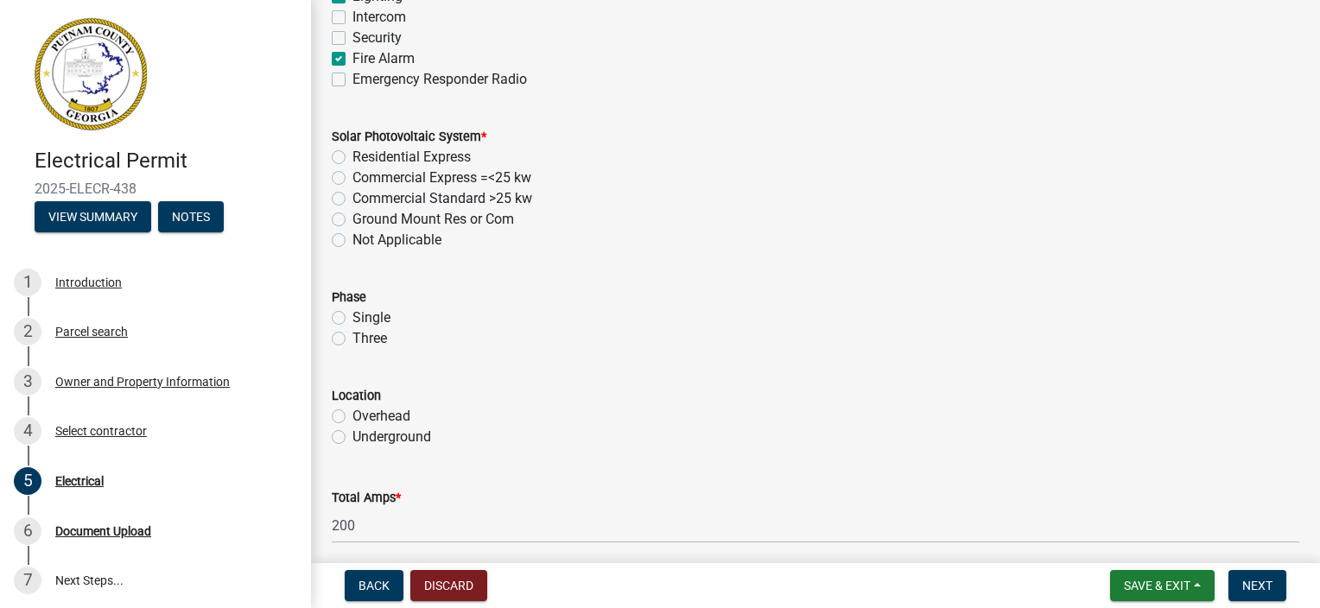
scroll to position [1296, 0]
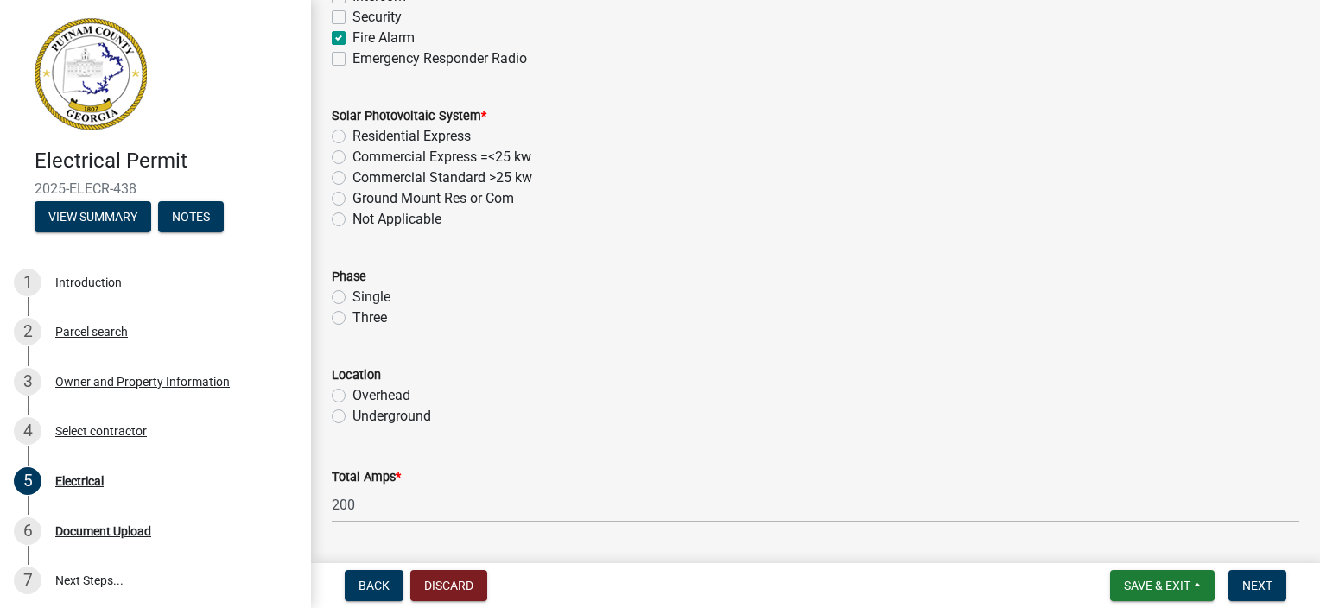
click at [353, 223] on label "Not Applicable" at bounding box center [397, 219] width 89 height 21
click at [353, 220] on input "Not Applicable" at bounding box center [358, 214] width 11 height 11
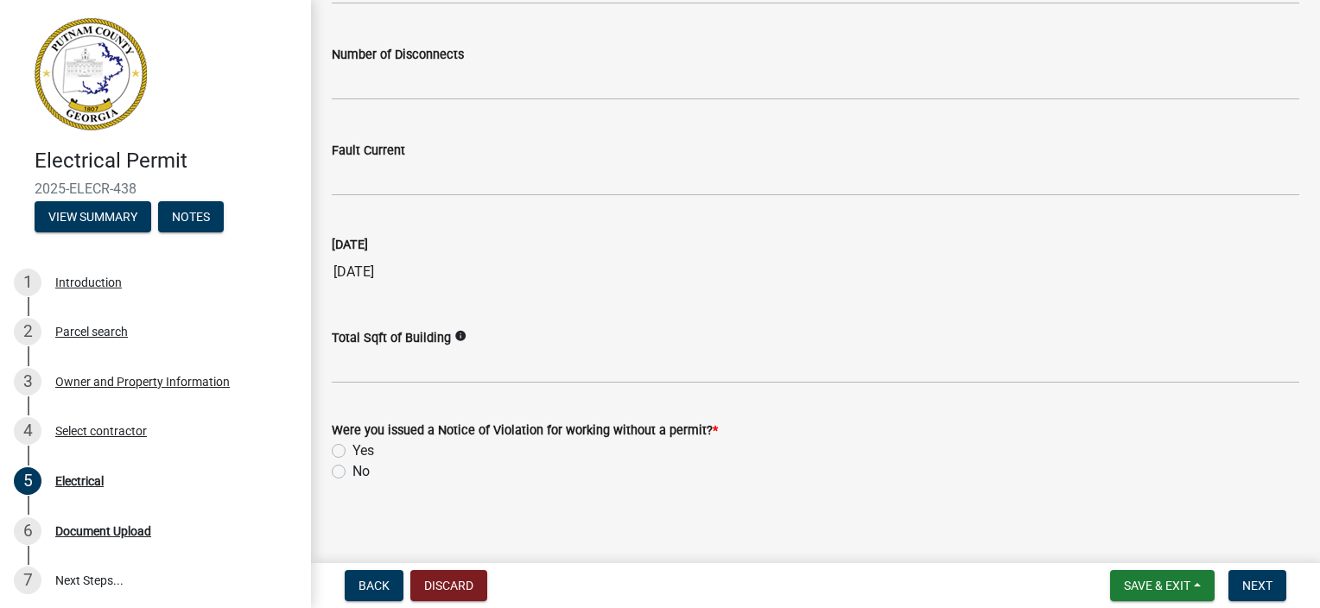
scroll to position [1822, 0]
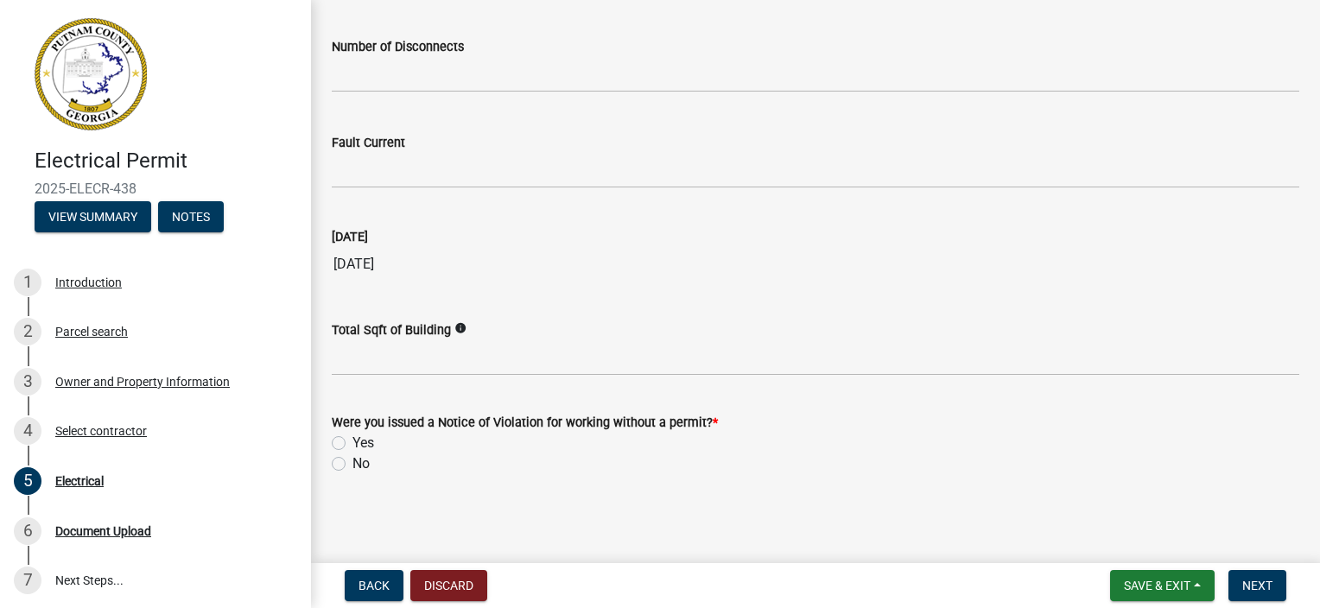
click at [353, 463] on label "No" at bounding box center [361, 464] width 17 height 21
click at [353, 463] on input "No" at bounding box center [358, 459] width 11 height 11
click at [1241, 590] on button "Next" at bounding box center [1258, 585] width 58 height 31
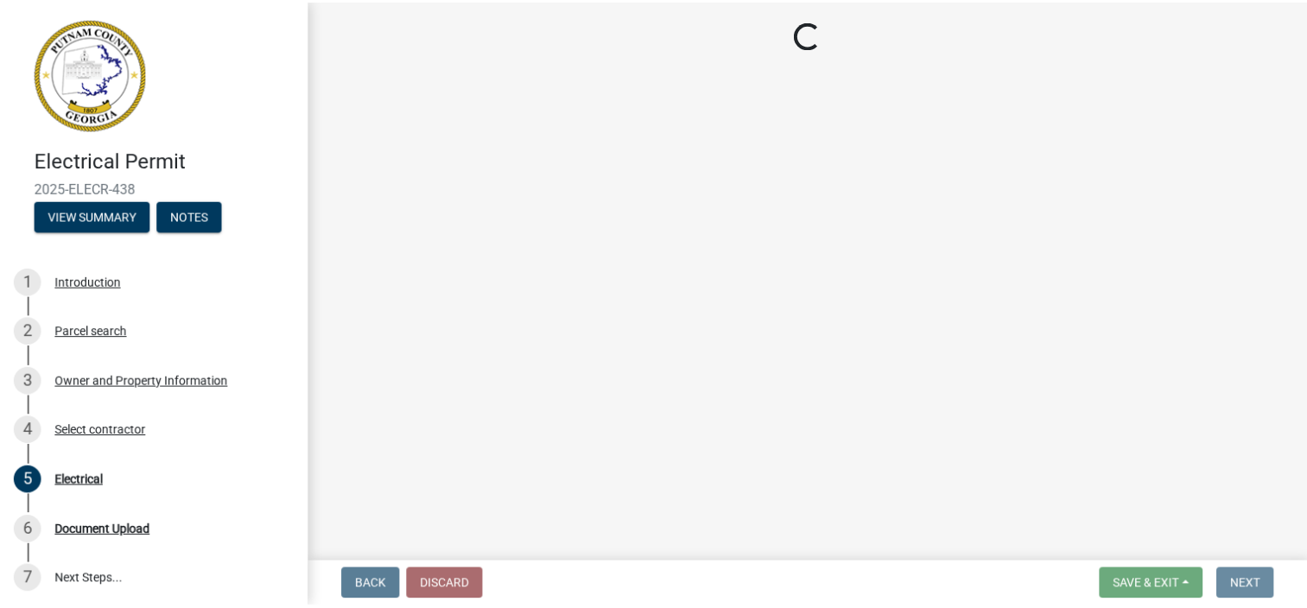
scroll to position [0, 0]
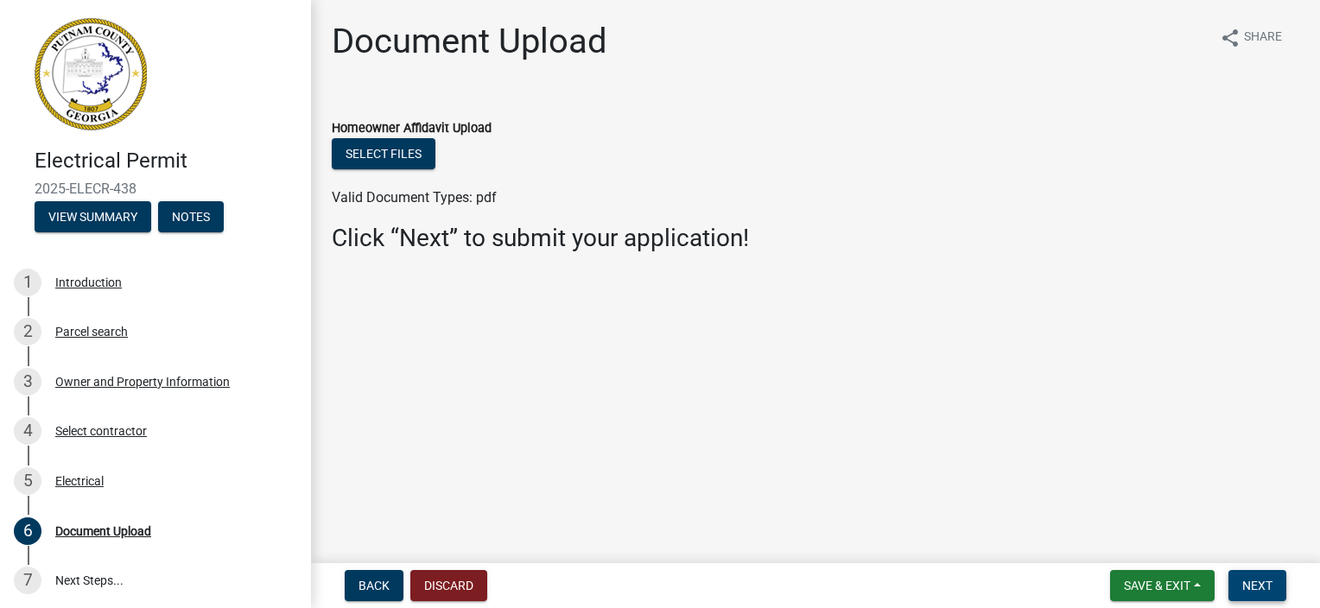
click at [1270, 591] on span "Next" at bounding box center [1258, 586] width 30 height 14
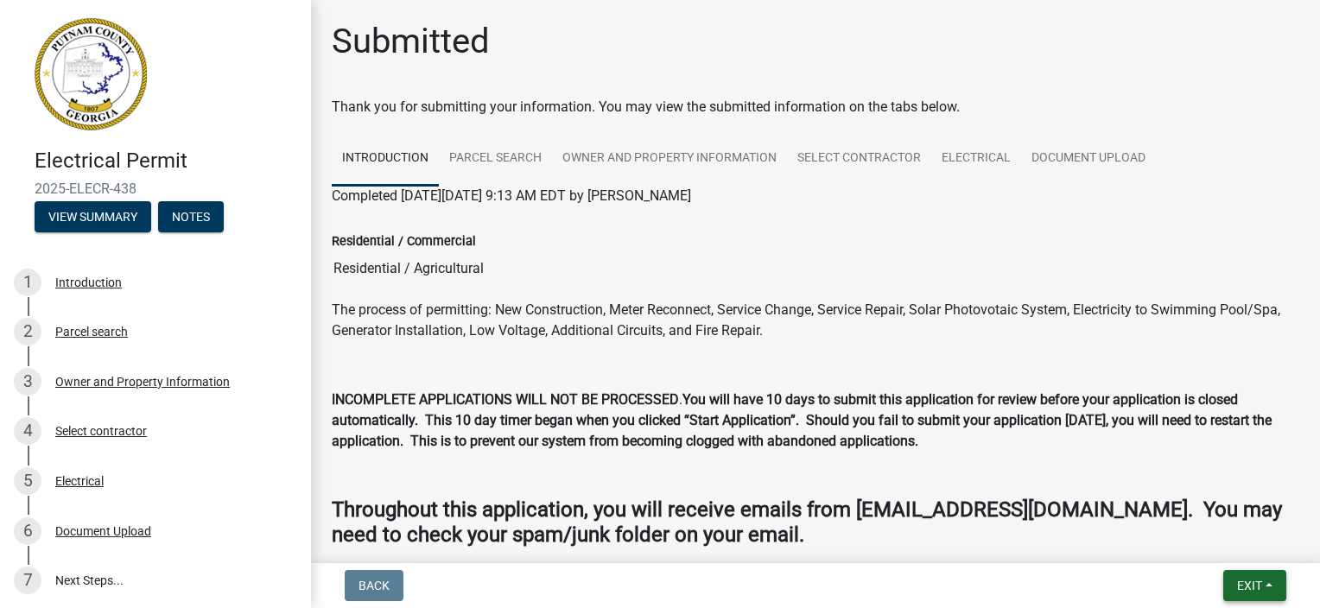
click at [1243, 584] on span "Exit" at bounding box center [1249, 586] width 25 height 14
click at [1234, 537] on button "Save & Exit" at bounding box center [1218, 540] width 138 height 41
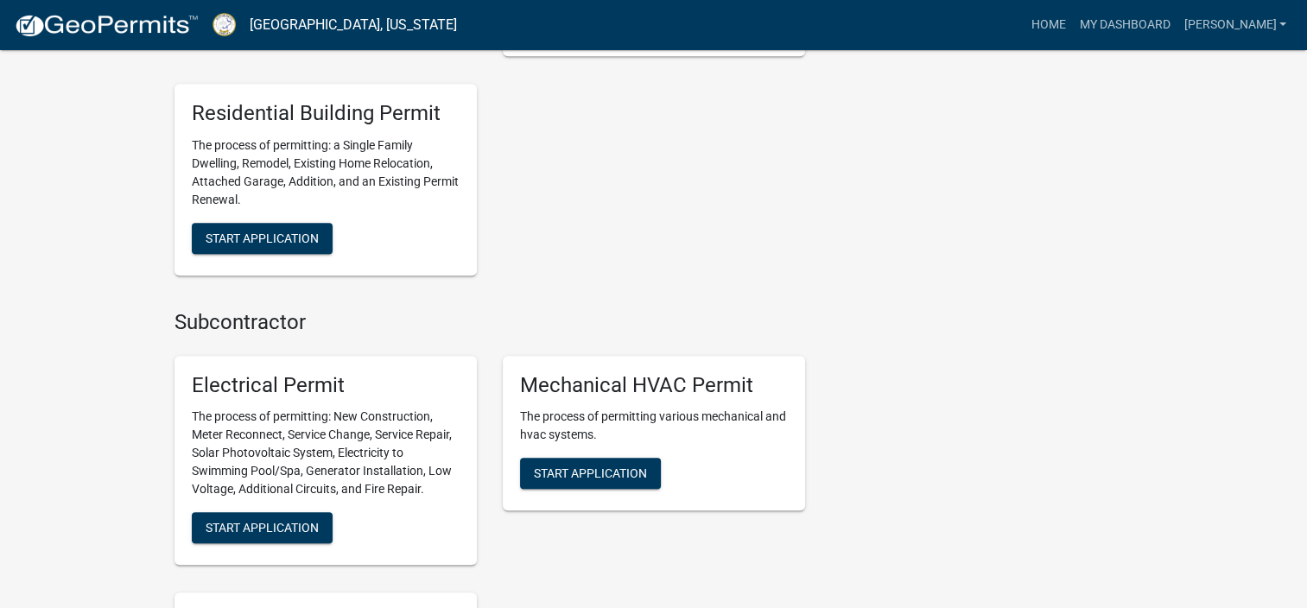
scroll to position [1210, 0]
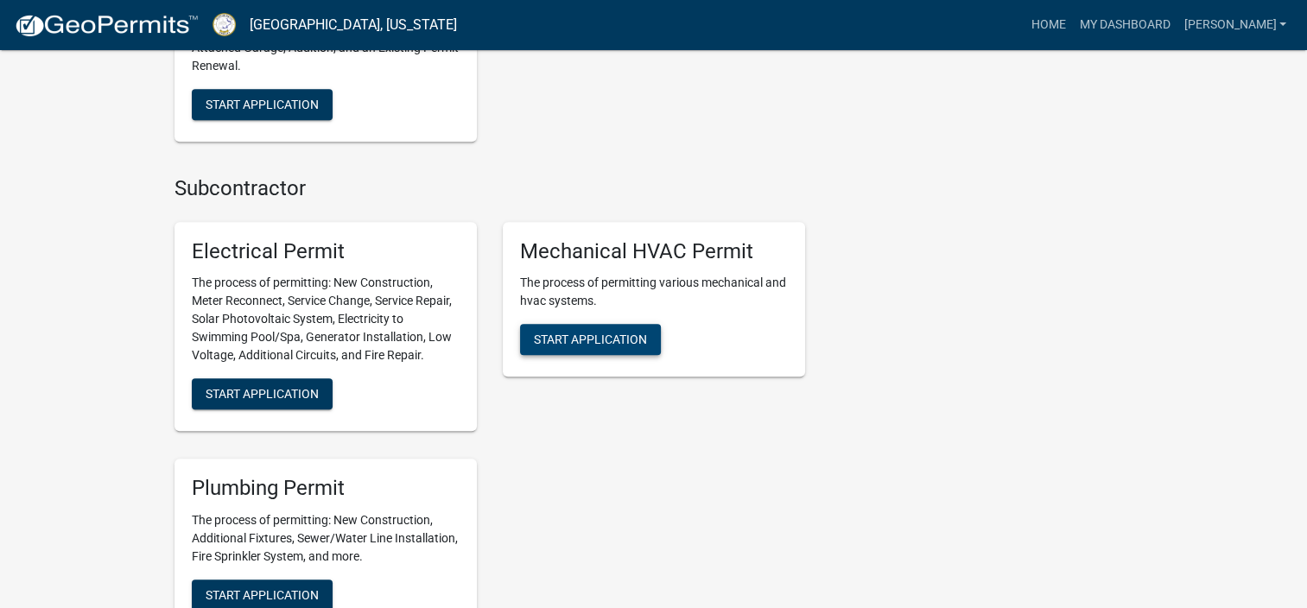
click at [593, 346] on span "Start Application" at bounding box center [590, 340] width 113 height 14
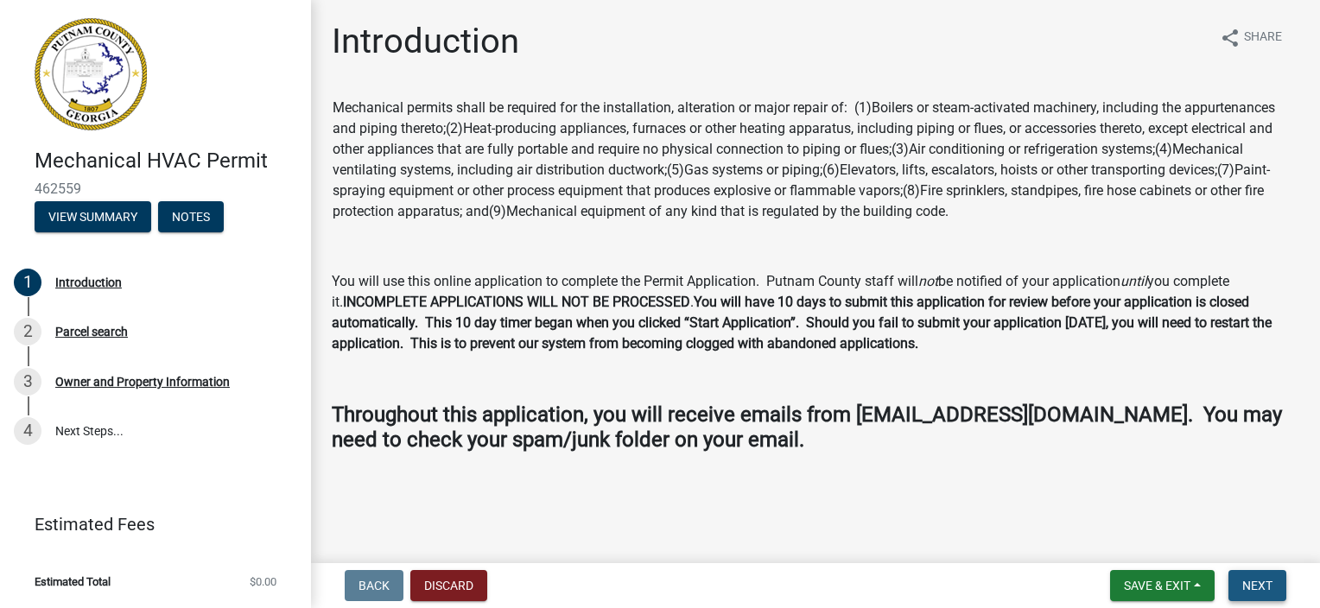
click at [1251, 587] on span "Next" at bounding box center [1258, 586] width 30 height 14
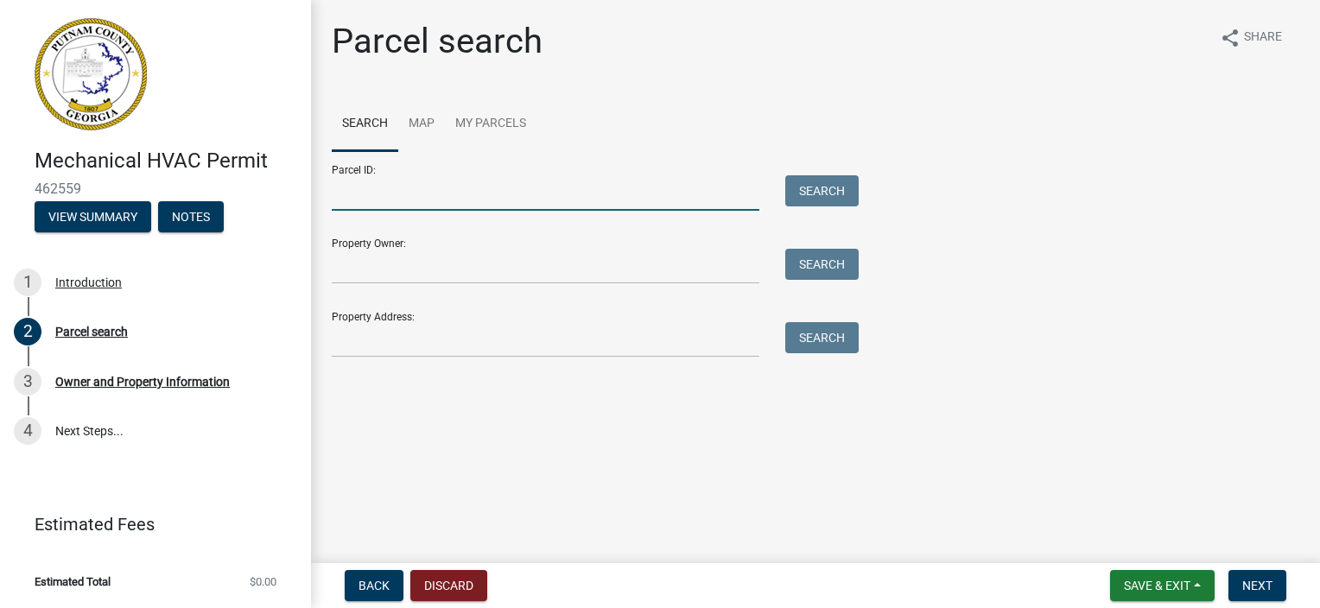
click at [425, 193] on input "Parcel ID:" at bounding box center [546, 192] width 428 height 35
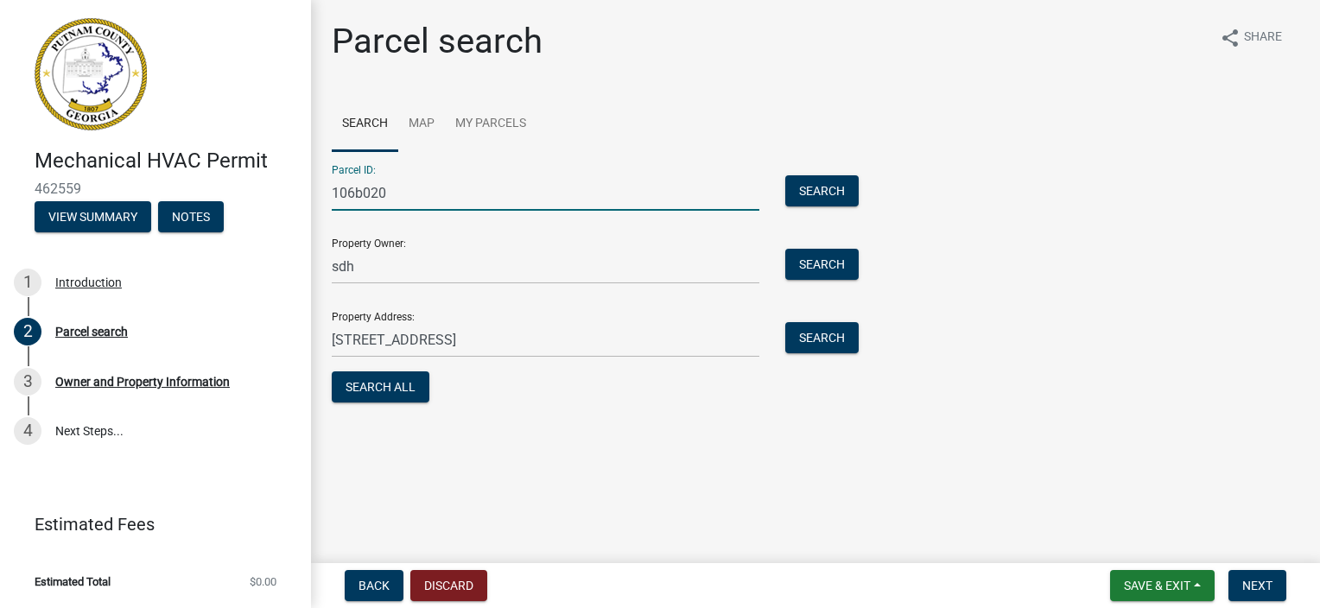
click at [772, 327] on div "[STREET_ADDRESS] Search" at bounding box center [591, 339] width 544 height 35
drag, startPoint x: 775, startPoint y: 328, endPoint x: 829, endPoint y: 348, distance: 57.1
click at [829, 348] on button "Search" at bounding box center [821, 337] width 73 height 31
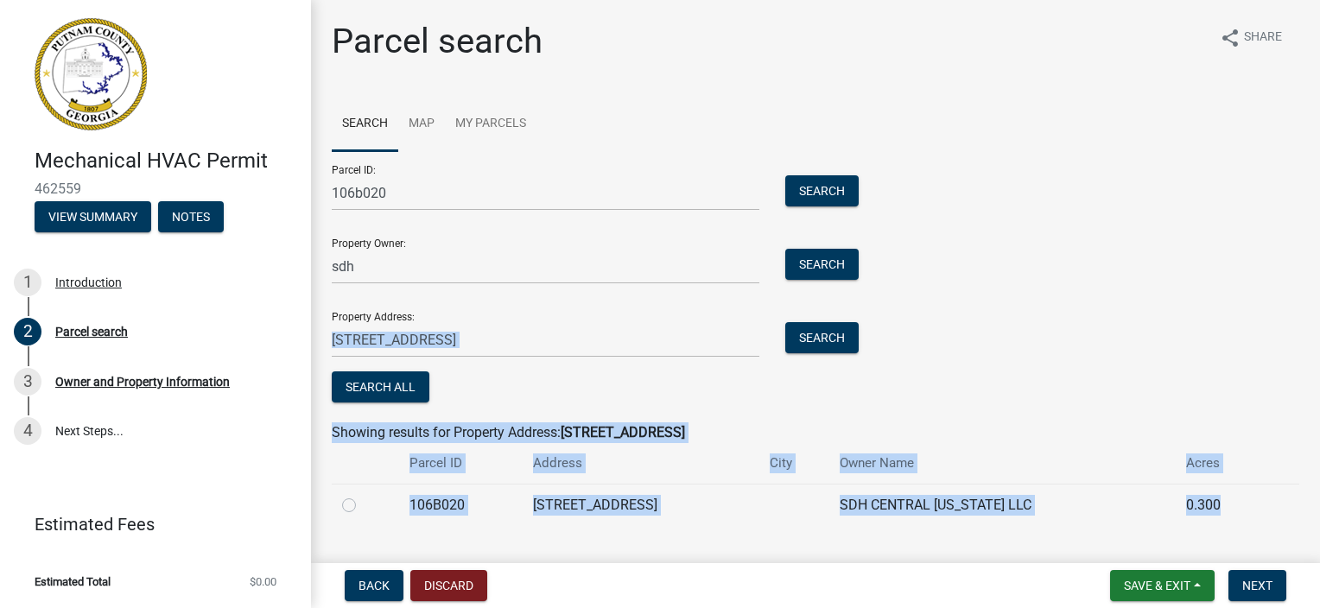
click at [1005, 365] on div "Parcel ID: 106b020 Search Property Owner: sdh Search Property Address: [STREET_…" at bounding box center [816, 279] width 968 height 256
click at [363, 495] on label at bounding box center [363, 495] width 0 height 0
click at [363, 502] on input "radio" at bounding box center [368, 500] width 11 height 11
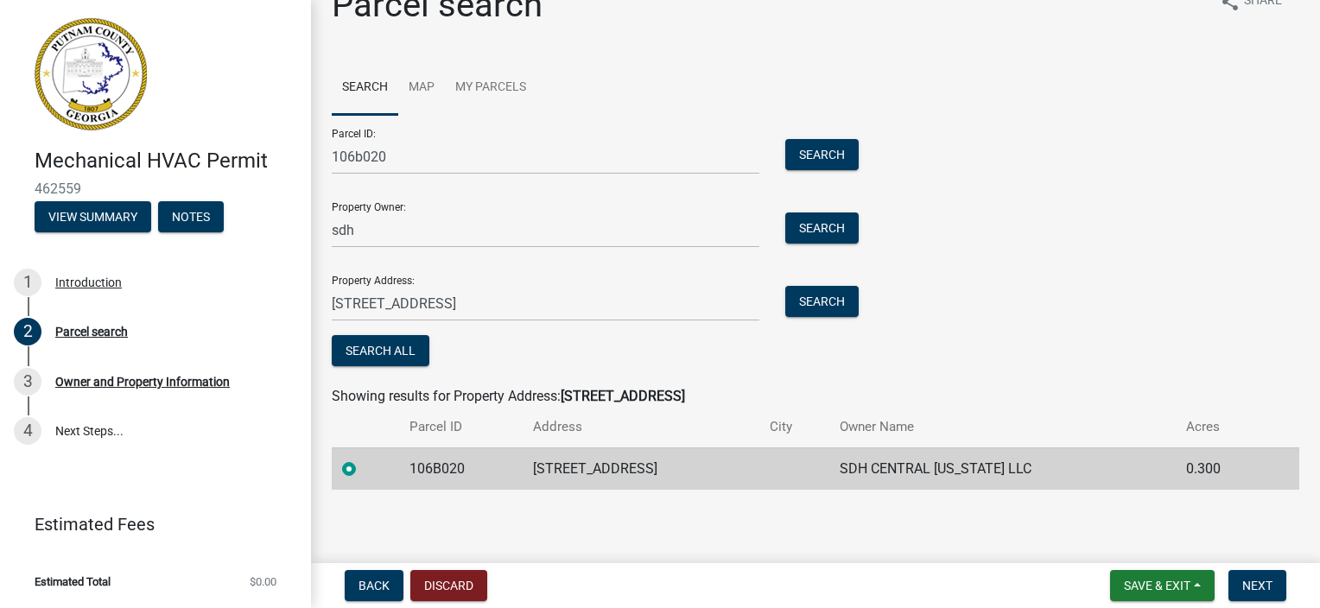
scroll to position [37, 0]
click at [1259, 594] on button "Next" at bounding box center [1258, 585] width 58 height 31
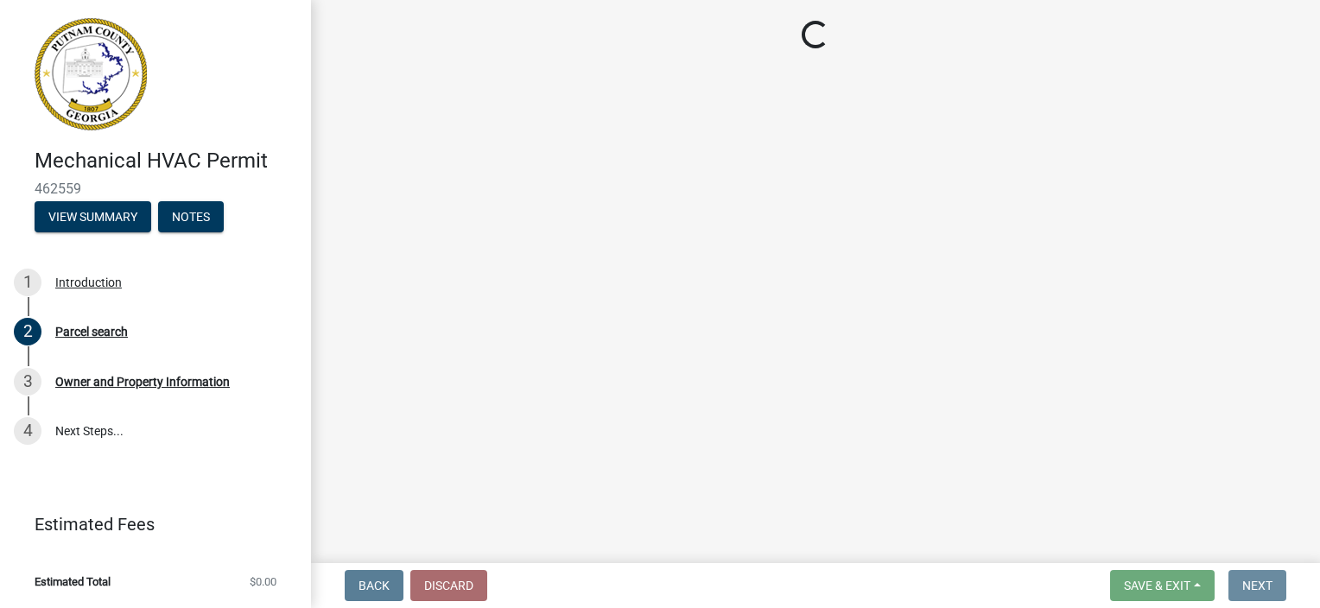
scroll to position [0, 0]
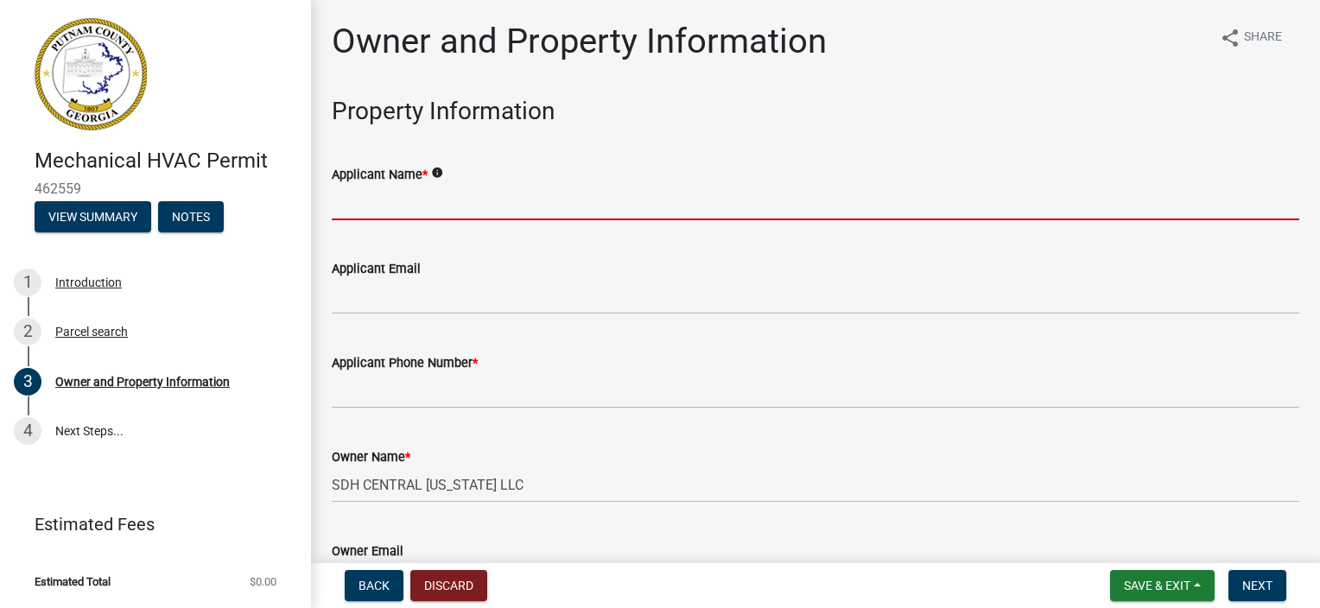
click at [481, 198] on input "Applicant Name *" at bounding box center [816, 202] width 968 height 35
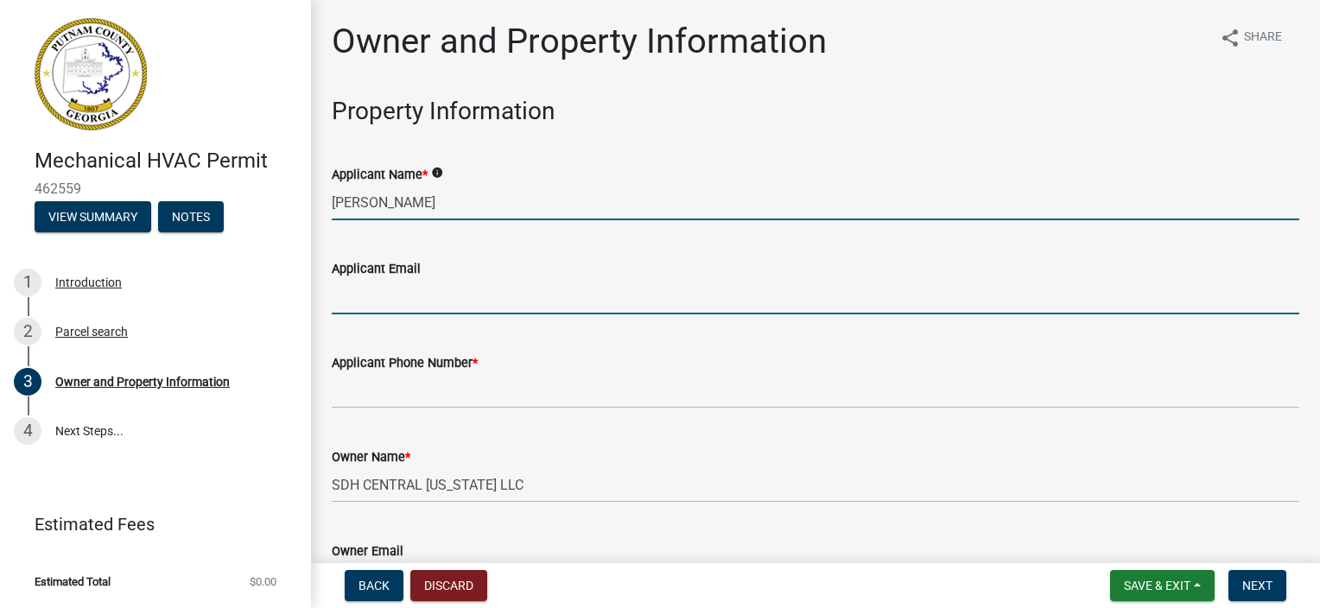
click at [470, 295] on input "Applicant Email" at bounding box center [816, 296] width 968 height 35
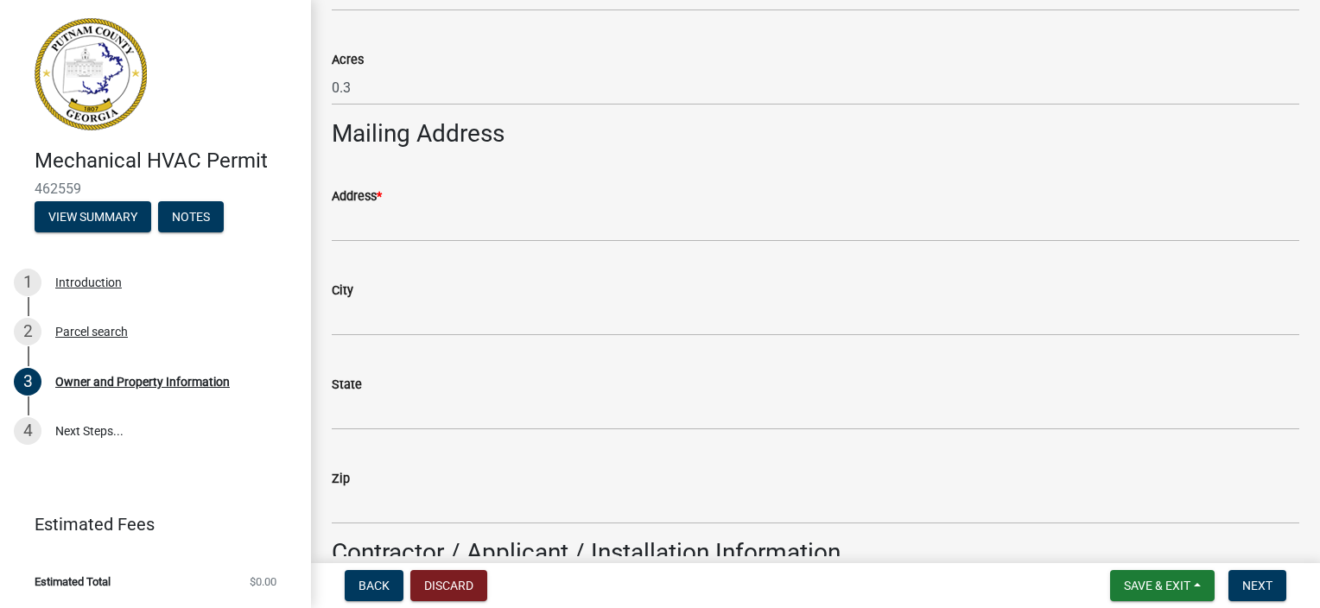
scroll to position [950, 0]
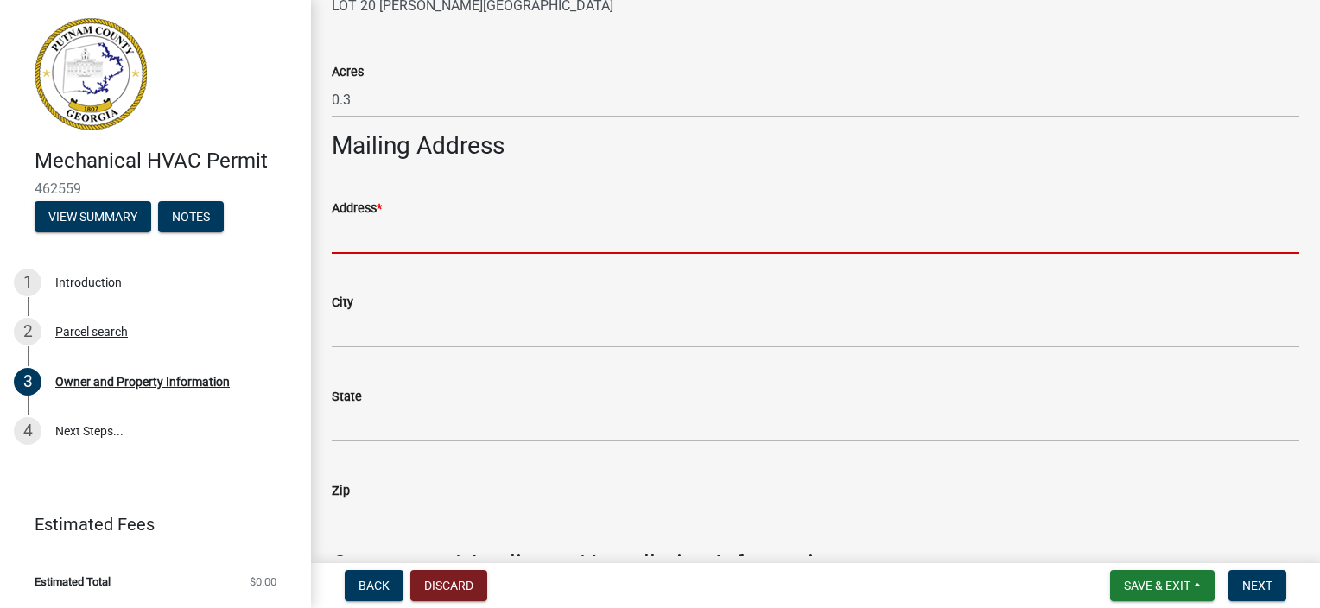
click at [432, 241] on input "Address *" at bounding box center [816, 236] width 968 height 35
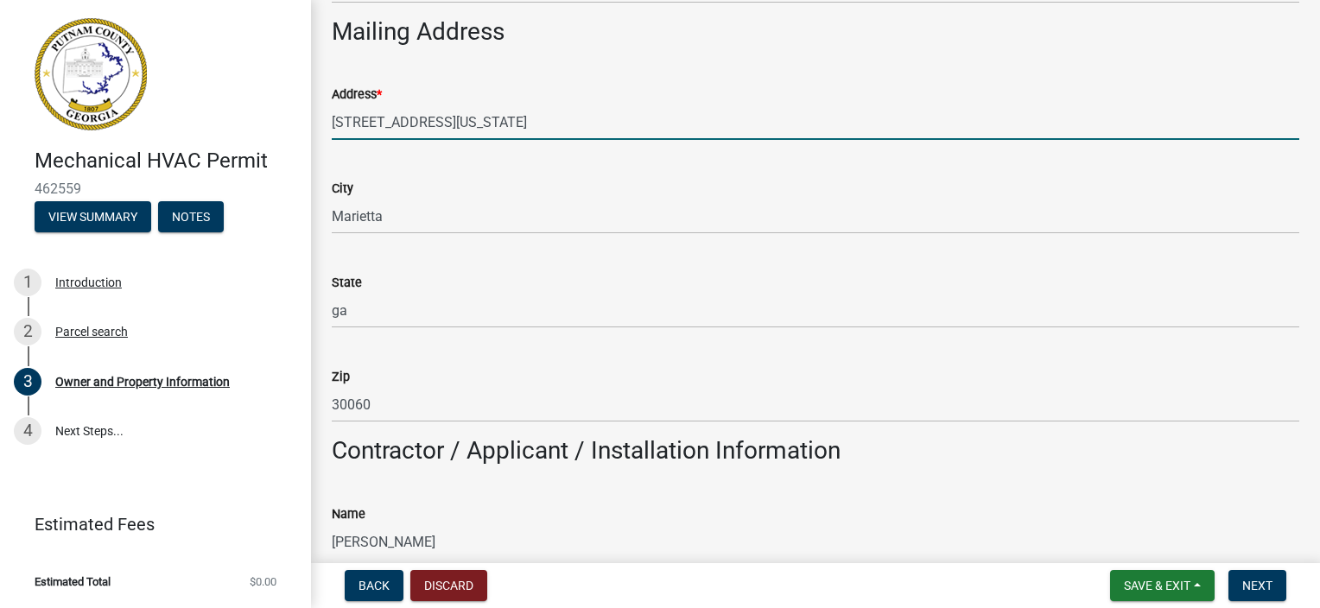
scroll to position [1037, 0]
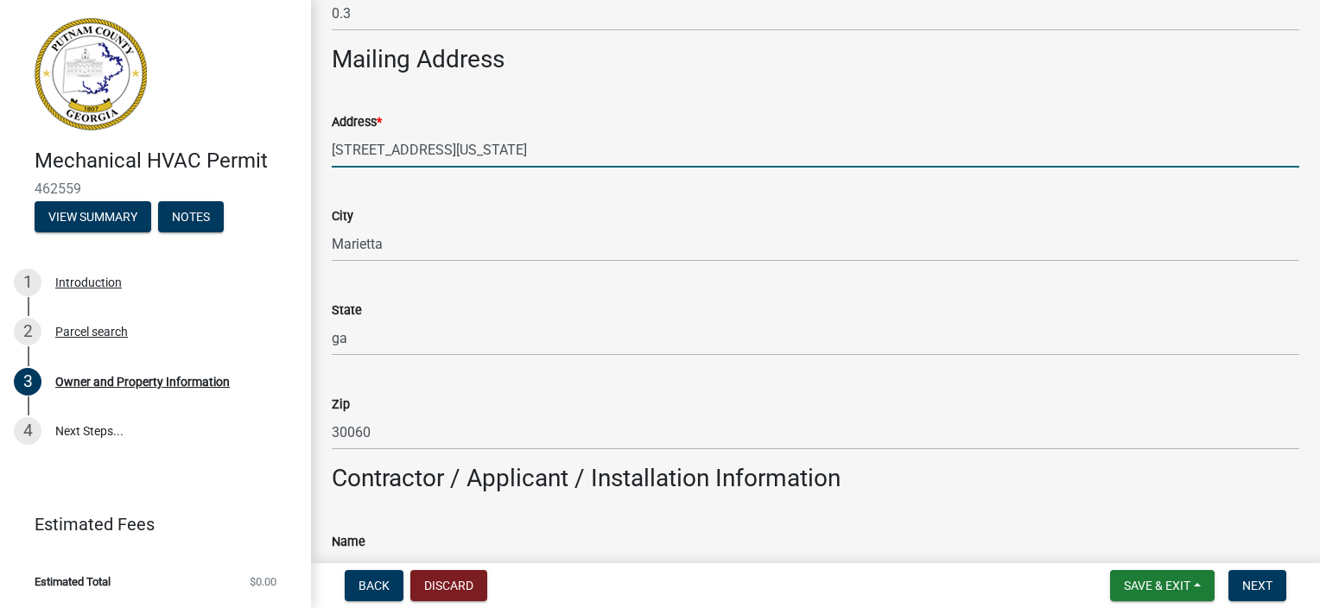
drag, startPoint x: 386, startPoint y: 152, endPoint x: 265, endPoint y: 156, distance: 121.0
click at [265, 156] on div "Mechanical HVAC Permit 462559 View Summary Notes 1 Introduction 2 Parcel search…" at bounding box center [660, 304] width 1320 height 608
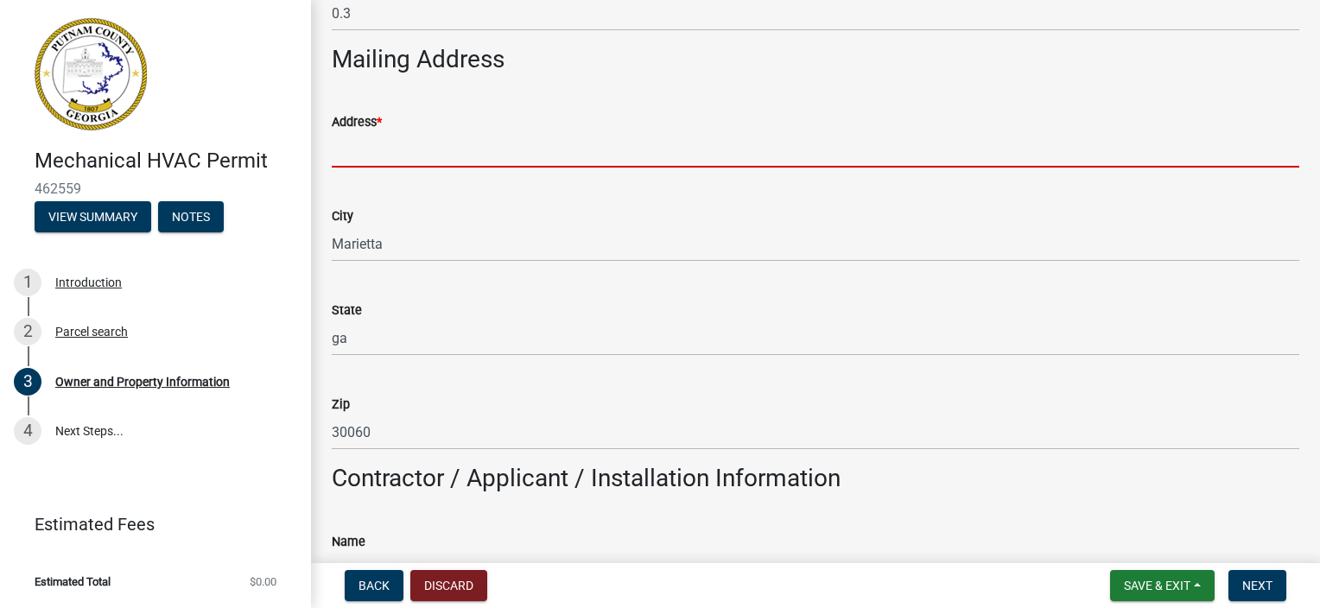
click at [358, 159] on input "Address *" at bounding box center [816, 149] width 968 height 35
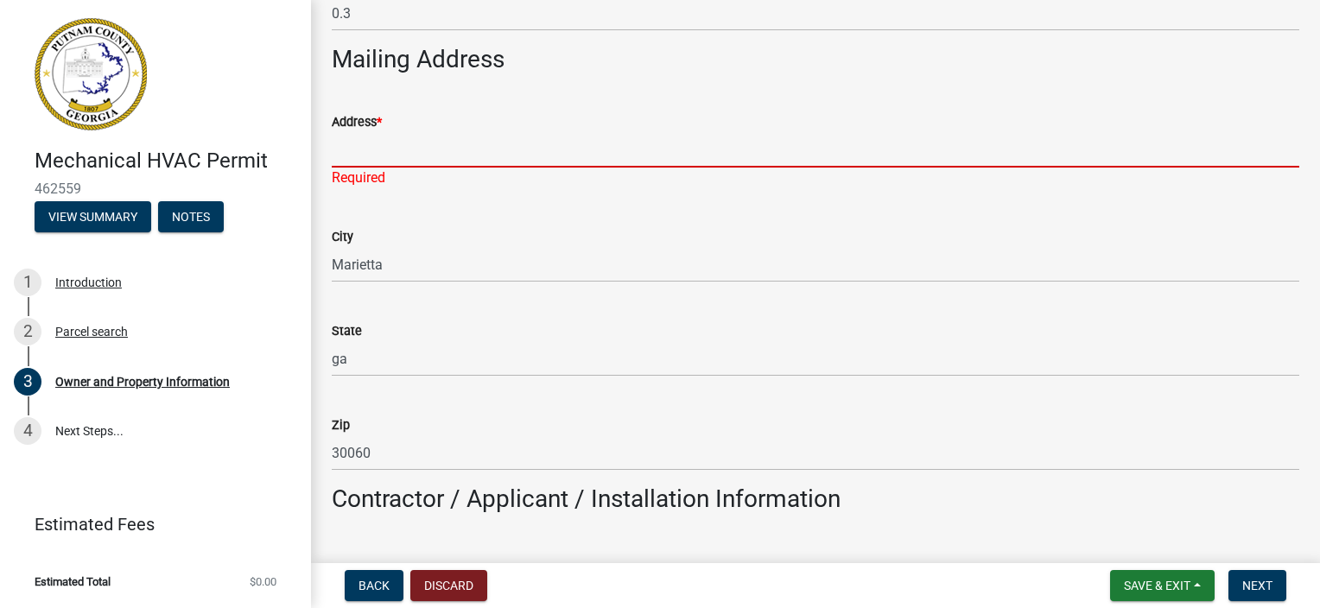
click at [348, 156] on input "Address *" at bounding box center [816, 149] width 968 height 35
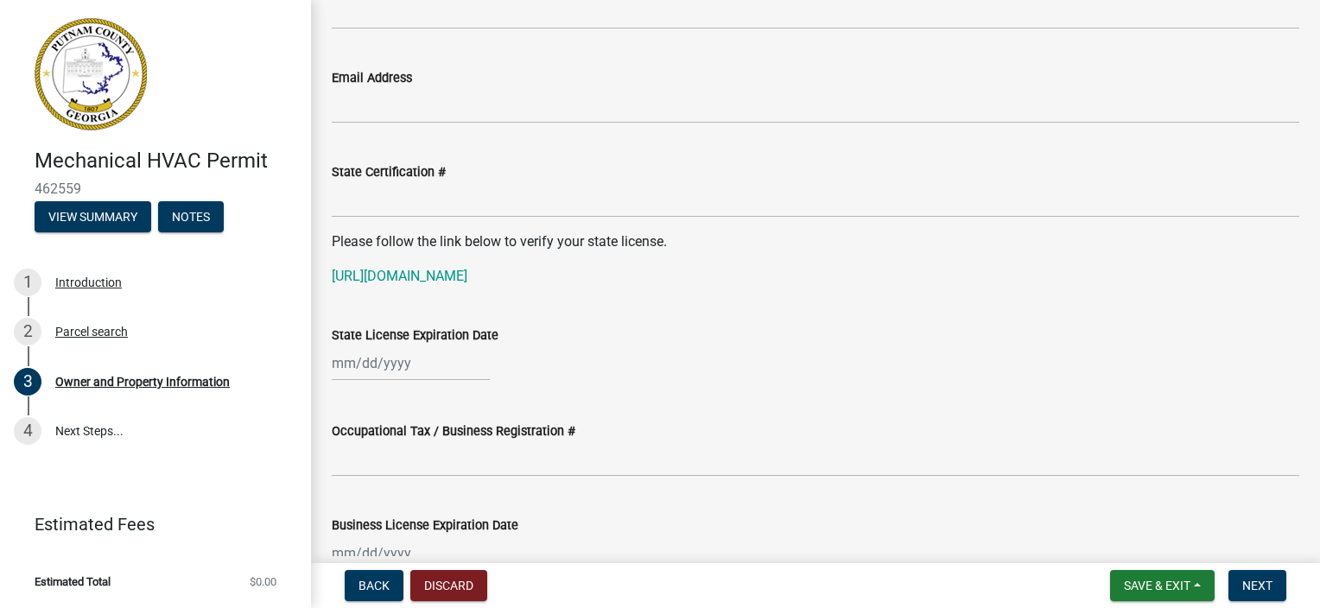
scroll to position [2247, 0]
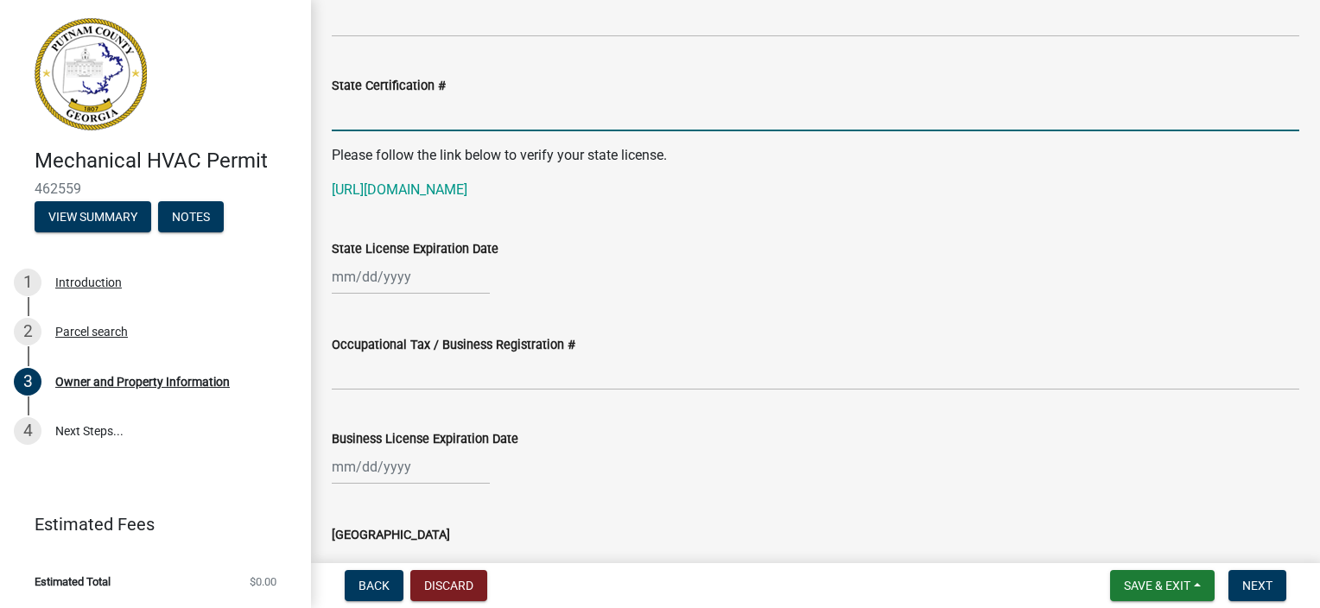
click at [399, 121] on input "State Certification #" at bounding box center [816, 113] width 968 height 35
click at [395, 288] on div at bounding box center [411, 276] width 158 height 35
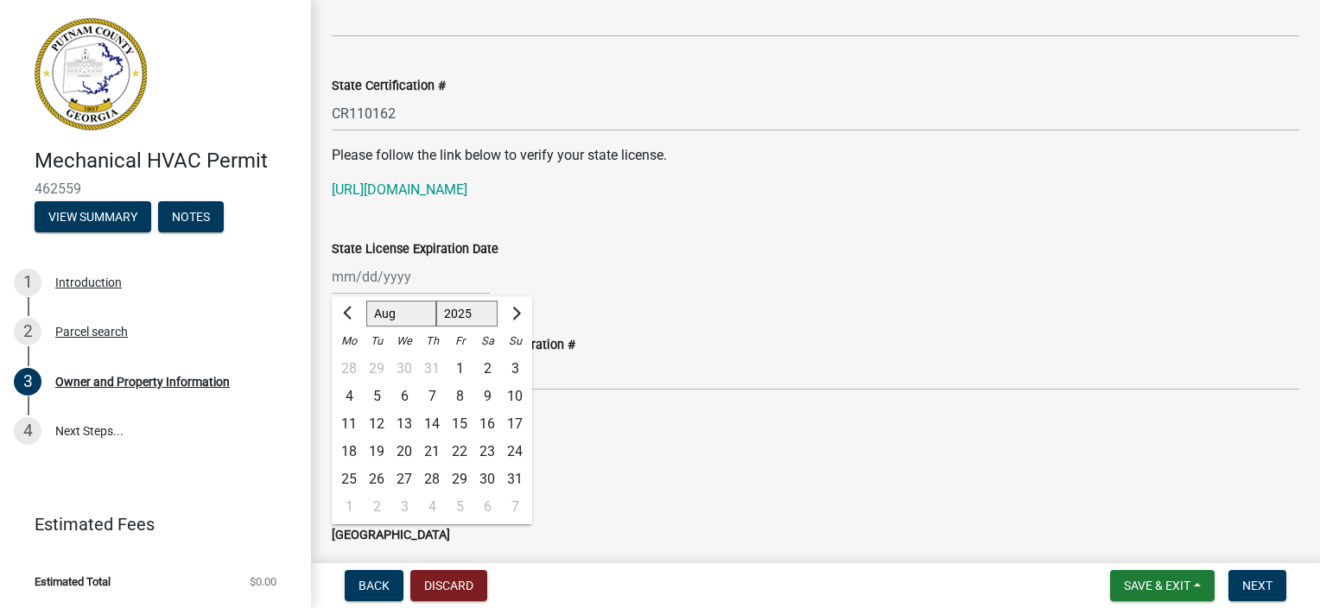
click at [646, 456] on div at bounding box center [816, 466] width 968 height 35
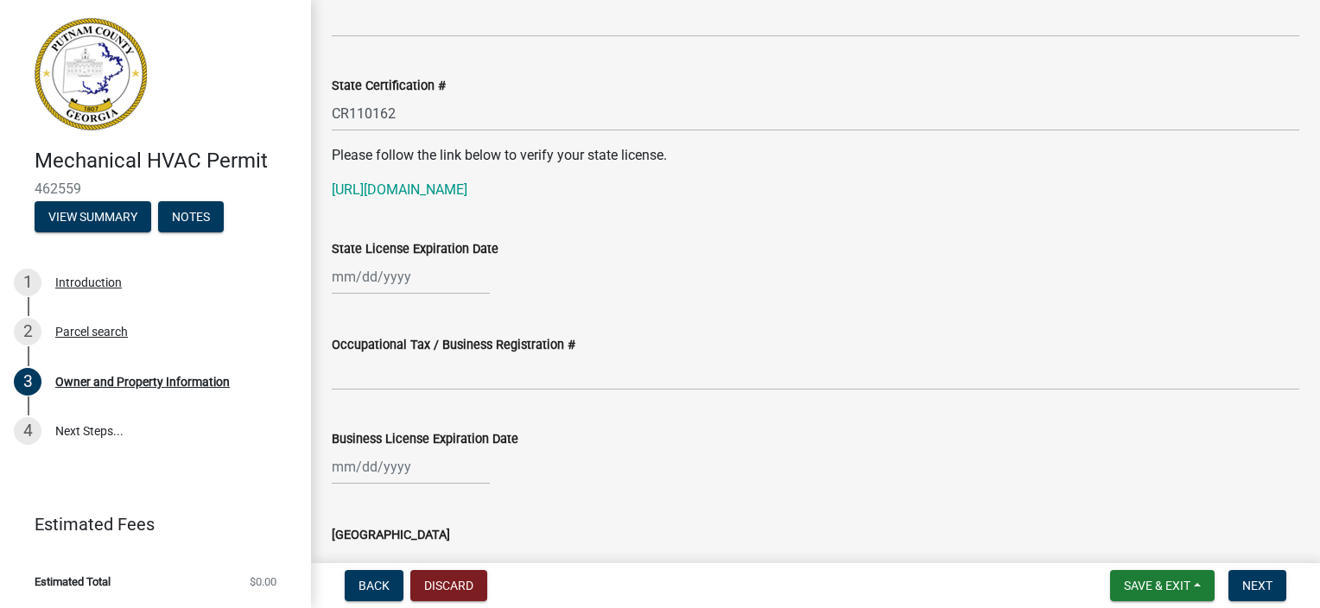
click at [321, 278] on div "State License Expiration Date" at bounding box center [816, 254] width 994 height 80
click at [366, 273] on div at bounding box center [411, 276] width 158 height 35
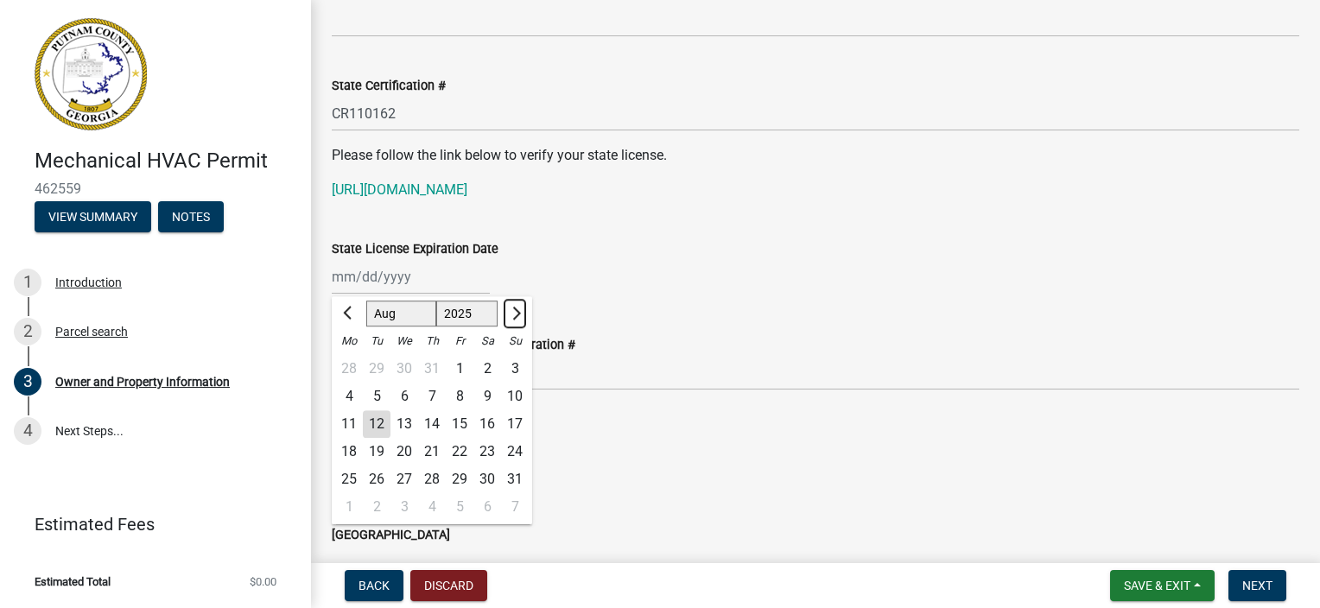
click at [513, 315] on span "Next month" at bounding box center [514, 313] width 13 height 13
click at [512, 315] on span "Next month" at bounding box center [514, 313] width 13 height 13
click at [347, 315] on span "Previous month" at bounding box center [349, 313] width 13 height 13
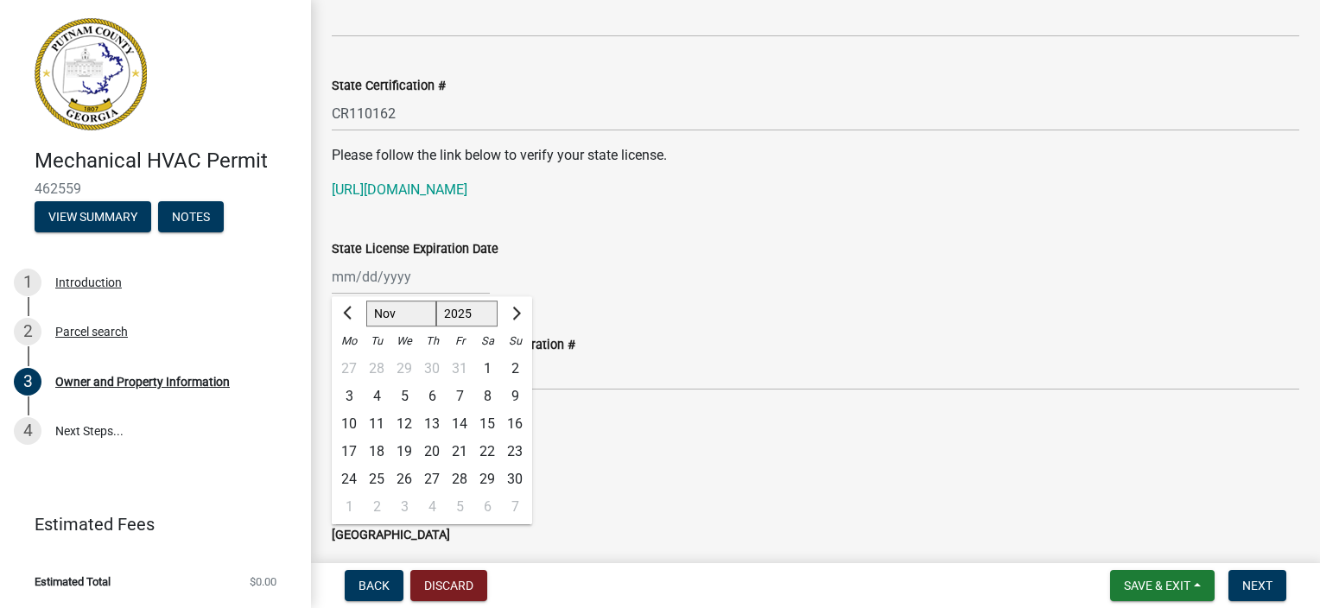
click at [512, 480] on div "30" at bounding box center [515, 480] width 28 height 28
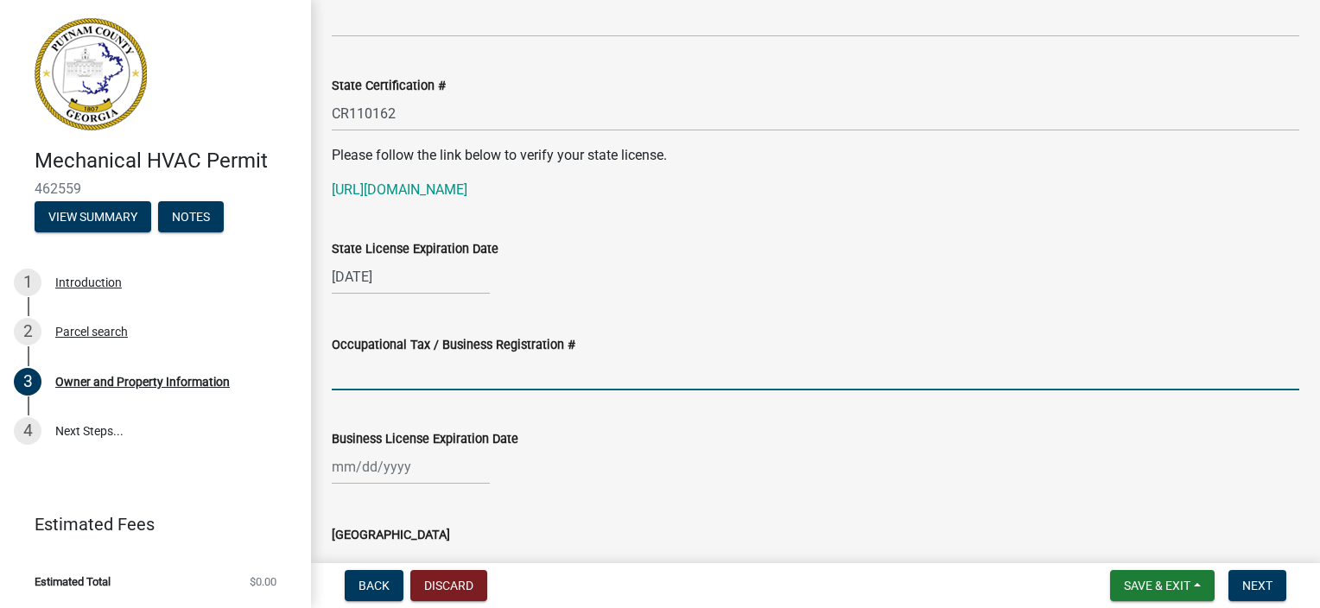
click at [368, 387] on input "Occupational Tax / Business Registration #" at bounding box center [816, 372] width 968 height 35
click at [491, 374] on input "0" at bounding box center [816, 372] width 968 height 35
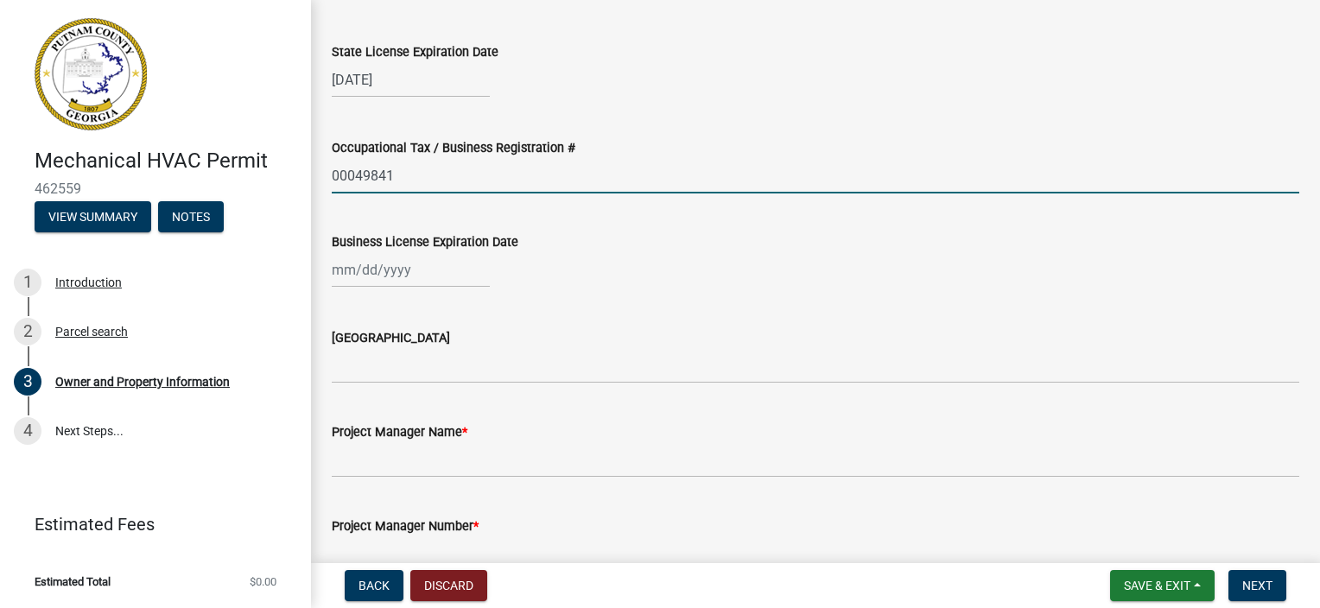
scroll to position [2506, 0]
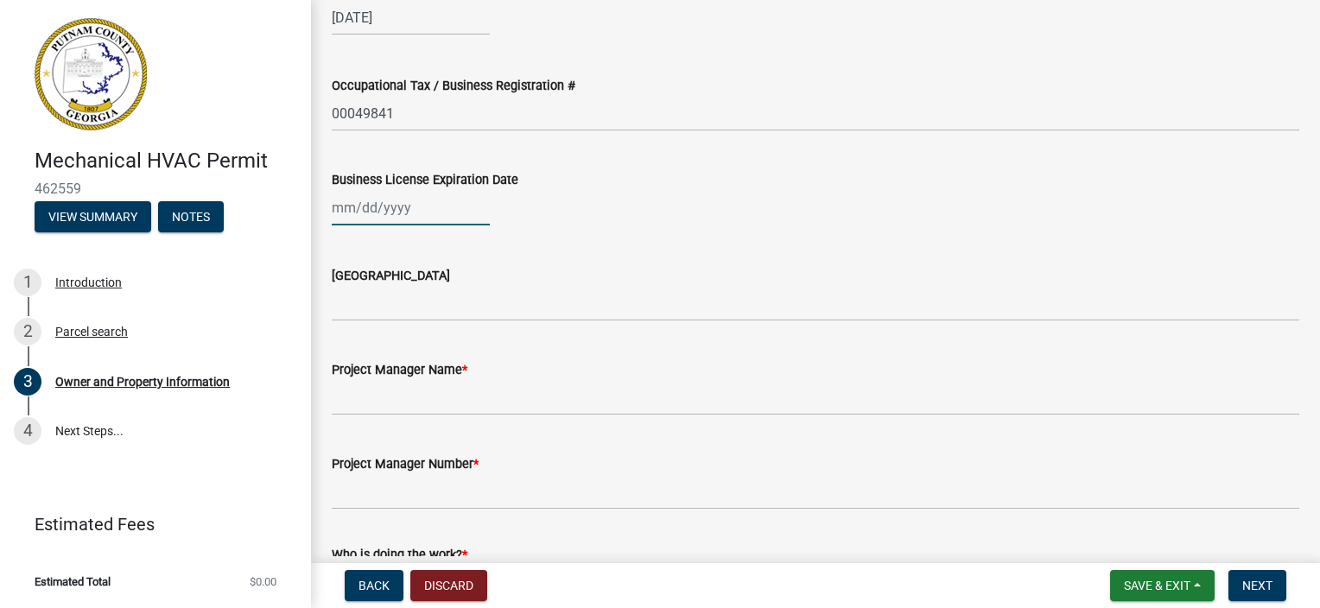
click at [429, 221] on div at bounding box center [411, 207] width 158 height 35
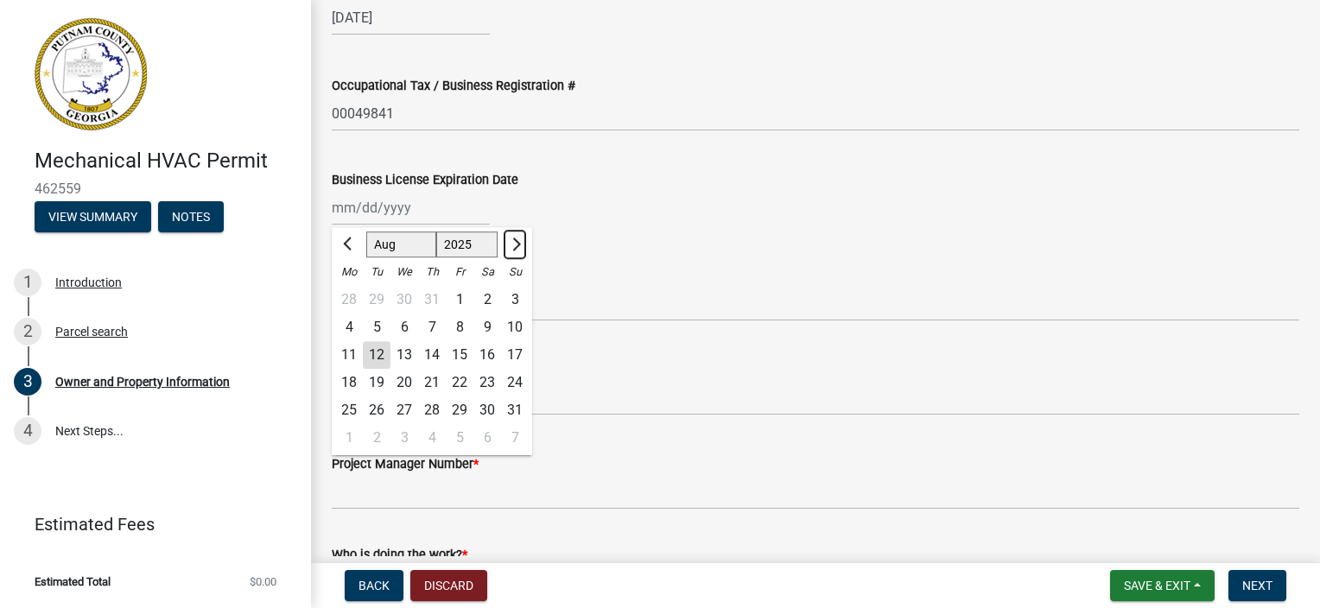
click at [511, 245] on span "Next month" at bounding box center [514, 244] width 13 height 13
click at [512, 245] on span "Next month" at bounding box center [514, 244] width 13 height 13
click at [404, 411] on div "31" at bounding box center [405, 411] width 28 height 28
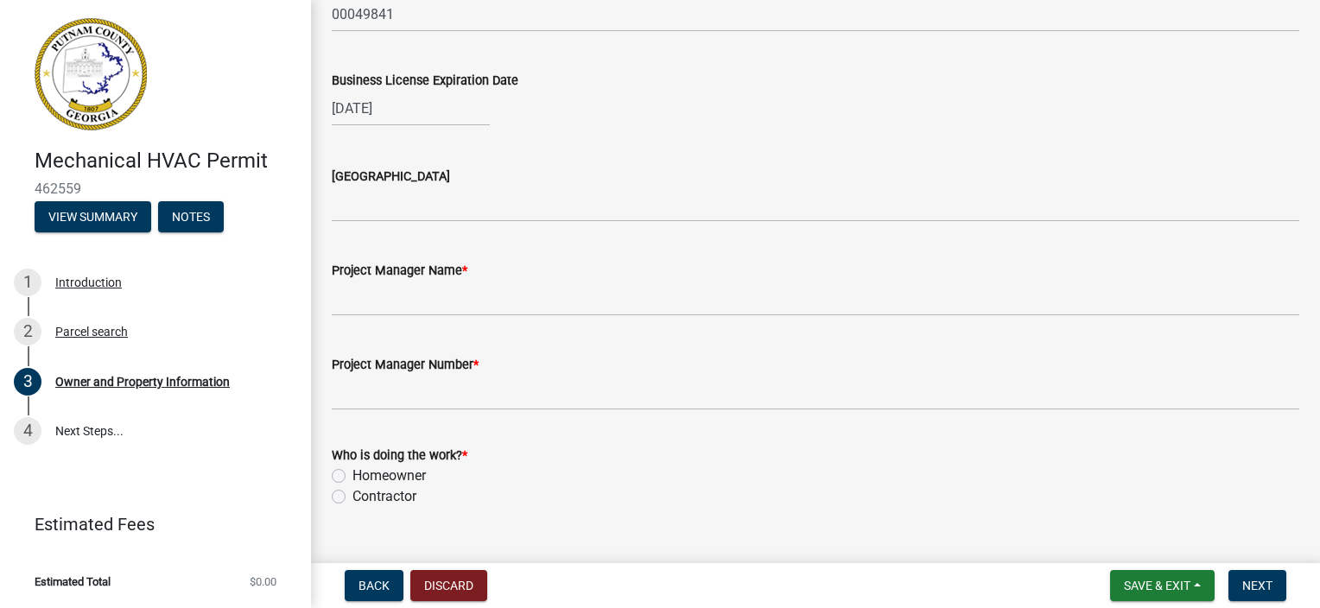
scroll to position [2679, 0]
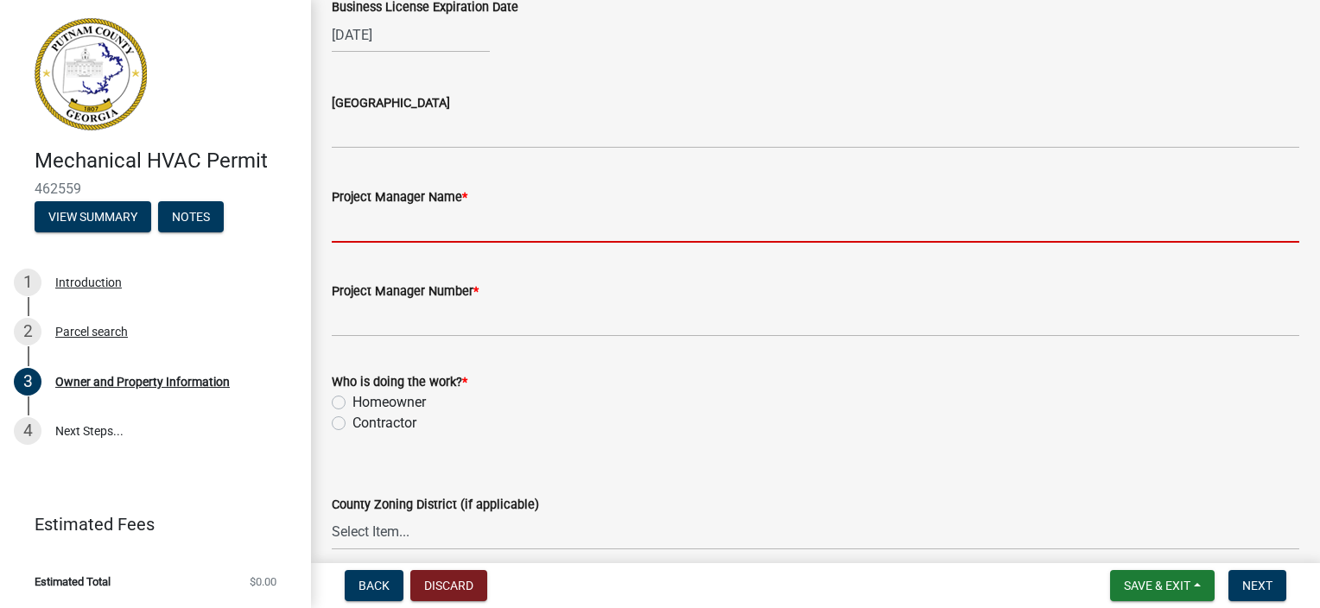
click at [436, 219] on input "Project Manager Name *" at bounding box center [816, 224] width 968 height 35
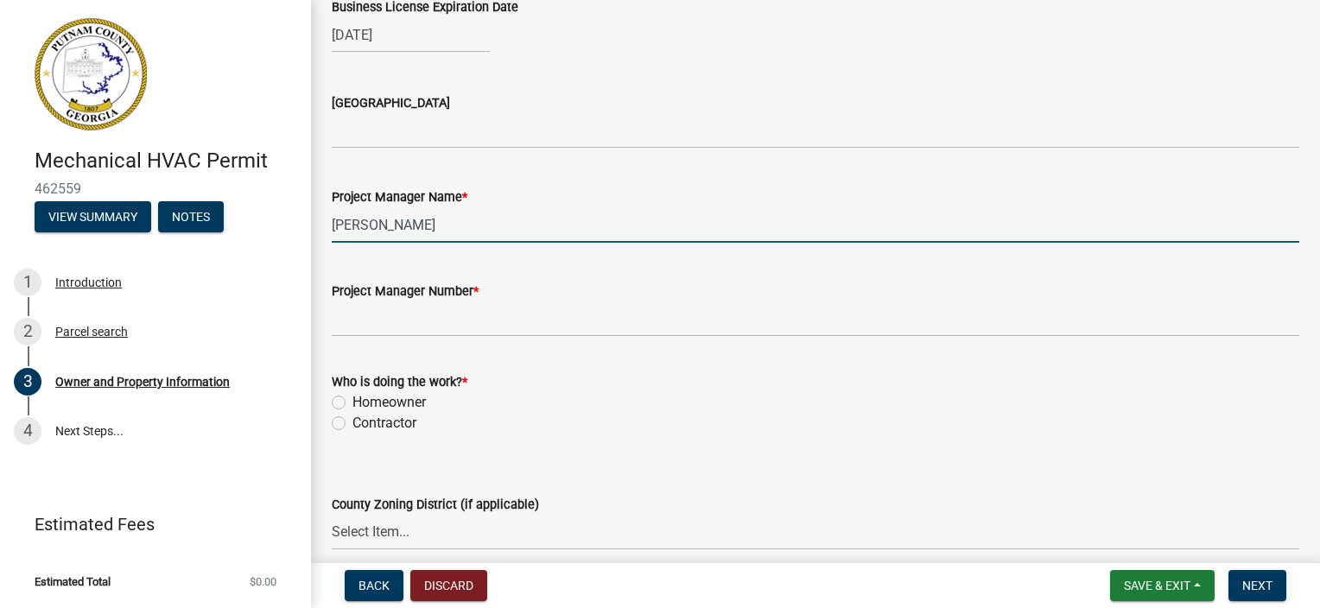
click at [439, 342] on wm-data-entity-input "Project Manager Number *" at bounding box center [816, 304] width 968 height 94
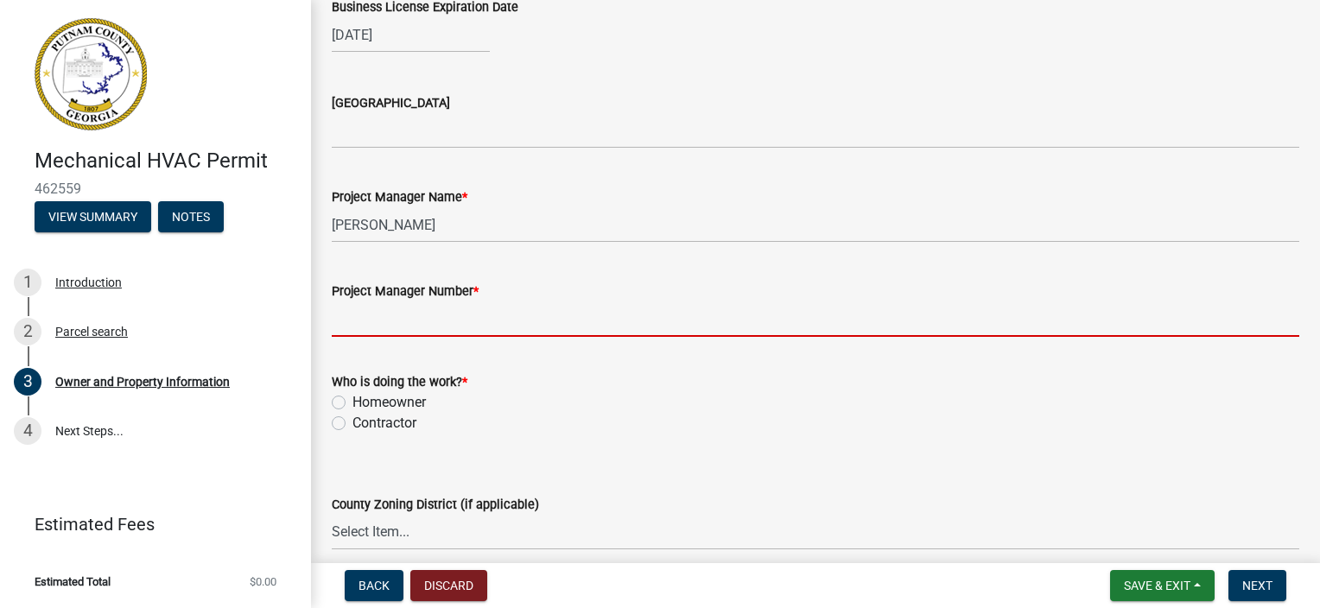
click at [446, 329] on input "Project Manager Number *" at bounding box center [816, 319] width 968 height 35
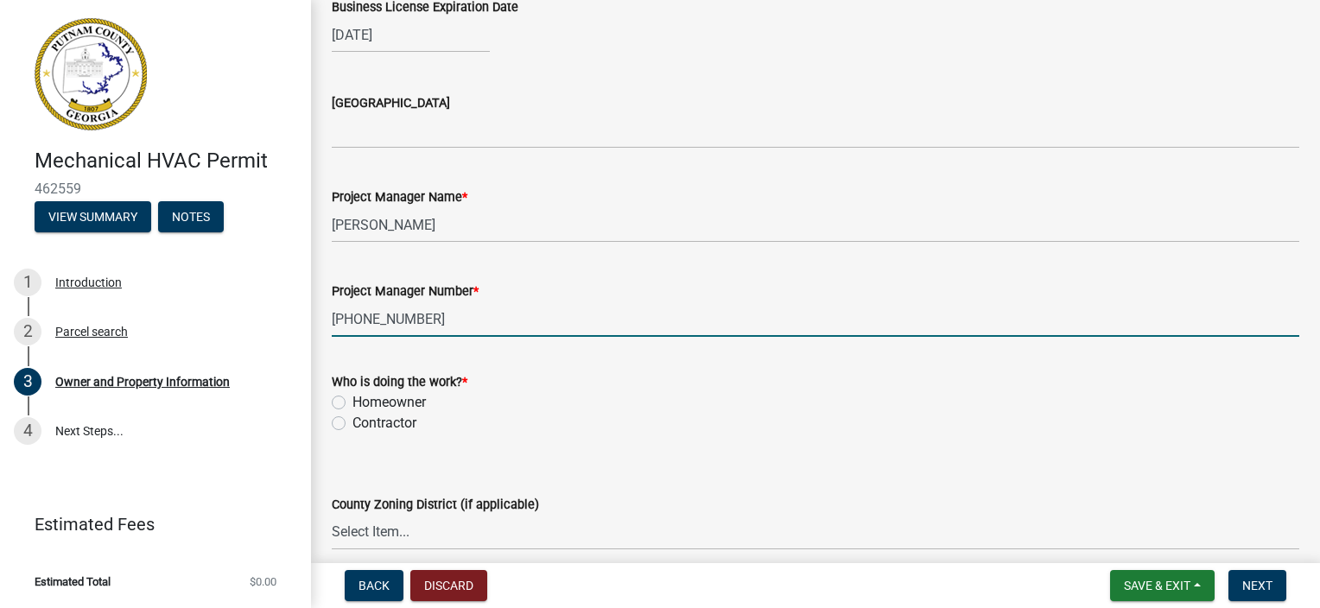
scroll to position [2851, 0]
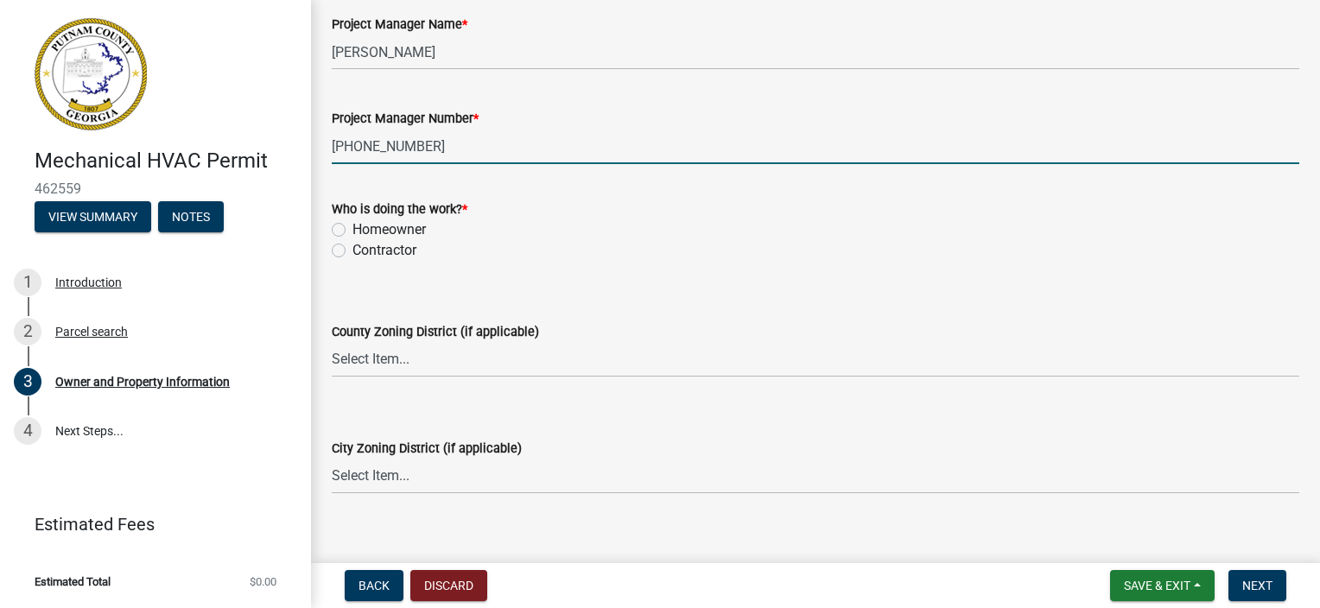
click at [353, 251] on label "Contractor" at bounding box center [385, 250] width 64 height 21
click at [353, 251] on input "Contractor" at bounding box center [358, 245] width 11 height 11
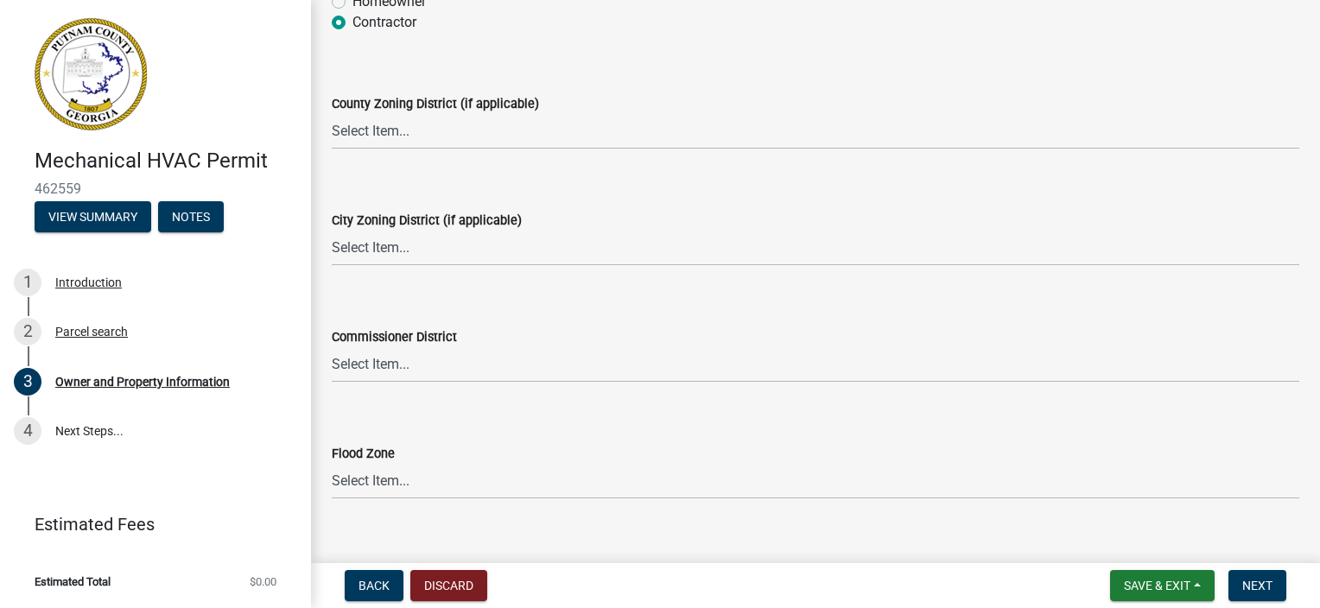
scroll to position [3105, 0]
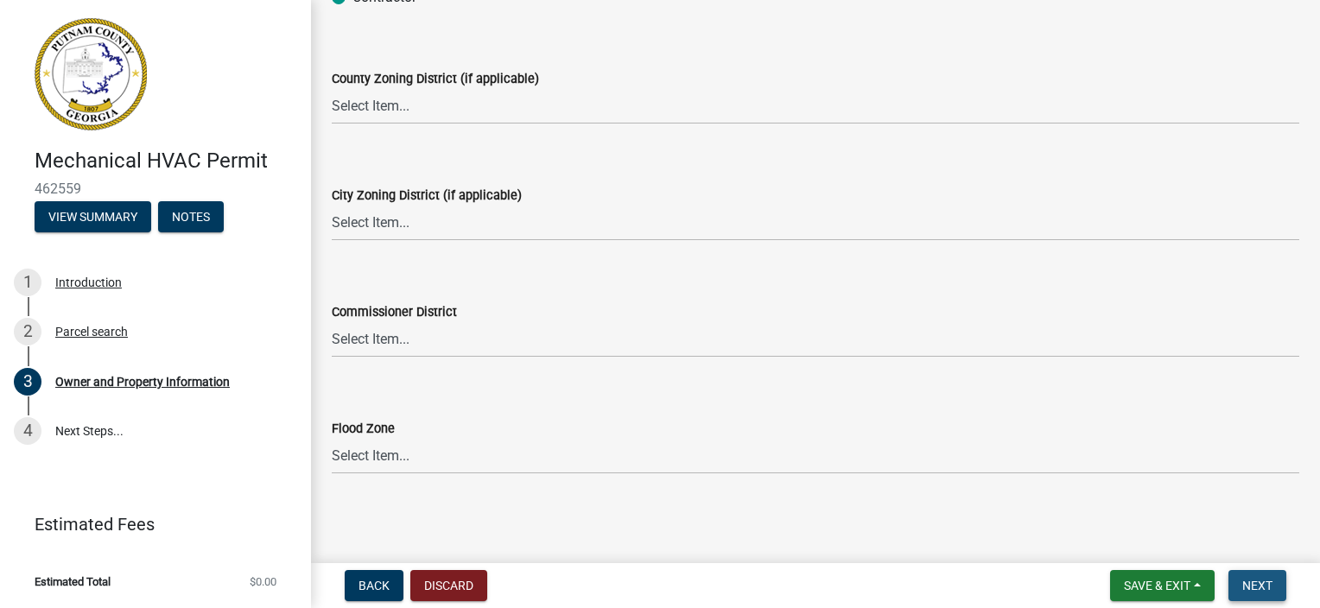
click at [1241, 578] on button "Next" at bounding box center [1258, 585] width 58 height 31
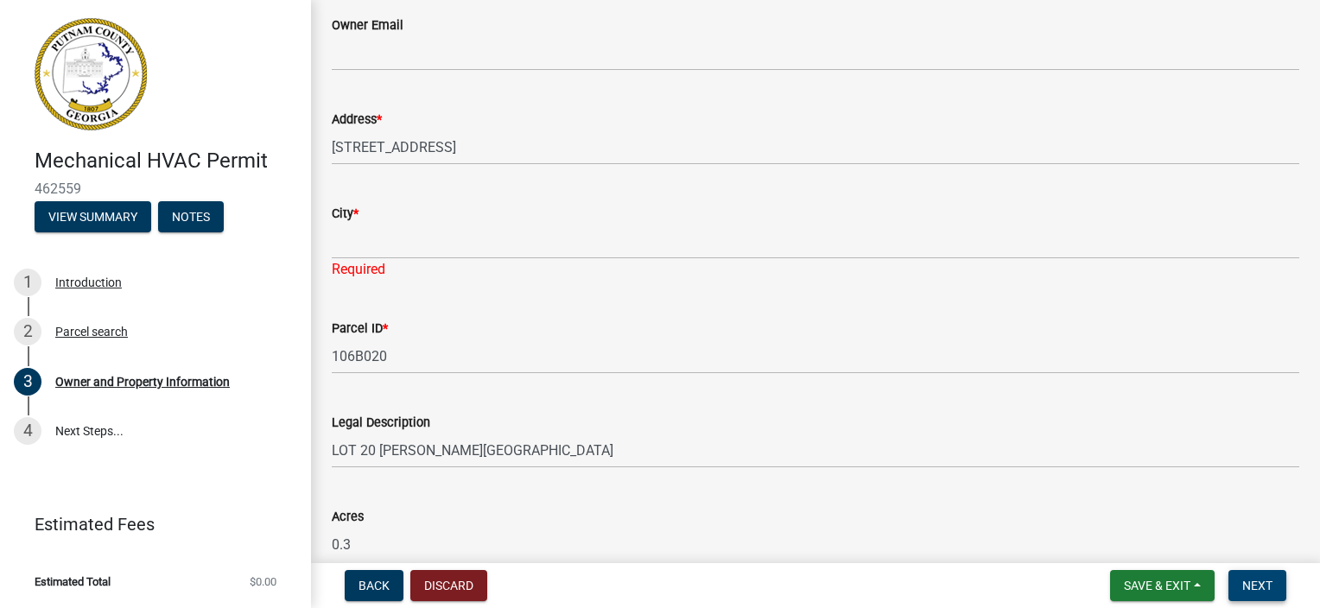
scroll to position [533, 0]
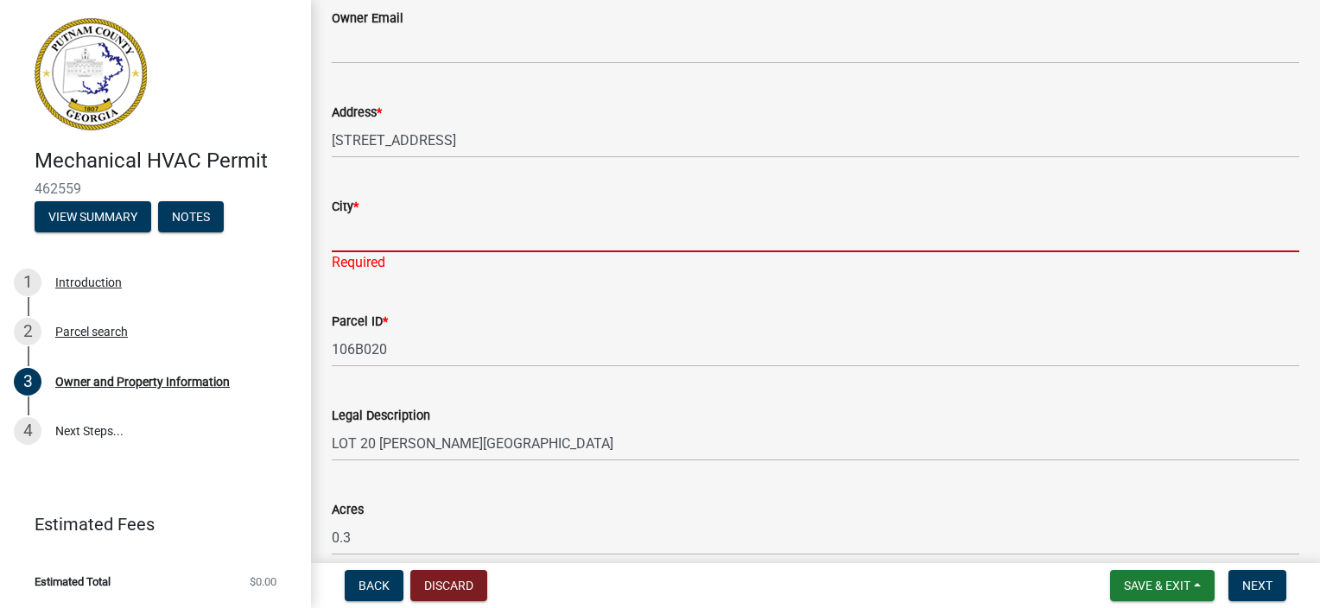
click at [415, 239] on input "City *" at bounding box center [816, 234] width 968 height 35
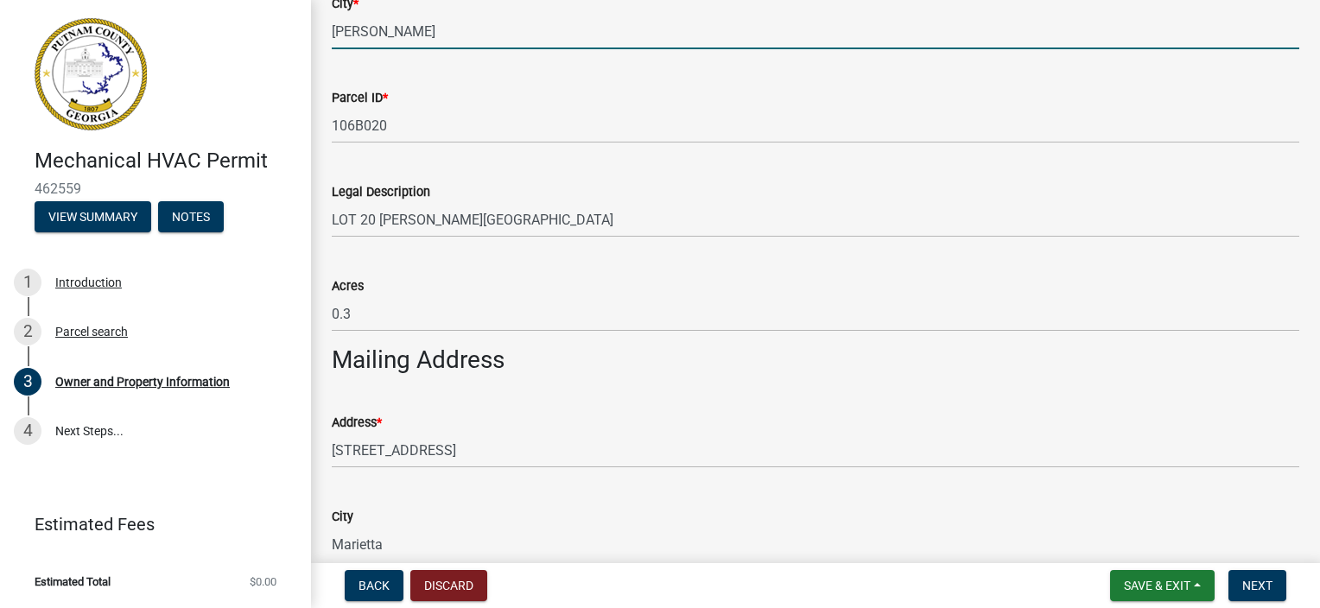
scroll to position [778, 0]
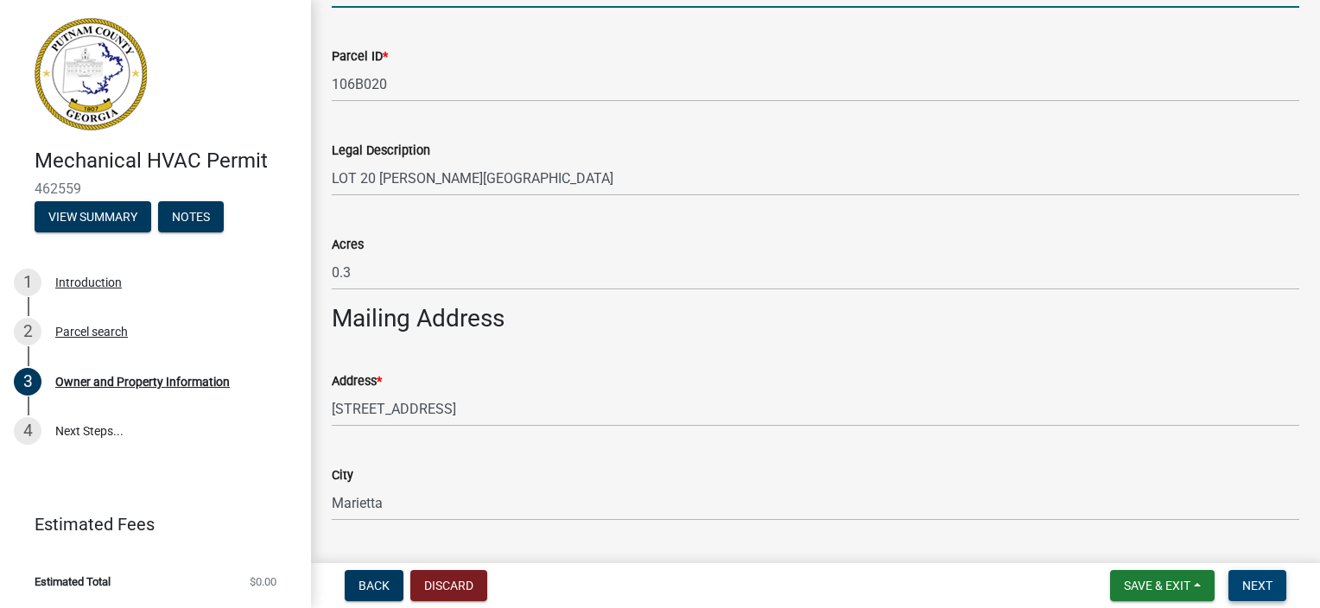
click at [1271, 582] on span "Next" at bounding box center [1258, 586] width 30 height 14
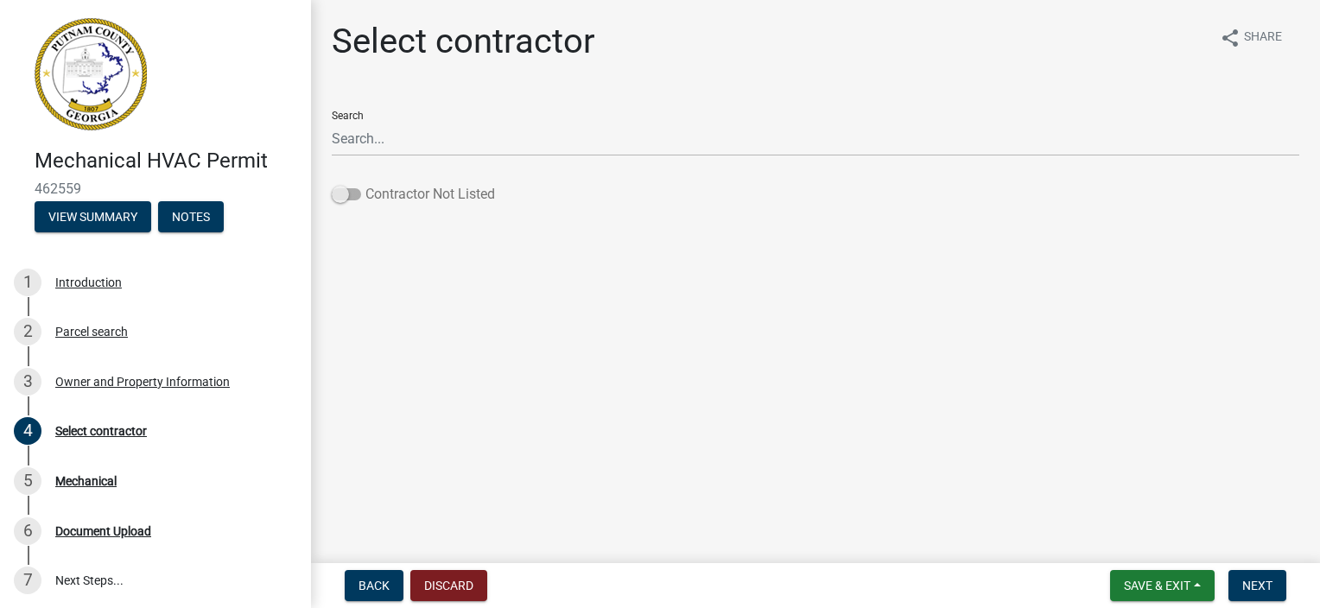
click at [345, 190] on span at bounding box center [346, 194] width 29 height 12
click at [366, 184] on input "Contractor Not Listed" at bounding box center [366, 184] width 0 height 0
click at [1256, 587] on span "Next" at bounding box center [1258, 586] width 30 height 14
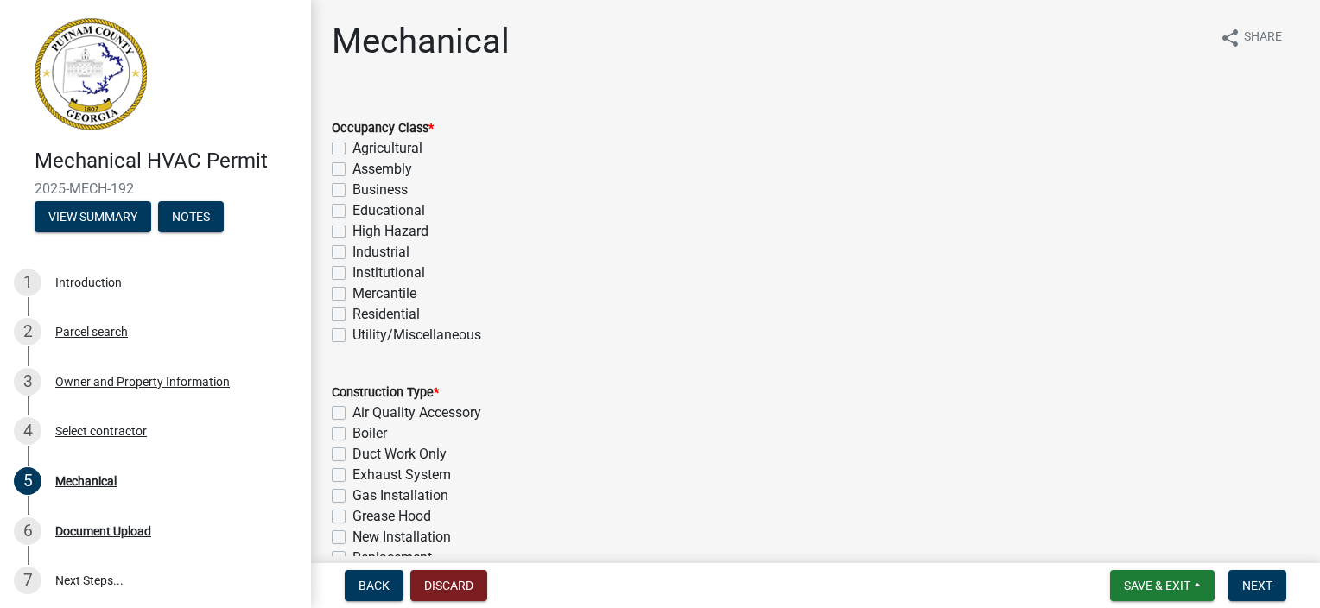
click at [353, 311] on label "Residential" at bounding box center [386, 314] width 67 height 21
click at [353, 311] on input "Residential" at bounding box center [358, 309] width 11 height 11
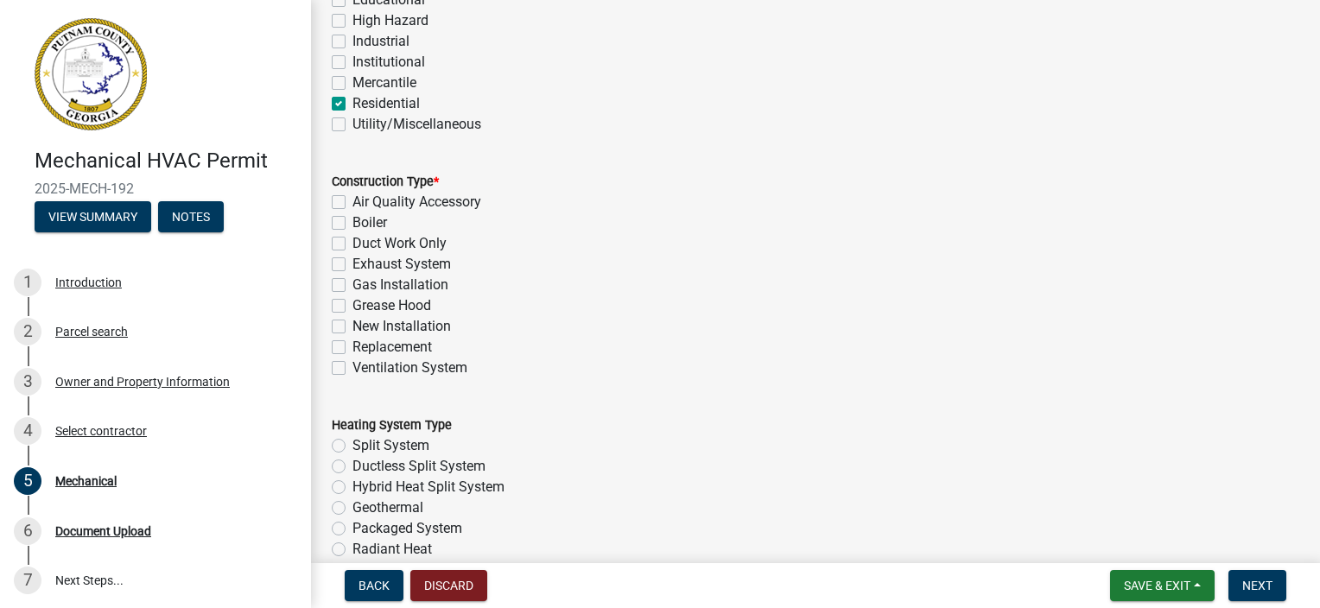
scroll to position [259, 0]
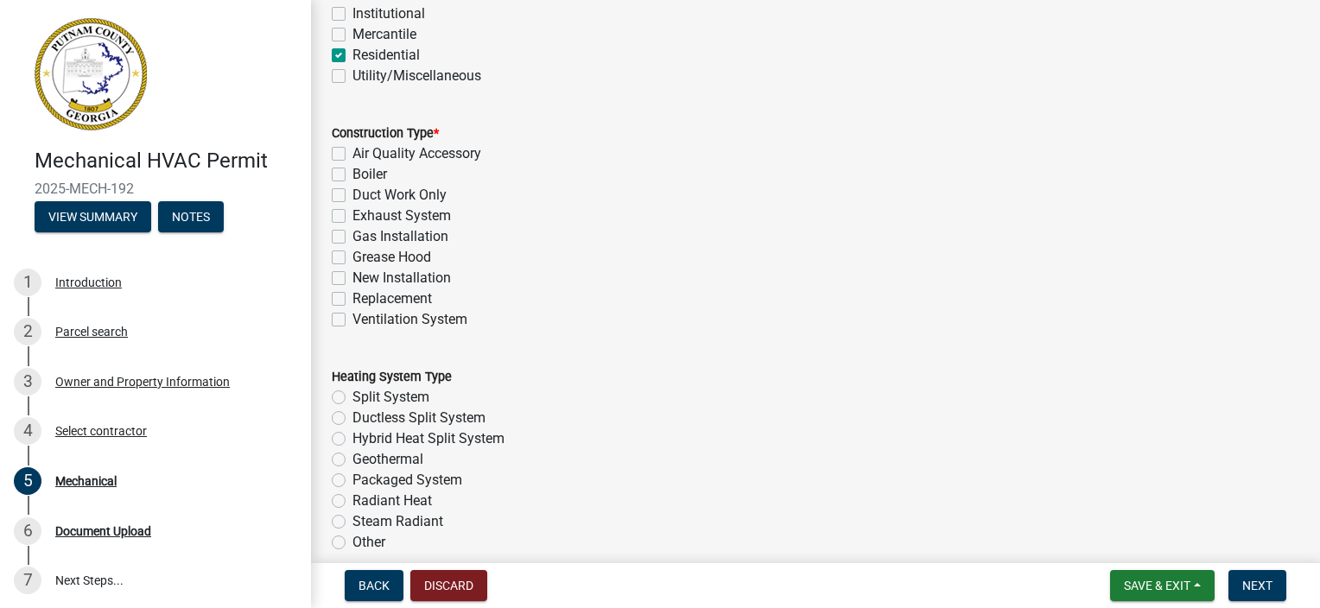
click at [353, 283] on label "New Installation" at bounding box center [402, 278] width 99 height 21
click at [353, 279] on input "New Installation" at bounding box center [358, 273] width 11 height 11
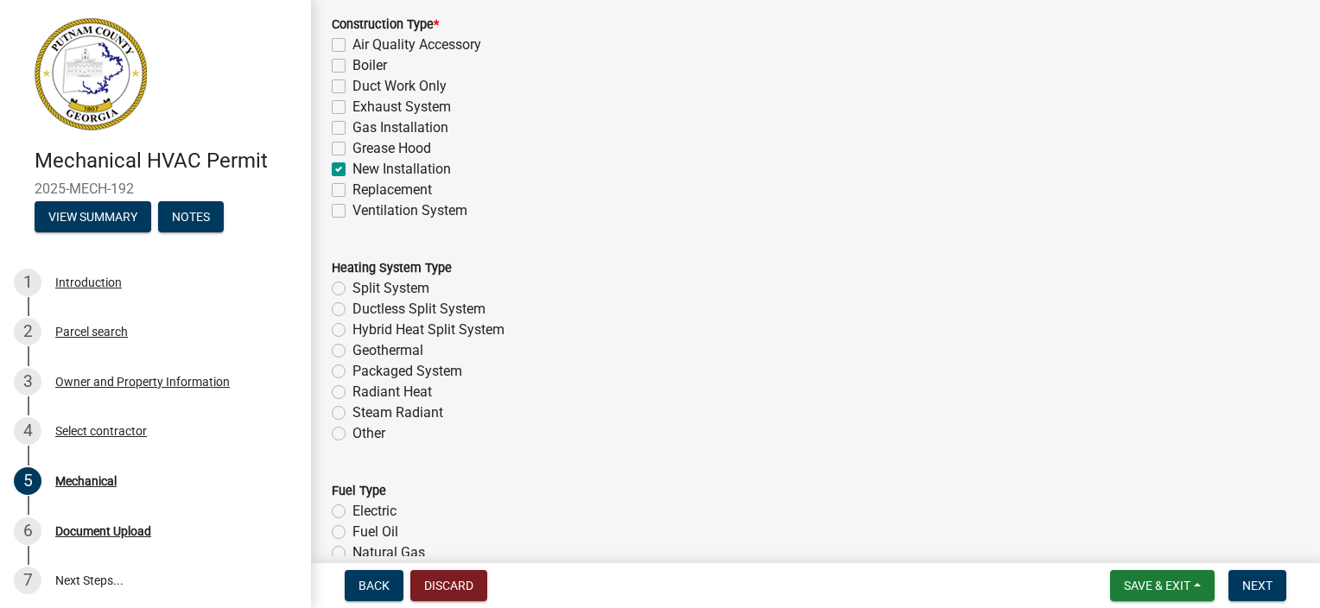
scroll to position [432, 0]
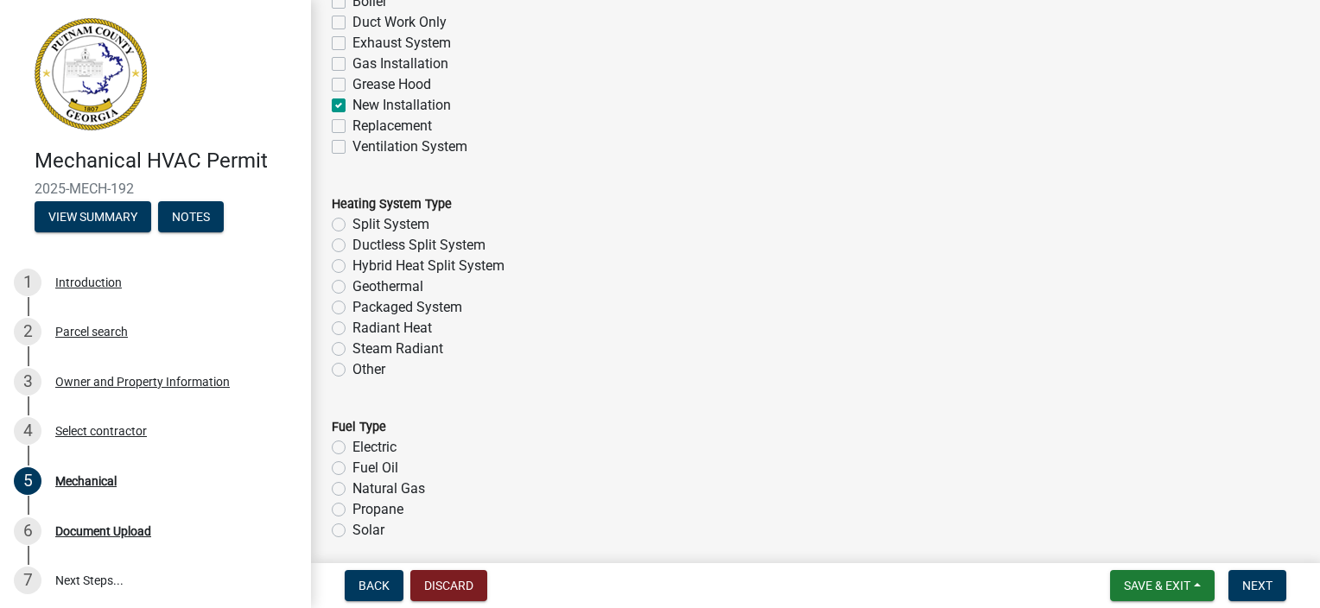
click at [353, 219] on label "Split System" at bounding box center [391, 224] width 77 height 21
click at [353, 219] on input "Split System" at bounding box center [358, 219] width 11 height 11
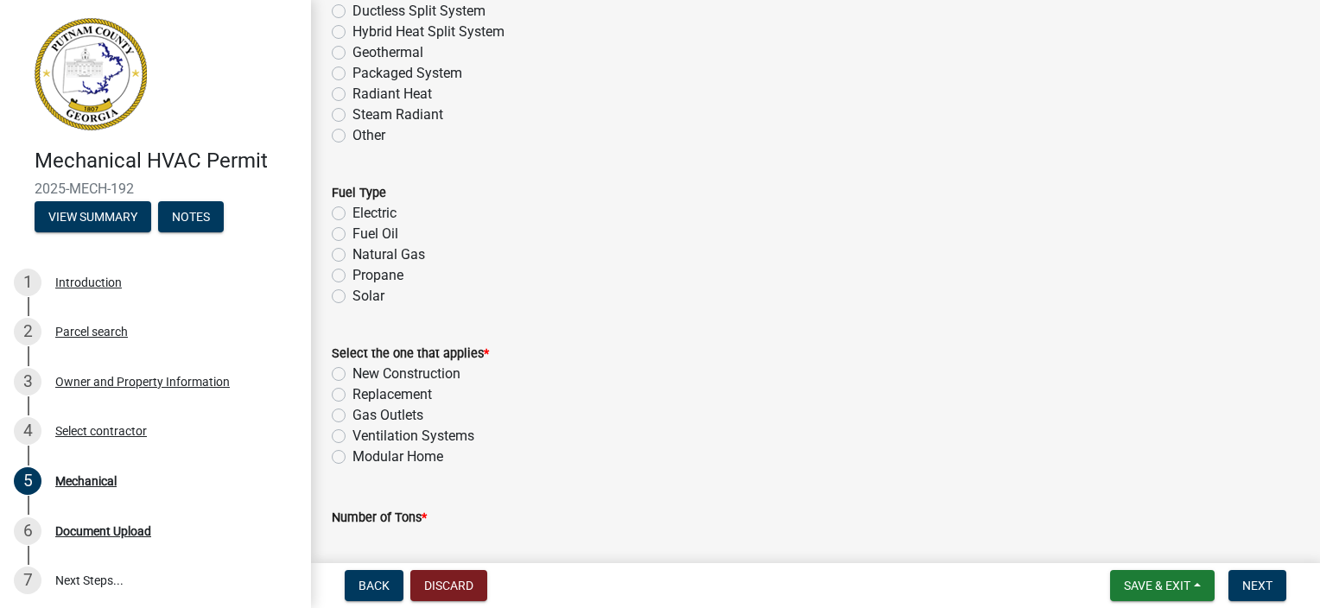
scroll to position [691, 0]
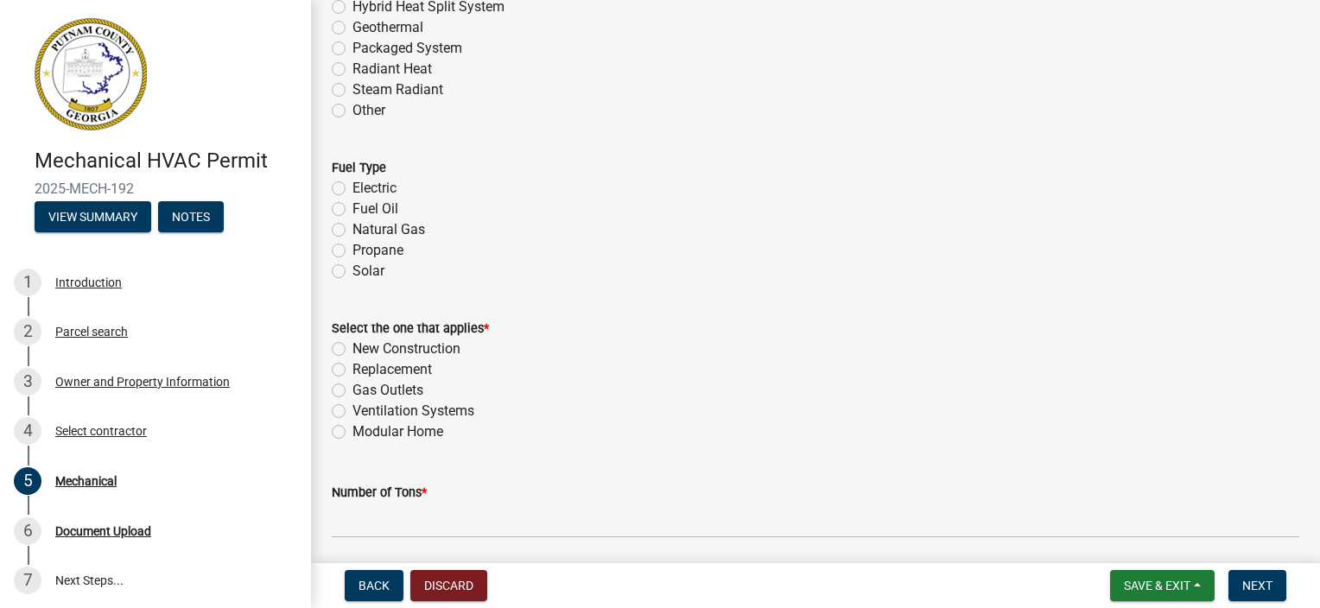
click at [353, 187] on label "Electric" at bounding box center [375, 188] width 44 height 21
click at [353, 187] on input "Electric" at bounding box center [358, 183] width 11 height 11
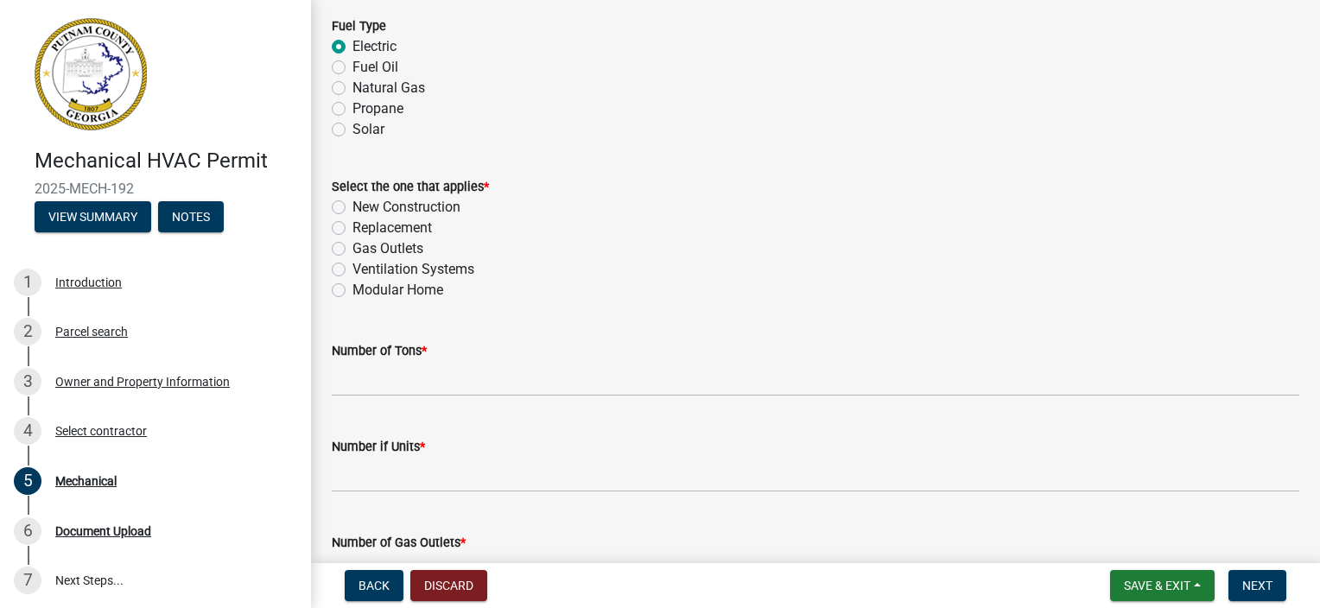
scroll to position [864, 0]
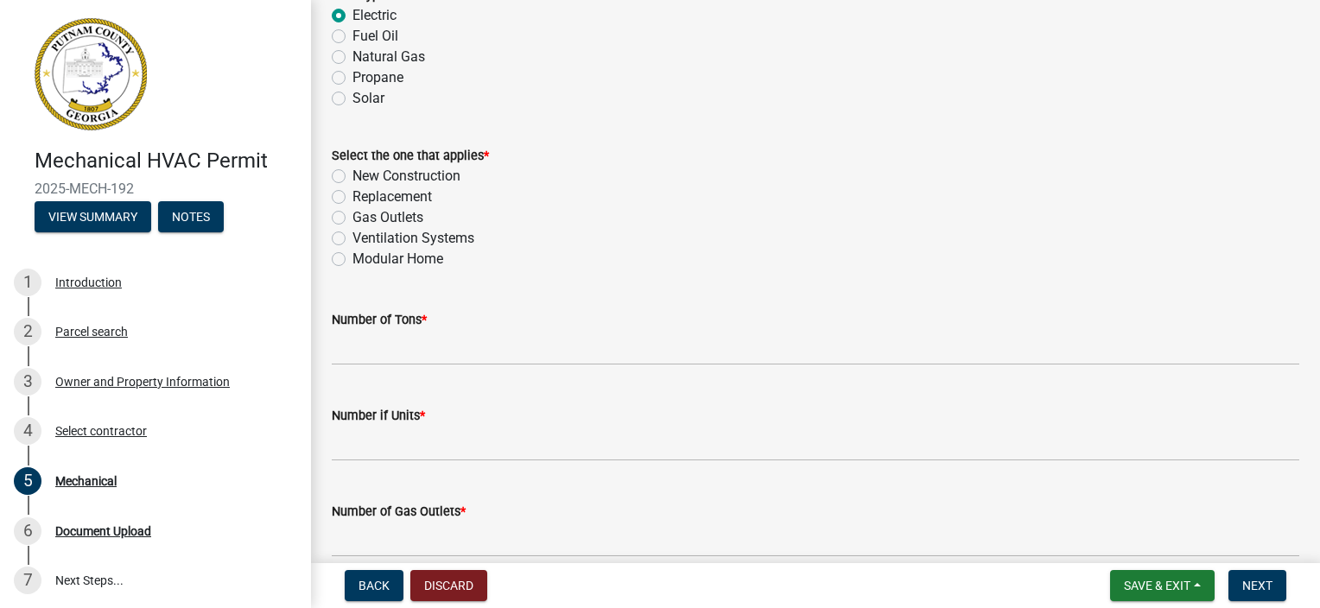
click at [353, 171] on label "New Construction" at bounding box center [407, 176] width 108 height 21
click at [353, 171] on input "New Construction" at bounding box center [358, 171] width 11 height 11
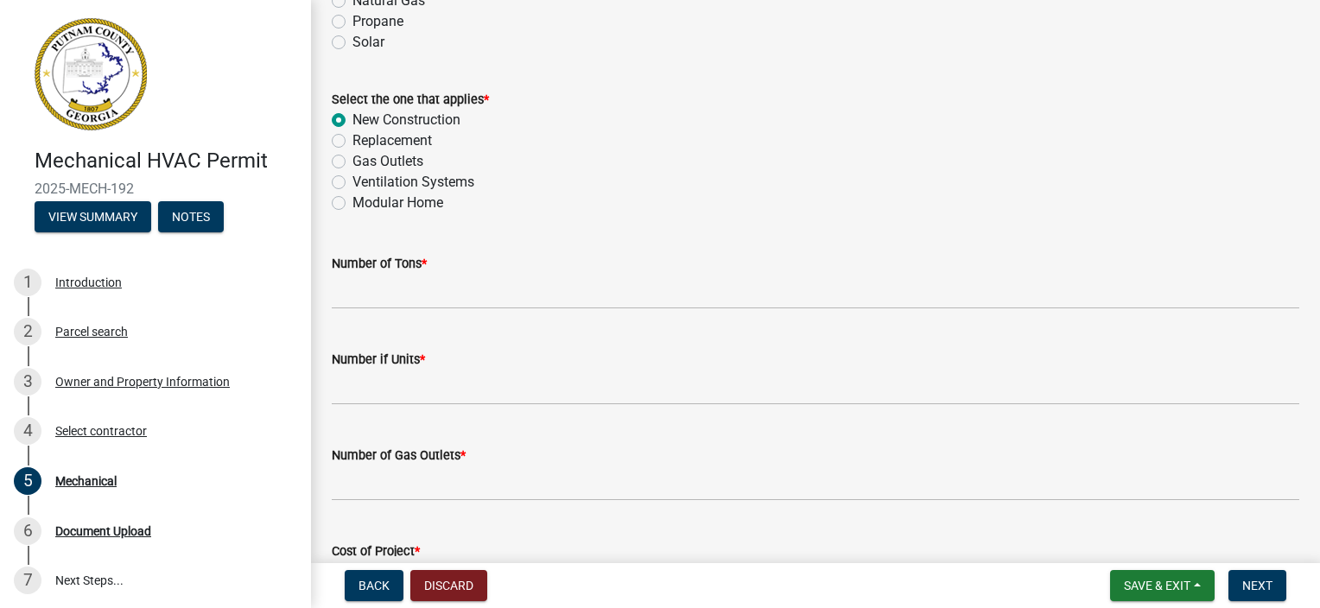
scroll to position [1037, 0]
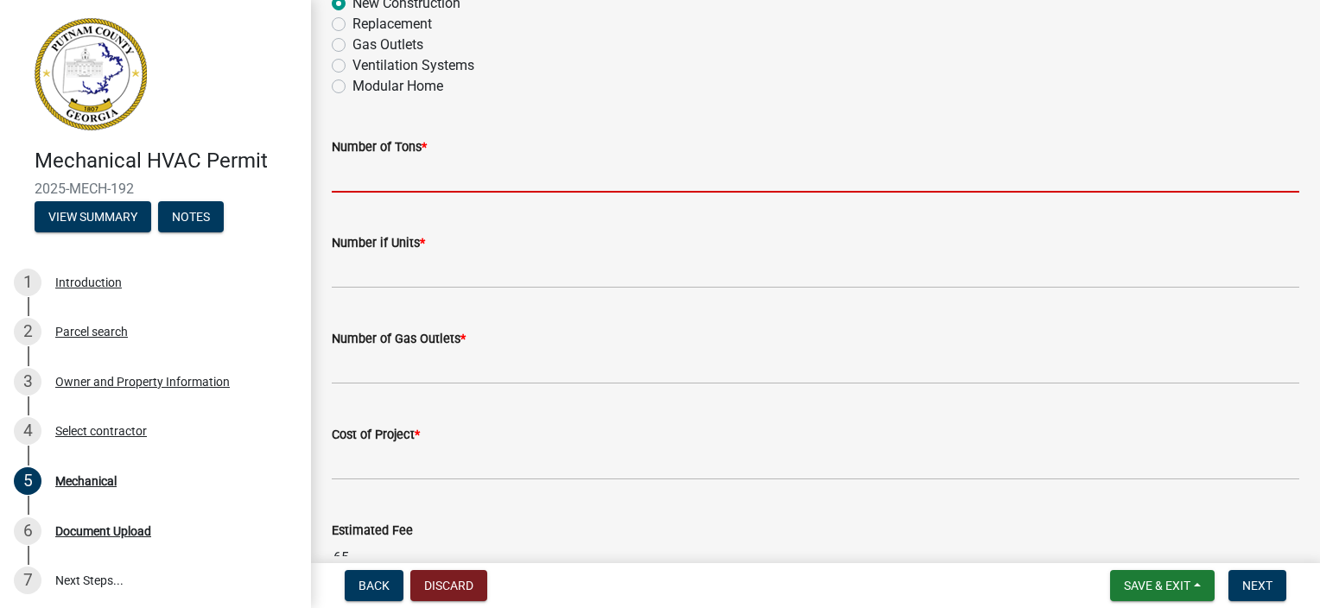
click at [419, 180] on input "text" at bounding box center [816, 174] width 968 height 35
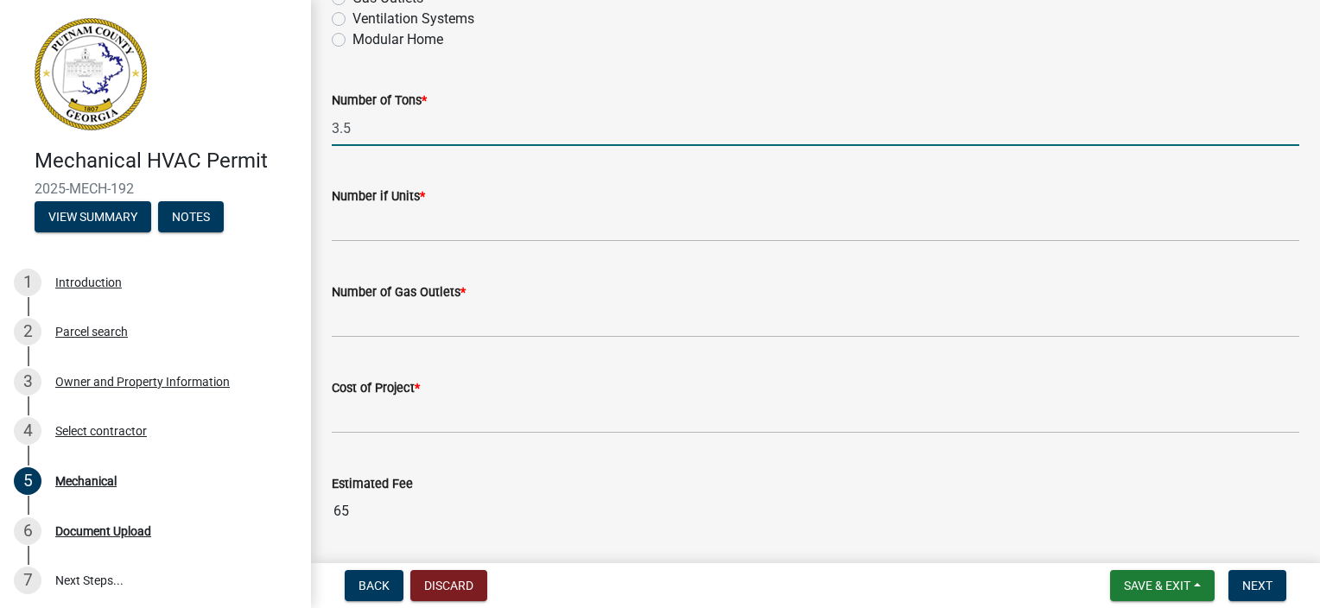
scroll to position [1123, 0]
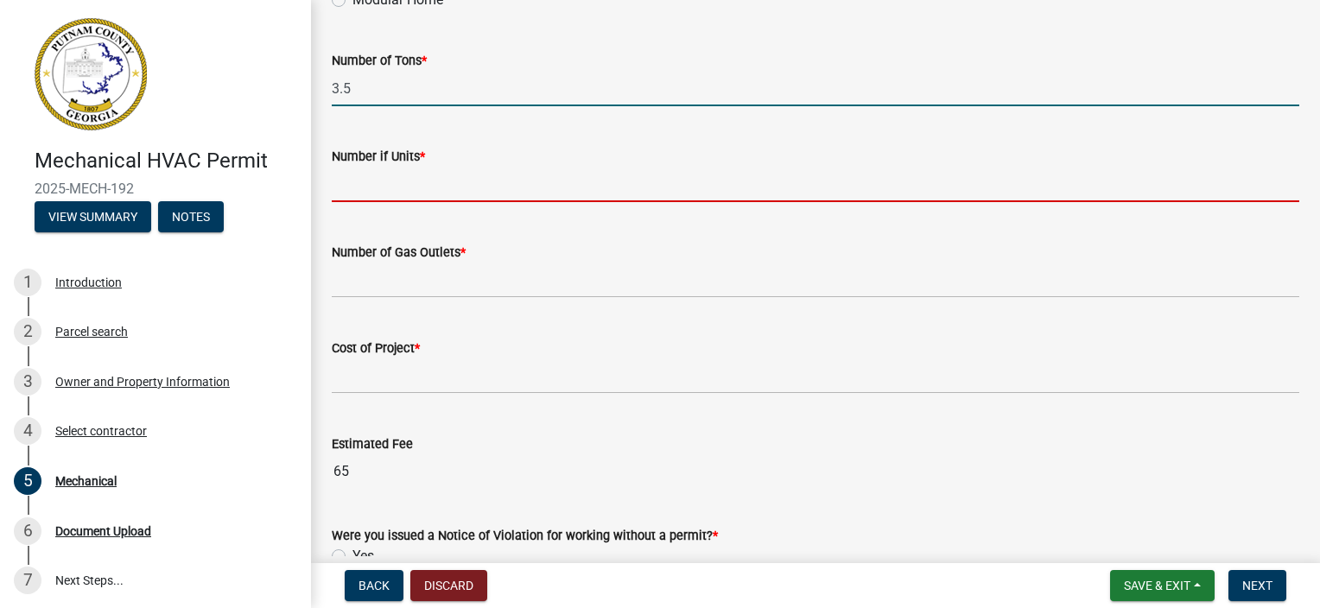
click at [422, 189] on input "text" at bounding box center [816, 184] width 968 height 35
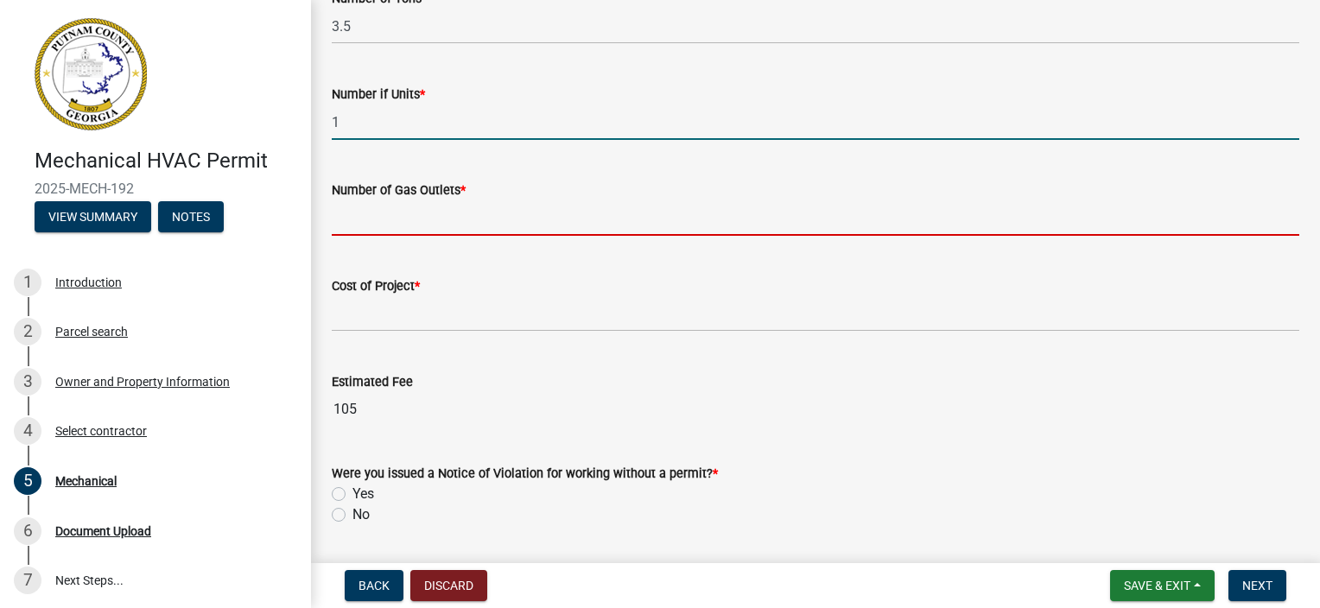
click at [372, 223] on form "Number of Gas Outlets *" at bounding box center [816, 208] width 968 height 56
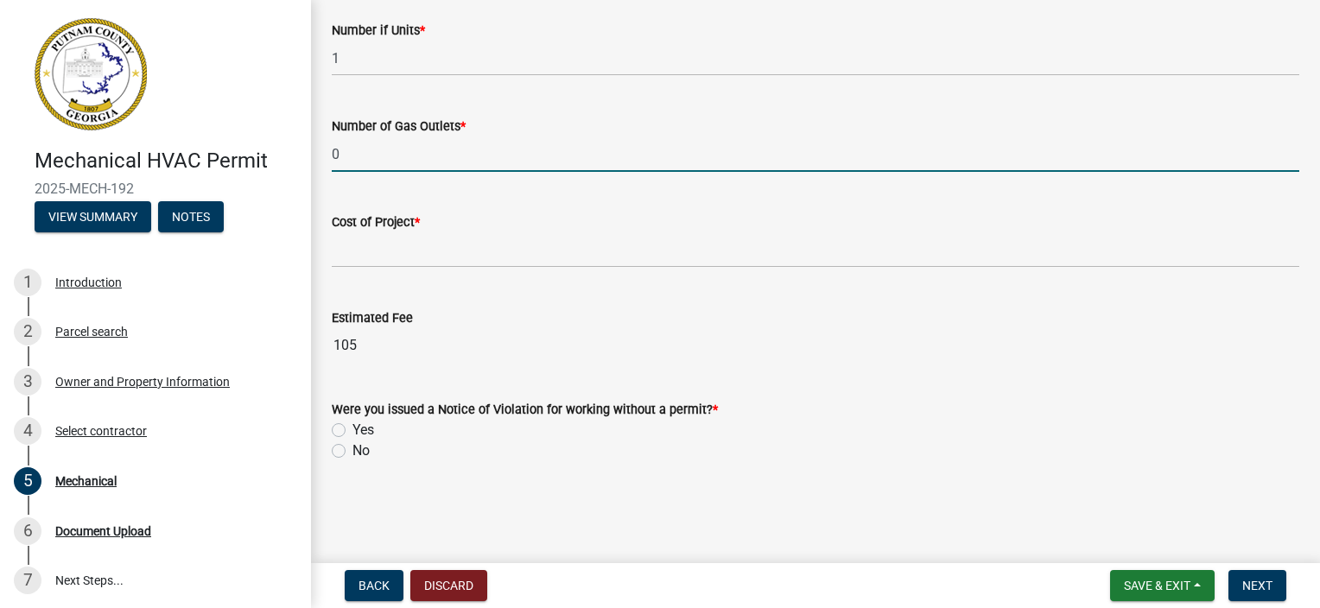
scroll to position [1251, 0]
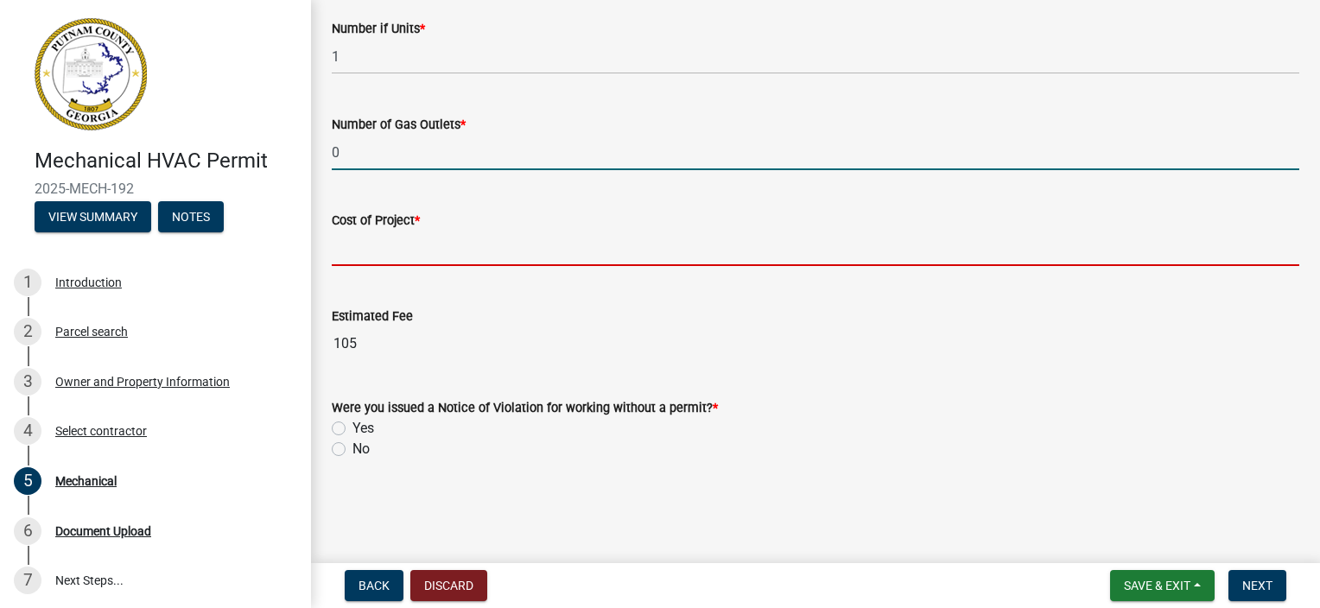
click at [353, 252] on input "text" at bounding box center [816, 248] width 968 height 35
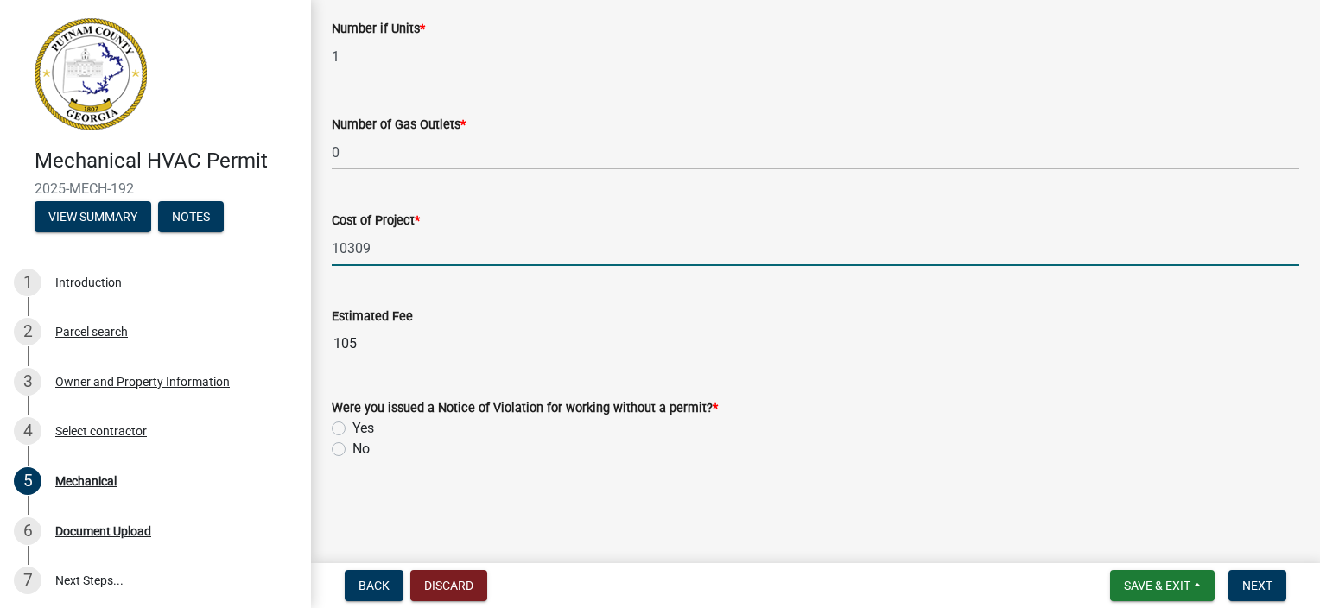
click at [353, 451] on label "No" at bounding box center [361, 449] width 17 height 21
click at [353, 450] on input "No" at bounding box center [358, 444] width 11 height 11
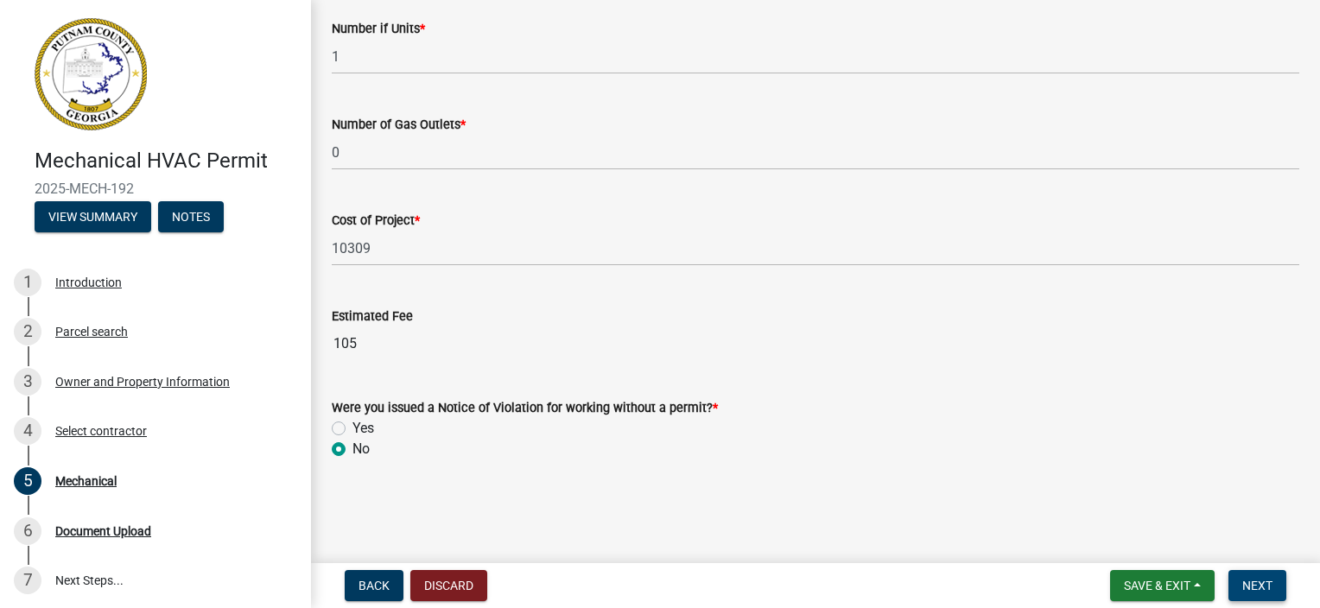
click at [1255, 588] on span "Next" at bounding box center [1258, 586] width 30 height 14
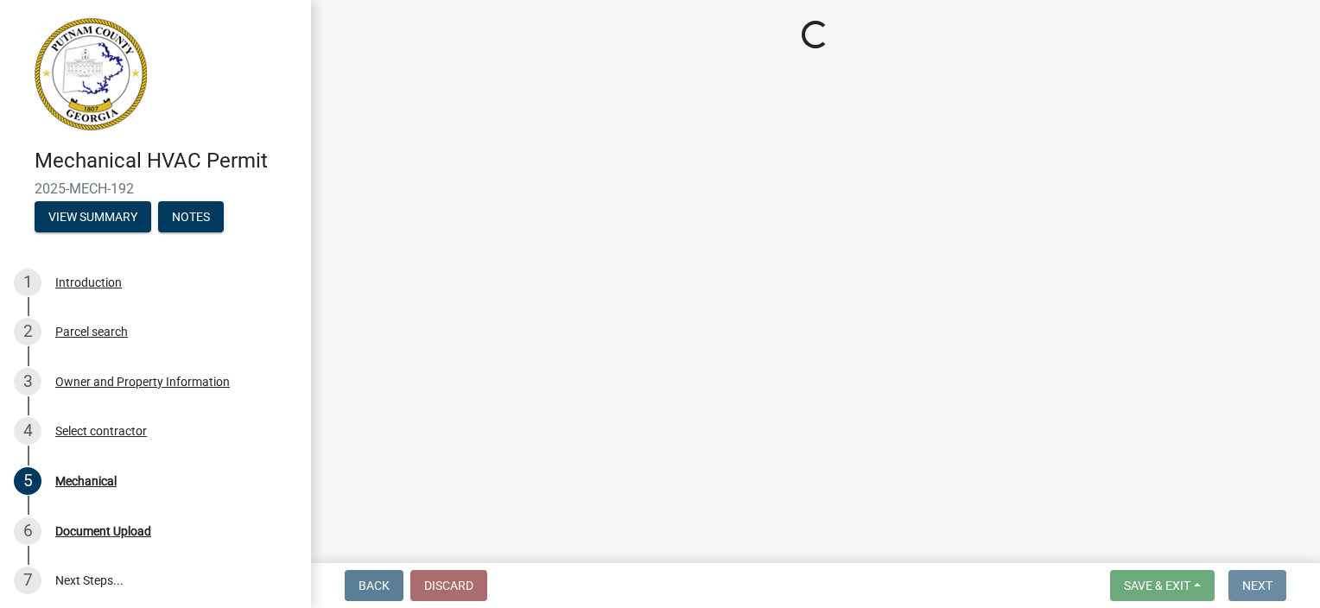
scroll to position [0, 0]
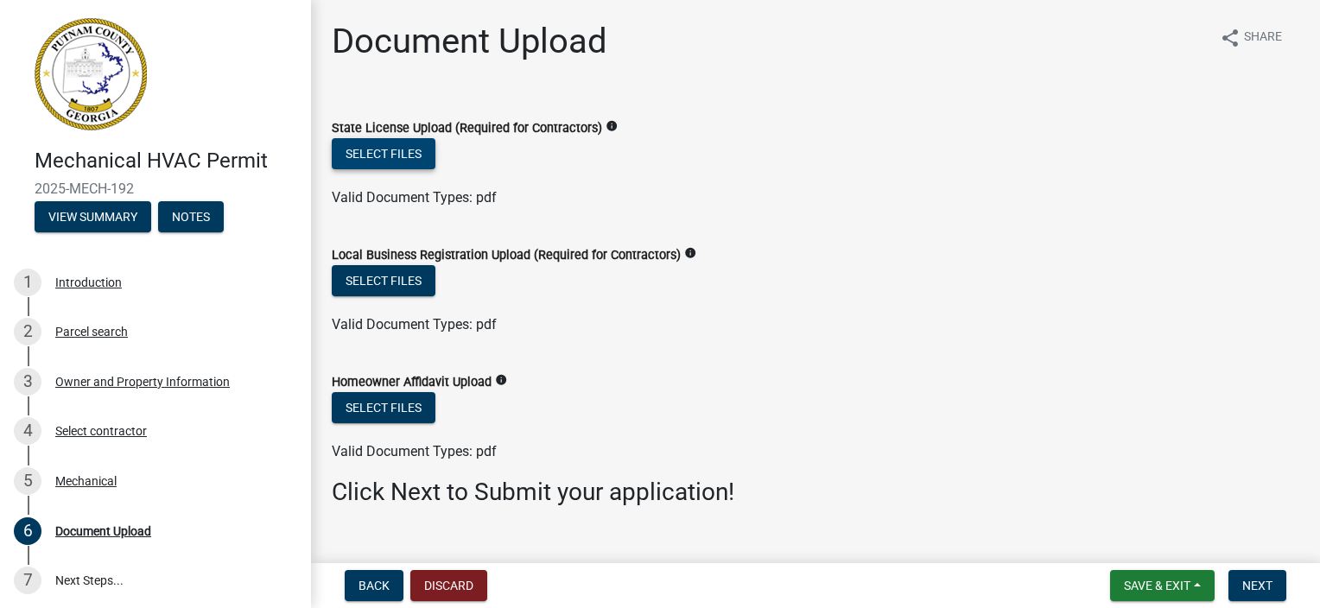
click at [380, 158] on button "Select files" at bounding box center [384, 153] width 104 height 31
click at [393, 156] on button "Select files" at bounding box center [384, 153] width 104 height 31
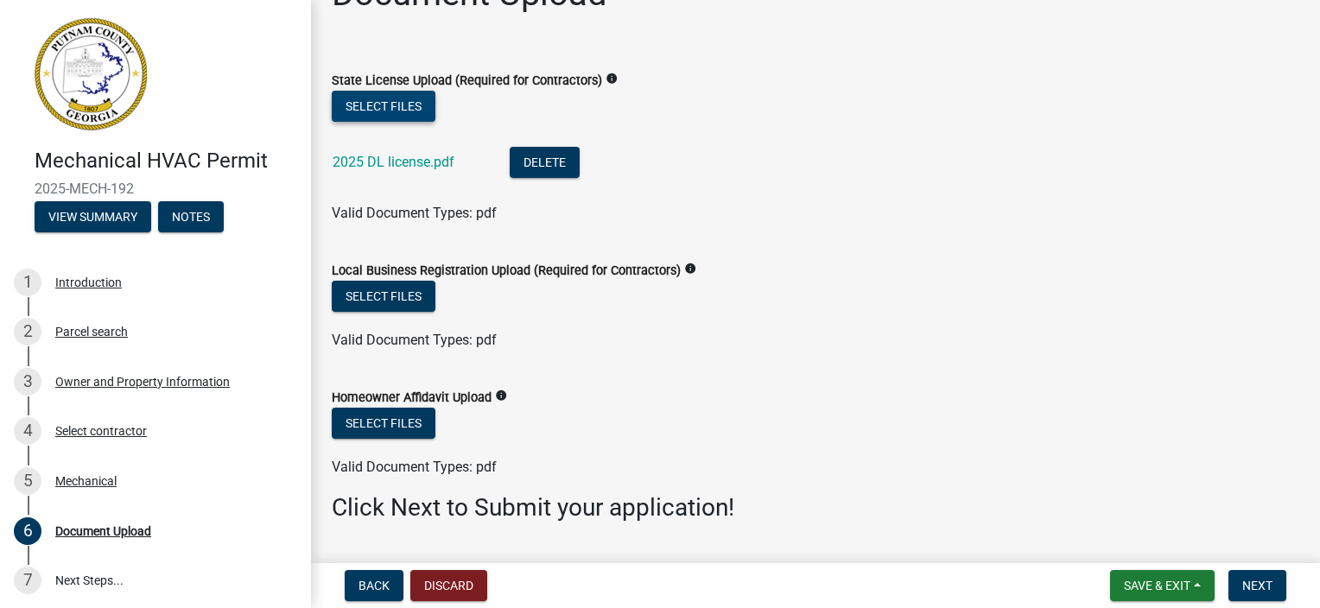
scroll to position [86, 0]
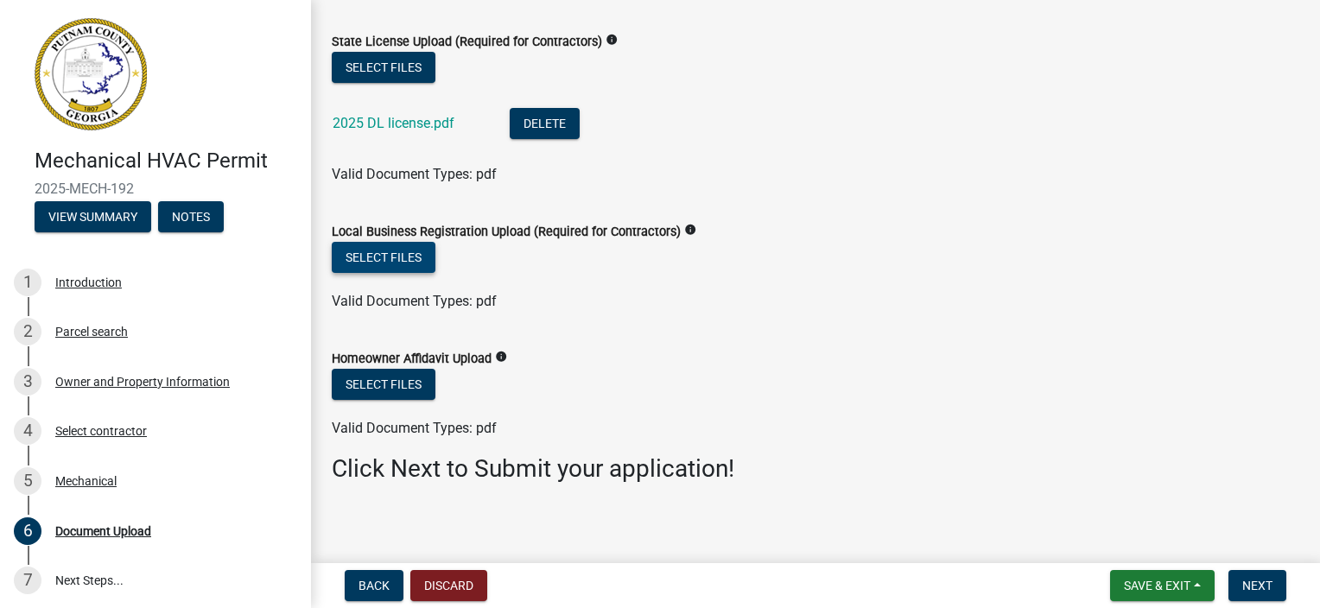
click at [397, 257] on button "Select files" at bounding box center [384, 257] width 104 height 31
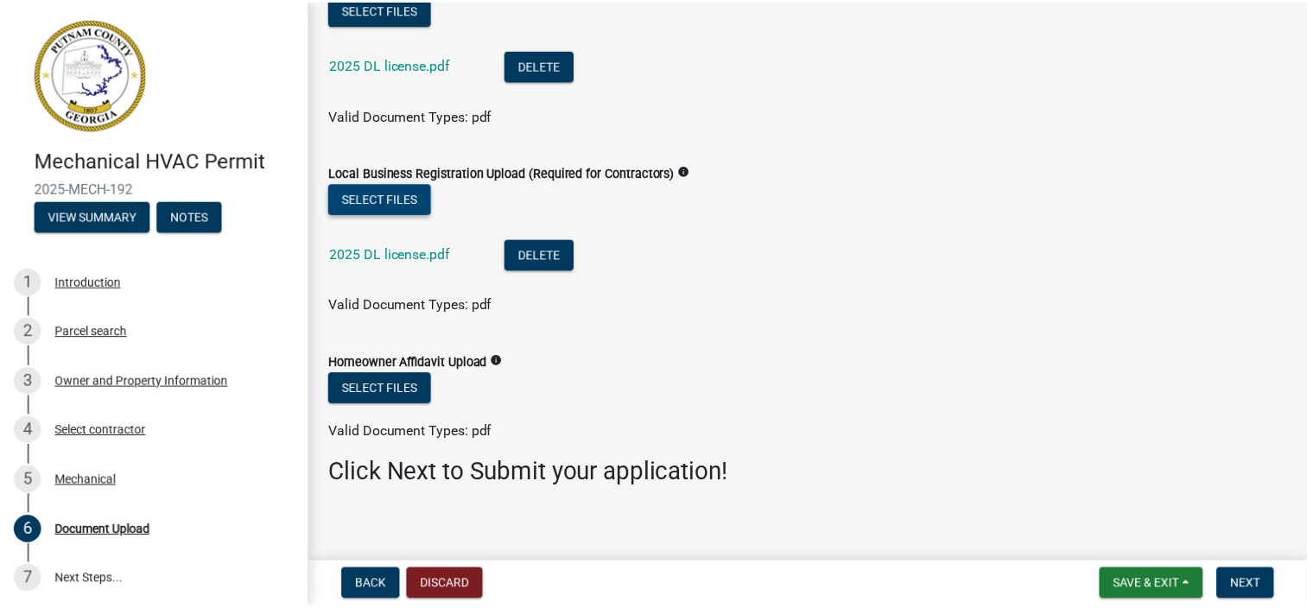
scroll to position [0, 0]
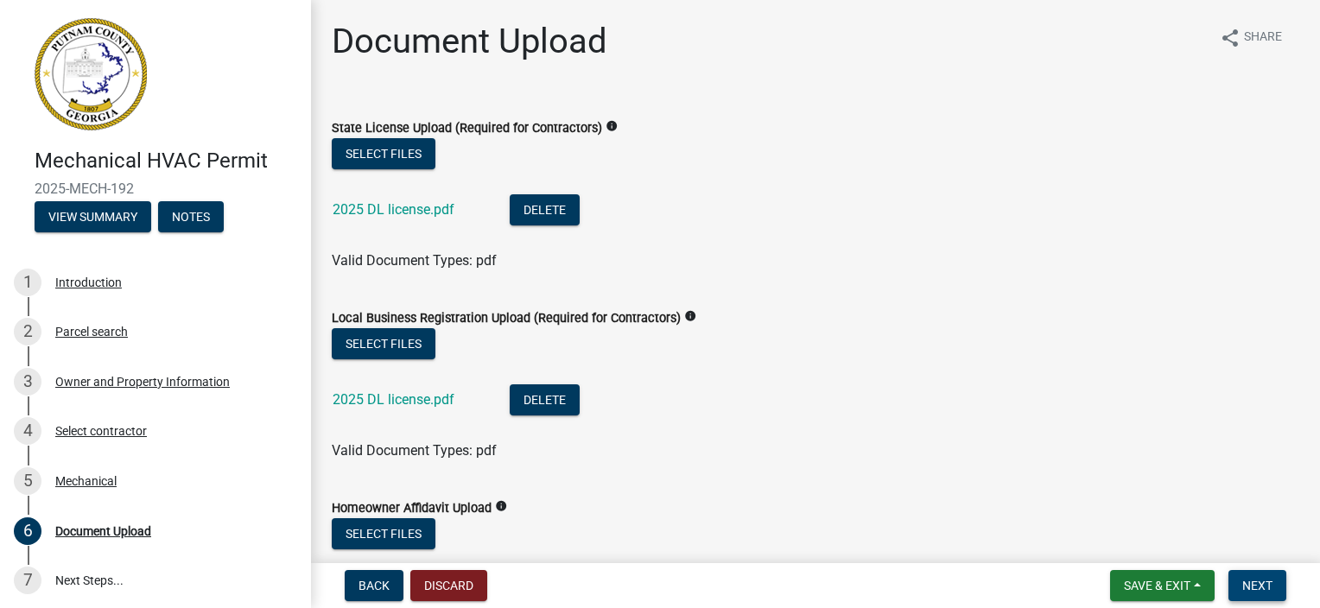
click at [1267, 579] on span "Next" at bounding box center [1258, 586] width 30 height 14
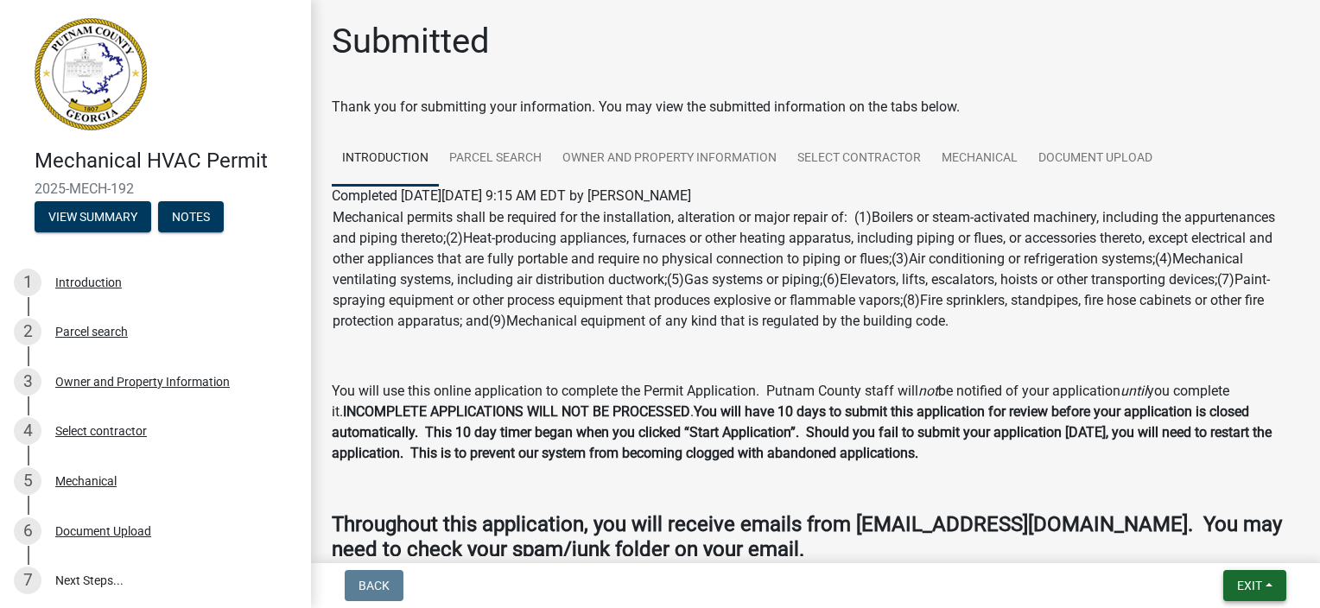
click at [1264, 586] on button "Exit" at bounding box center [1255, 585] width 63 height 31
click at [1255, 539] on button "Save & Exit" at bounding box center [1218, 540] width 138 height 41
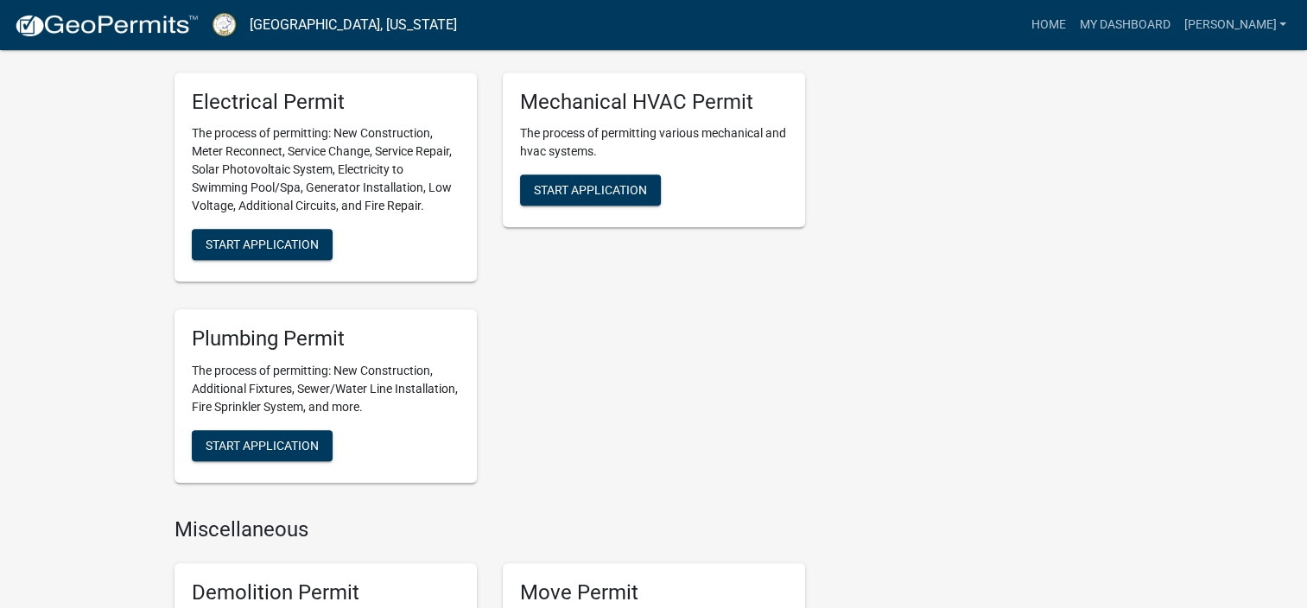
scroll to position [1389, 0]
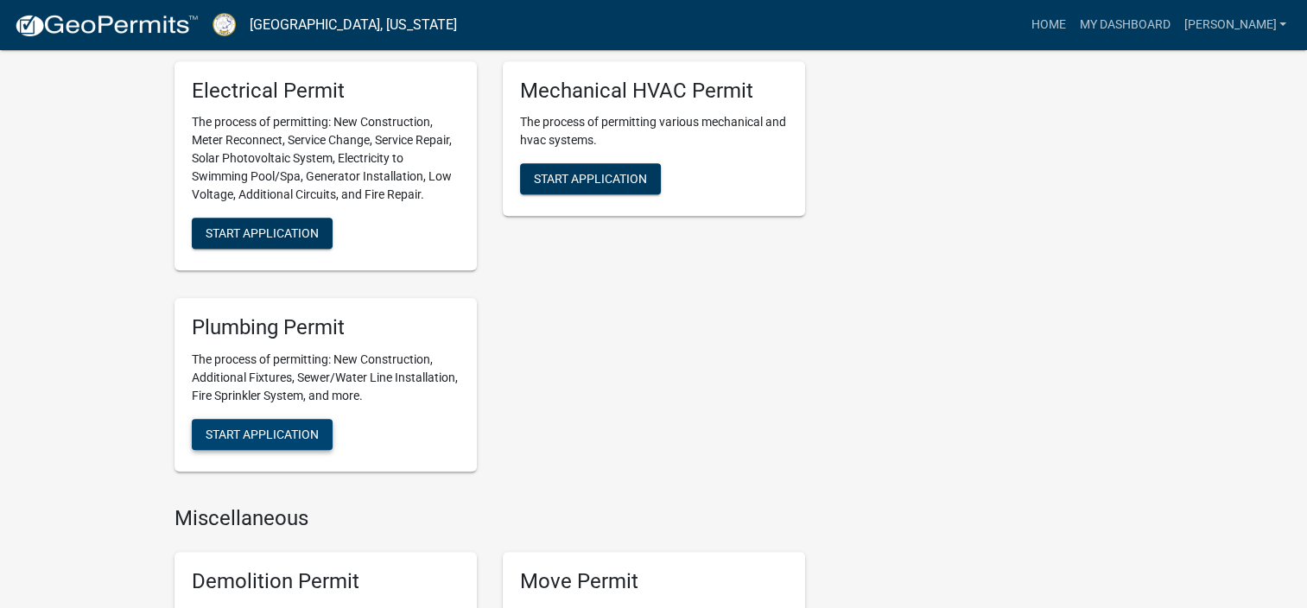
click at [252, 438] on span "Start Application" at bounding box center [262, 435] width 113 height 14
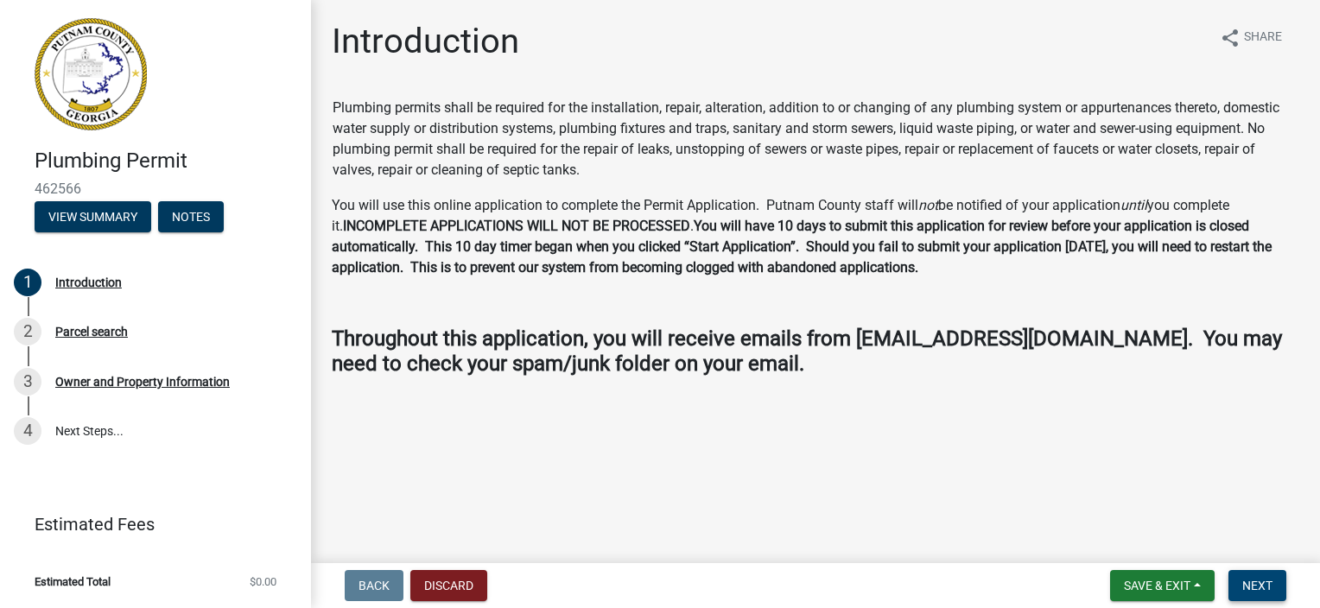
click at [1282, 592] on button "Next" at bounding box center [1258, 585] width 58 height 31
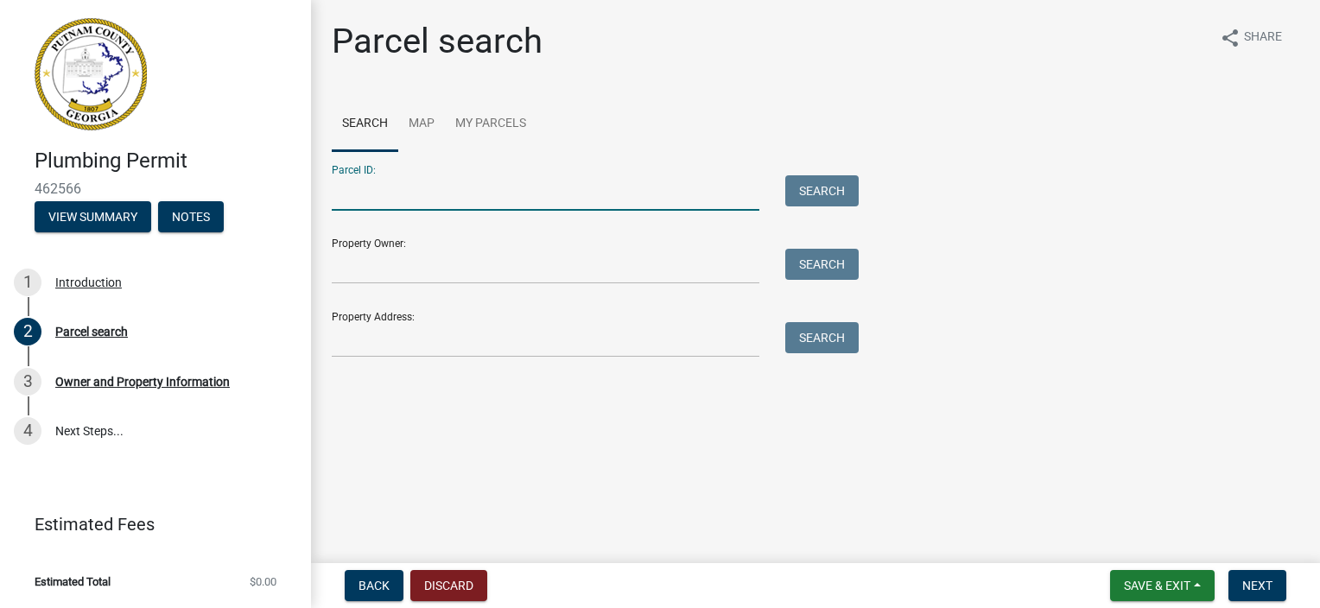
click at [473, 200] on input "Parcel ID:" at bounding box center [546, 192] width 428 height 35
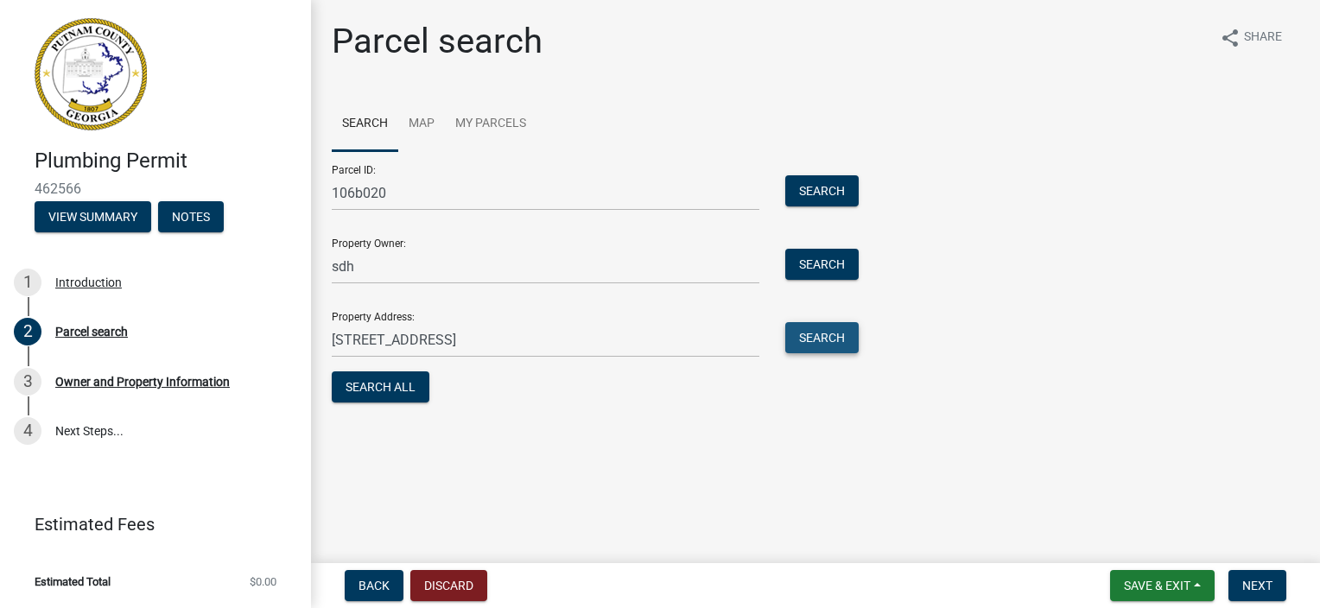
click at [847, 346] on button "Search" at bounding box center [821, 337] width 73 height 31
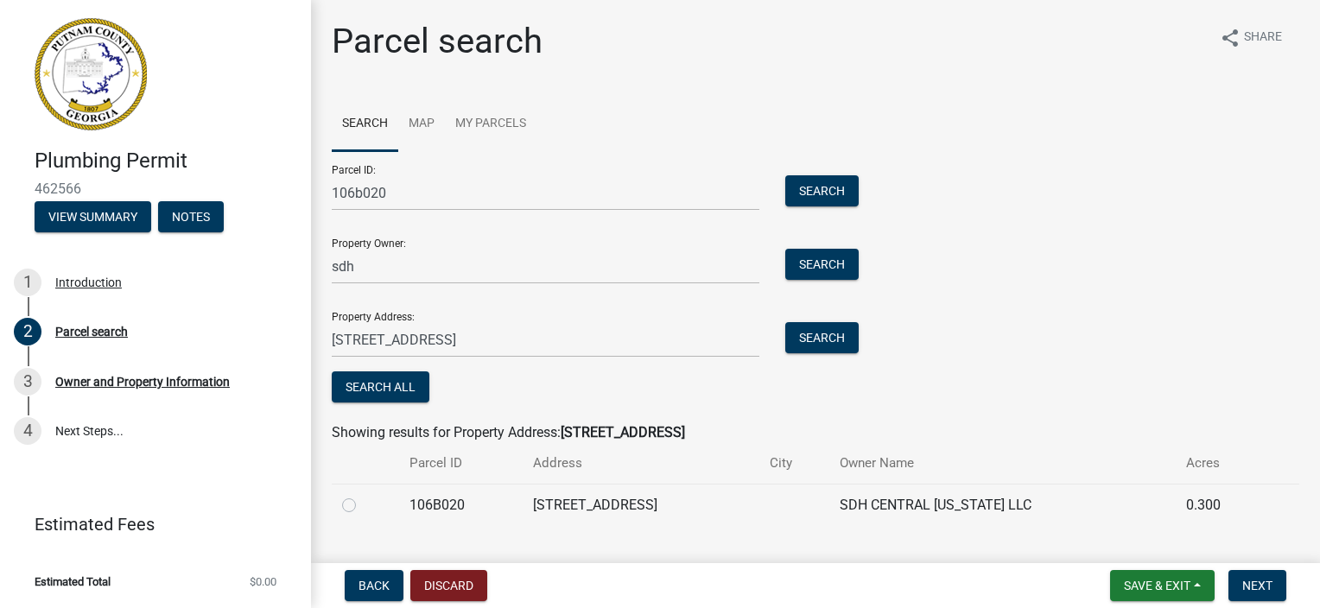
click at [363, 495] on label at bounding box center [363, 495] width 0 height 0
click at [363, 506] on input "radio" at bounding box center [368, 500] width 11 height 11
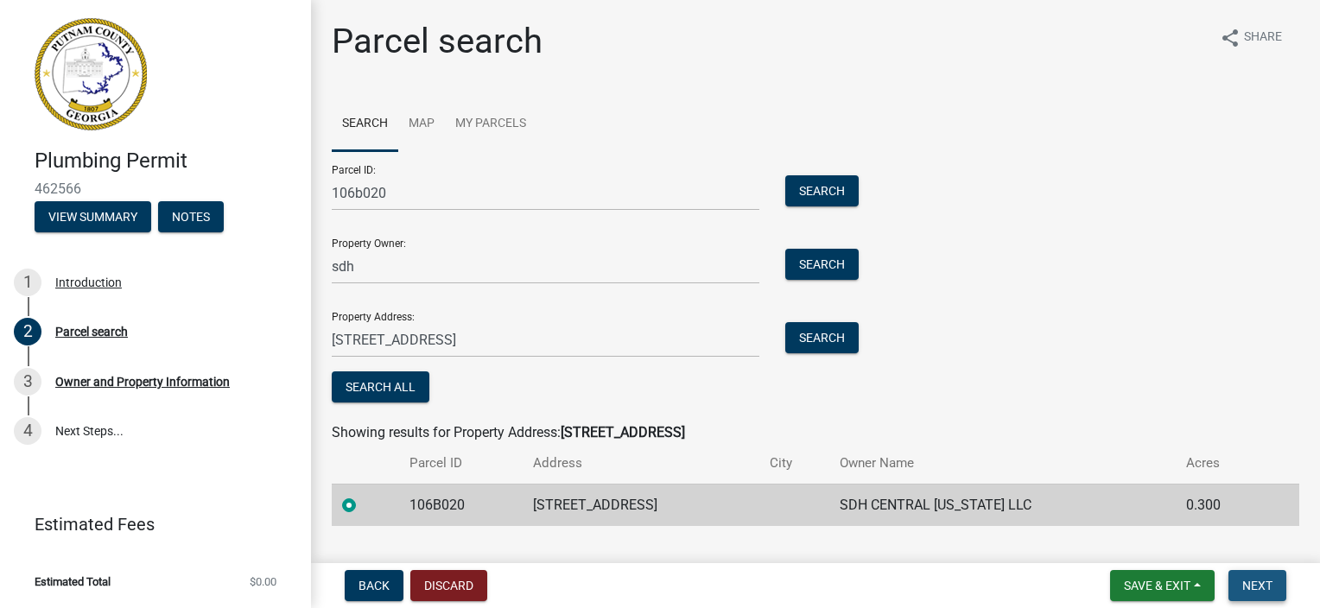
click at [1260, 591] on span "Next" at bounding box center [1258, 586] width 30 height 14
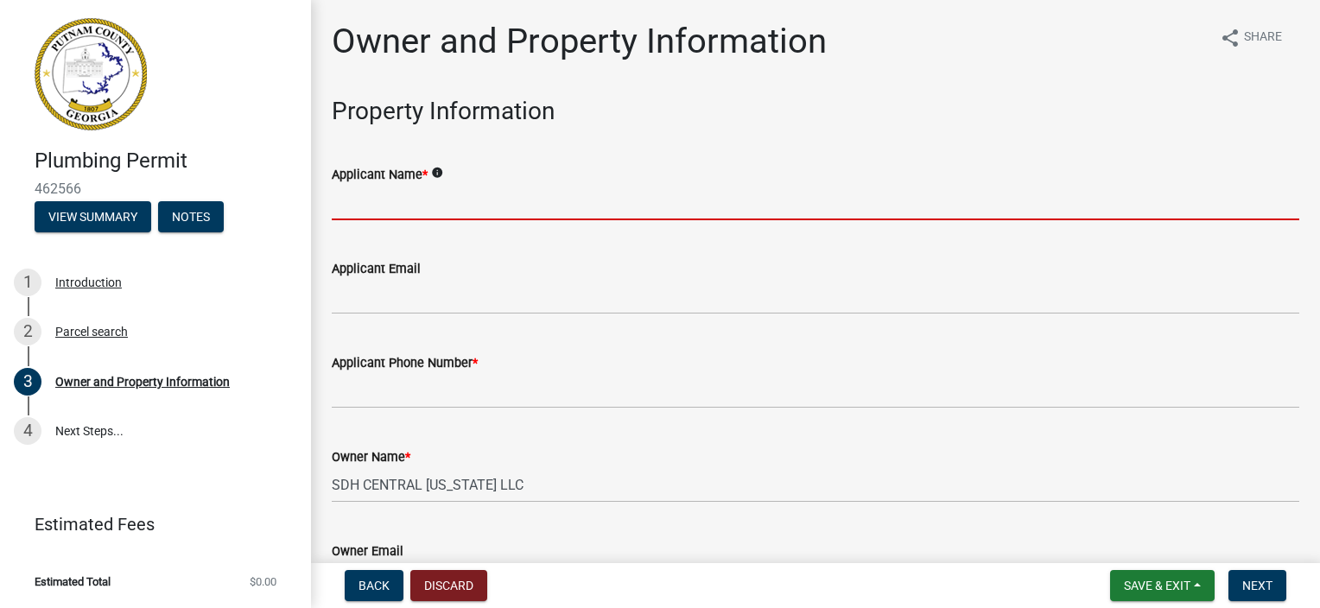
click at [431, 216] on input "Applicant Name *" at bounding box center [816, 202] width 968 height 35
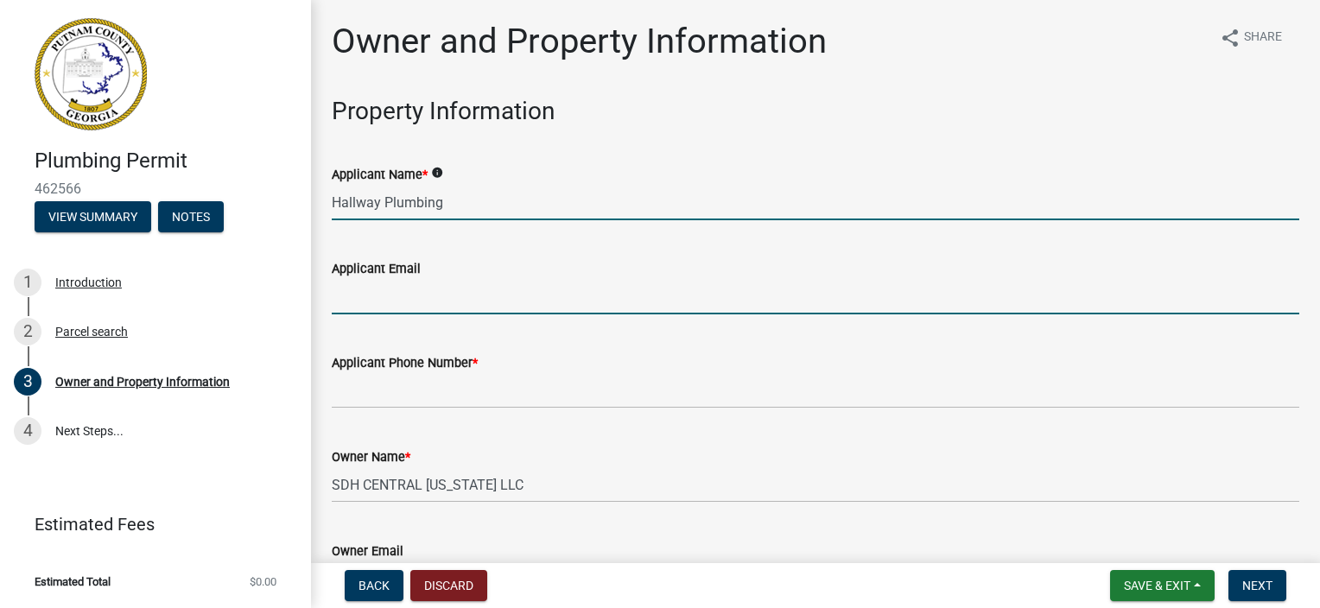
click at [417, 295] on input "Applicant Email" at bounding box center [816, 296] width 968 height 35
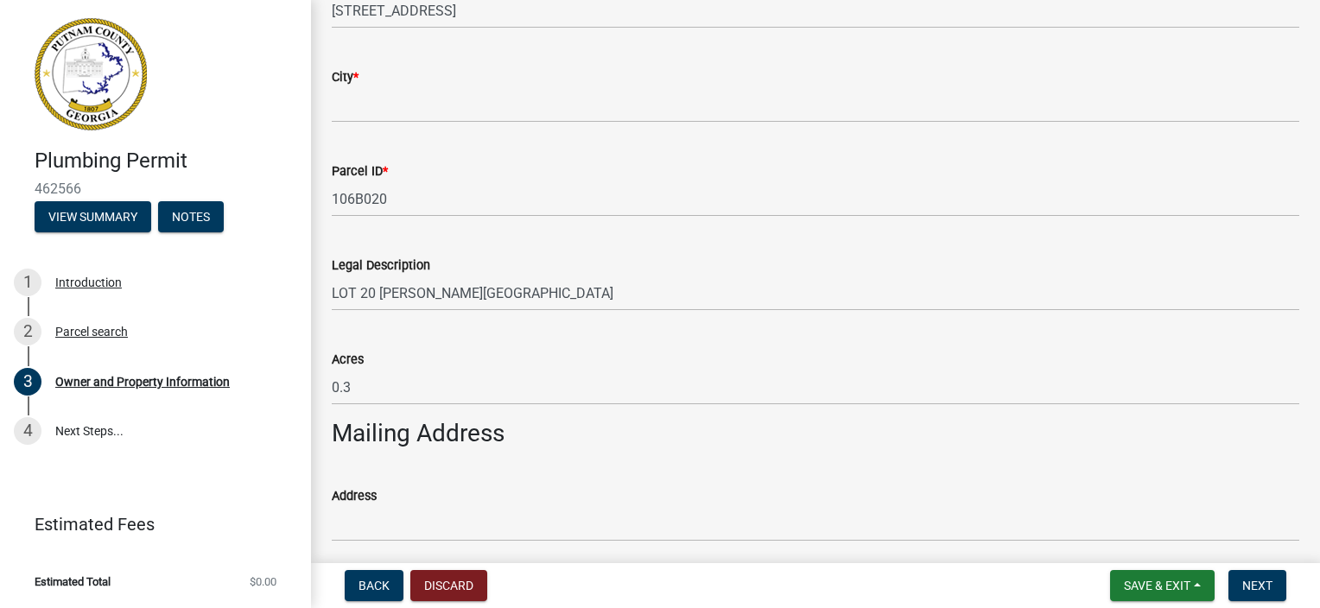
scroll to position [691, 0]
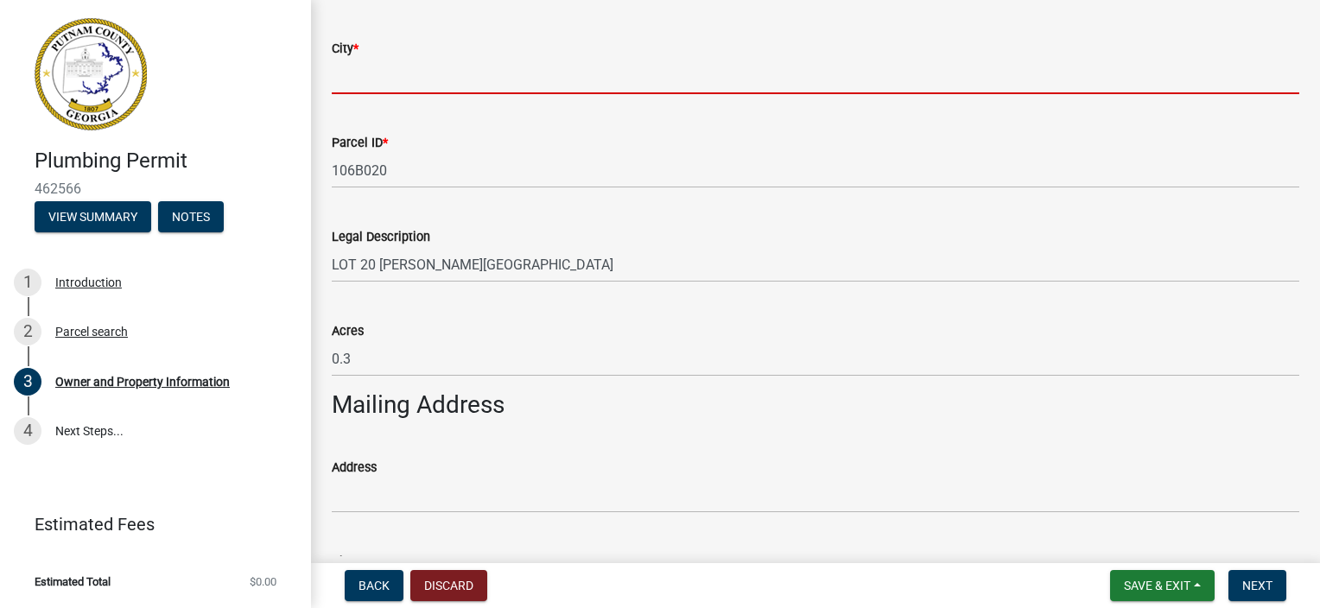
click at [373, 83] on input "City *" at bounding box center [816, 76] width 968 height 35
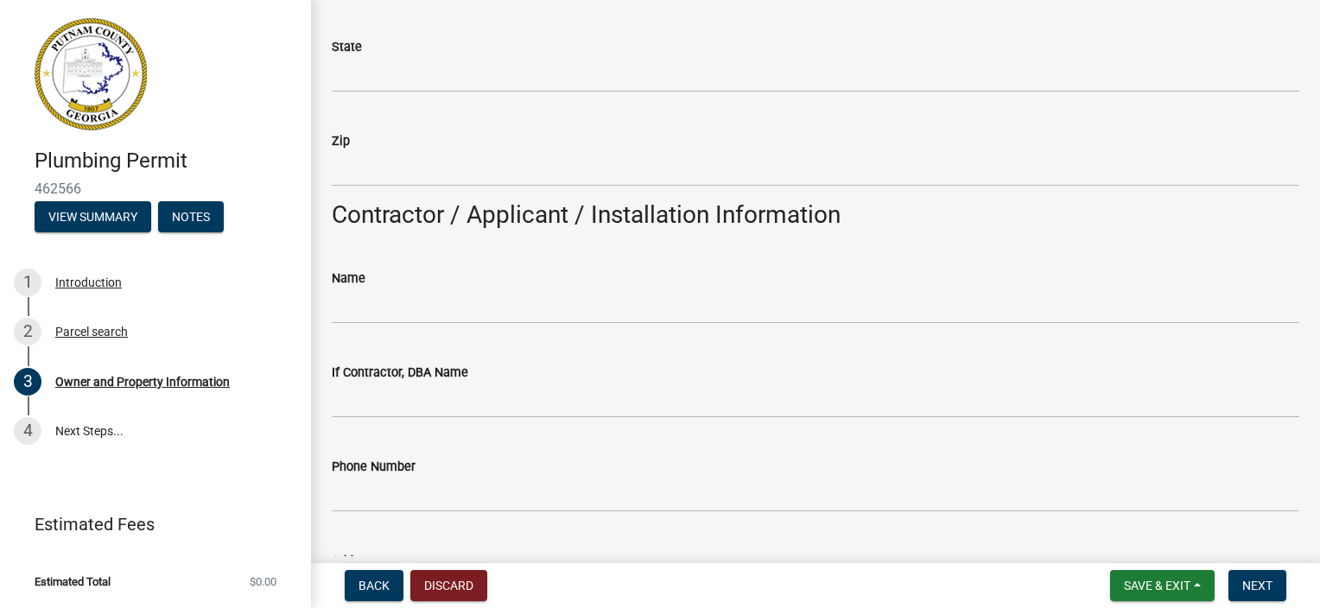
scroll to position [1469, 0]
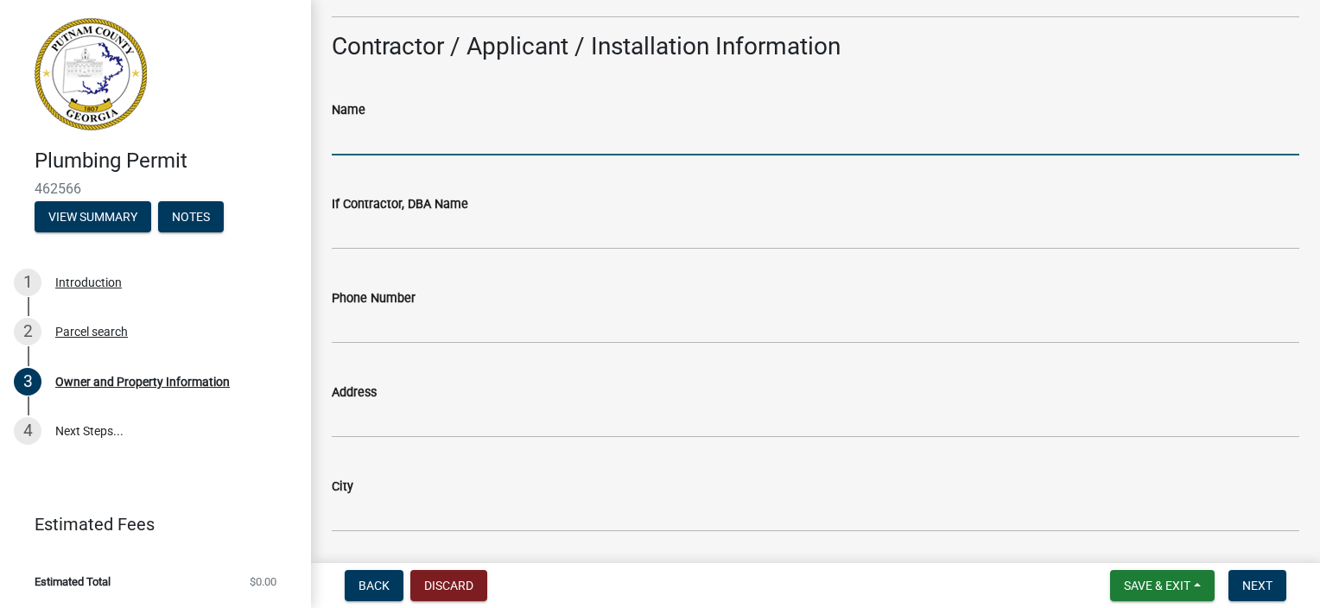
click at [456, 145] on input "Name" at bounding box center [816, 137] width 968 height 35
drag, startPoint x: 250, startPoint y: 134, endPoint x: 150, endPoint y: 135, distance: 99.4
click at [150, 135] on div "Plumbing Permit 462566 View Summary Notes 1 Introduction 2 Parcel search 3 Owne…" at bounding box center [660, 304] width 1320 height 608
click at [457, 145] on input "Name" at bounding box center [816, 137] width 968 height 35
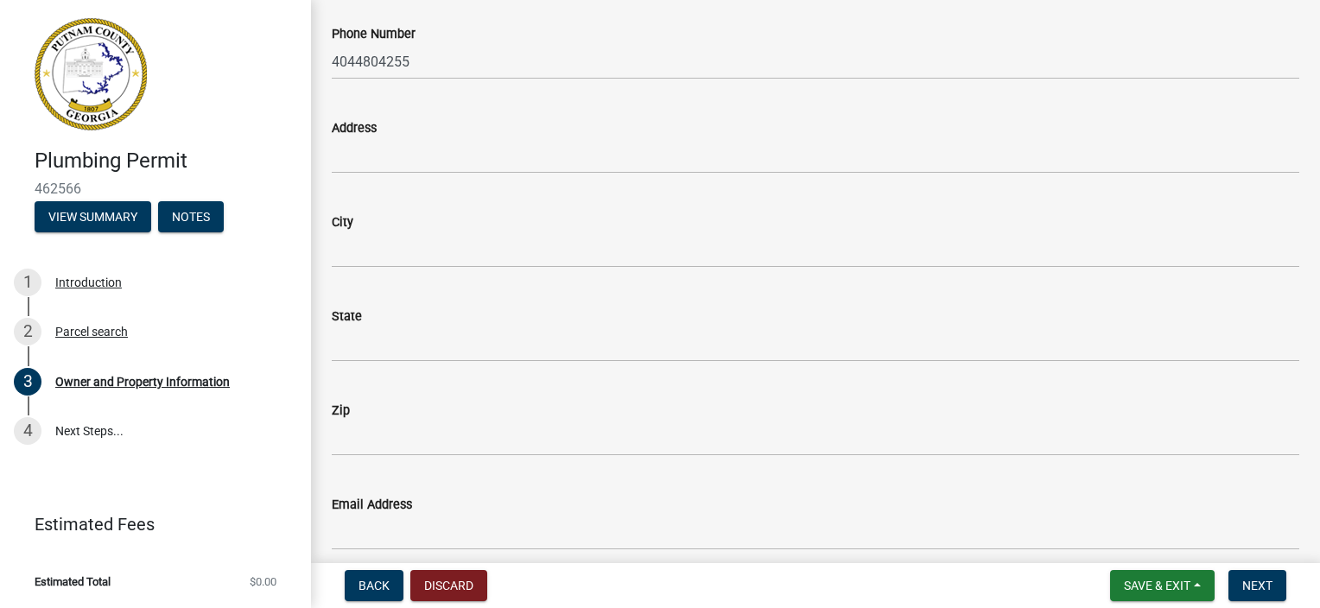
scroll to position [1642, 0]
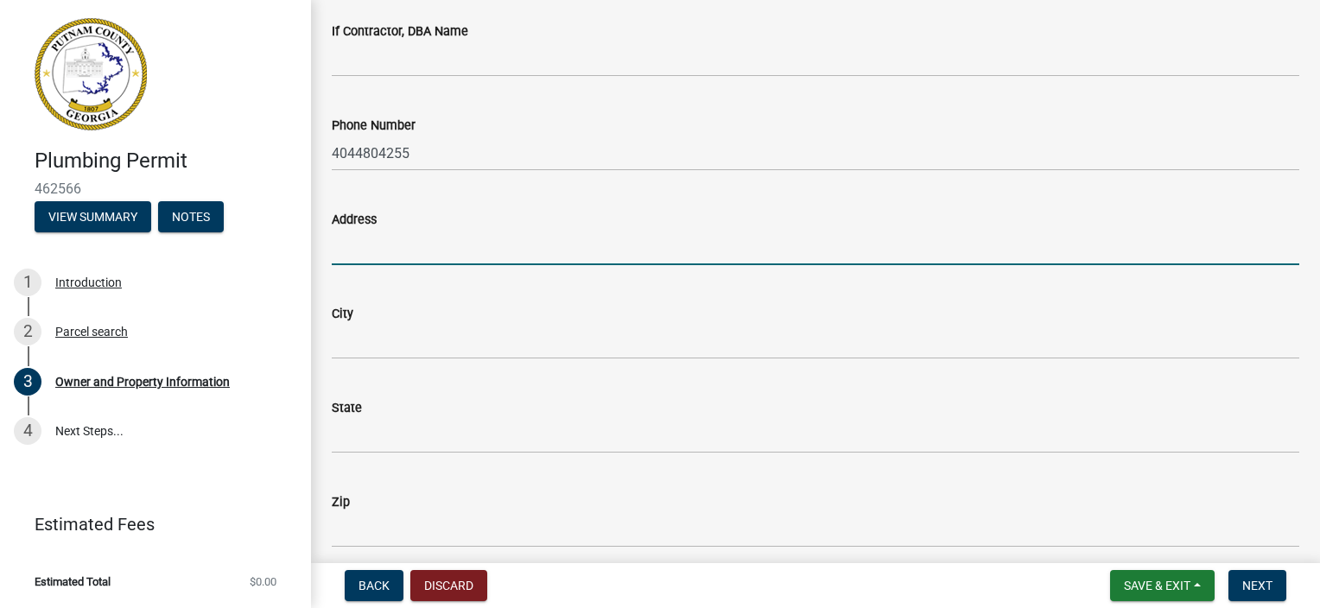
click at [378, 245] on input "Address" at bounding box center [816, 247] width 968 height 35
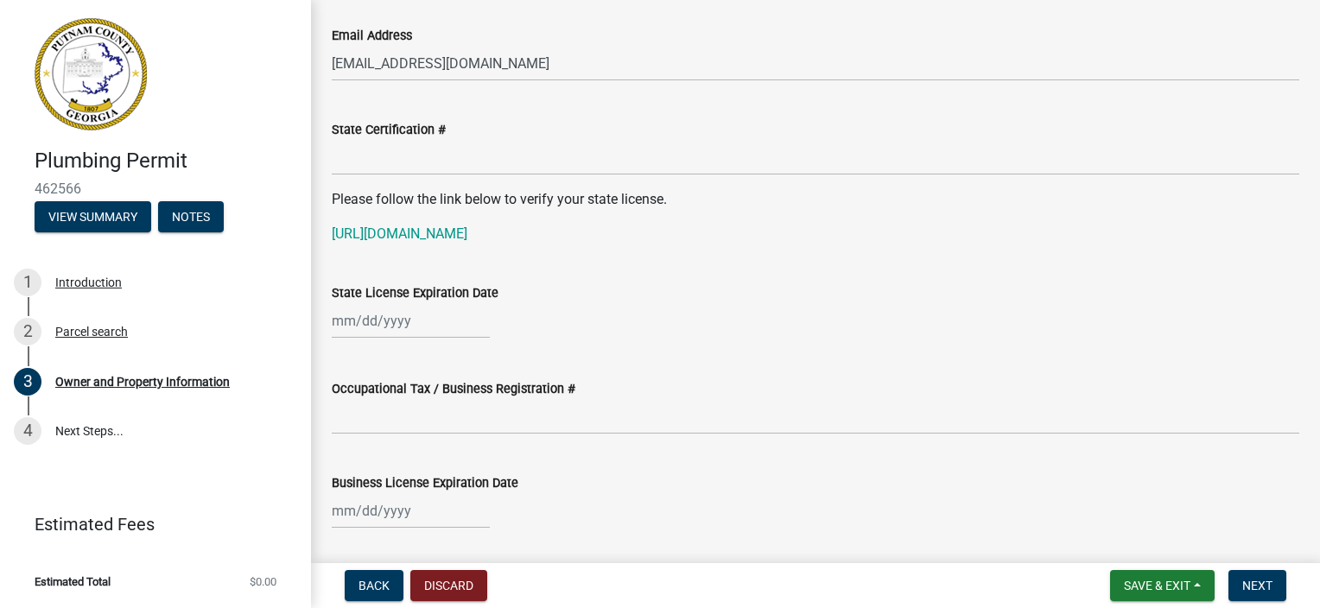
scroll to position [2247, 0]
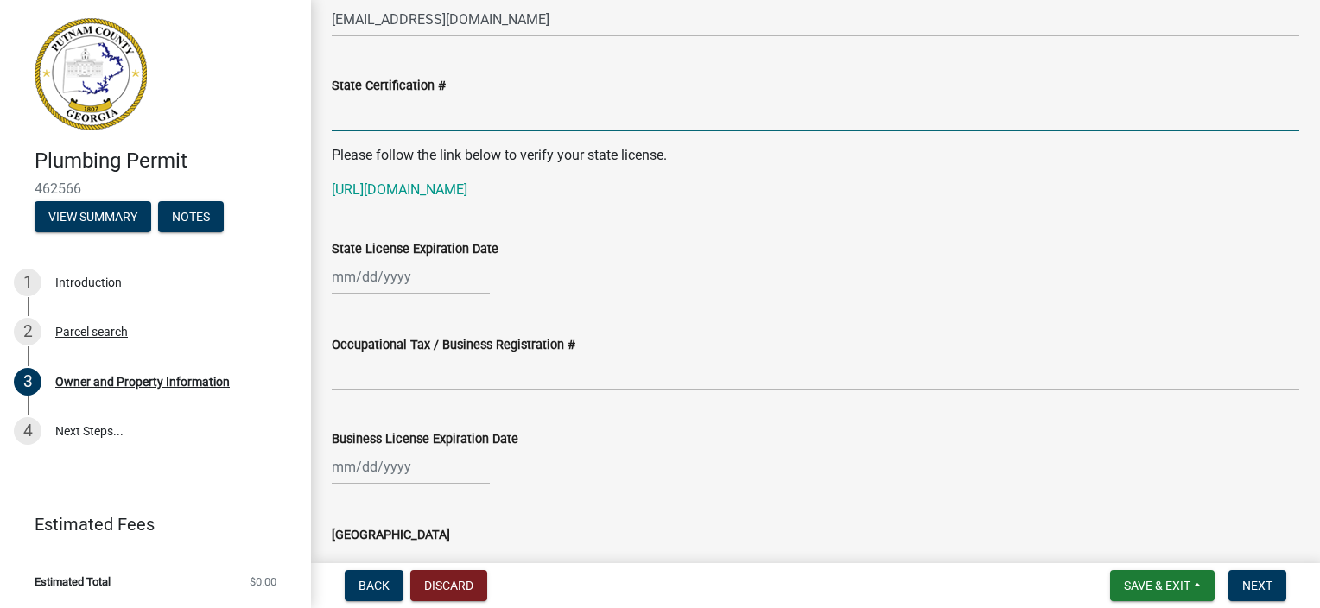
click at [391, 121] on input "State Certification #" at bounding box center [816, 113] width 968 height 35
drag, startPoint x: 380, startPoint y: 105, endPoint x: 277, endPoint y: 141, distance: 109.6
click at [277, 140] on div "Plumbing Permit 462566 View Summary Notes 1 Introduction 2 Parcel search 3 Owne…" at bounding box center [660, 304] width 1320 height 608
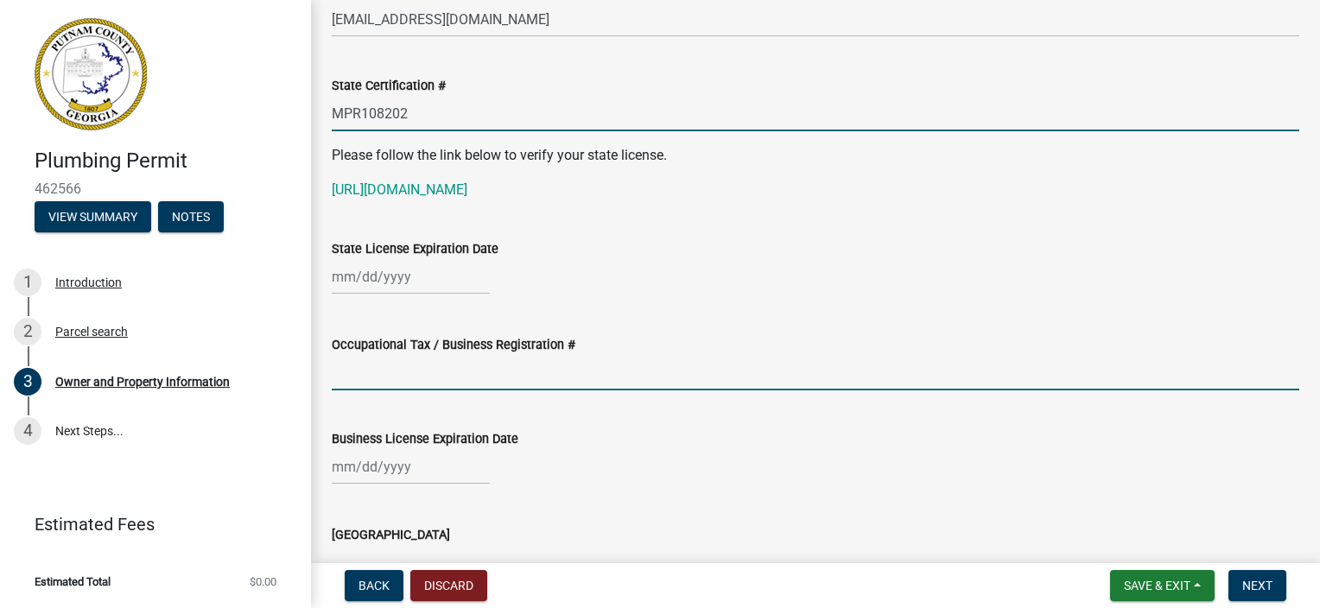
click at [377, 383] on input "Occupational Tax / Business Registration #" at bounding box center [816, 372] width 968 height 35
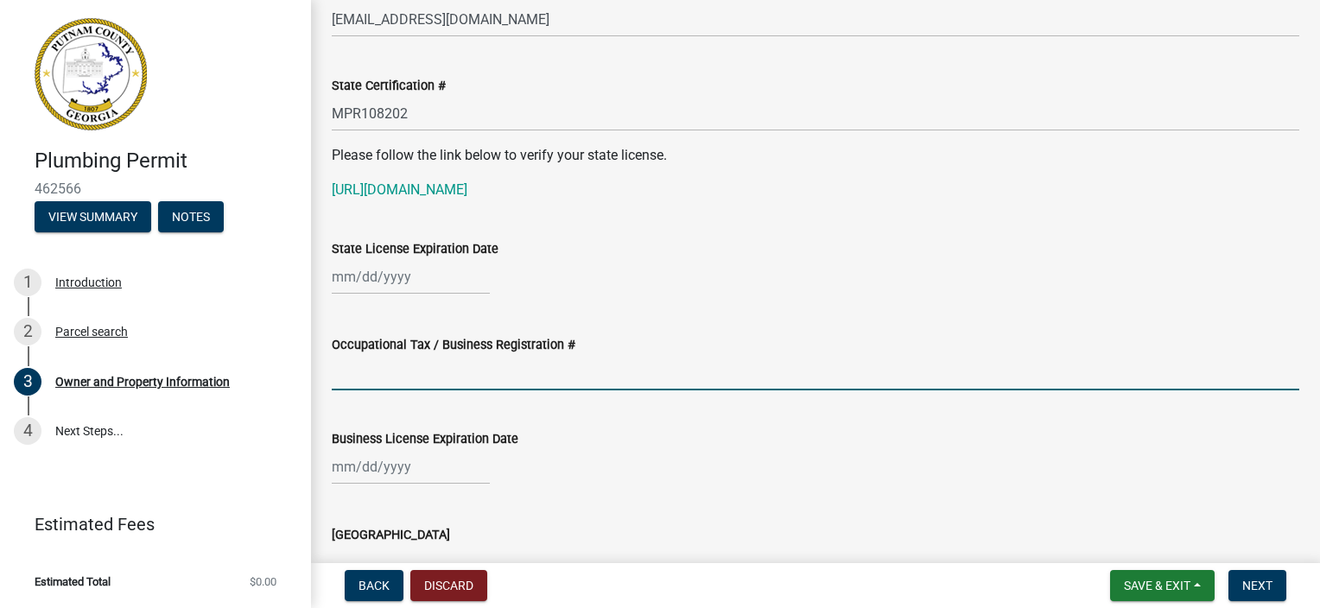
click at [397, 277] on div at bounding box center [411, 276] width 158 height 35
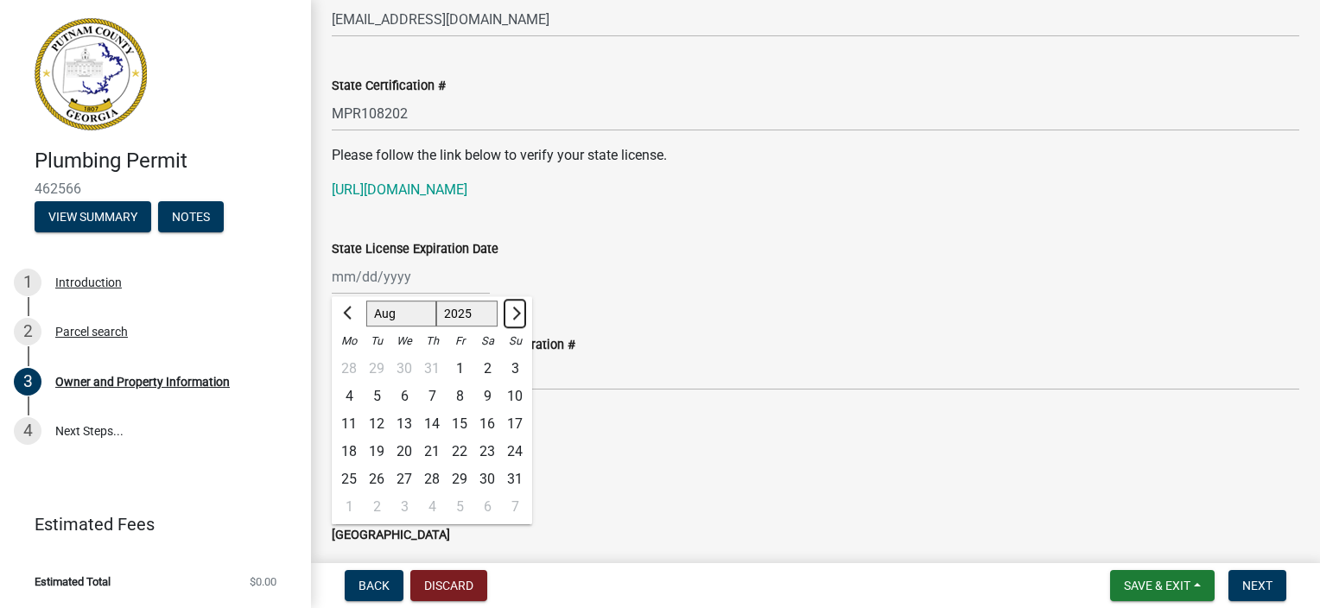
click at [517, 318] on button "Next month" at bounding box center [515, 314] width 21 height 28
click at [516, 317] on span "Next month" at bounding box center [514, 313] width 13 height 13
click at [344, 310] on button "Previous month" at bounding box center [349, 314] width 21 height 28
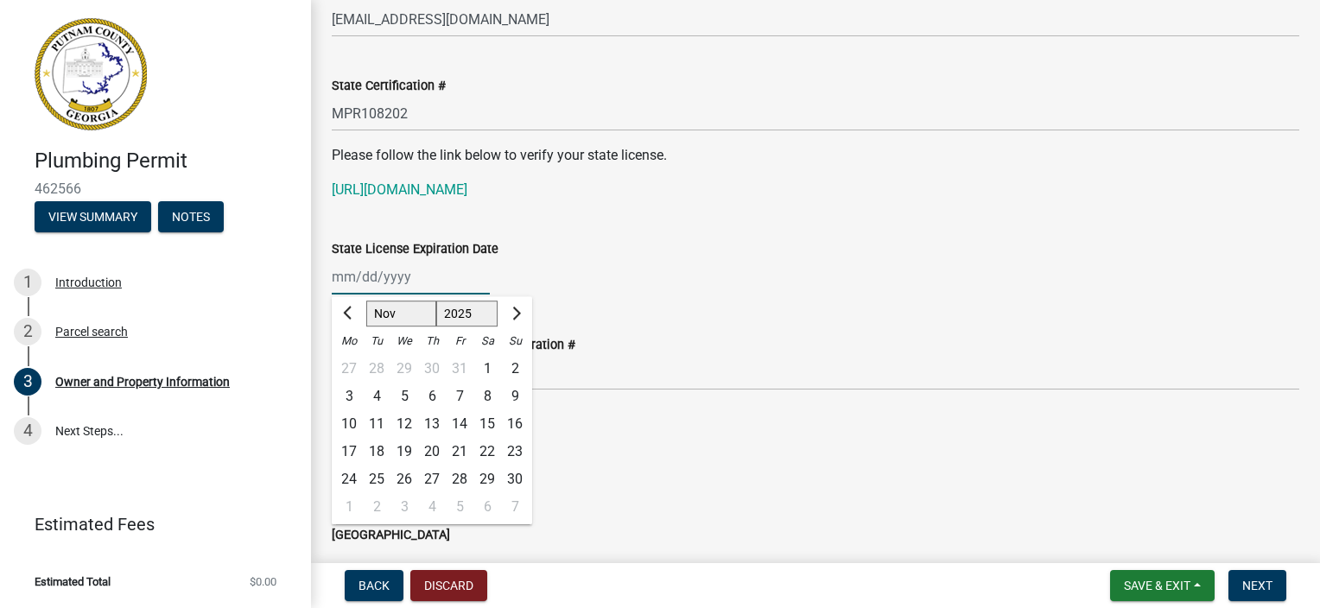
click at [467, 318] on select "1525 1526 1527 1528 1529 1530 1531 1532 1533 1534 1535 1536 1537 1538 1539 1540…" at bounding box center [467, 314] width 62 height 26
click at [436, 301] on select "1525 1526 1527 1528 1529 1530 1531 1532 1533 1534 1535 1536 1537 1538 1539 1540…" at bounding box center [467, 314] width 62 height 26
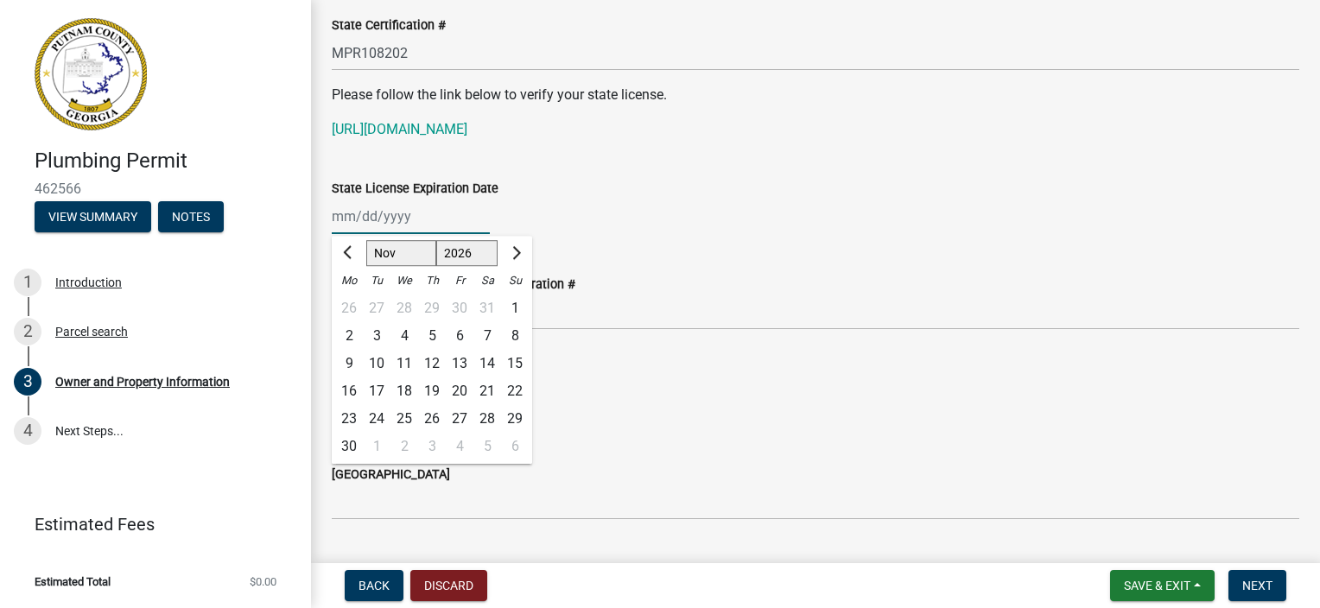
scroll to position [2333, 0]
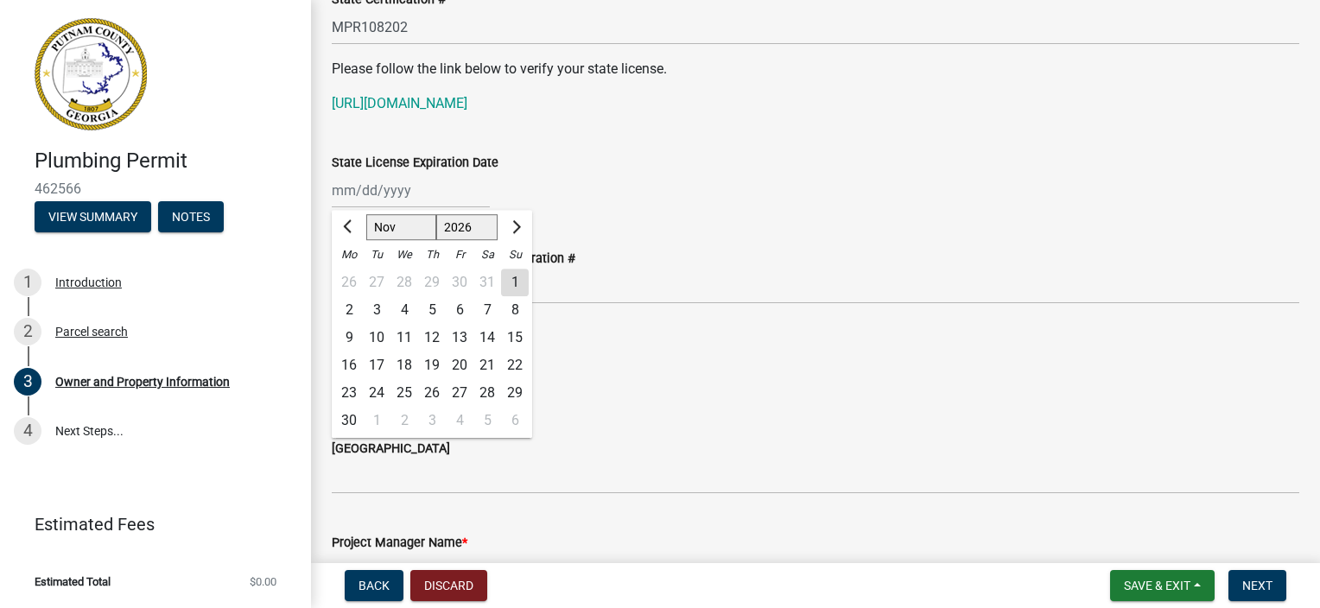
click at [353, 417] on div "30" at bounding box center [349, 421] width 28 height 28
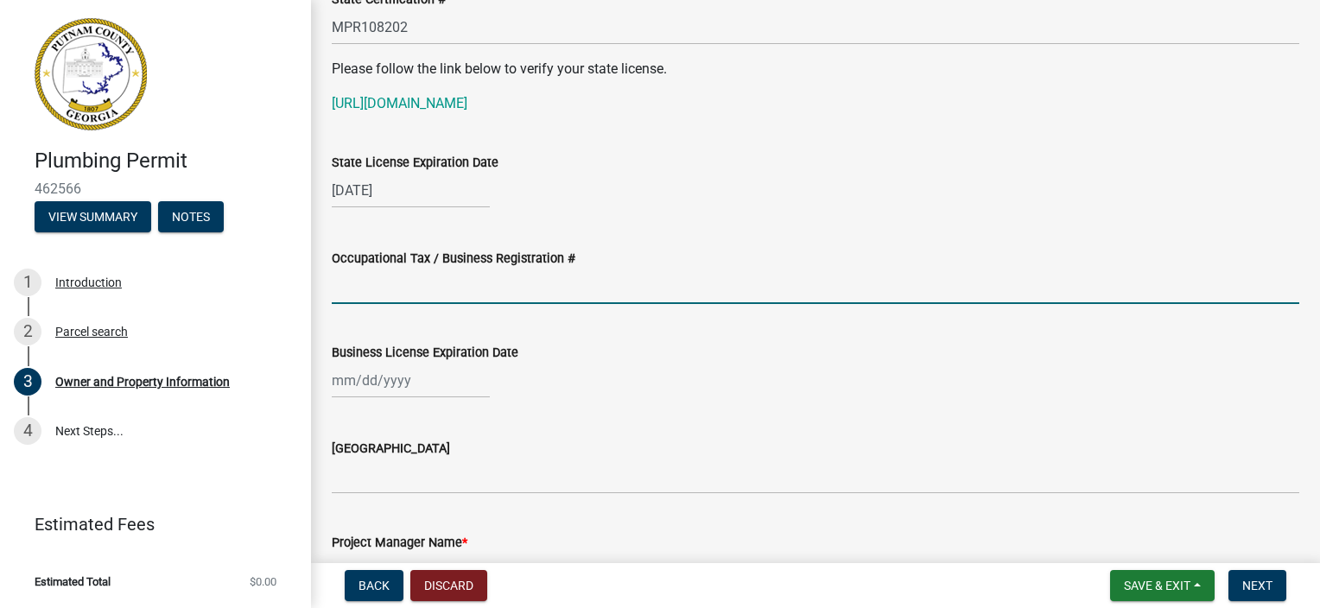
click at [376, 292] on input "Occupational Tax / Business Registration #" at bounding box center [816, 286] width 968 height 35
click at [366, 384] on div at bounding box center [411, 380] width 158 height 35
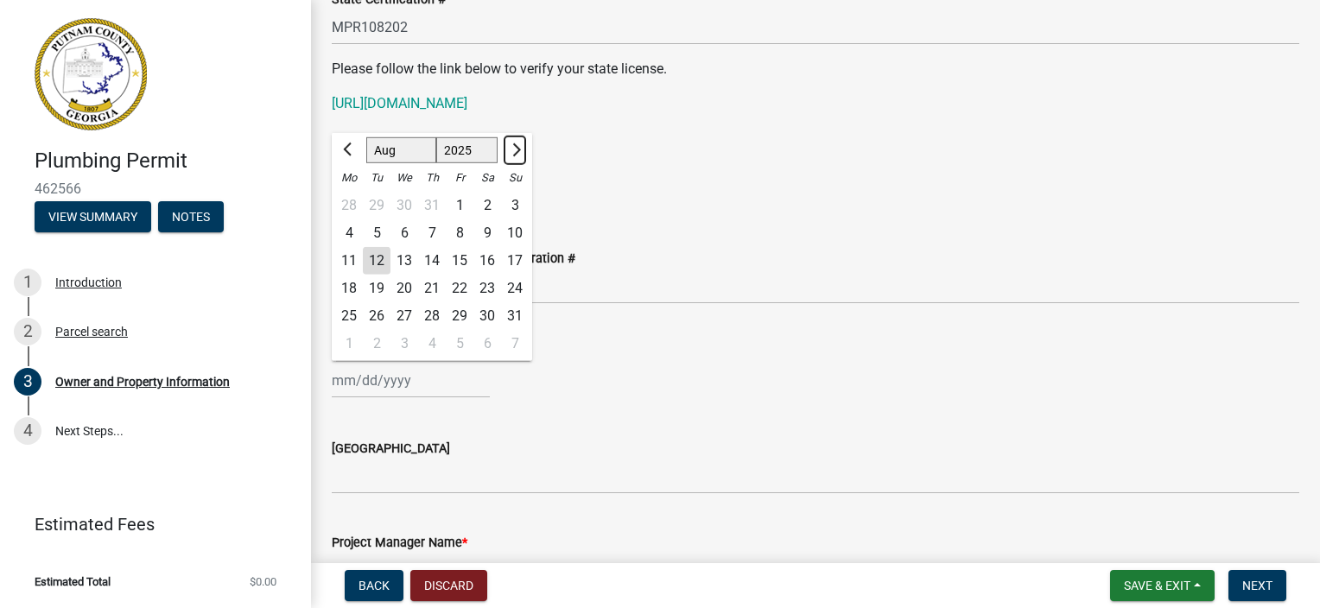
click at [517, 152] on span "Next month" at bounding box center [514, 149] width 13 height 13
click at [407, 315] on div "31" at bounding box center [405, 316] width 28 height 28
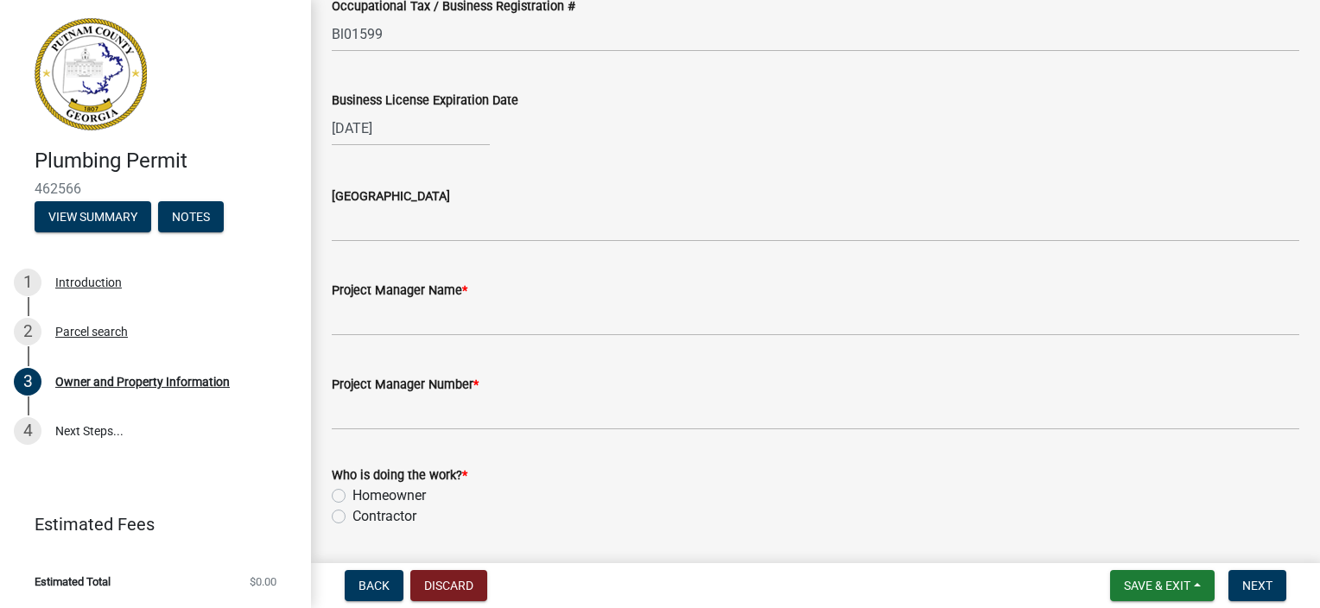
scroll to position [2592, 0]
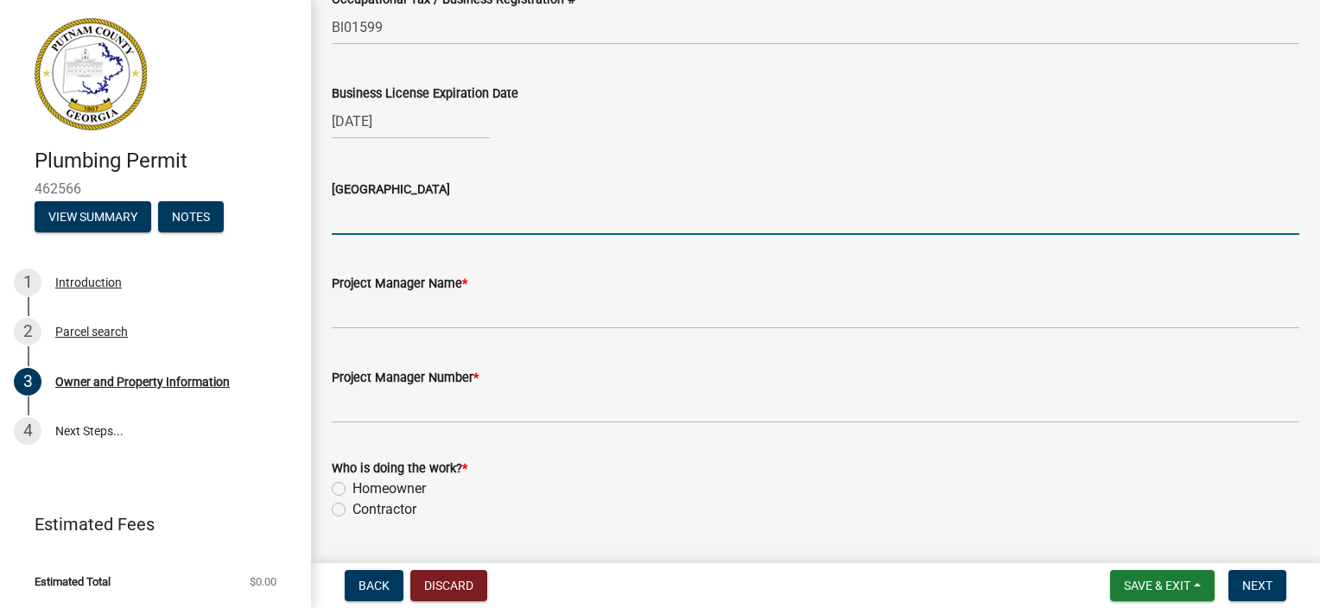
click at [413, 219] on input "[GEOGRAPHIC_DATA]" at bounding box center [816, 217] width 968 height 35
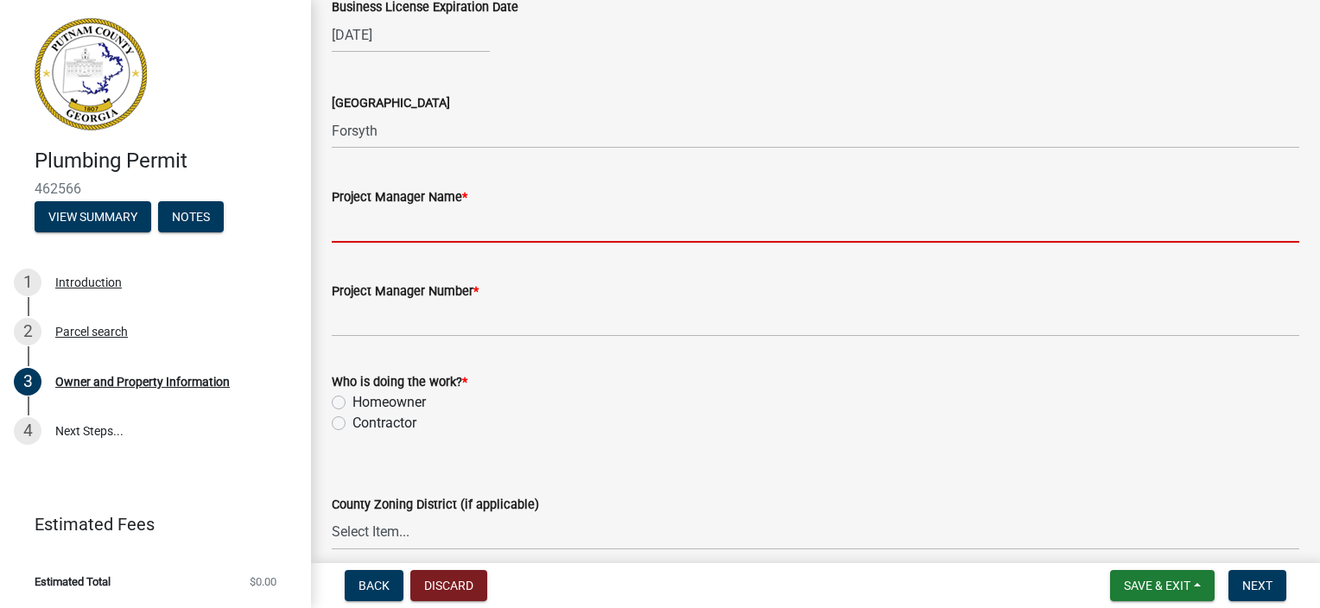
click at [415, 229] on input "Project Manager Name *" at bounding box center [816, 224] width 968 height 35
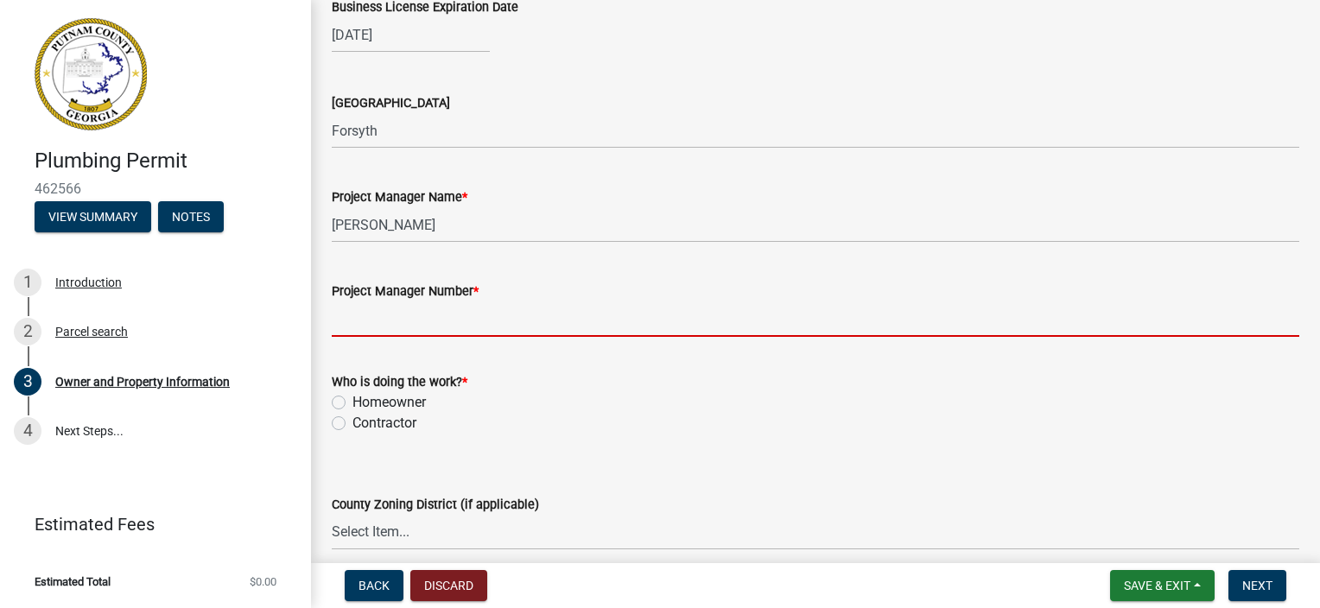
click at [380, 327] on input "Project Manager Number *" at bounding box center [816, 319] width 968 height 35
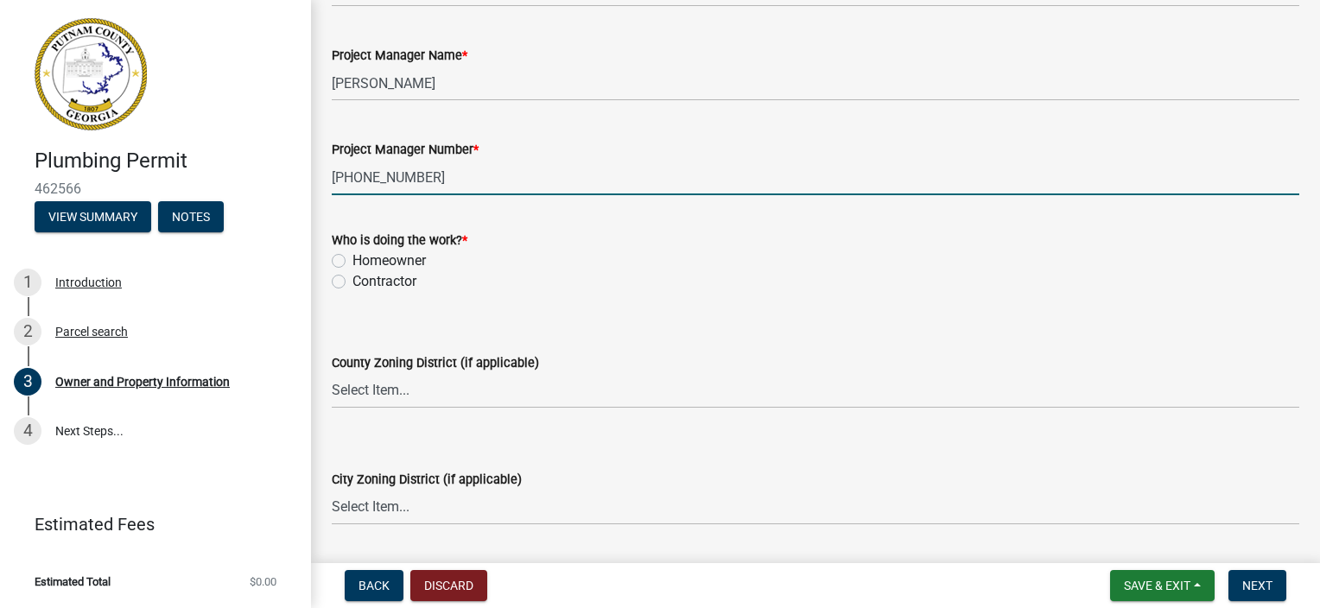
scroll to position [2851, 0]
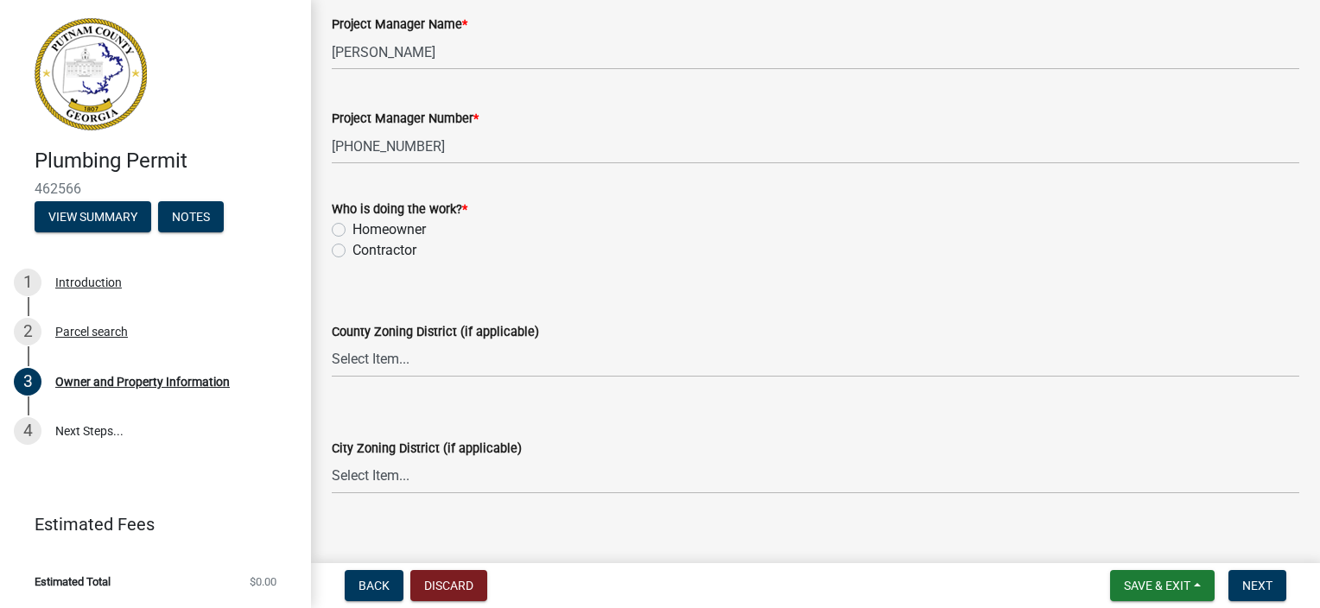
click at [353, 250] on label "Contractor" at bounding box center [385, 250] width 64 height 21
click at [353, 250] on input "Contractor" at bounding box center [358, 245] width 11 height 11
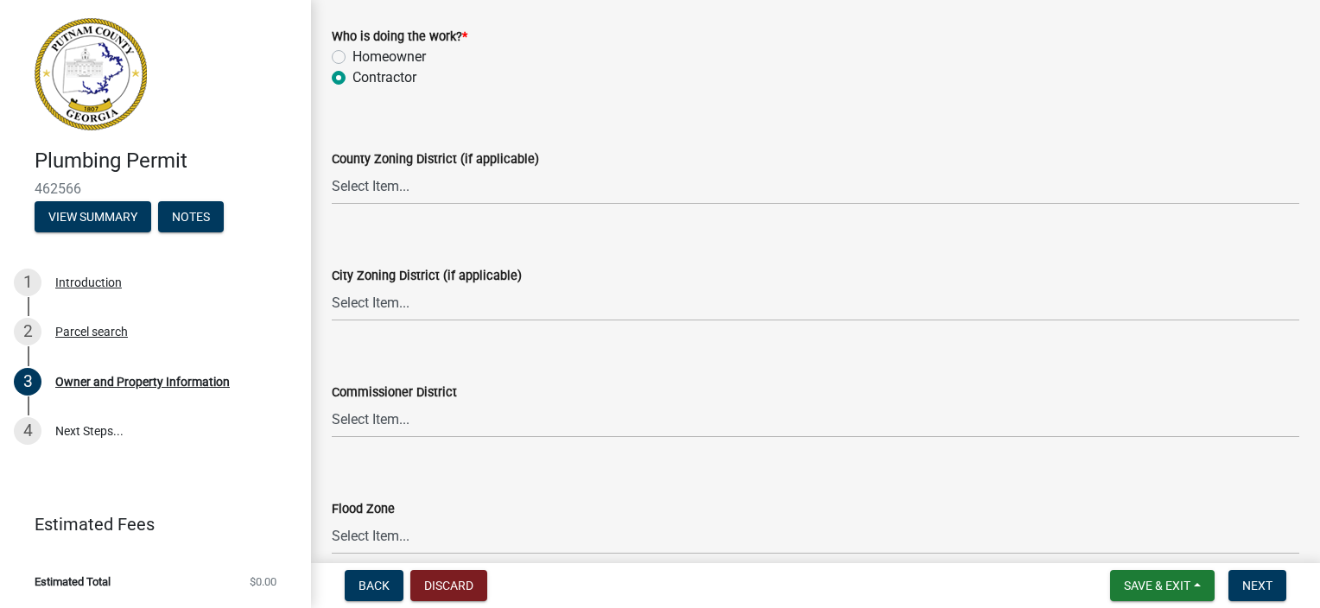
scroll to position [3105, 0]
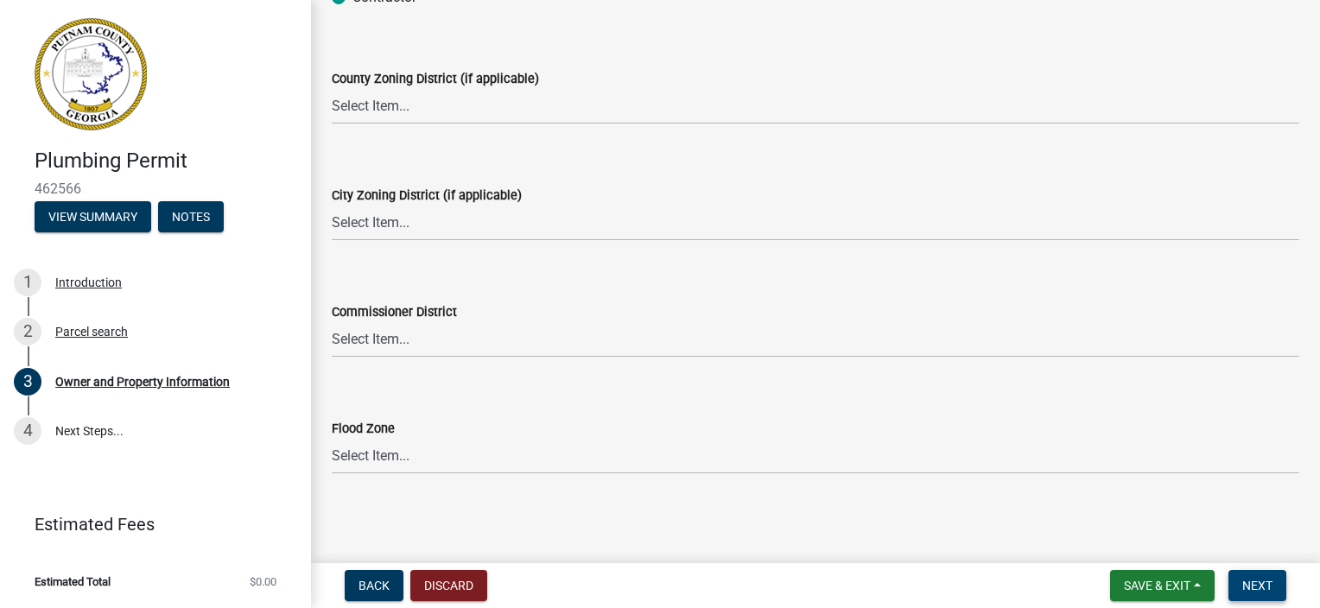
click at [1258, 588] on span "Next" at bounding box center [1258, 586] width 30 height 14
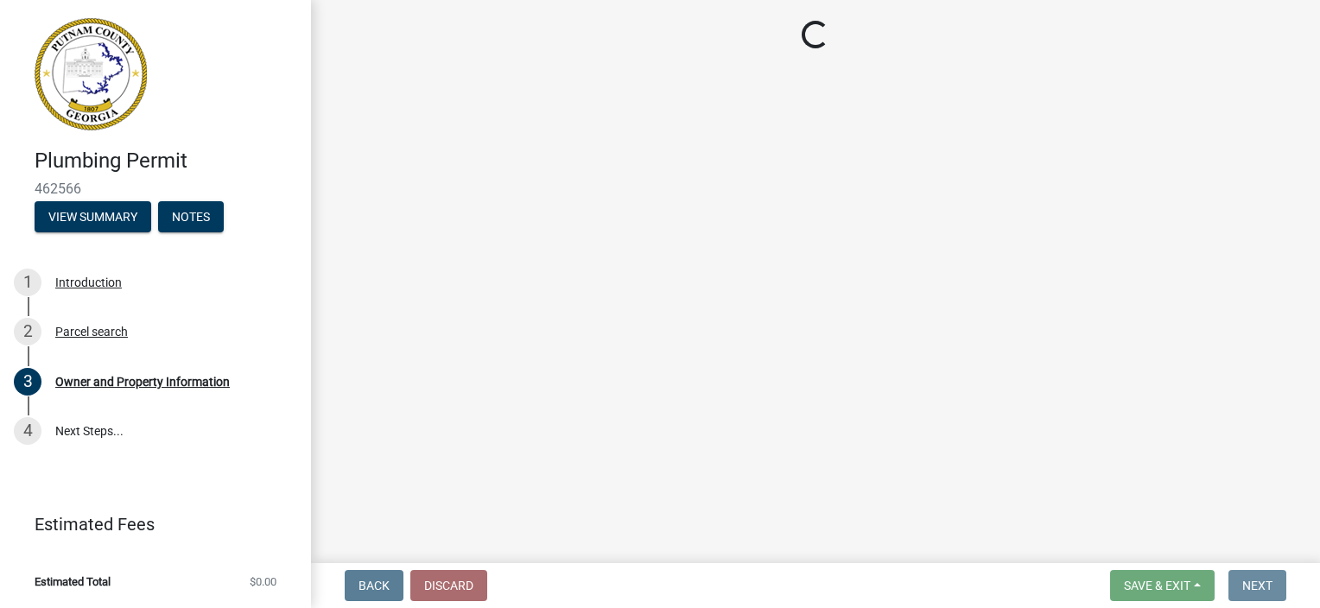
scroll to position [0, 0]
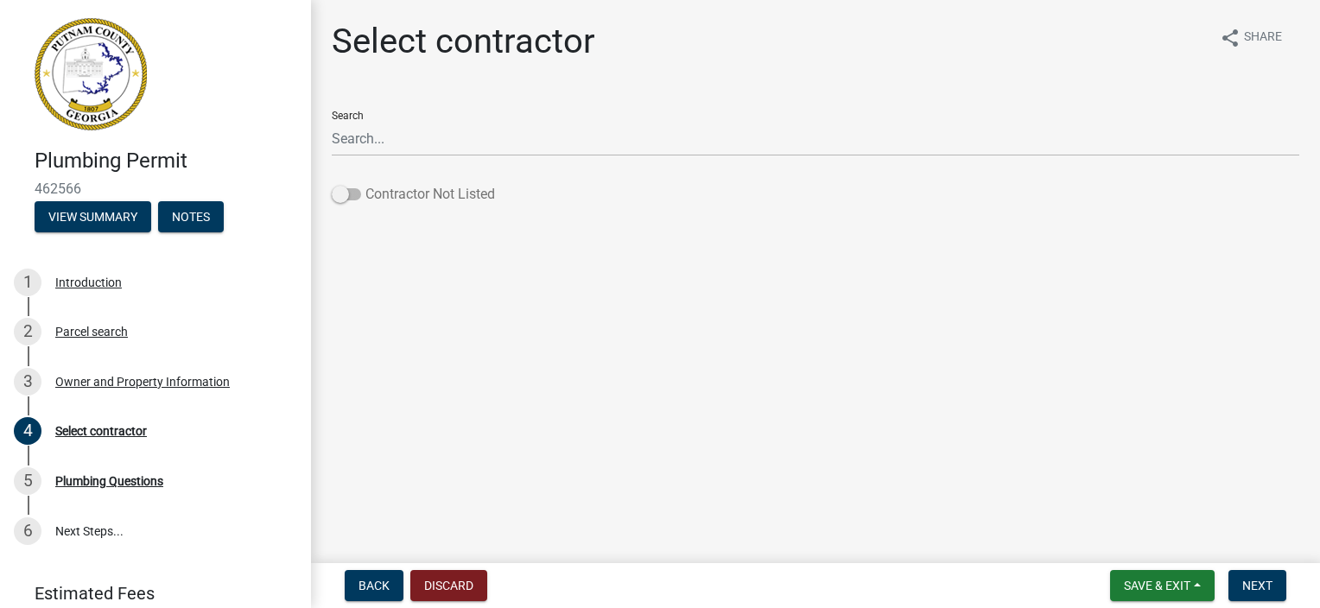
click at [355, 187] on label "Contractor Not Listed" at bounding box center [413, 194] width 163 height 21
click at [339, 190] on span at bounding box center [346, 194] width 29 height 12
click at [366, 184] on input "Contractor Not Listed" at bounding box center [366, 184] width 0 height 0
click at [1250, 580] on span "Next" at bounding box center [1258, 586] width 30 height 14
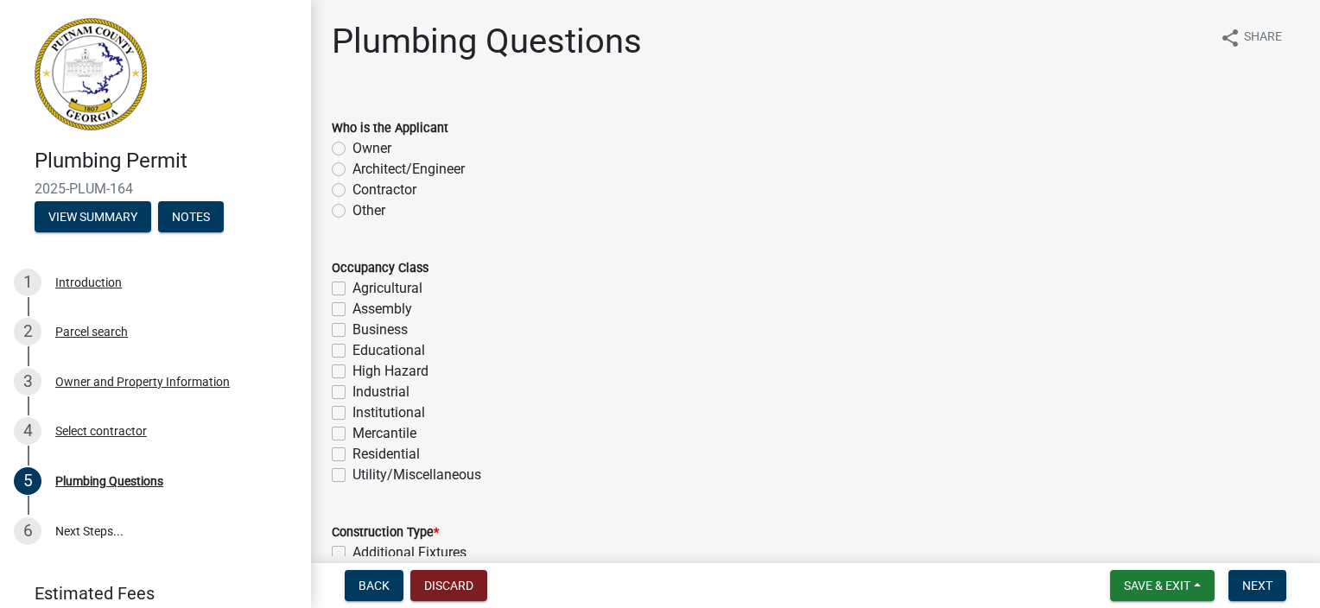
click at [353, 194] on label "Contractor" at bounding box center [385, 190] width 64 height 21
click at [353, 191] on input "Contractor" at bounding box center [358, 185] width 11 height 11
click at [353, 449] on label "Residential" at bounding box center [386, 454] width 67 height 21
click at [353, 449] on input "Residential" at bounding box center [358, 449] width 11 height 11
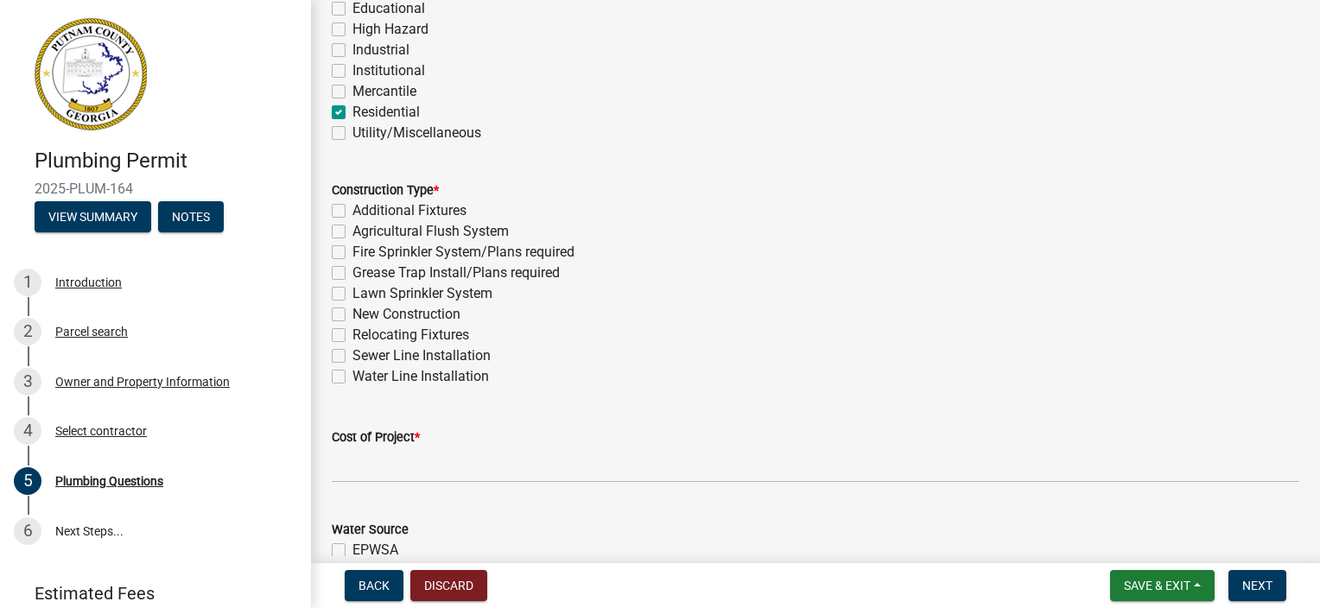
scroll to position [346, 0]
click at [336, 303] on div "New Construction" at bounding box center [816, 311] width 968 height 21
click at [353, 307] on label "New Construction" at bounding box center [407, 311] width 108 height 21
click at [353, 307] on input "New Construction" at bounding box center [358, 306] width 11 height 11
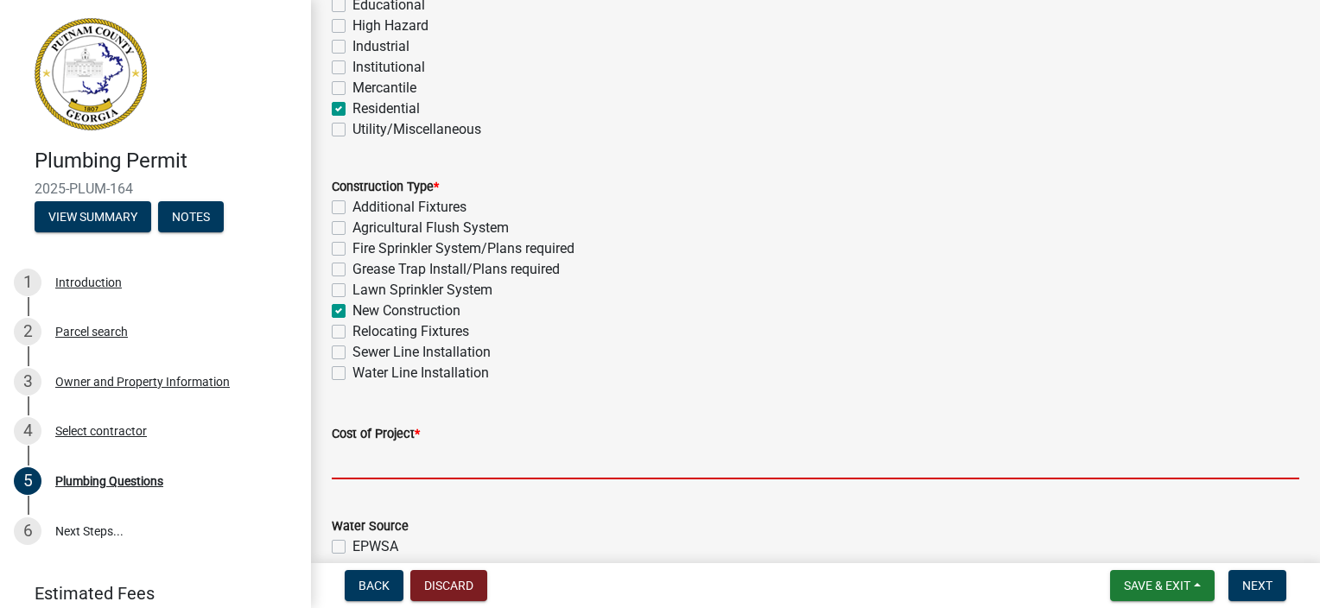
drag, startPoint x: 342, startPoint y: 469, endPoint x: 342, endPoint y: 480, distance: 10.4
click at [342, 470] on input "text" at bounding box center [816, 461] width 968 height 35
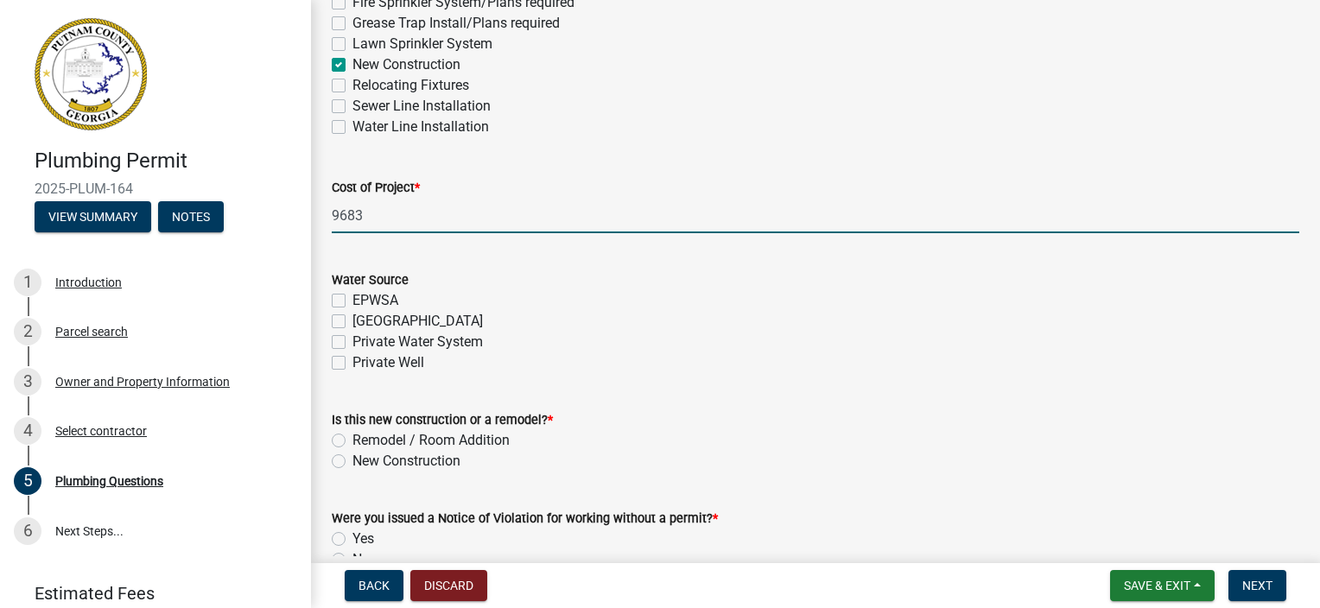
scroll to position [605, 0]
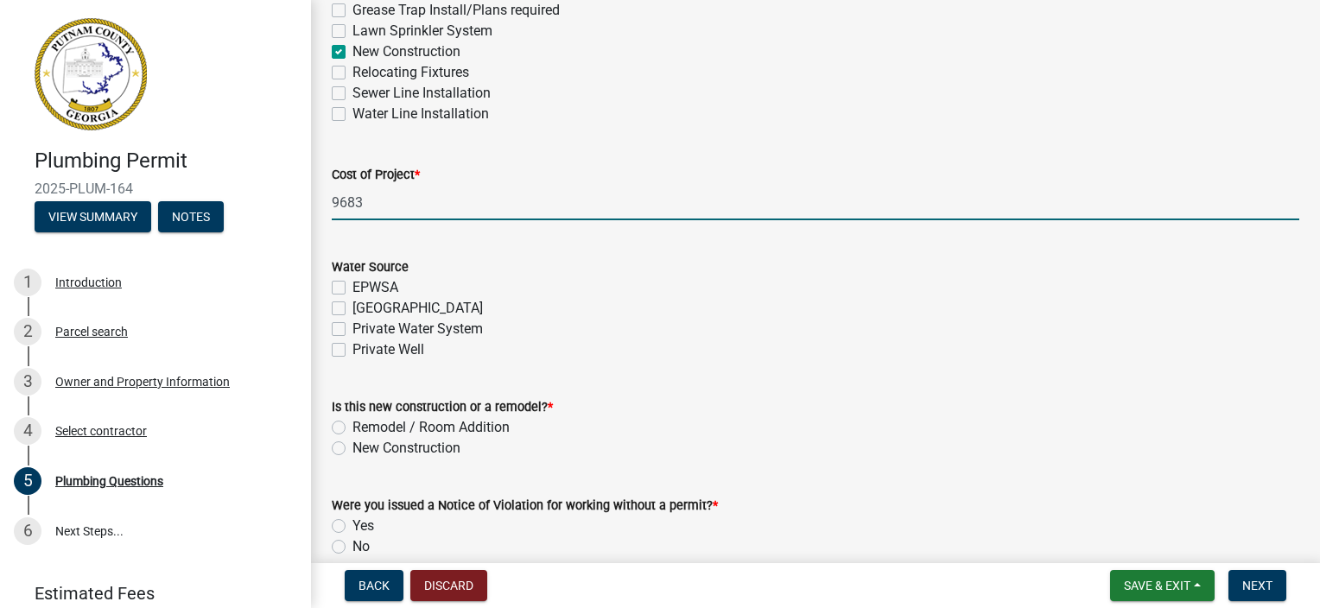
click at [353, 350] on label "Private Well" at bounding box center [389, 350] width 72 height 21
click at [353, 350] on input "Private Well" at bounding box center [358, 345] width 11 height 11
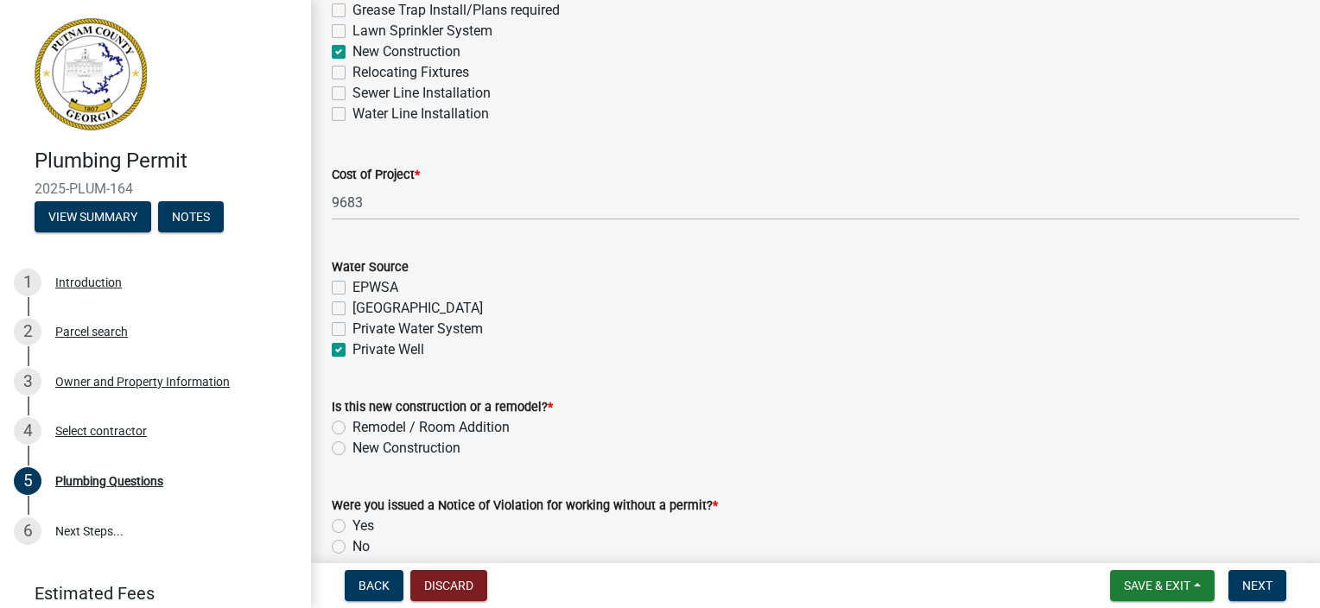
click at [331, 448] on div "Is this new construction or a remodel? * Remodel / Room Addition New Constructi…" at bounding box center [816, 417] width 994 height 83
click at [353, 453] on label "New Construction" at bounding box center [407, 448] width 108 height 21
click at [353, 449] on input "New Construction" at bounding box center [358, 443] width 11 height 11
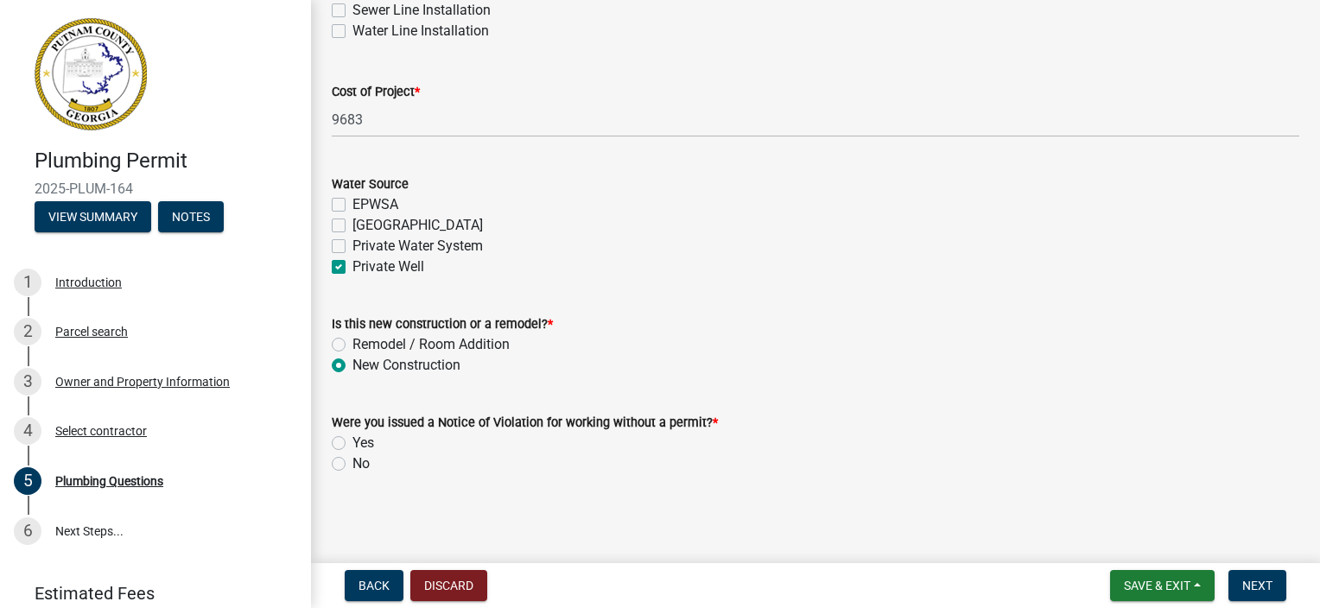
click at [331, 462] on div "Were you issued a Notice of Violation for working without a permit? * Yes No" at bounding box center [816, 432] width 994 height 83
click at [353, 467] on label "No" at bounding box center [361, 464] width 17 height 21
click at [353, 465] on input "No" at bounding box center [358, 459] width 11 height 11
click at [1268, 594] on button "Next" at bounding box center [1258, 585] width 58 height 31
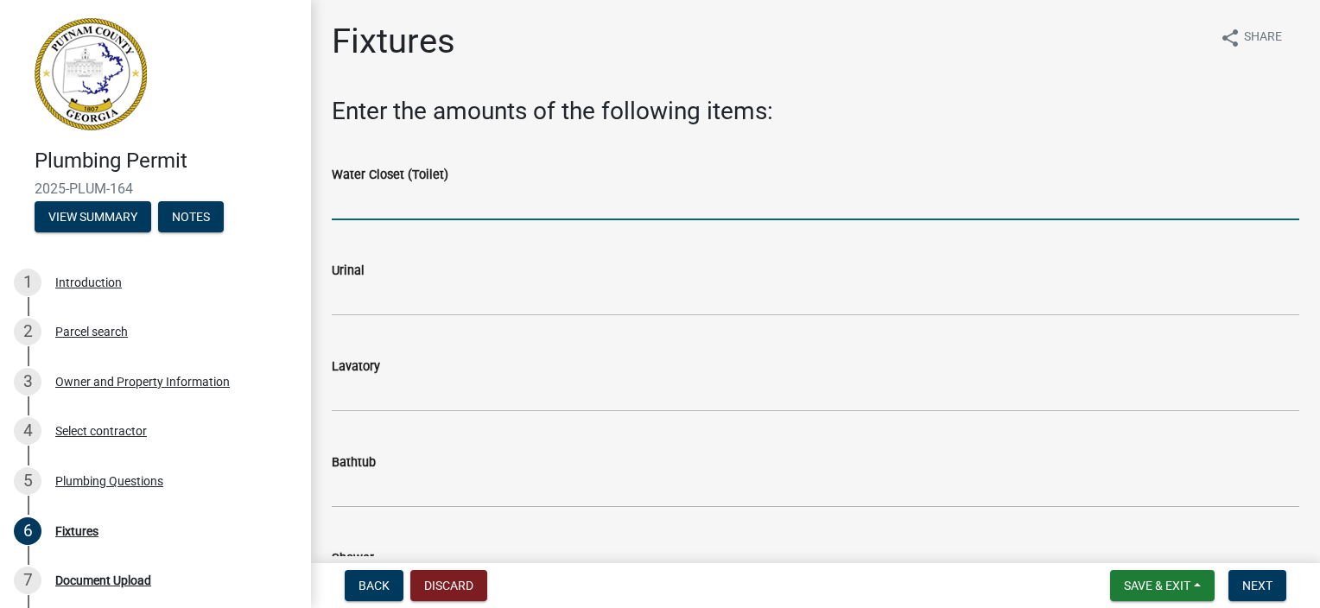
click at [365, 211] on input "text" at bounding box center [816, 202] width 968 height 35
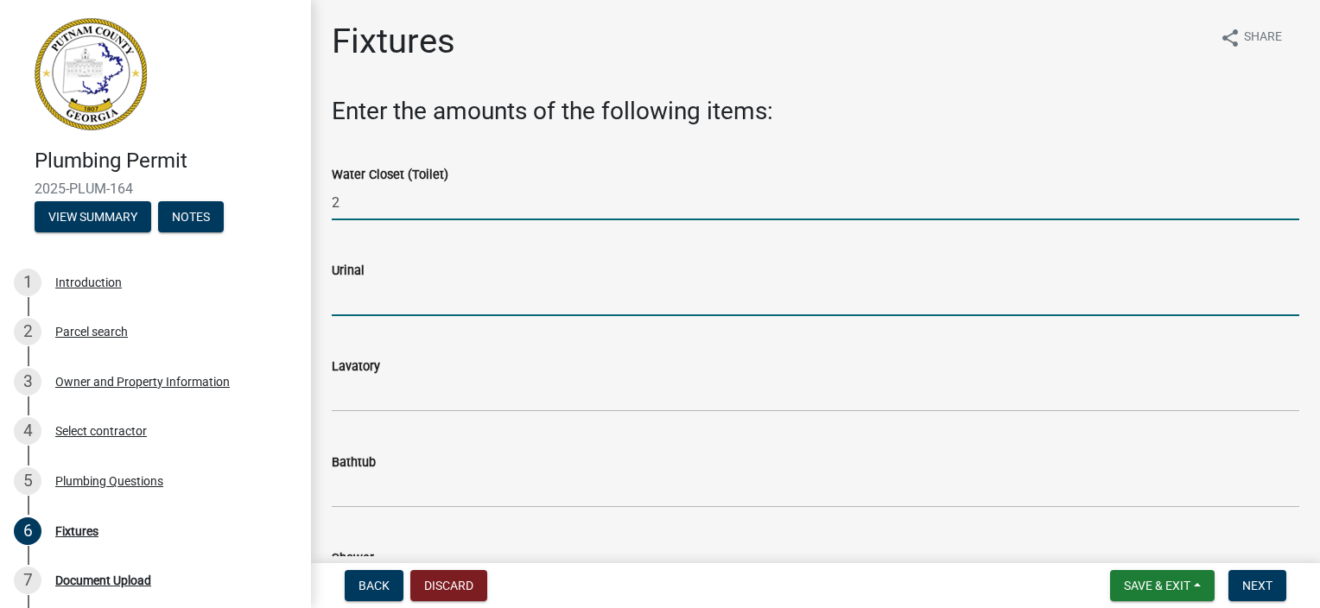
click at [383, 303] on input "text" at bounding box center [816, 298] width 968 height 35
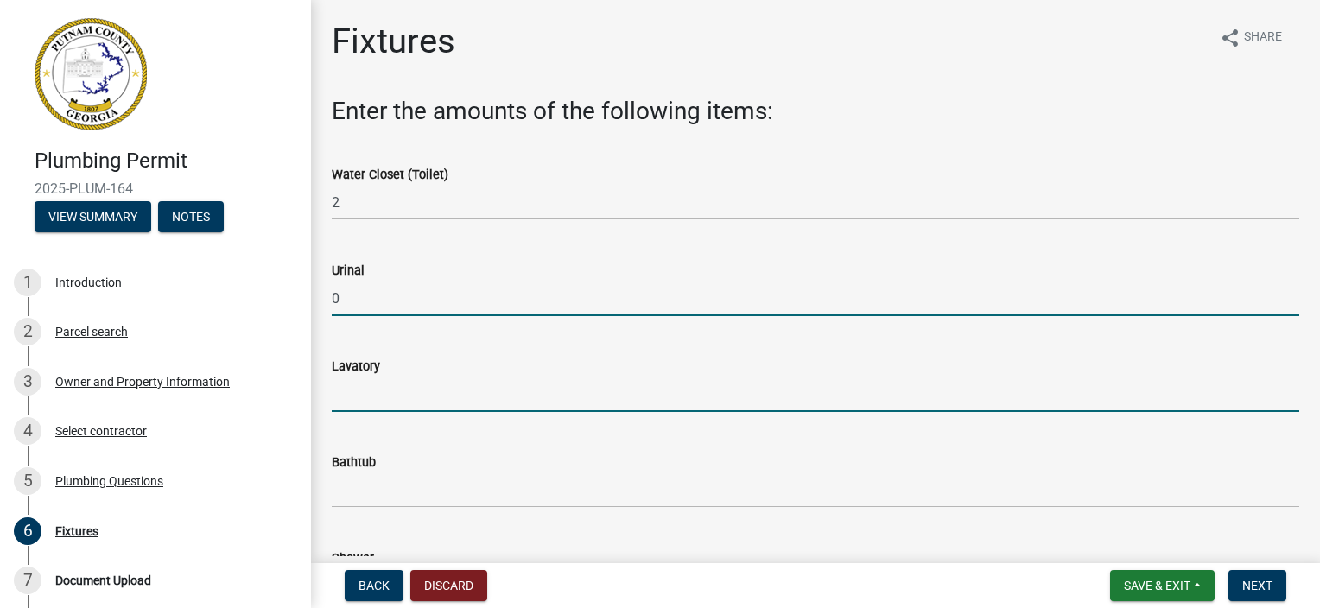
click at [376, 404] on input "text" at bounding box center [816, 394] width 968 height 35
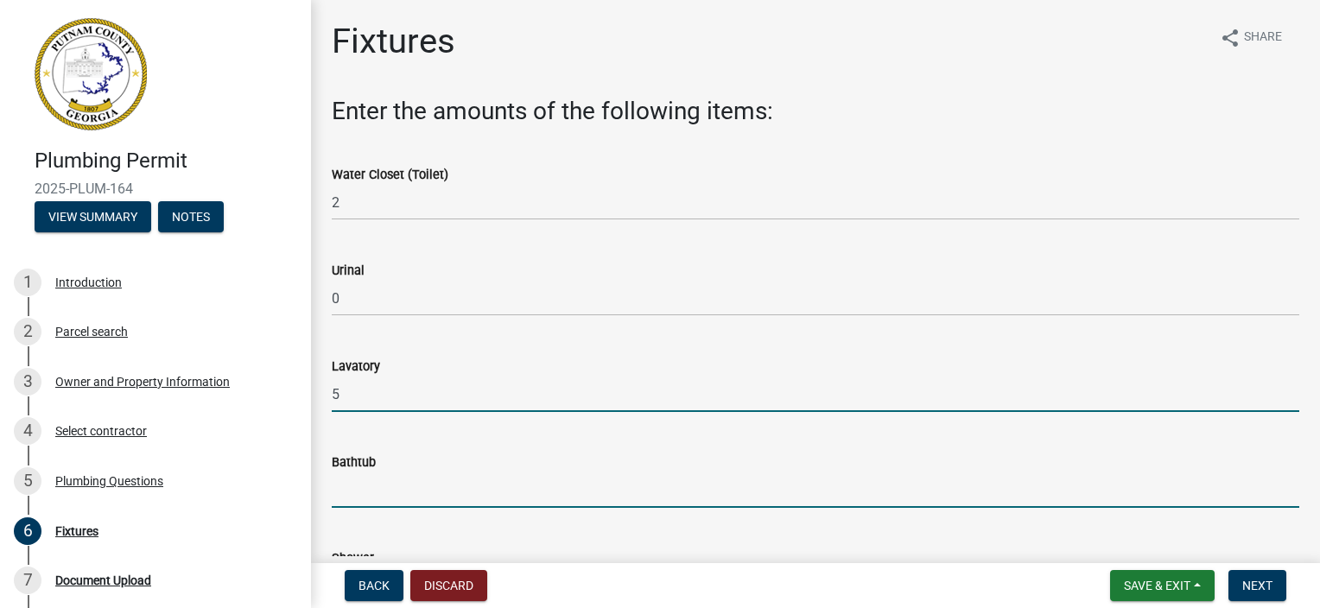
click at [390, 501] on input "text" at bounding box center [816, 490] width 968 height 35
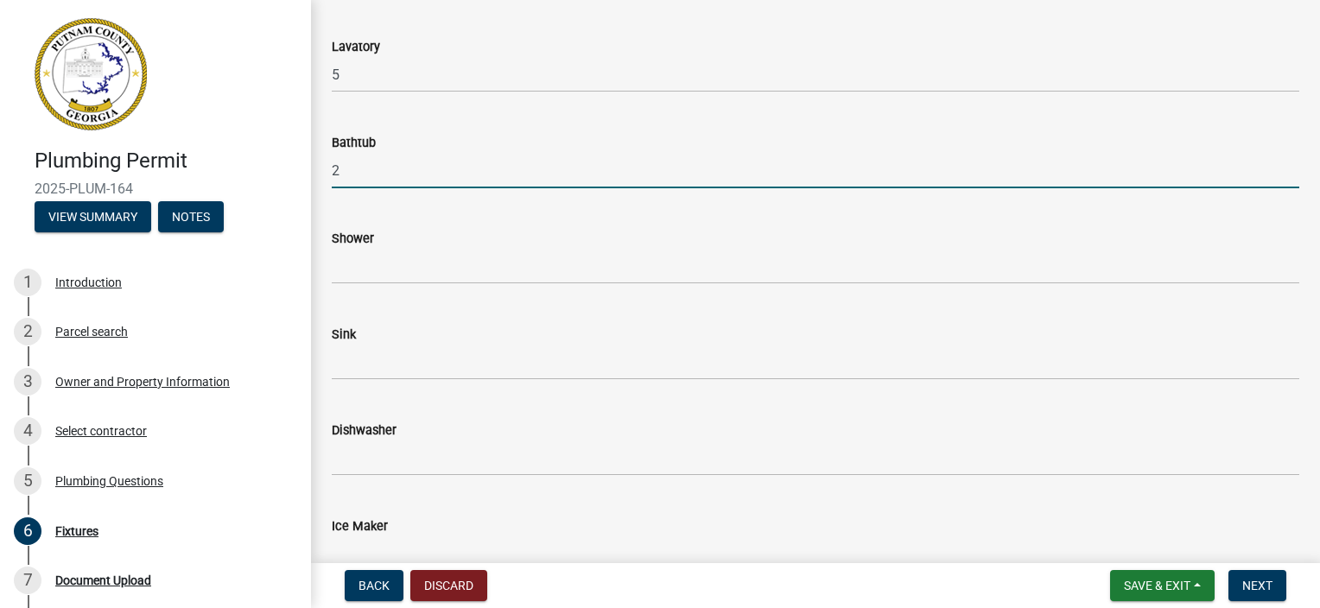
scroll to position [346, 0]
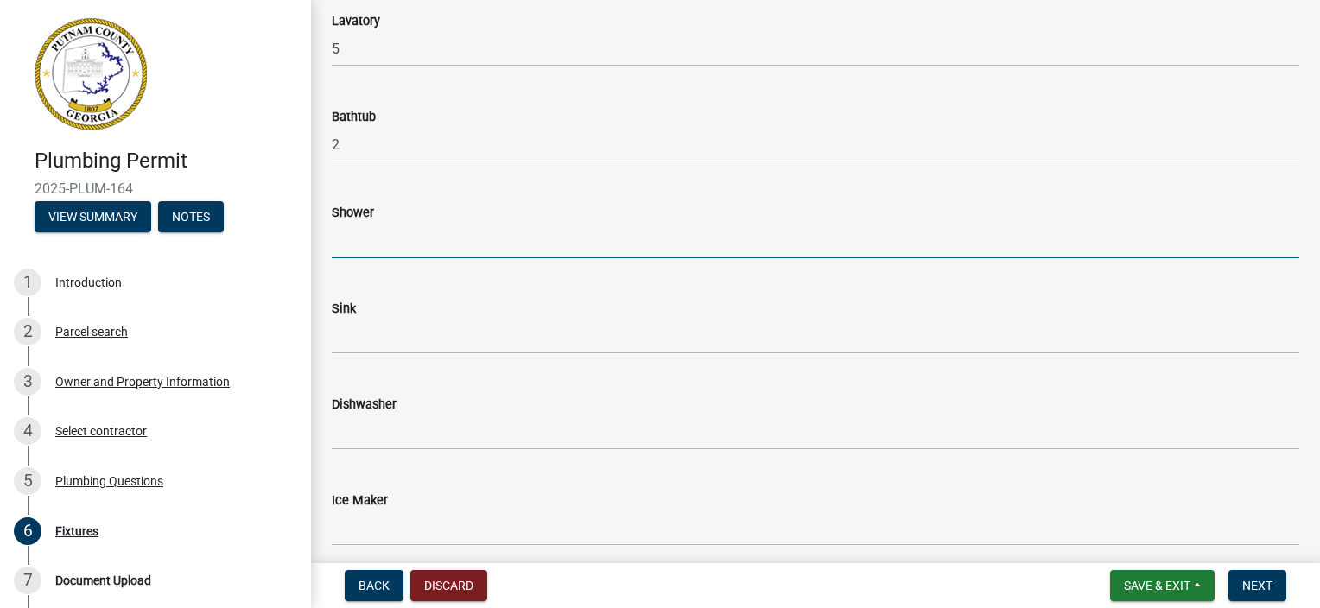
click at [381, 234] on input "text" at bounding box center [816, 240] width 968 height 35
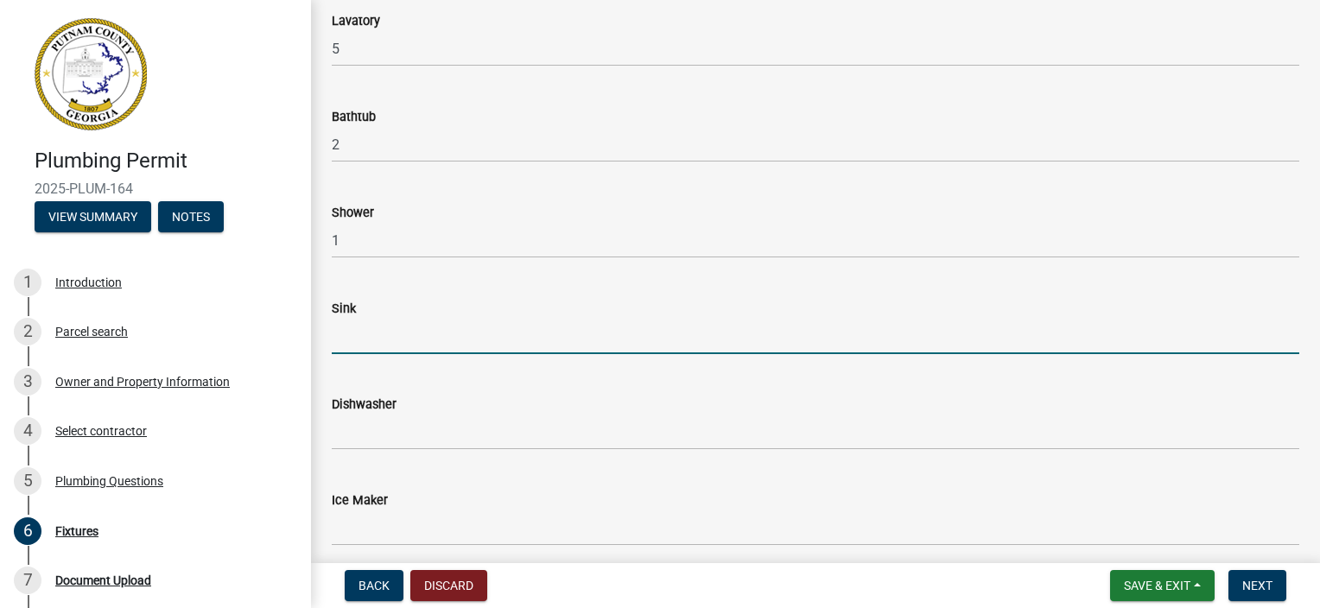
click at [342, 341] on input "text" at bounding box center [816, 336] width 968 height 35
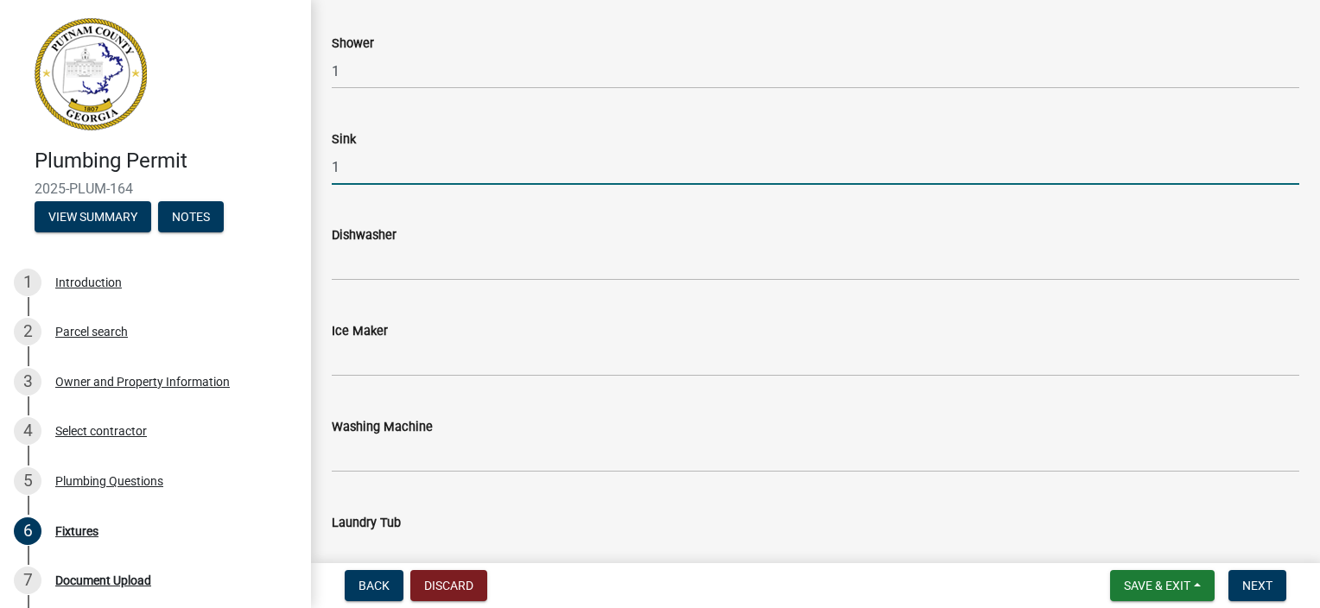
scroll to position [518, 0]
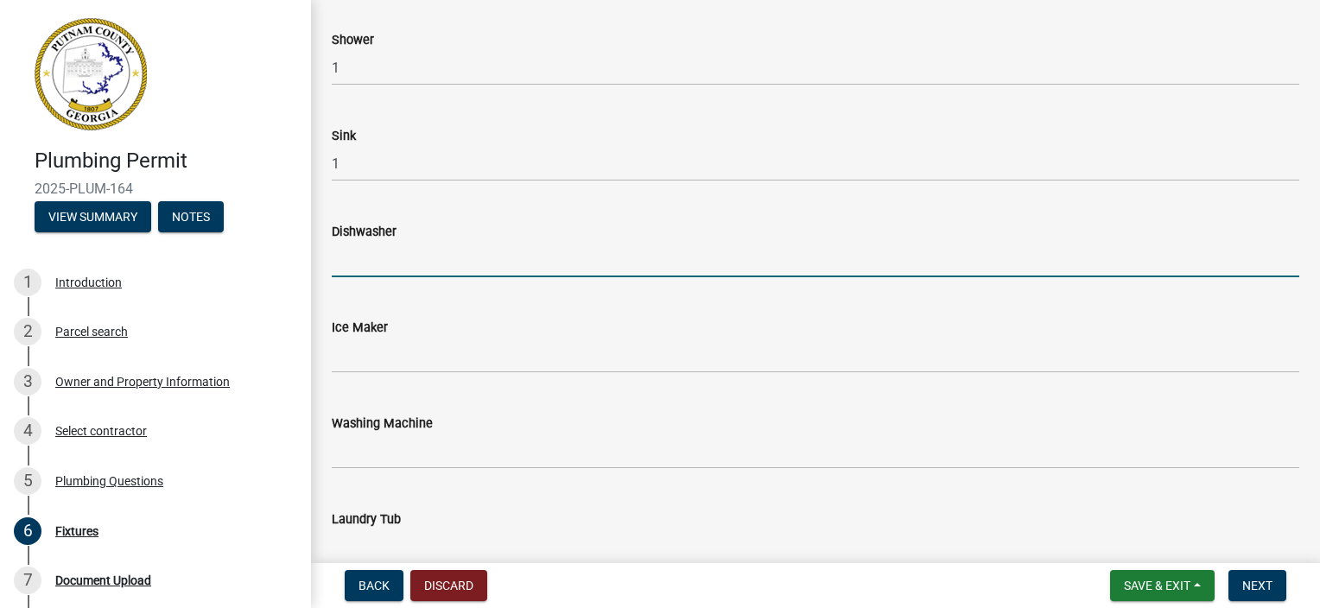
click at [397, 267] on input "text" at bounding box center [816, 259] width 968 height 35
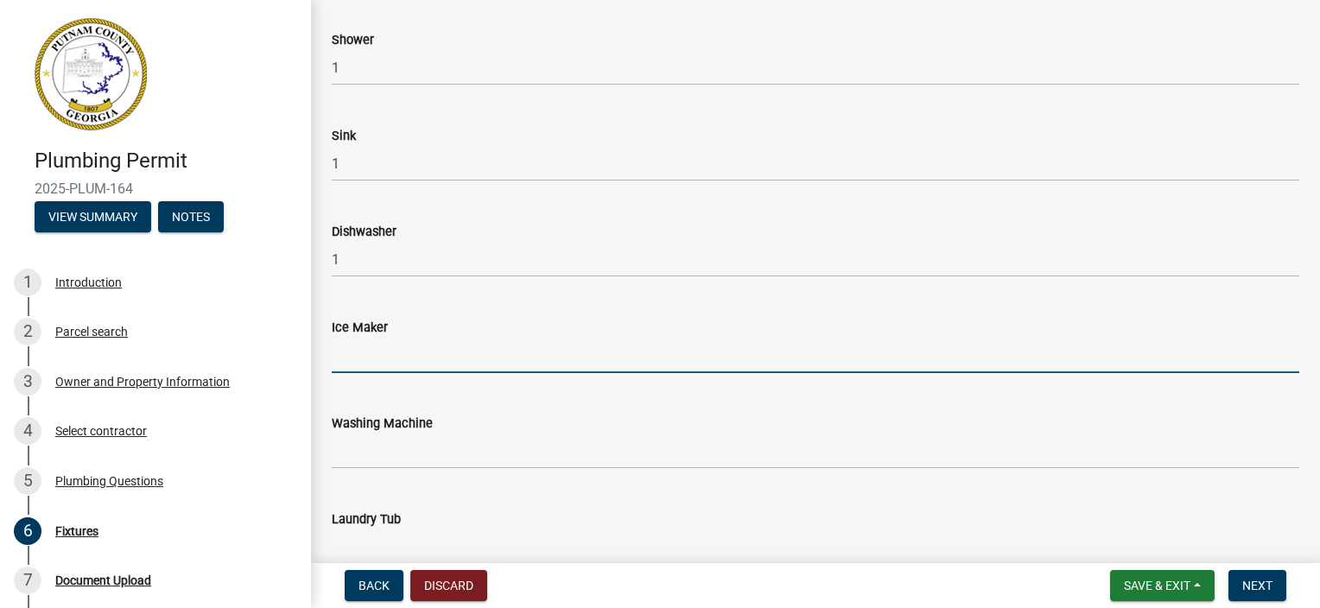
click at [371, 353] on input "text" at bounding box center [816, 355] width 968 height 35
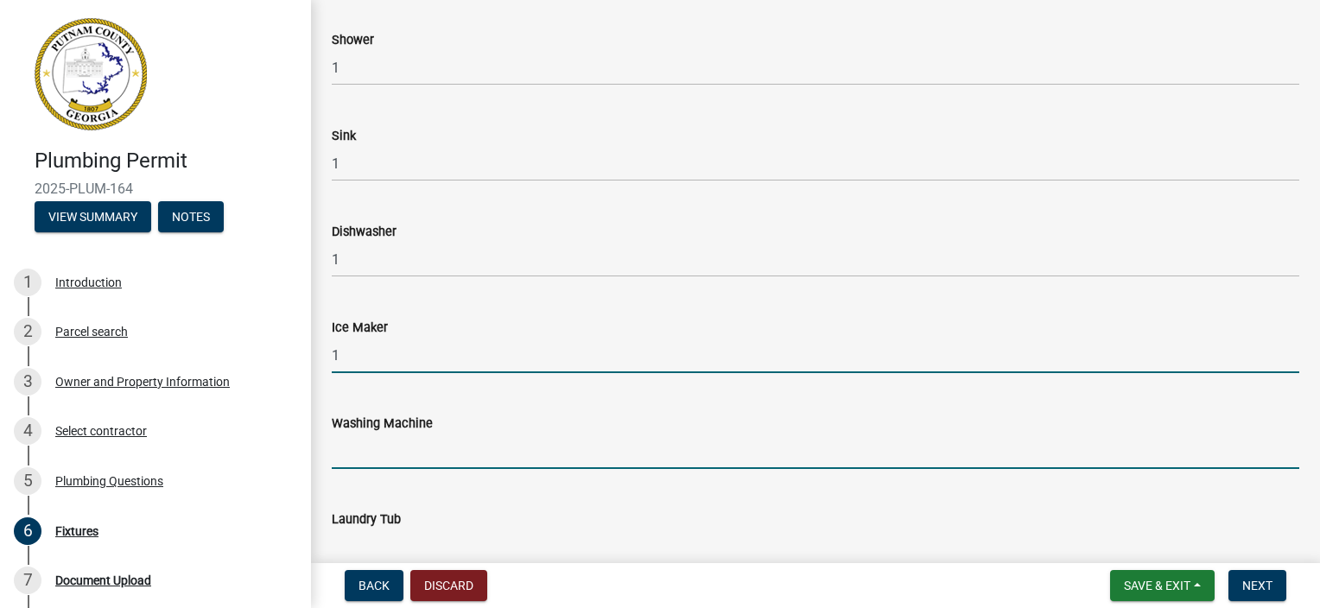
click at [366, 457] on input "text" at bounding box center [816, 451] width 968 height 35
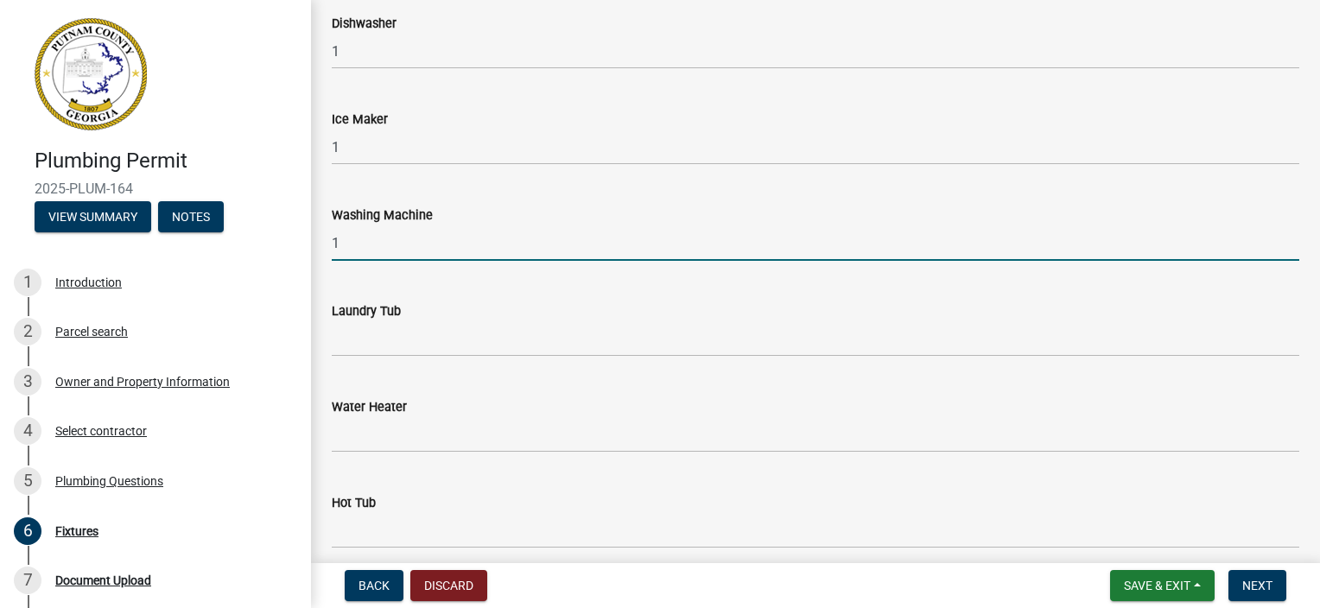
scroll to position [778, 0]
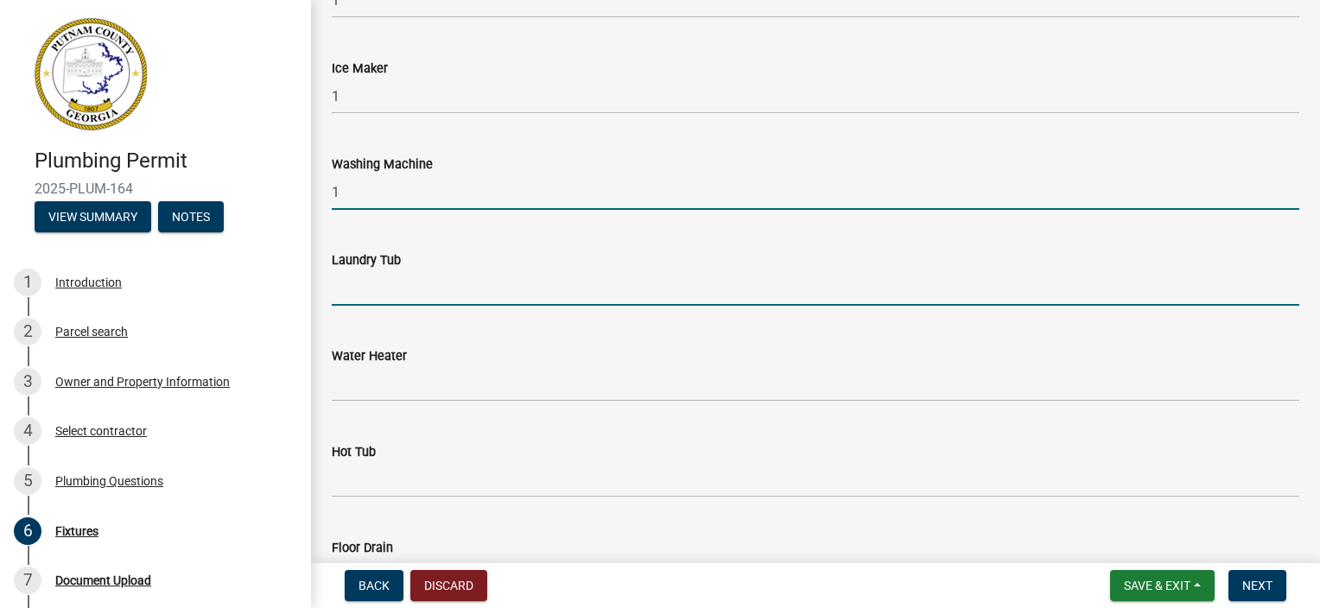
click at [380, 293] on input "text" at bounding box center [816, 287] width 968 height 35
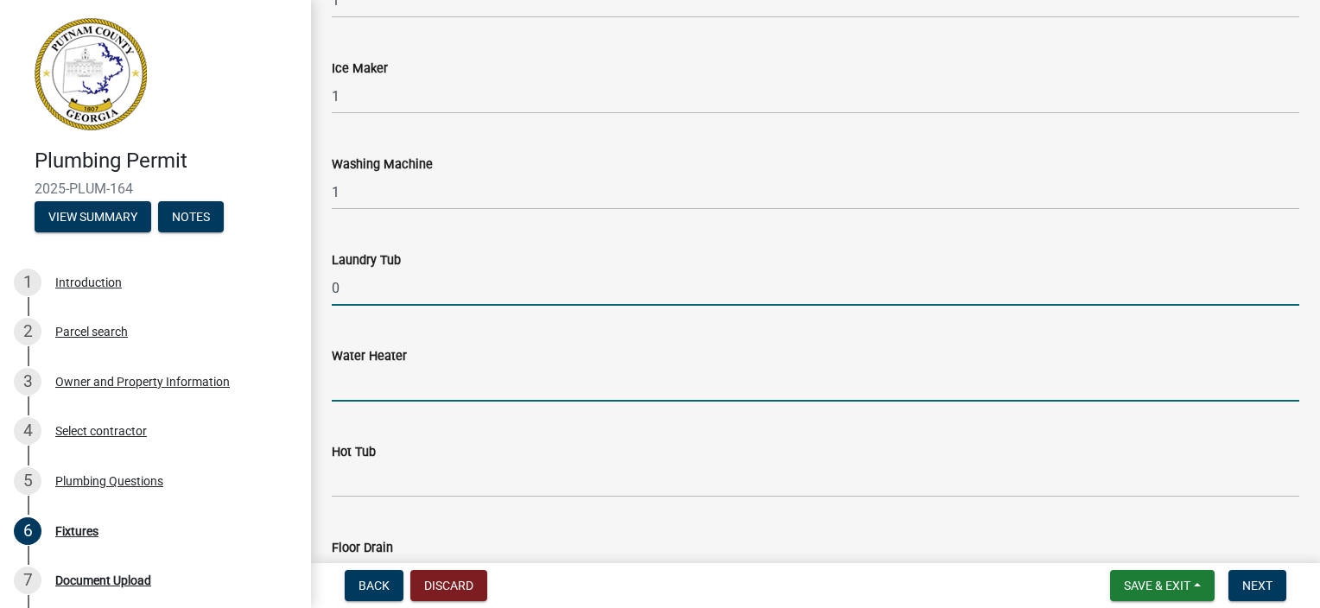
click at [356, 384] on input "text" at bounding box center [816, 383] width 968 height 35
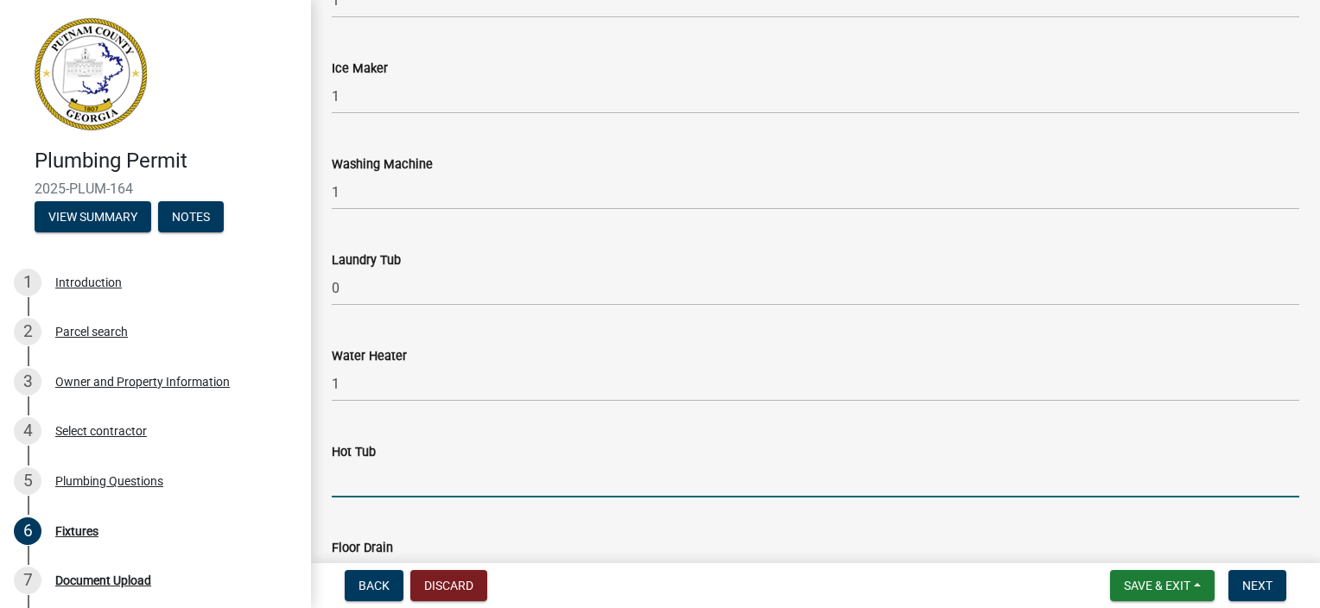
click at [370, 489] on input "text" at bounding box center [816, 479] width 968 height 35
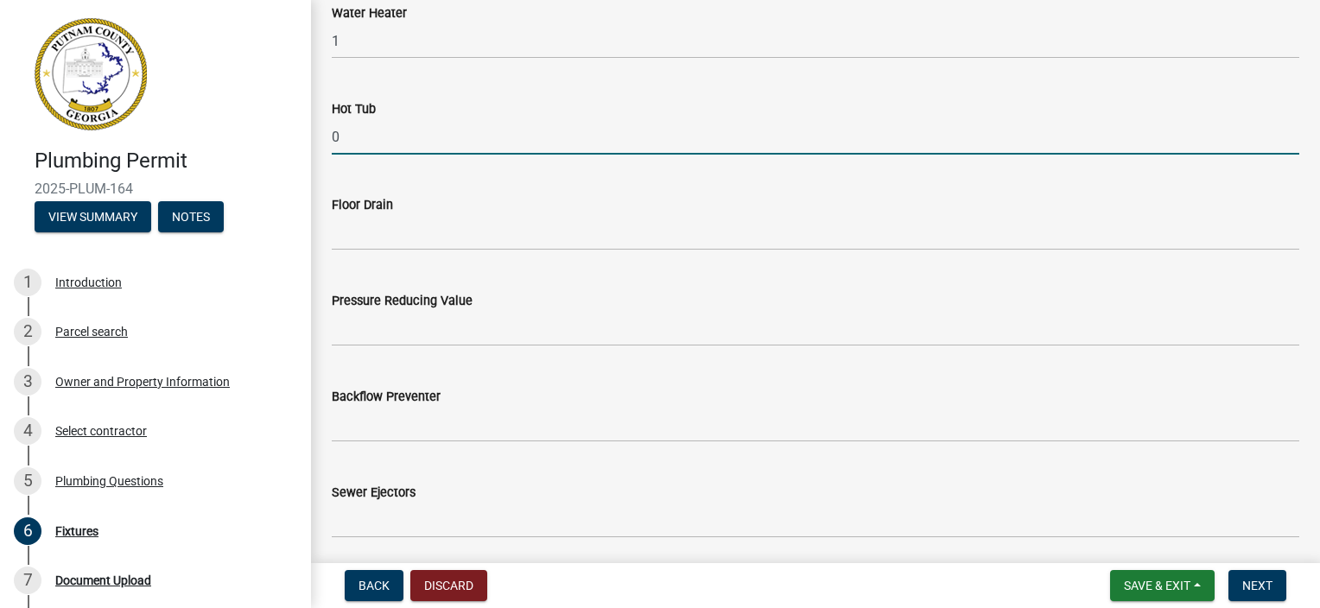
scroll to position [1123, 0]
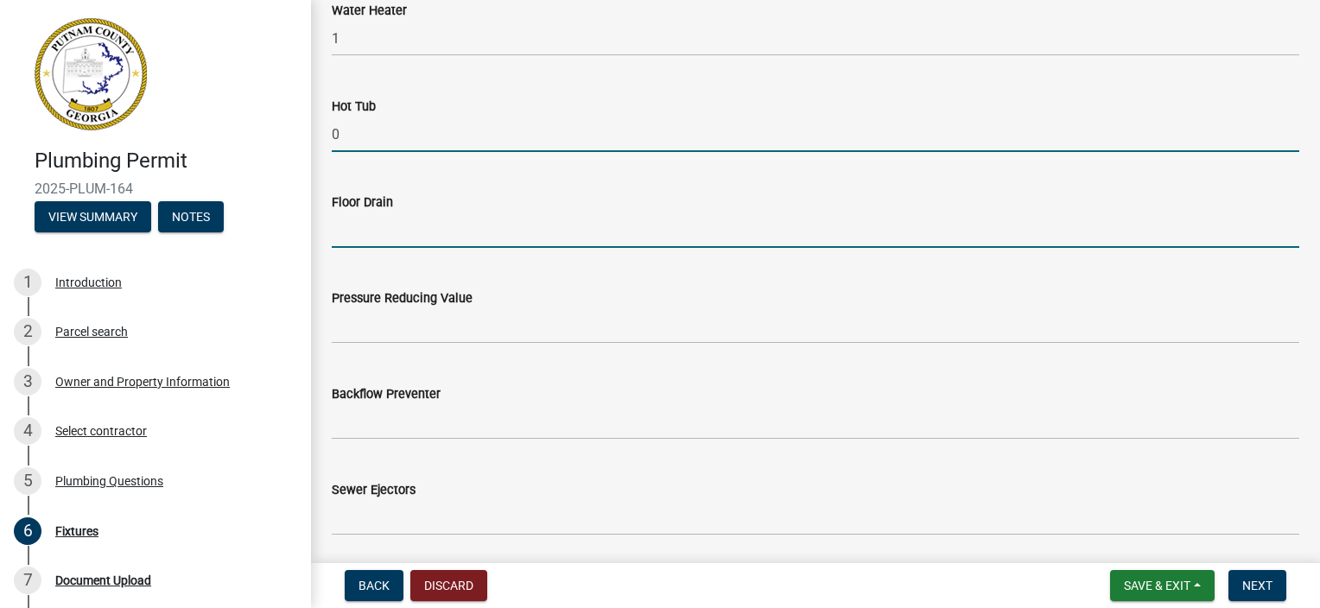
click at [374, 242] on input "text" at bounding box center [816, 230] width 968 height 35
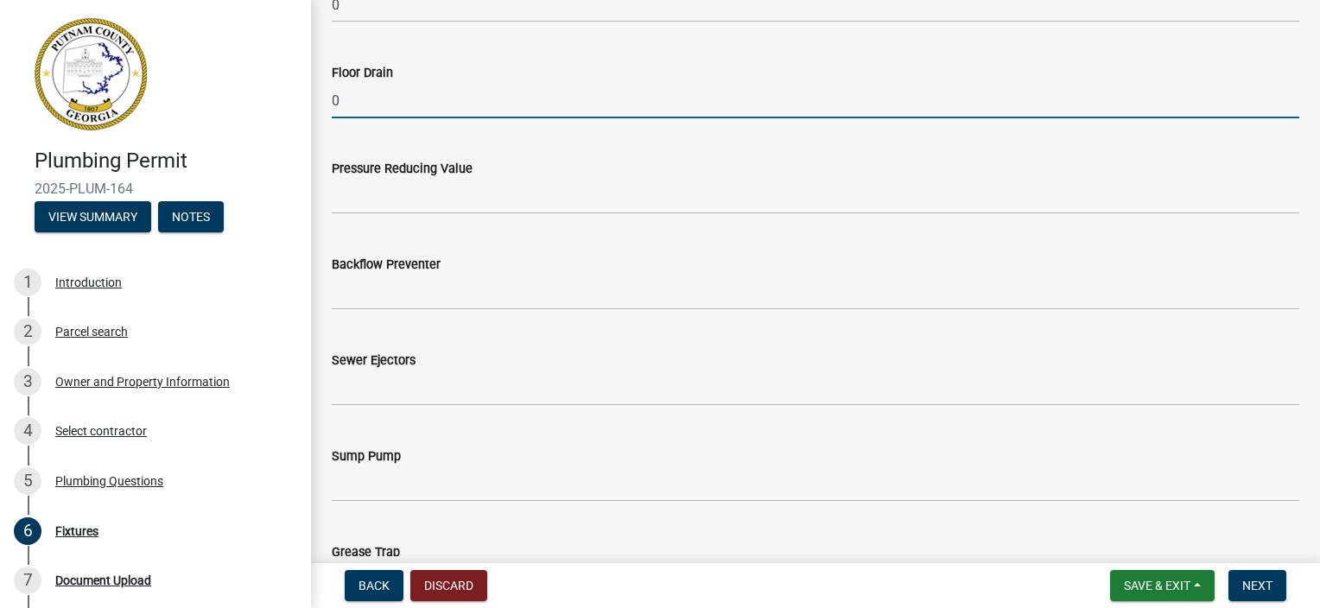
scroll to position [1296, 0]
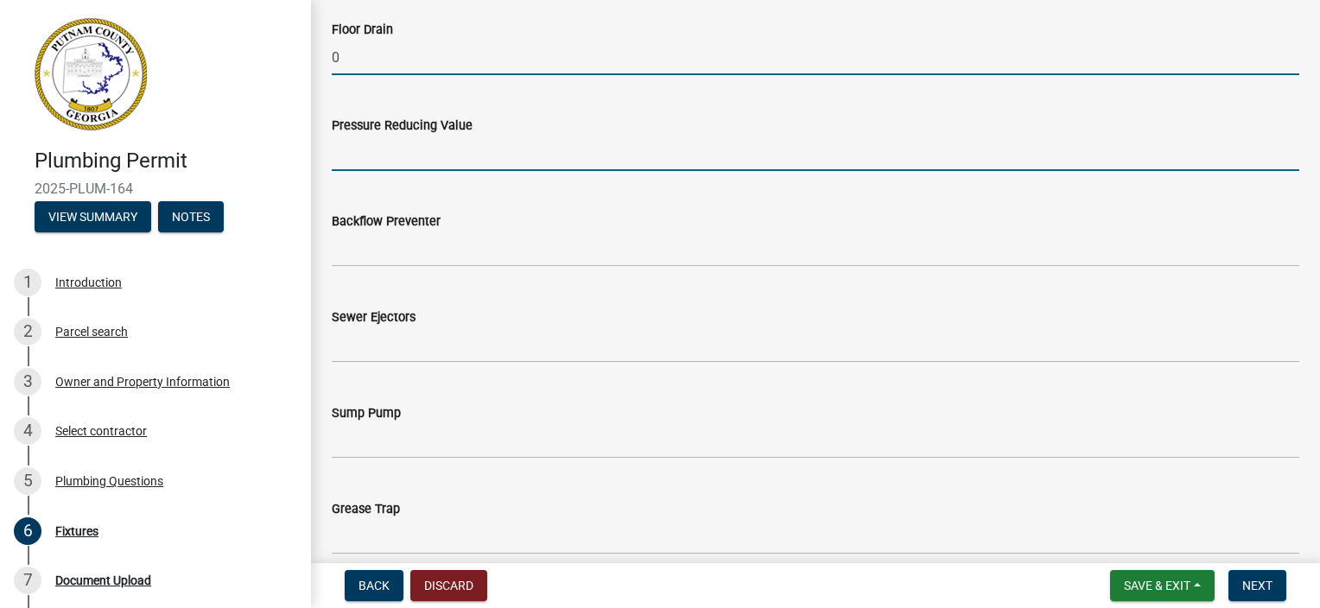
click at [370, 156] on input "text" at bounding box center [816, 153] width 968 height 35
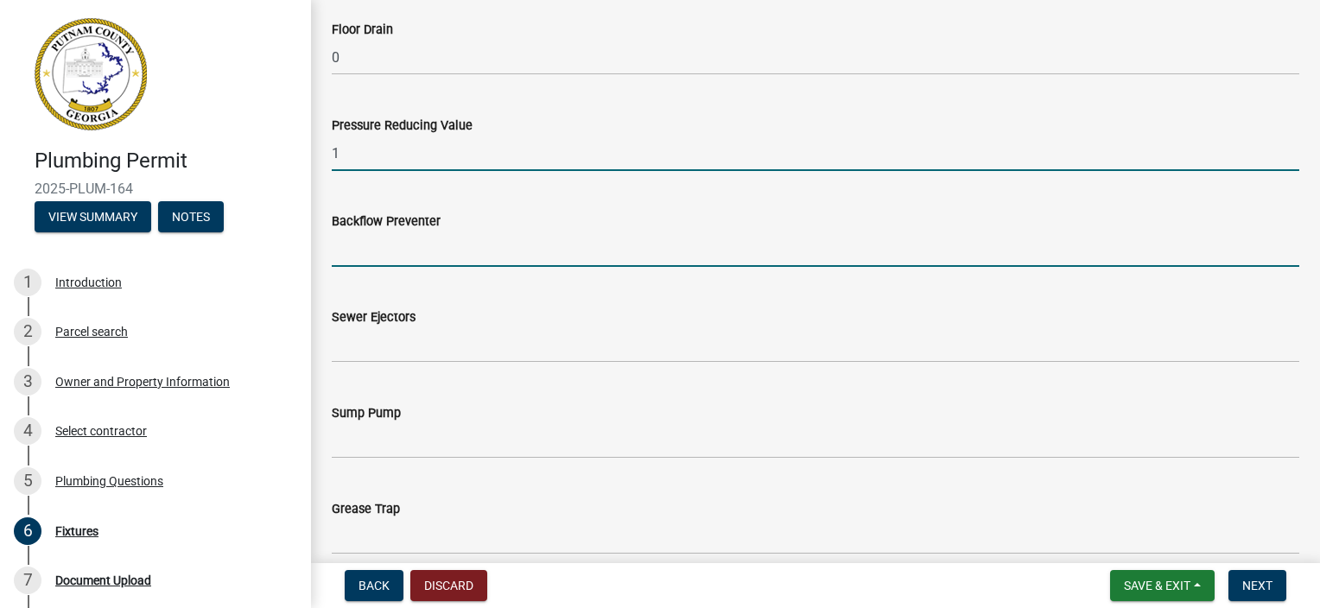
click at [377, 247] on input "text" at bounding box center [816, 249] width 968 height 35
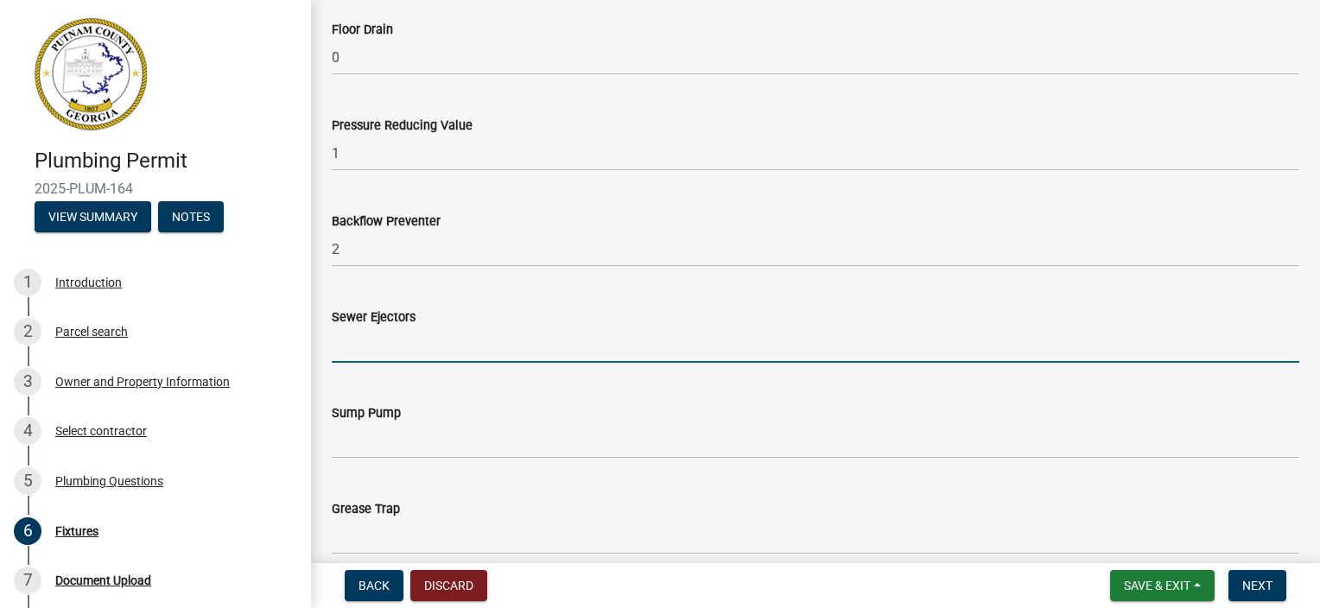
click at [403, 346] on input "text" at bounding box center [816, 344] width 968 height 35
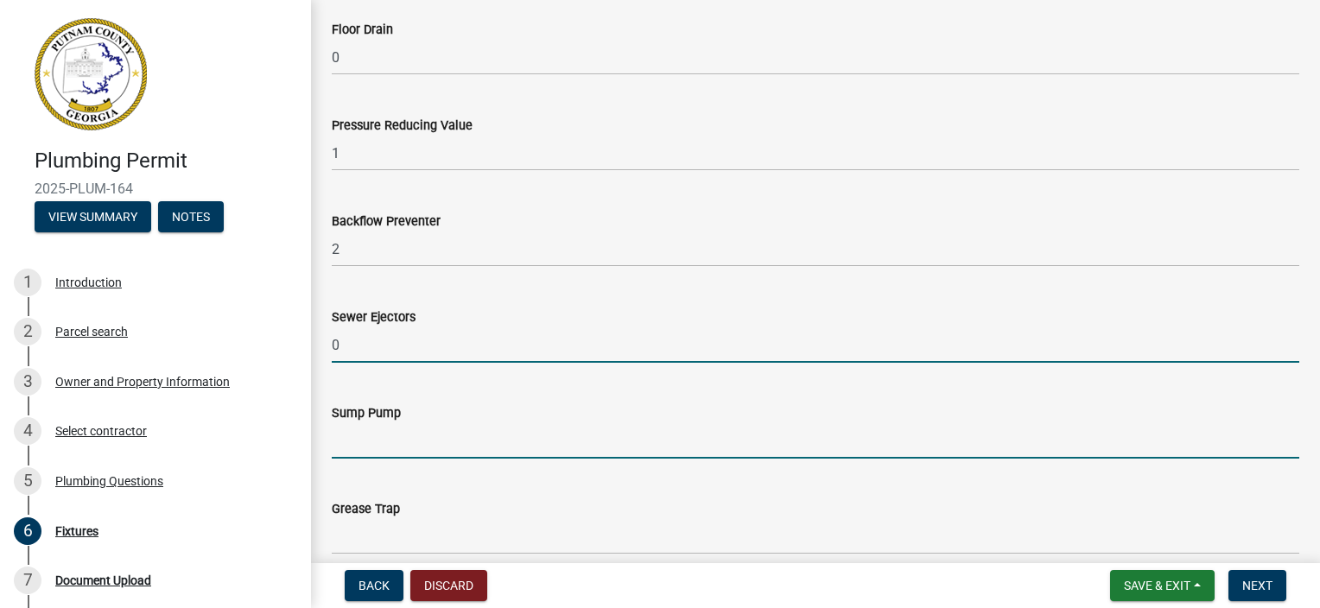
click at [345, 447] on input "text" at bounding box center [816, 440] width 968 height 35
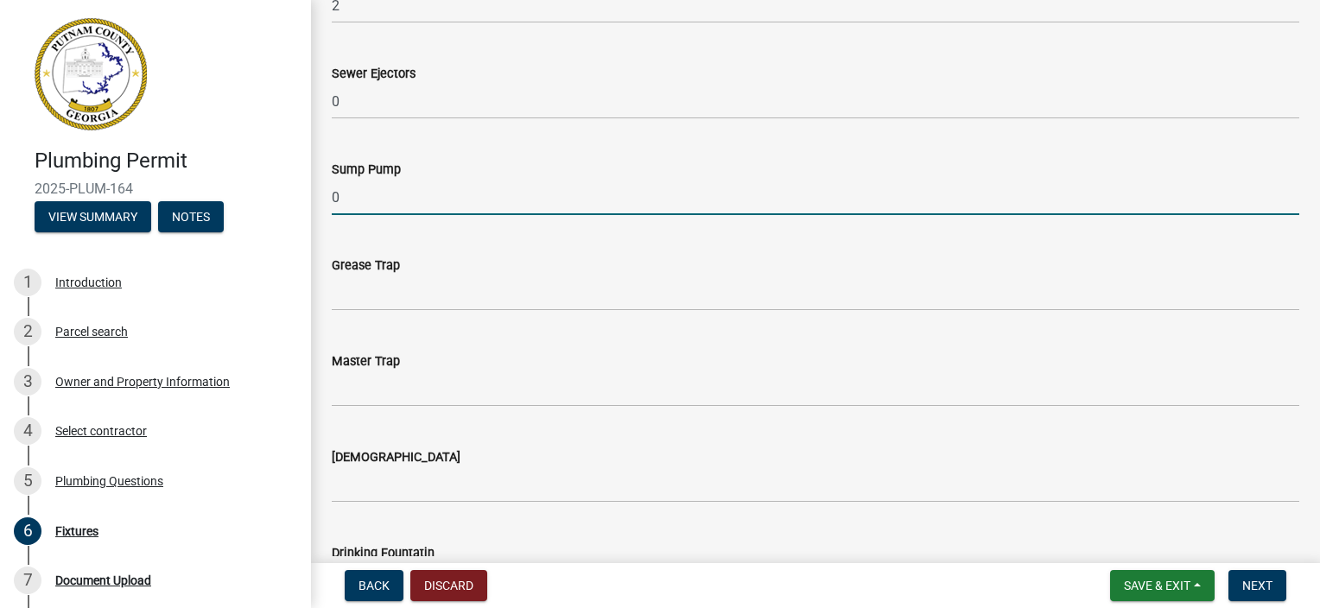
scroll to position [1555, 0]
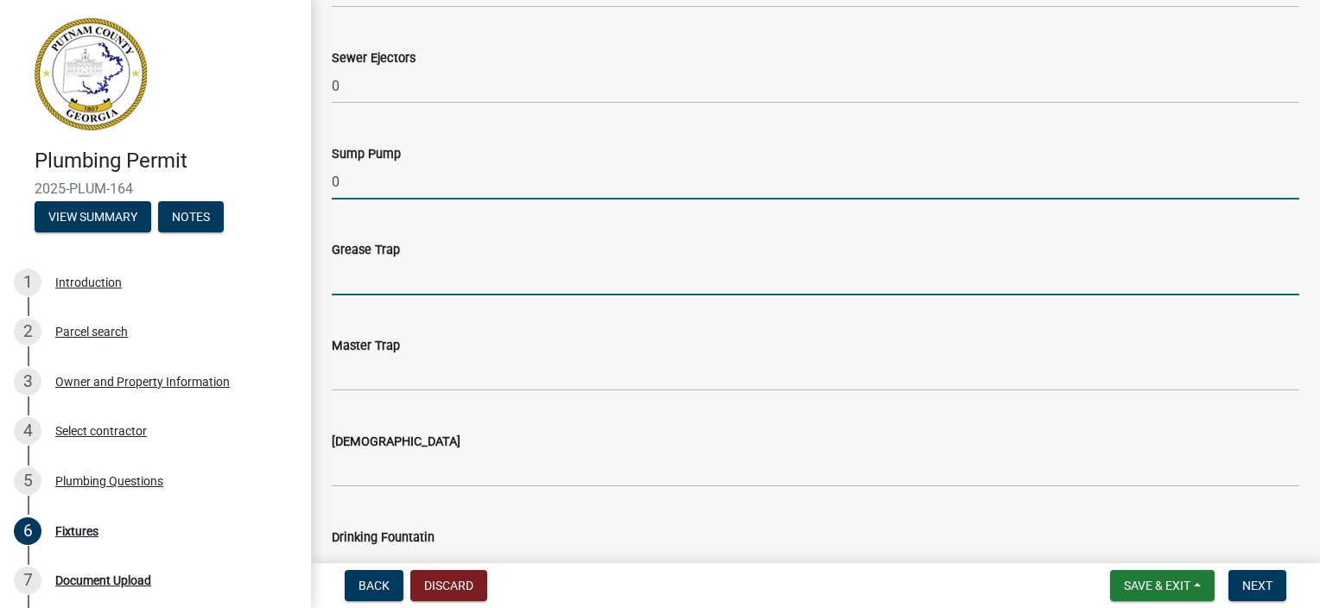
click at [376, 271] on input "text" at bounding box center [816, 277] width 968 height 35
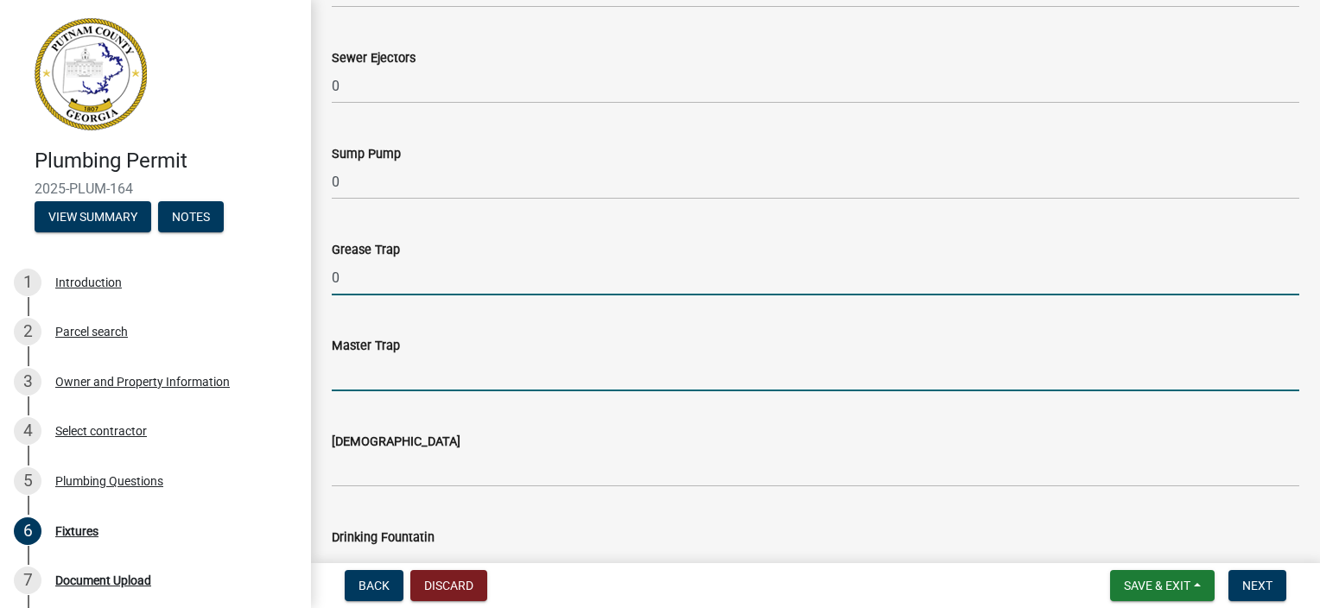
click at [375, 385] on input "text" at bounding box center [816, 373] width 968 height 35
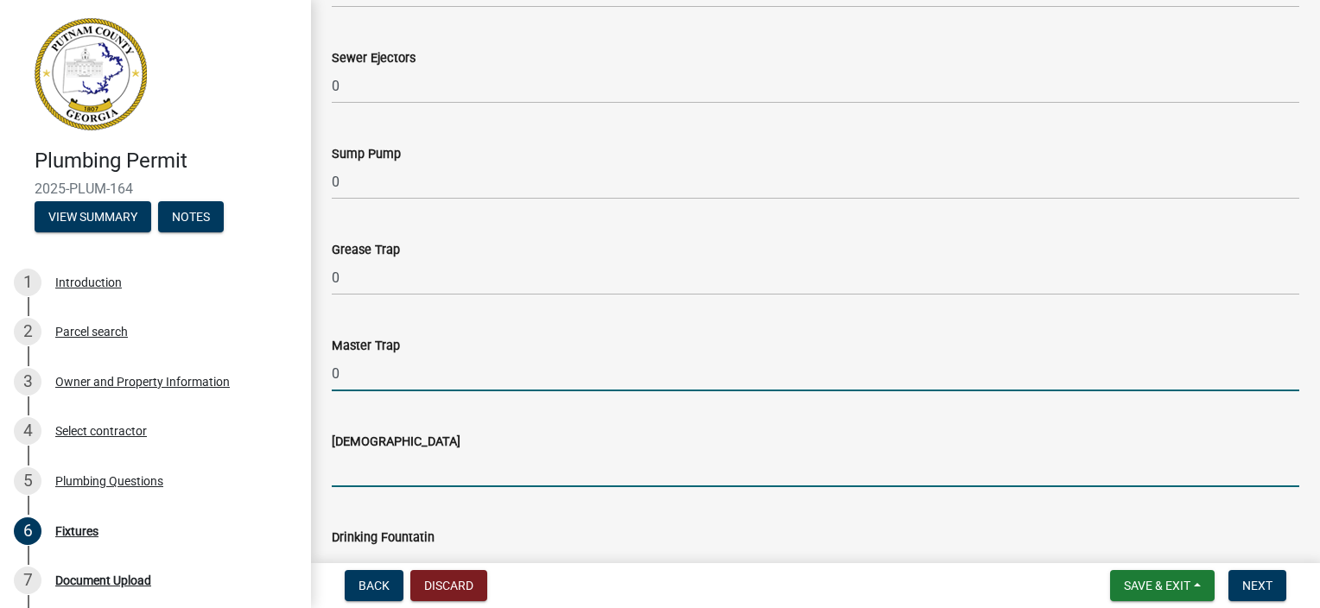
click at [356, 467] on input "text" at bounding box center [816, 469] width 968 height 35
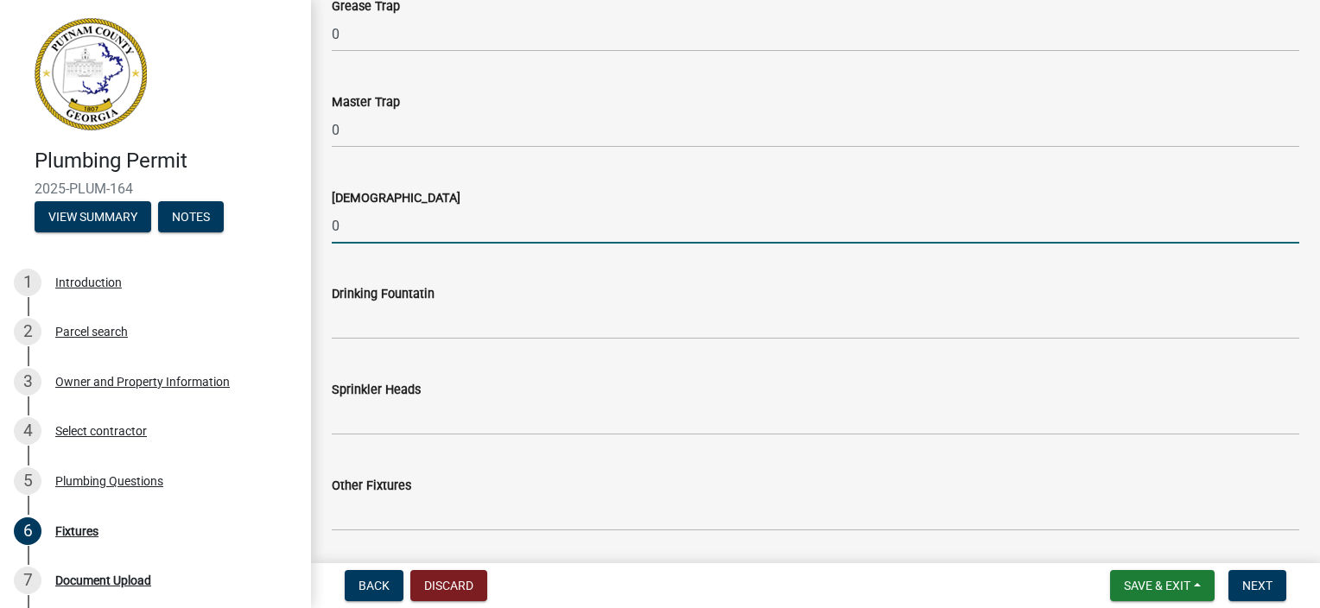
scroll to position [1815, 0]
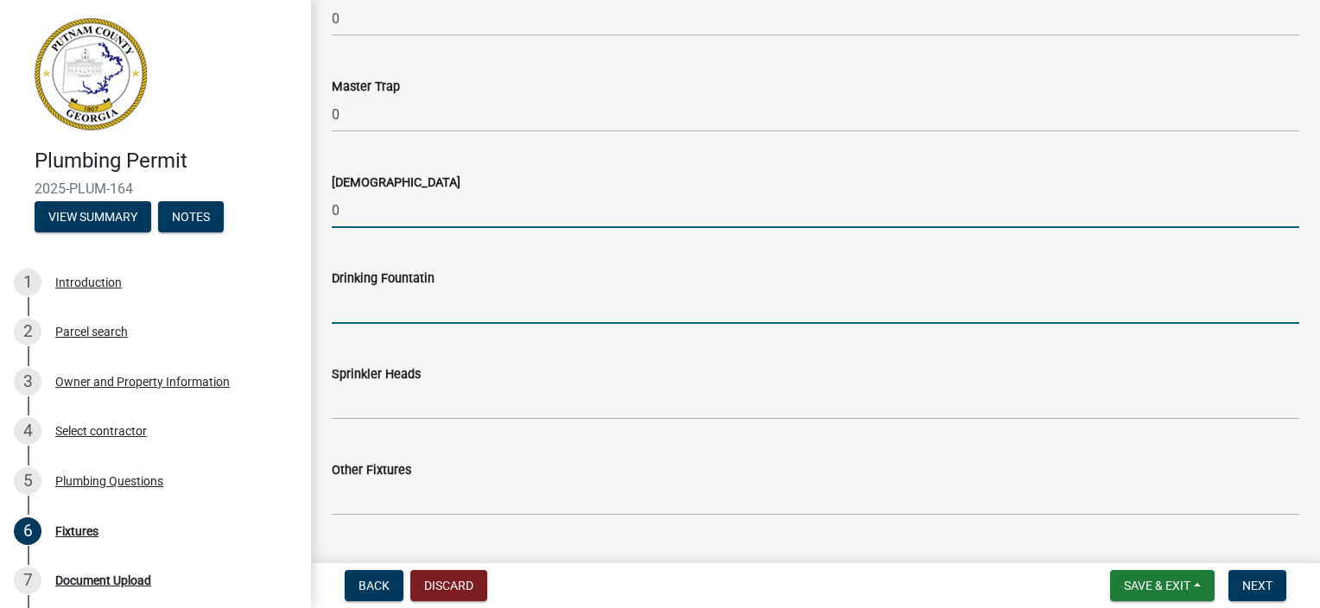
click at [404, 304] on input "text" at bounding box center [816, 306] width 968 height 35
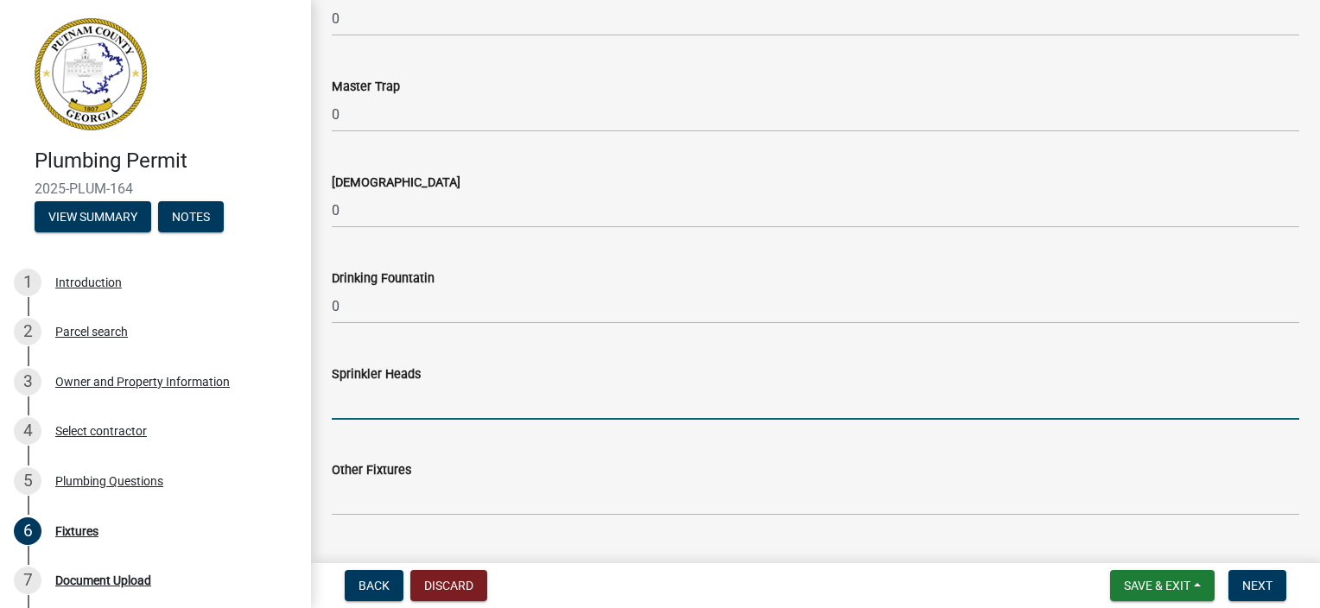
click at [363, 410] on input "text" at bounding box center [816, 402] width 968 height 35
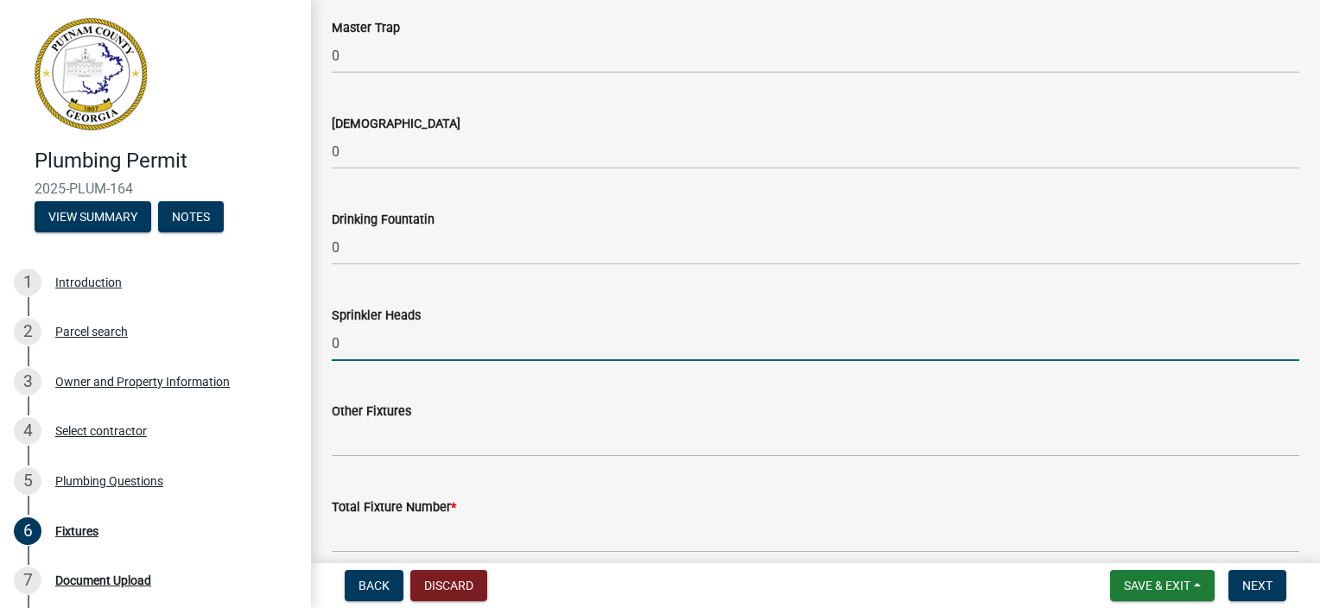
scroll to position [1953, 0]
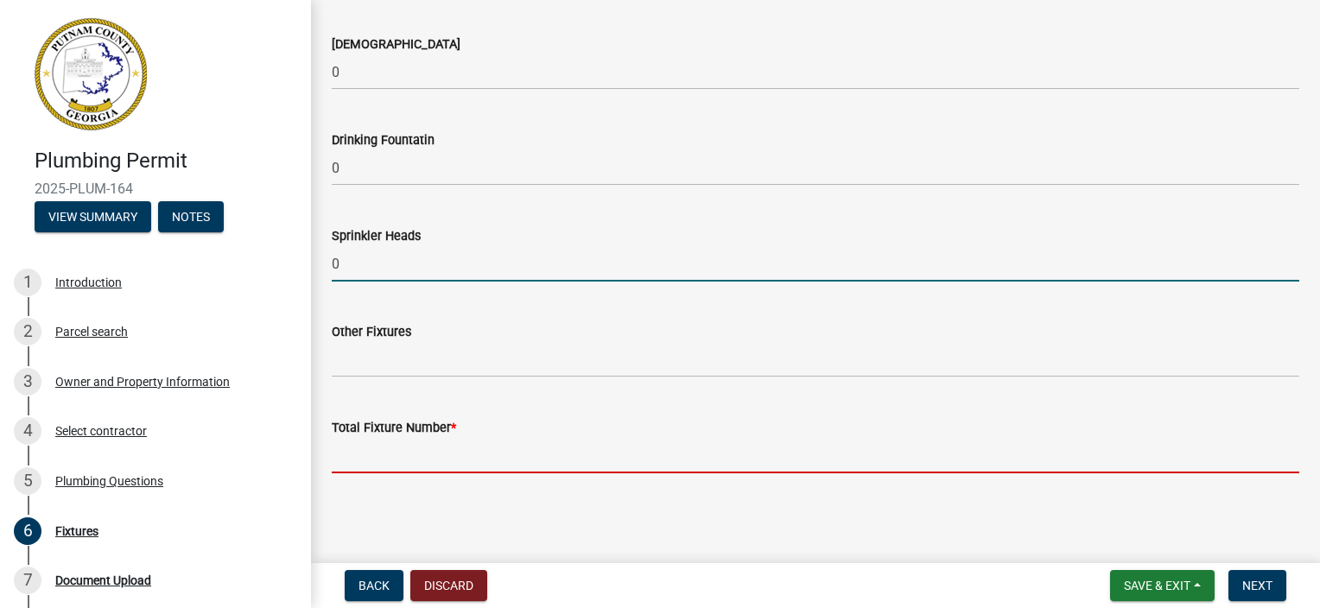
click at [484, 464] on input "text" at bounding box center [816, 455] width 968 height 35
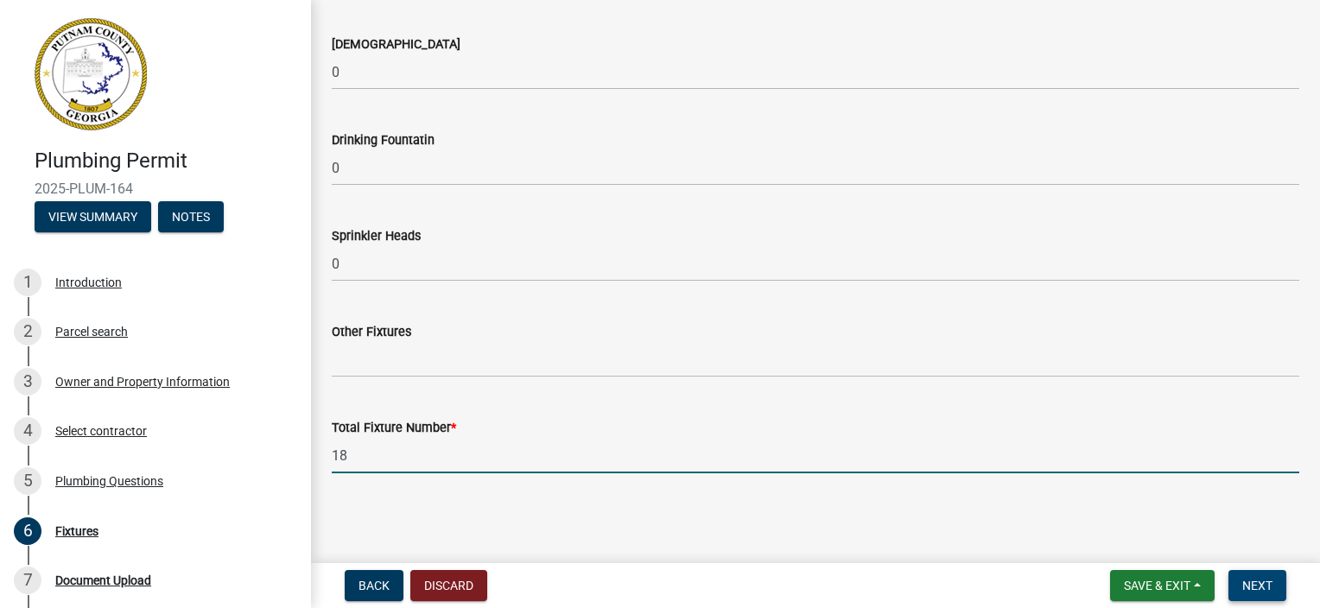
click at [1269, 581] on span "Next" at bounding box center [1258, 586] width 30 height 14
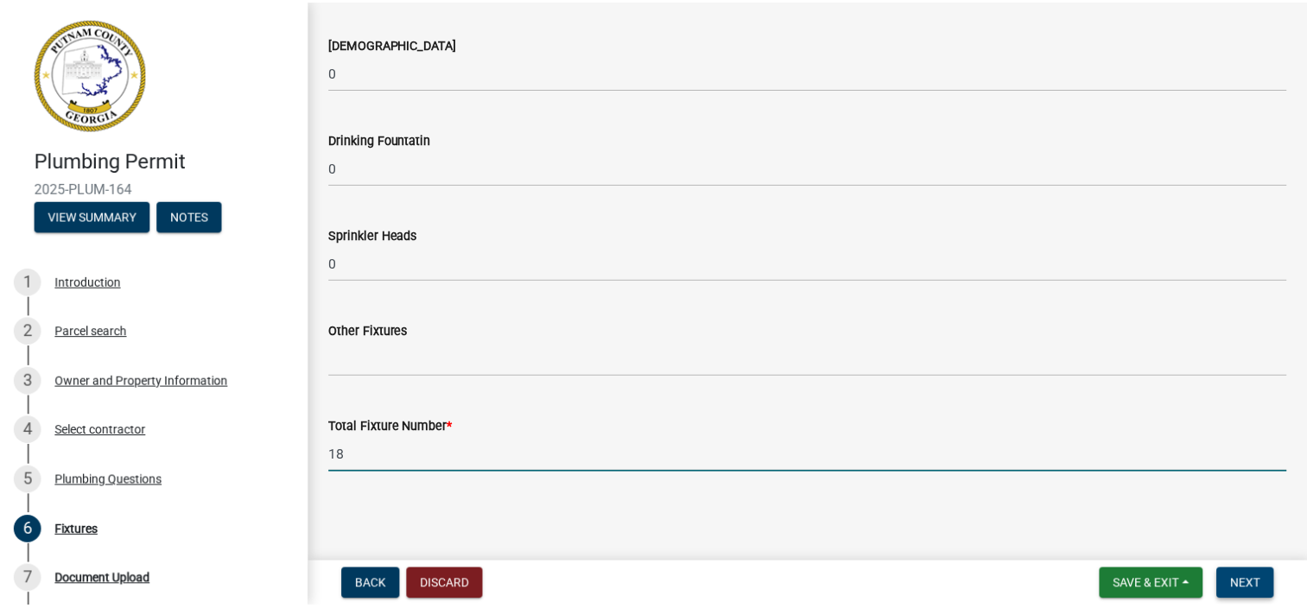
scroll to position [0, 0]
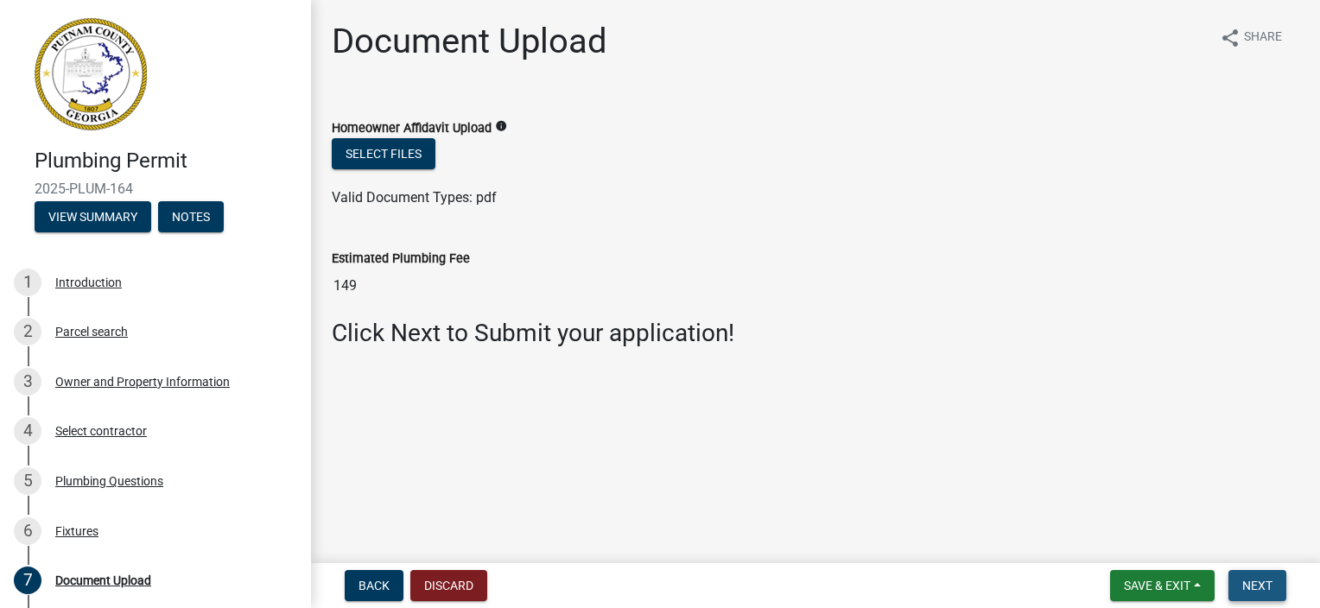
click at [1263, 579] on span "Next" at bounding box center [1258, 586] width 30 height 14
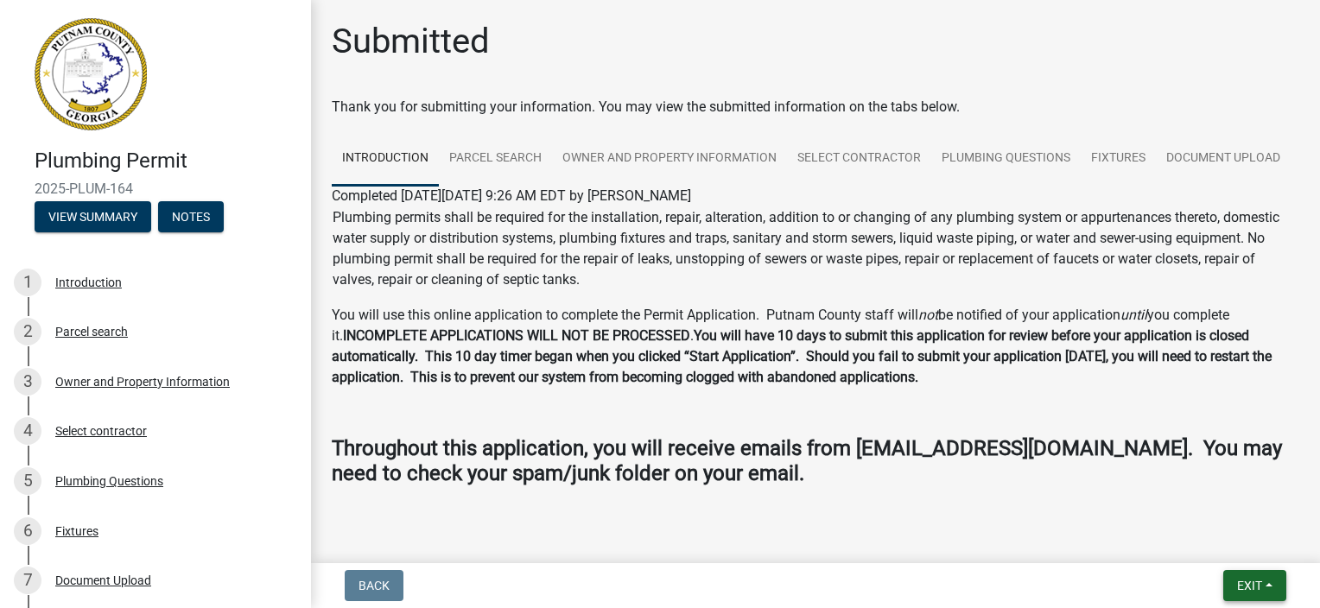
click at [1238, 585] on span "Exit" at bounding box center [1249, 586] width 25 height 14
click at [1211, 539] on button "Save & Exit" at bounding box center [1218, 540] width 138 height 41
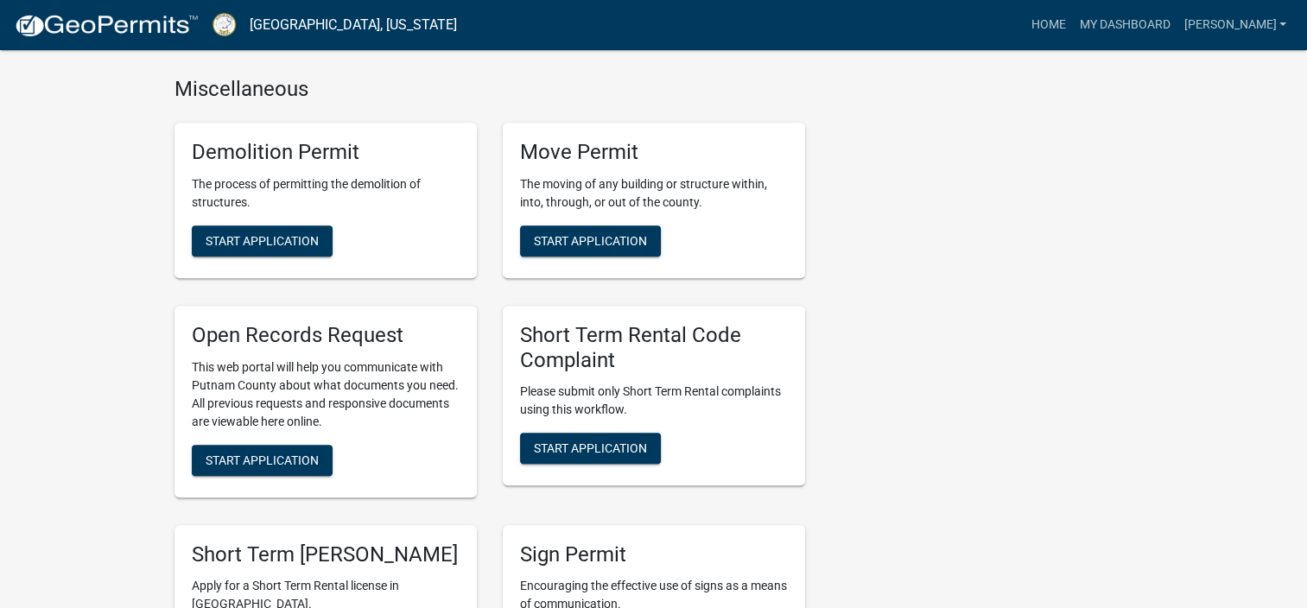
scroll to position [2074, 0]
